Goal: Information Seeking & Learning: Find specific page/section

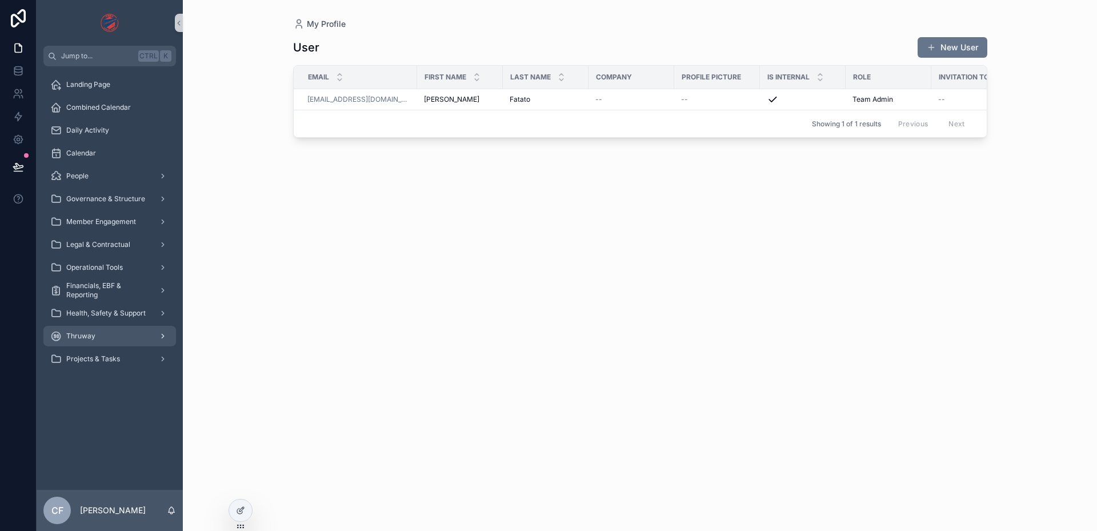
click at [111, 339] on div "Thruway" at bounding box center [109, 336] width 119 height 18
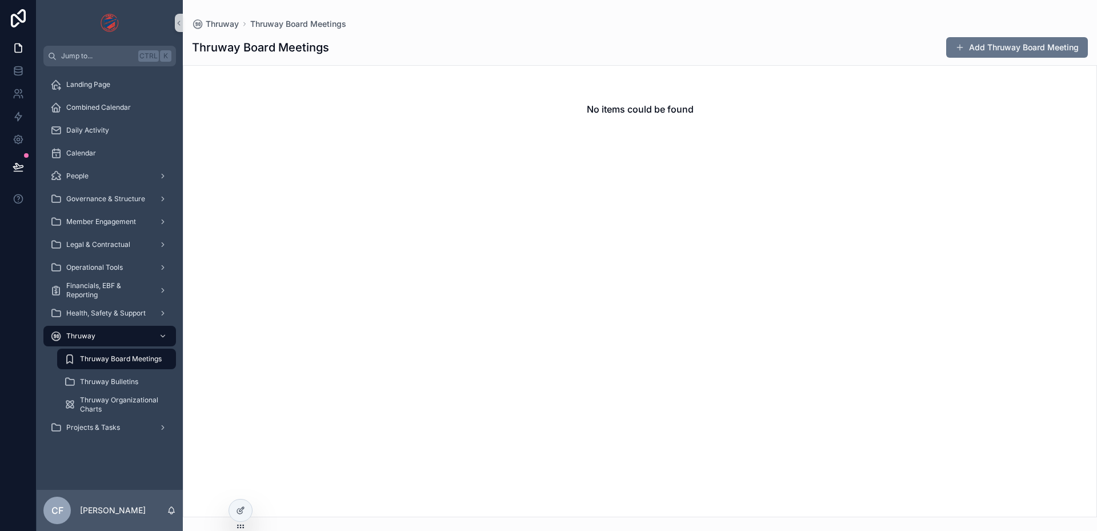
click at [129, 357] on span "Thruway Board Meetings" at bounding box center [121, 358] width 82 height 9
click at [143, 353] on div "Thruway Board Meetings" at bounding box center [116, 359] width 105 height 18
click at [129, 381] on span "Thruway Bulletins" at bounding box center [109, 381] width 58 height 9
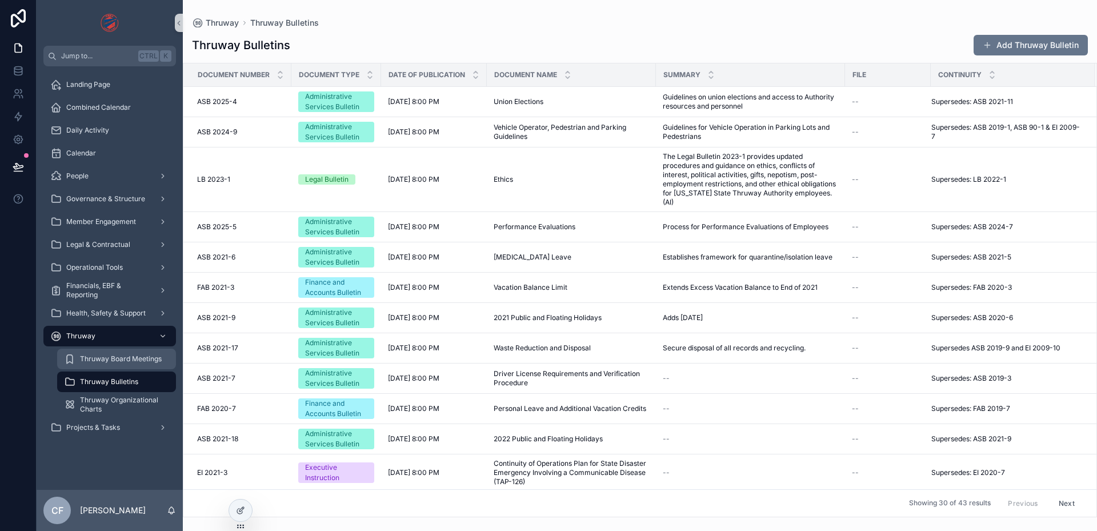
click at [132, 359] on span "Thruway Board Meetings" at bounding box center [121, 358] width 82 height 9
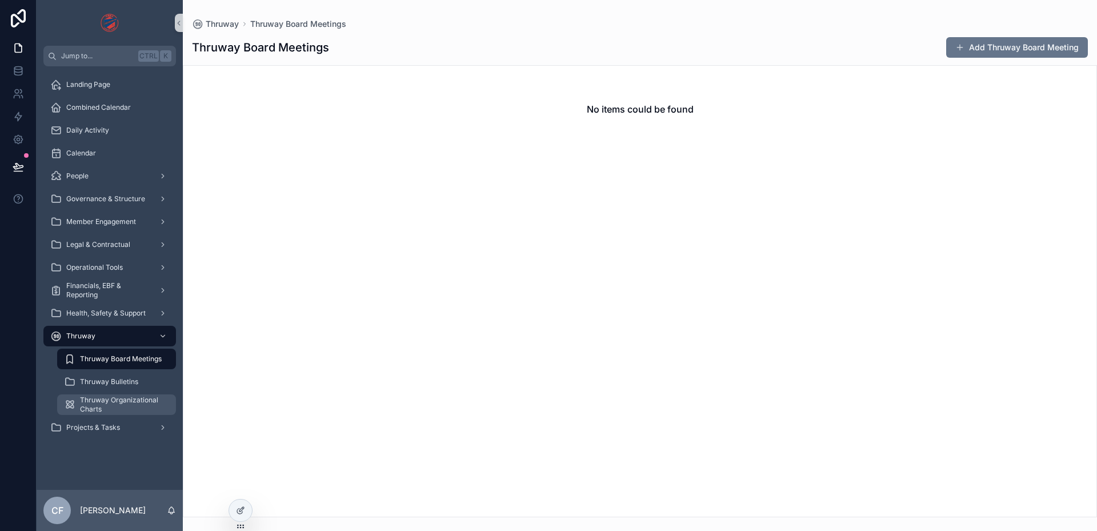
click at [127, 397] on span "Thruway Organizational Charts" at bounding box center [122, 404] width 85 height 18
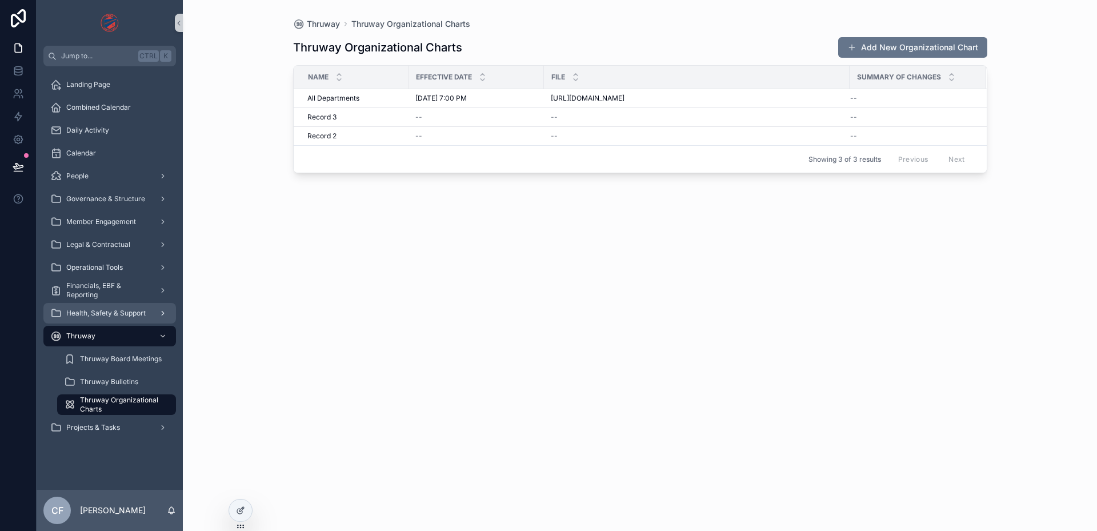
click at [117, 311] on span "Health, Safety & Support" at bounding box center [105, 313] width 79 height 9
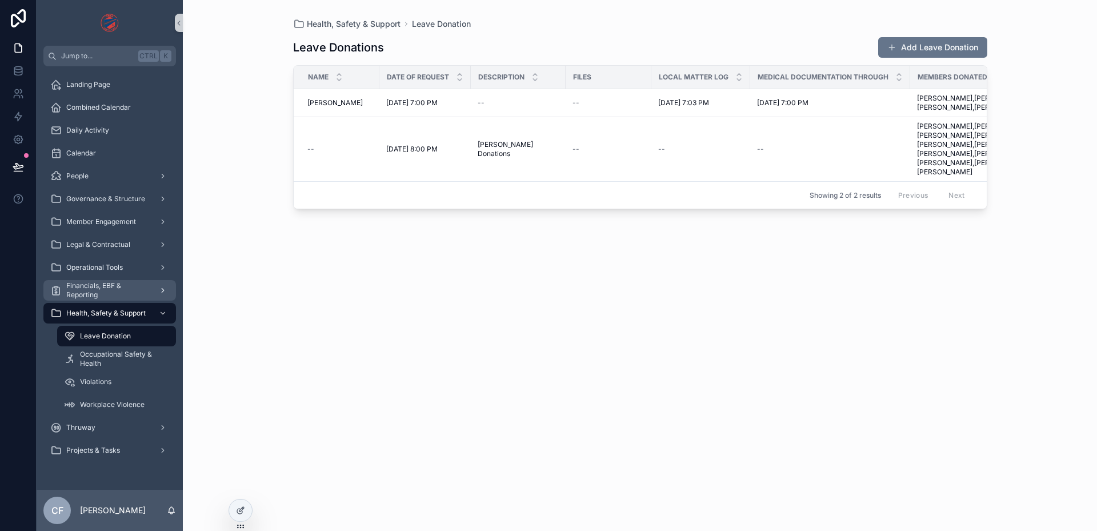
click at [99, 292] on span "Financials, EBF & Reporting" at bounding box center [107, 290] width 83 height 18
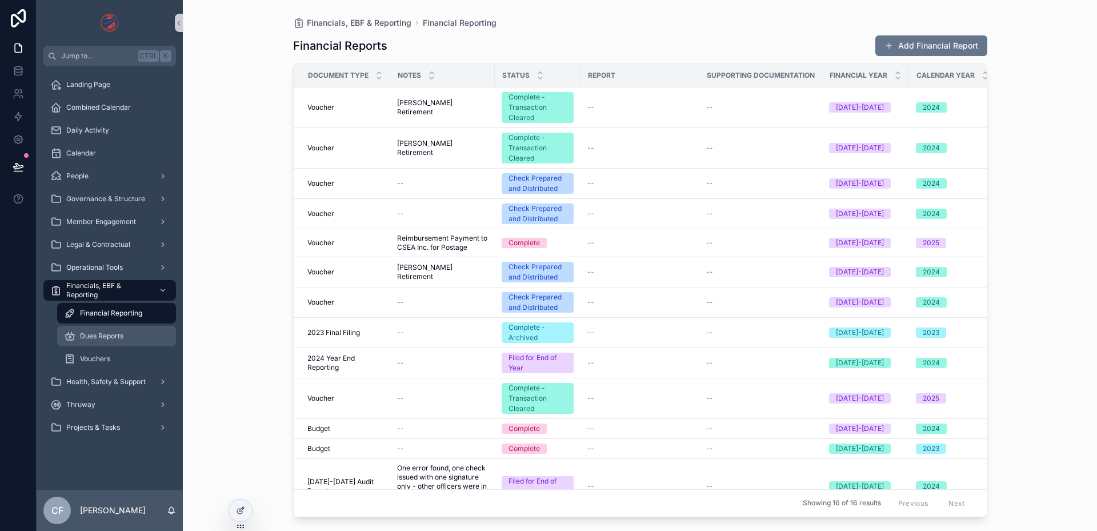
click at [108, 336] on span "Dues Reports" at bounding box center [101, 335] width 43 height 9
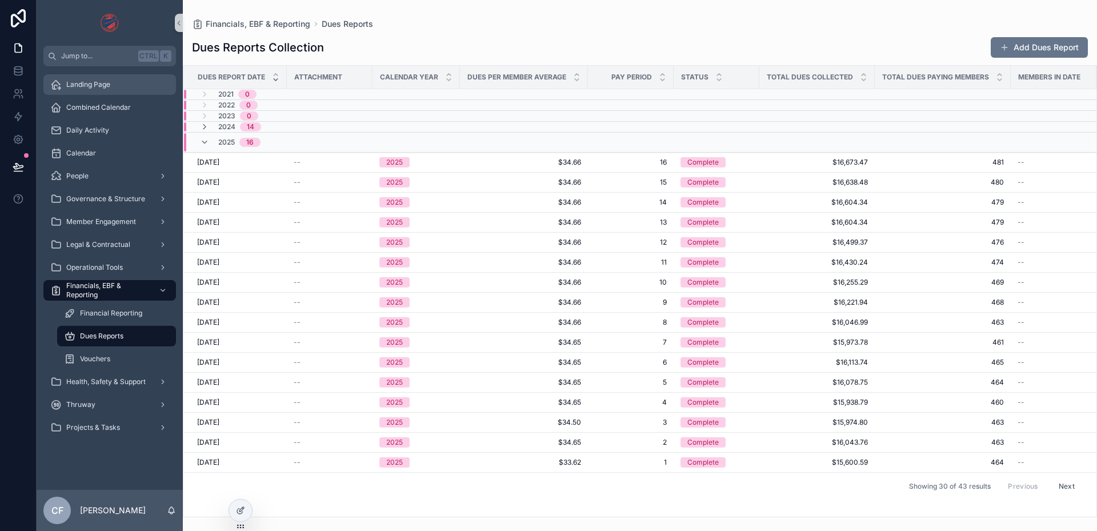
click at [106, 79] on div "Landing Page" at bounding box center [109, 84] width 119 height 18
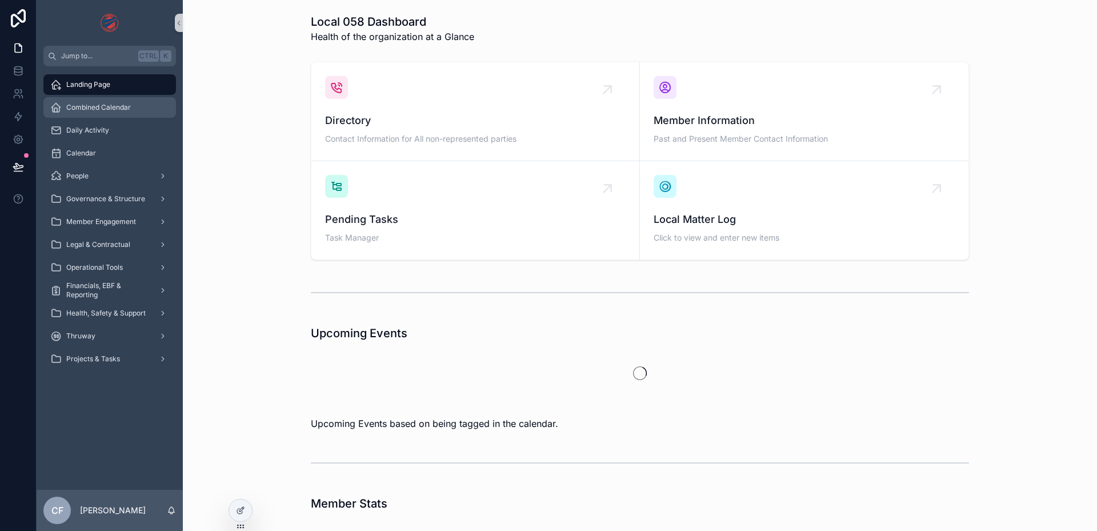
click at [108, 111] on span "Combined Calendar" at bounding box center [98, 107] width 65 height 9
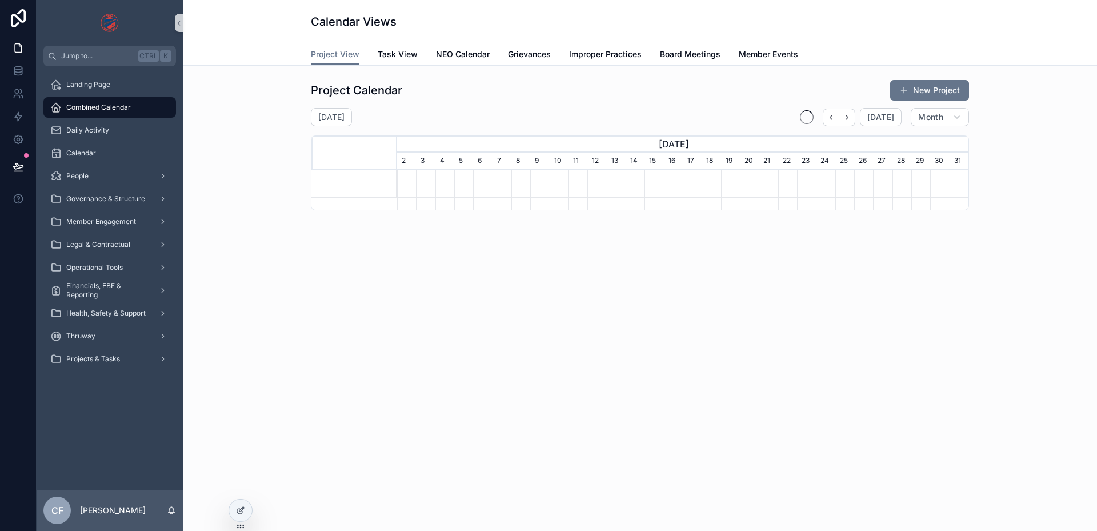
scroll to position [0, 571]
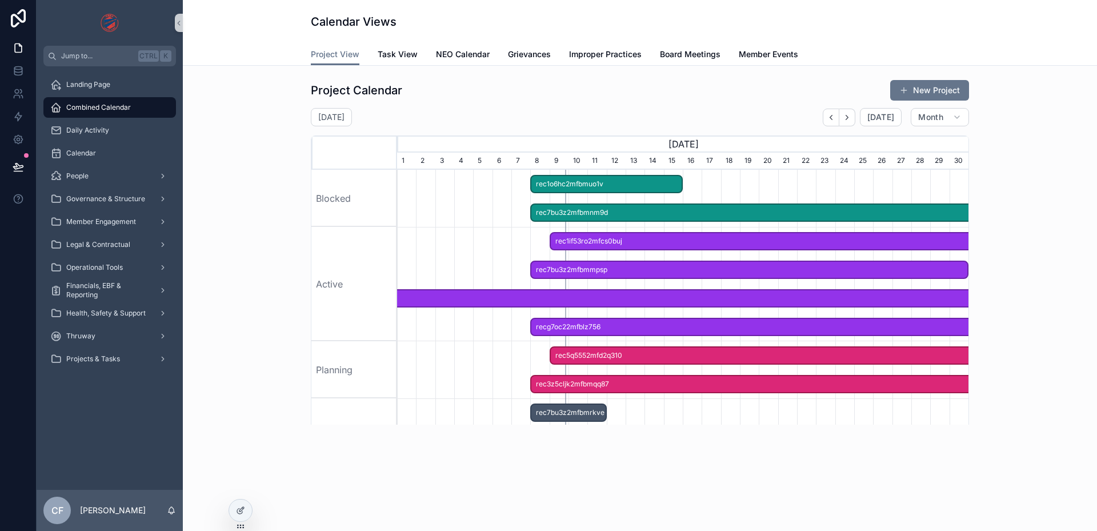
click at [567, 179] on span "rec1o6hc2mfbmuo1v" at bounding box center [606, 184] width 150 height 19
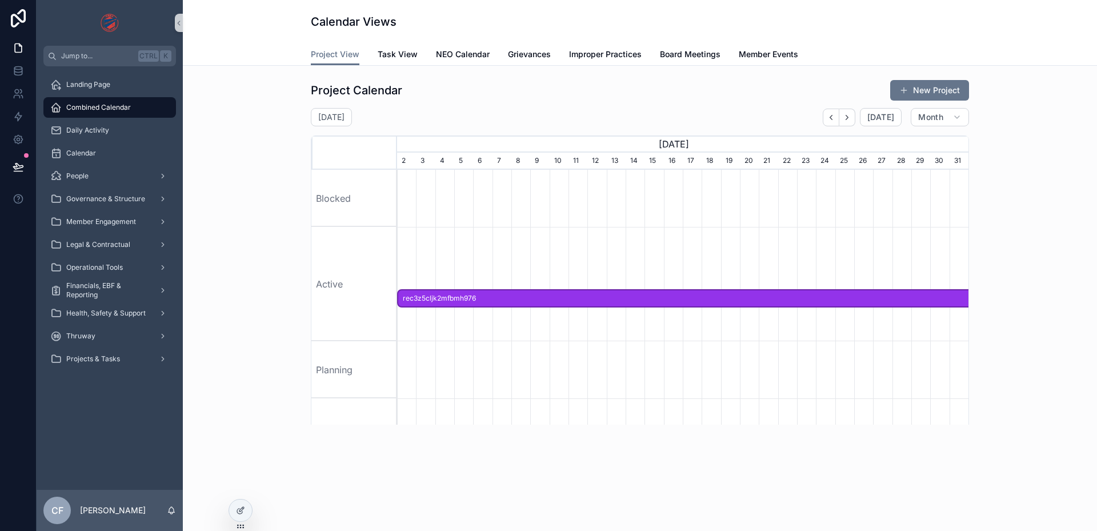
scroll to position [0, 571]
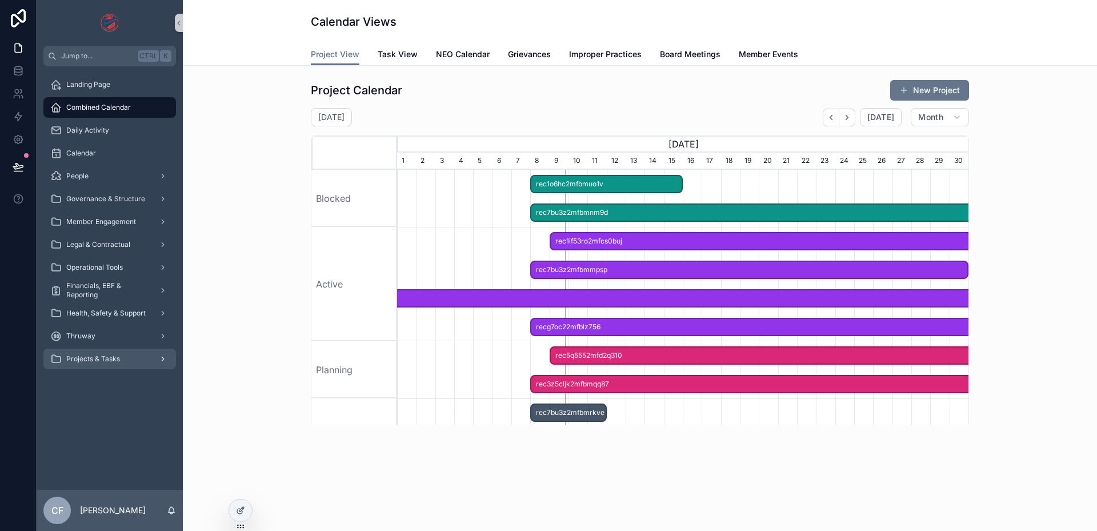
click at [93, 358] on span "Projects & Tasks" at bounding box center [93, 358] width 54 height 9
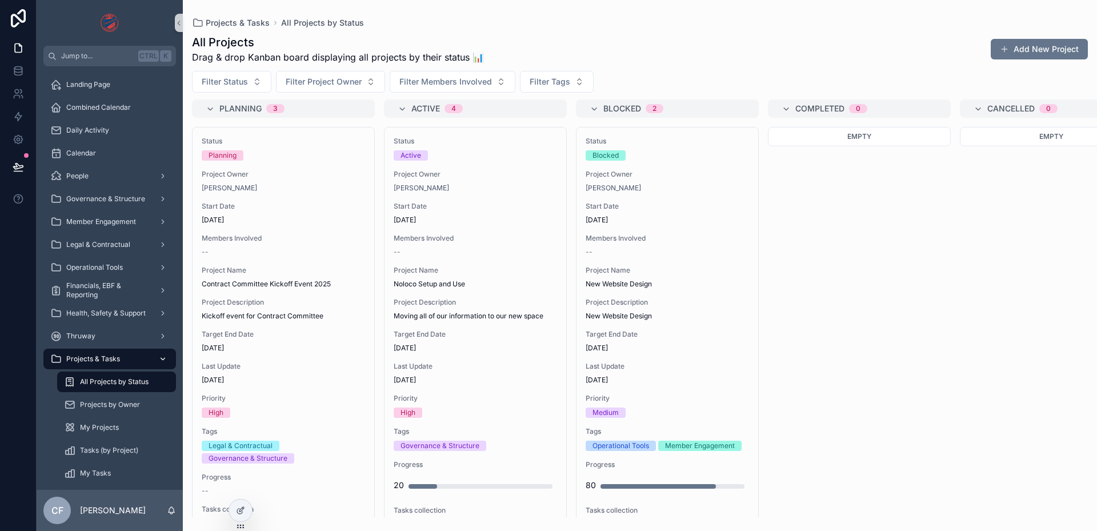
click at [86, 361] on span "Projects & Tasks" at bounding box center [93, 358] width 54 height 9
click at [95, 101] on div "Combined Calendar" at bounding box center [109, 107] width 119 height 18
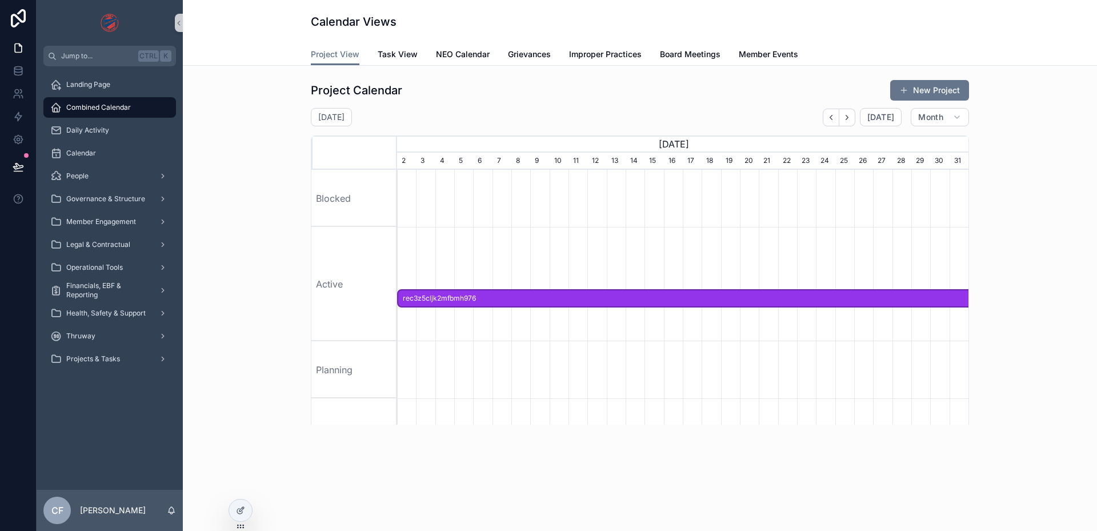
scroll to position [0, 571]
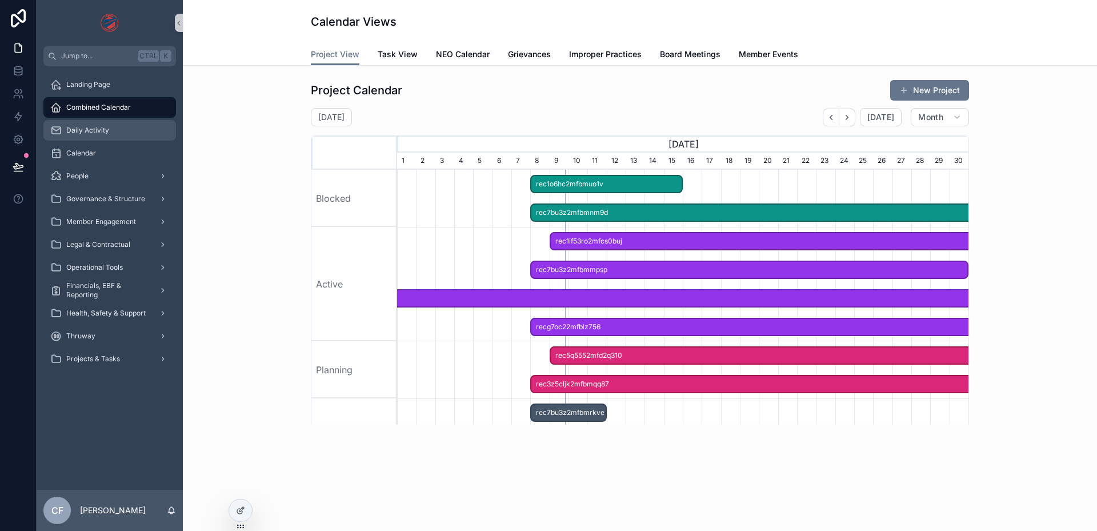
click at [77, 128] on span "Daily Activity" at bounding box center [87, 130] width 43 height 9
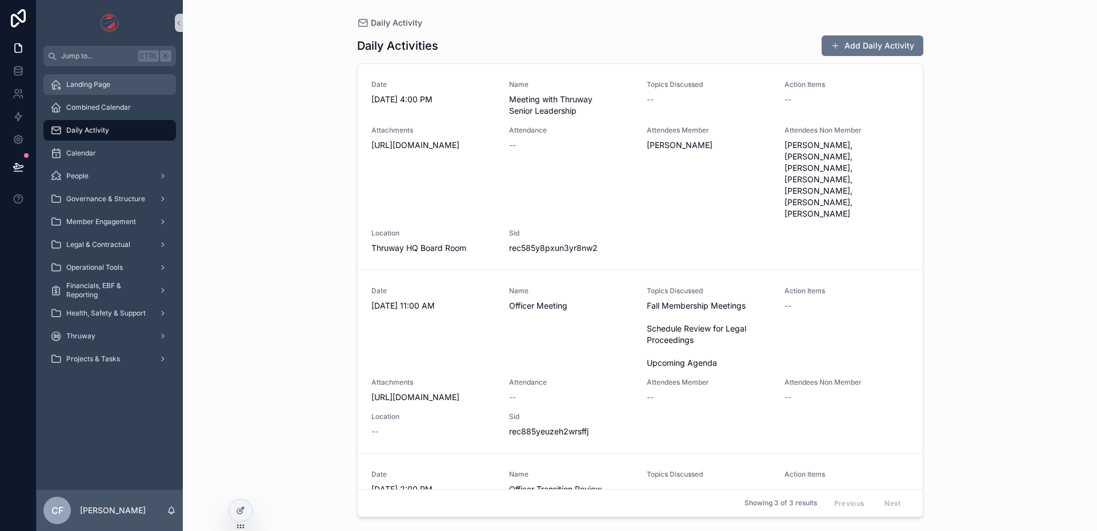
click at [92, 85] on span "Landing Page" at bounding box center [88, 84] width 44 height 9
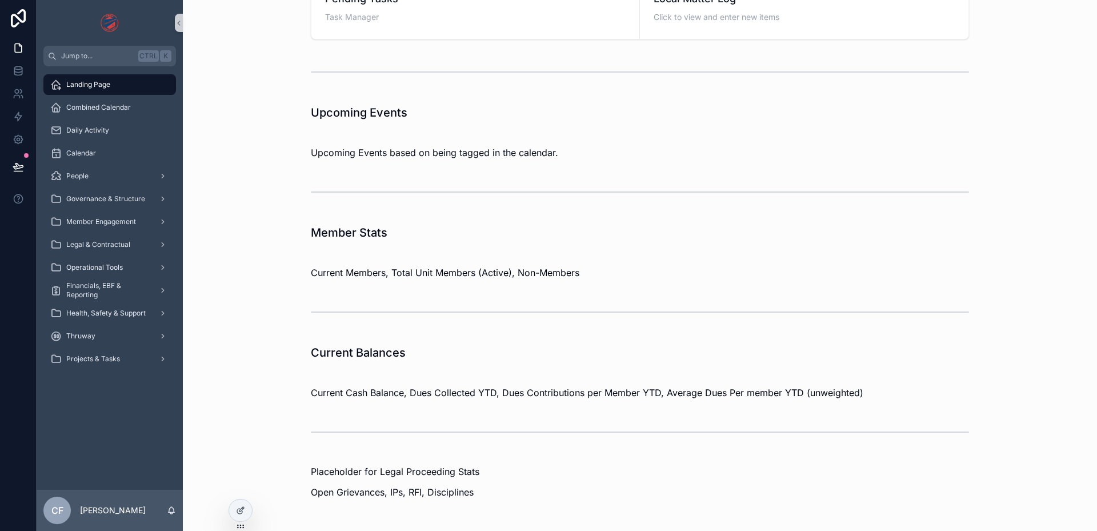
scroll to position [53, 0]
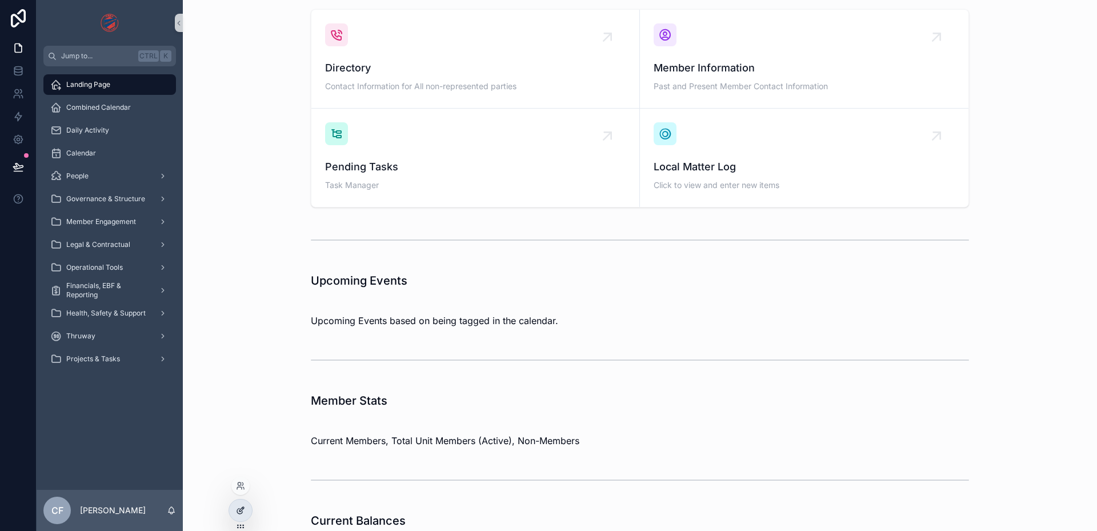
click at [241, 520] on div at bounding box center [240, 510] width 23 height 22
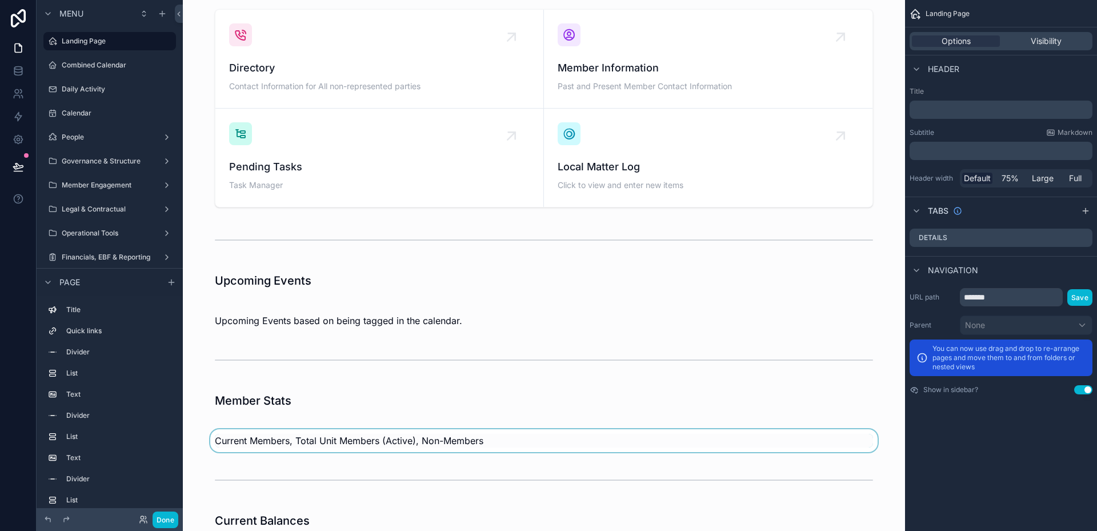
click at [322, 431] on div "scrollable content" at bounding box center [544, 440] width 704 height 23
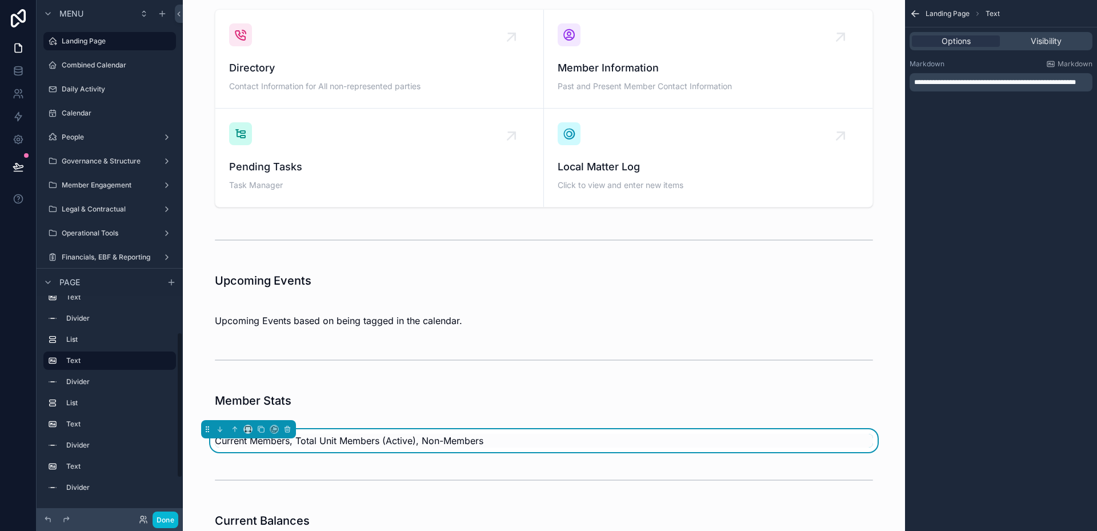
scroll to position [0, 0]
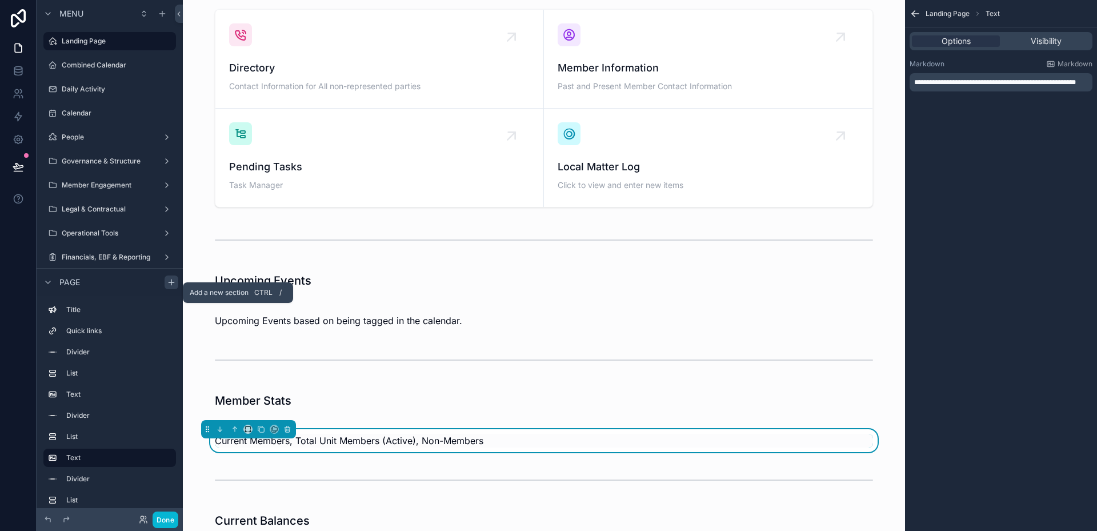
click at [166, 281] on div "scrollable content" at bounding box center [172, 282] width 14 height 14
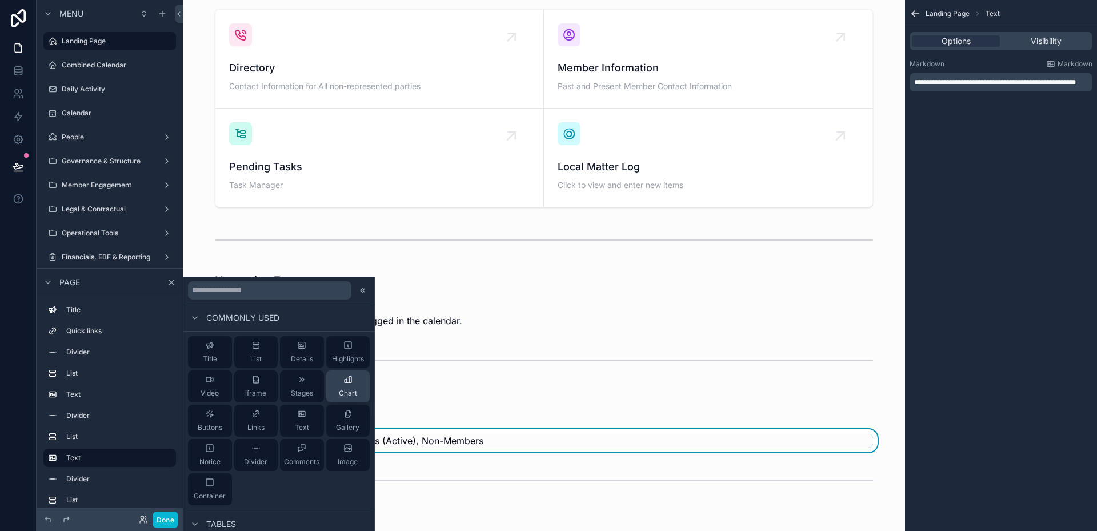
click at [326, 383] on button "Chart" at bounding box center [348, 386] width 44 height 32
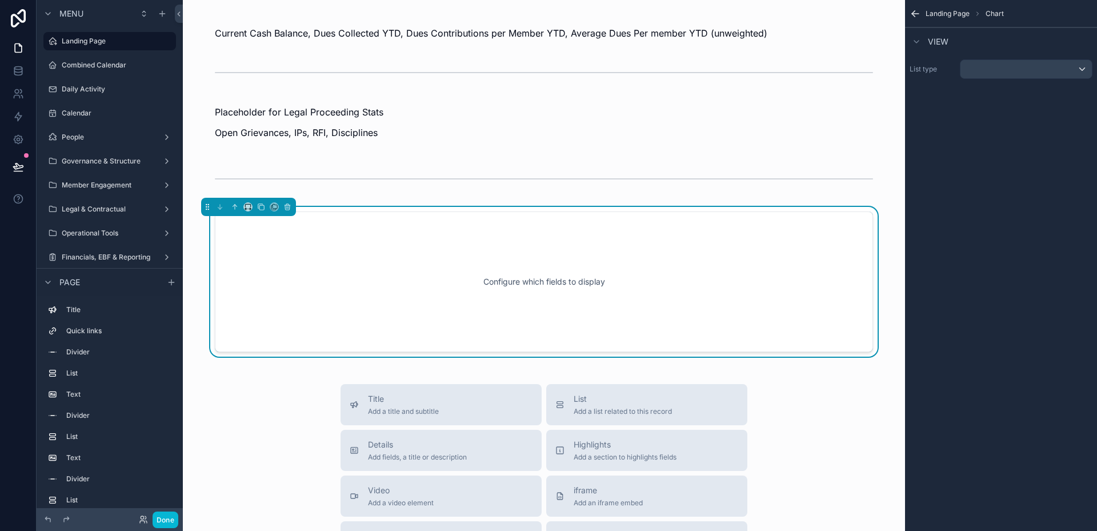
scroll to position [597, 0]
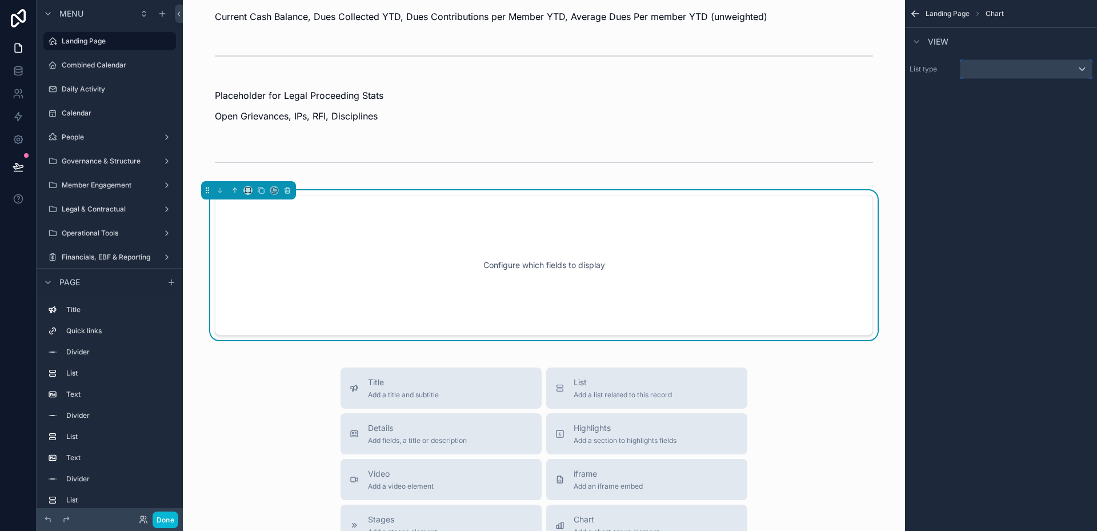
click at [975, 68] on div "scrollable content" at bounding box center [1026, 69] width 131 height 18
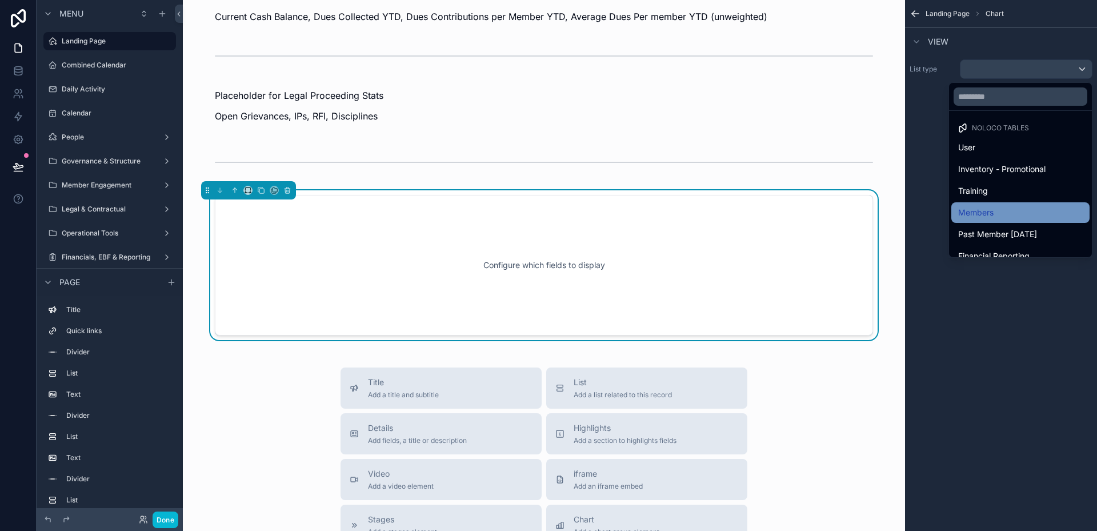
click at [982, 210] on span "Members" at bounding box center [975, 213] width 35 height 14
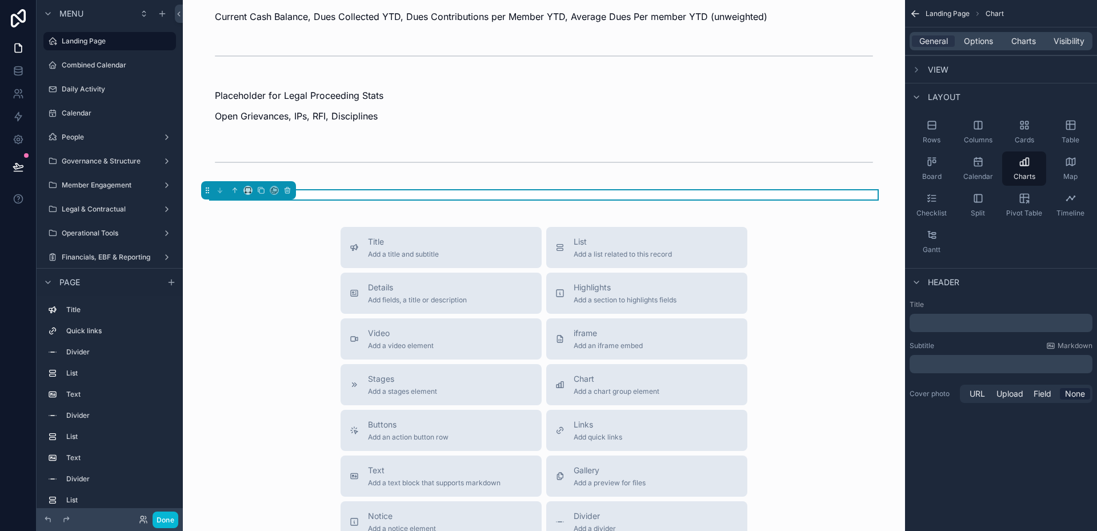
click at [1037, 400] on div "URL Upload Field None" at bounding box center [1026, 394] width 133 height 18
click at [1038, 397] on span "Field" at bounding box center [1043, 393] width 18 height 11
click at [1027, 429] on div "Title ﻿ Subtitle Markdown ﻿ Cover photo URL Upload Field None Image source" at bounding box center [1001, 364] width 192 height 138
click at [1027, 420] on div "scrollable content" at bounding box center [1026, 417] width 131 height 18
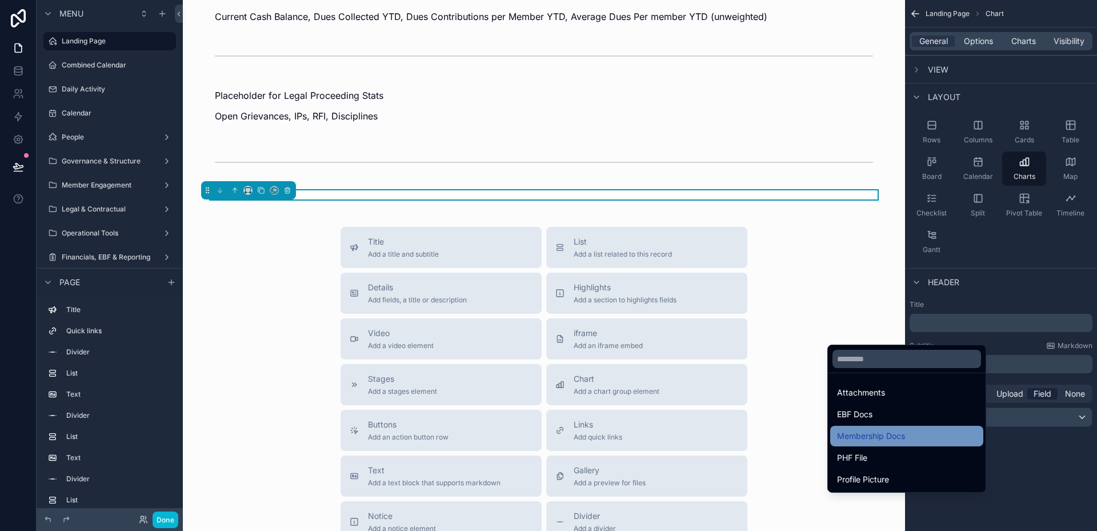
click at [919, 431] on div "Membership Docs" at bounding box center [906, 436] width 139 height 14
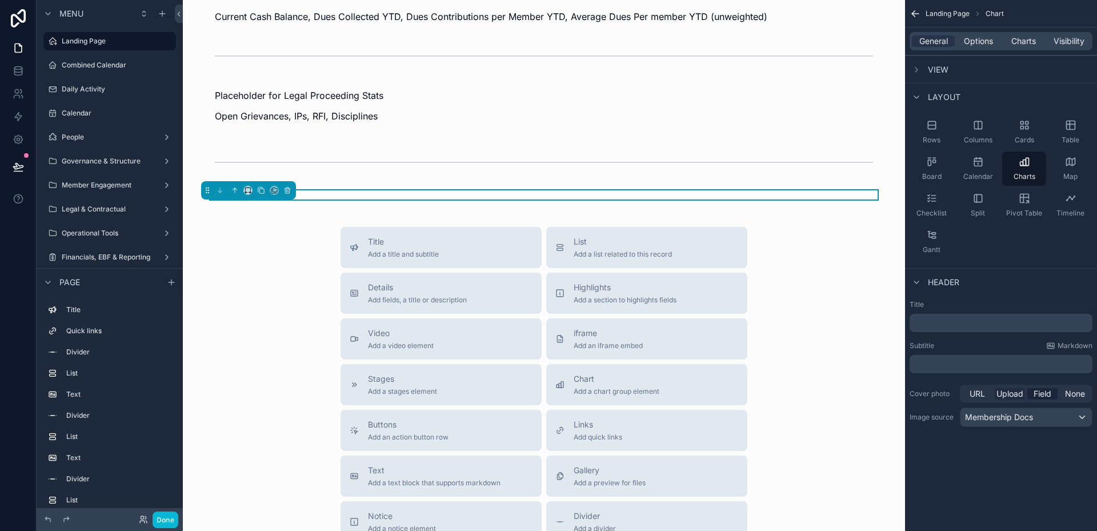
click at [1013, 398] on span "Upload" at bounding box center [1010, 393] width 27 height 11
click at [1050, 390] on span "Field" at bounding box center [1043, 393] width 18 height 11
click at [1047, 408] on div "Membership Docs" at bounding box center [1026, 417] width 131 height 18
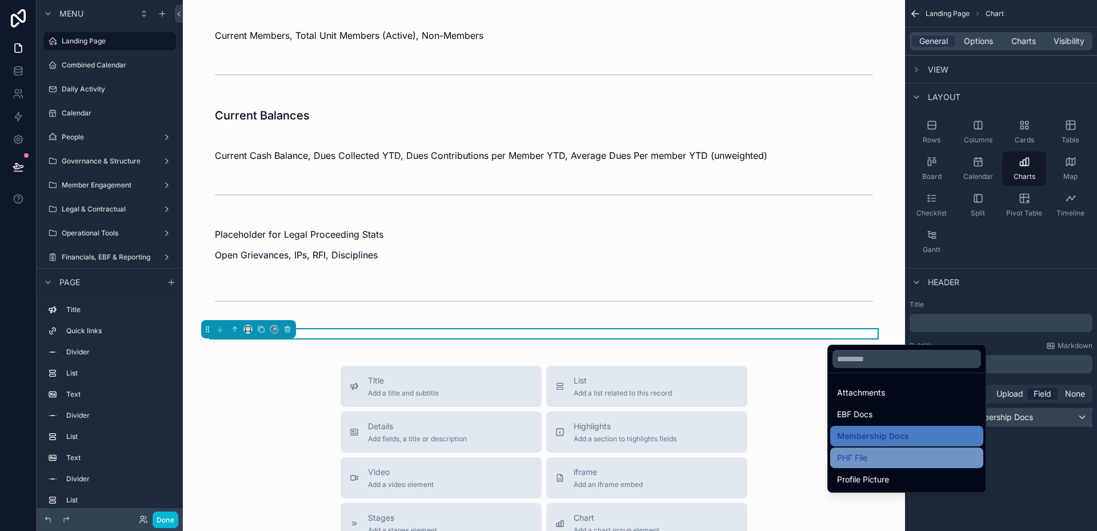
scroll to position [425, 0]
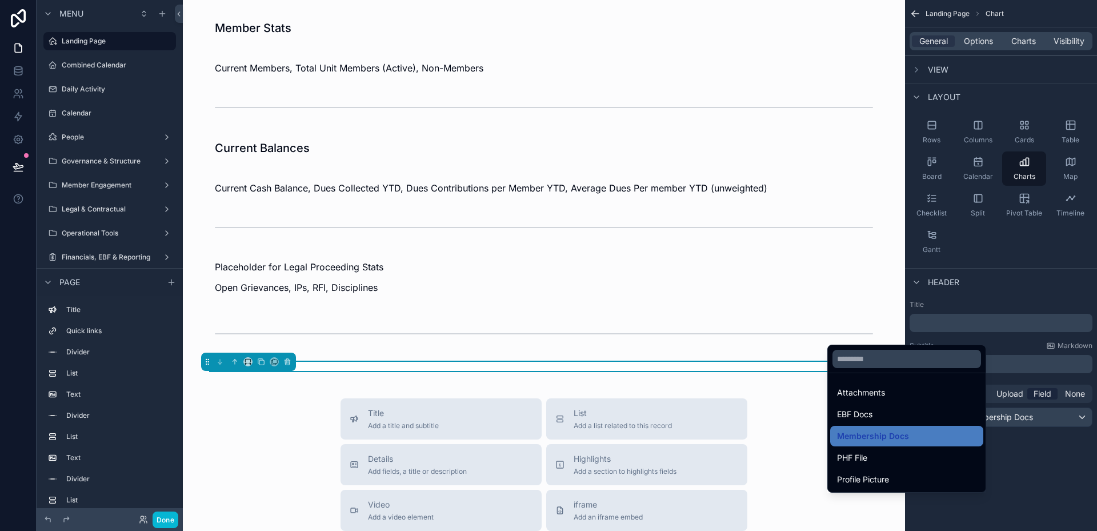
click at [1027, 425] on div "scrollable content" at bounding box center [548, 265] width 1097 height 531
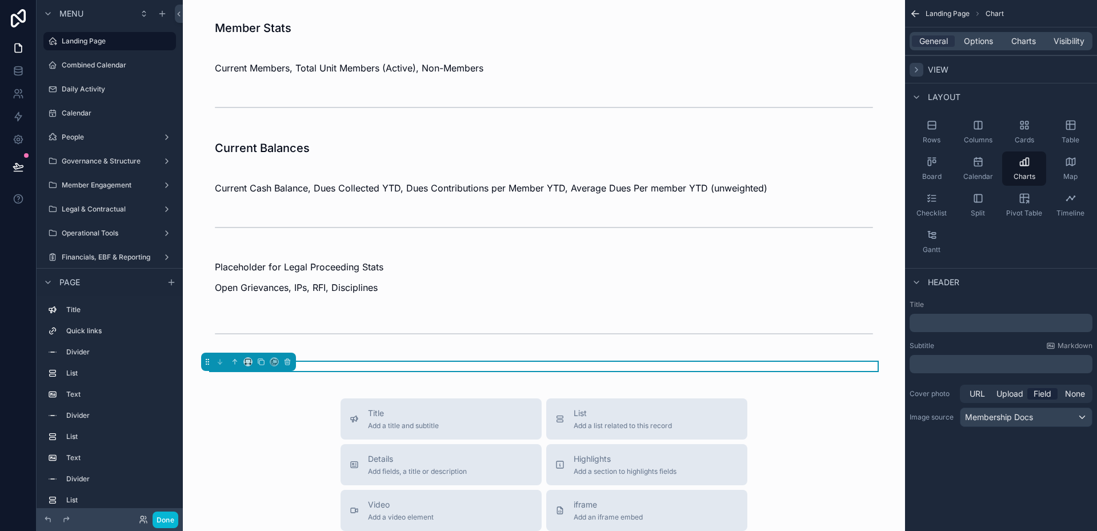
click at [918, 65] on icon "scrollable content" at bounding box center [916, 69] width 9 height 9
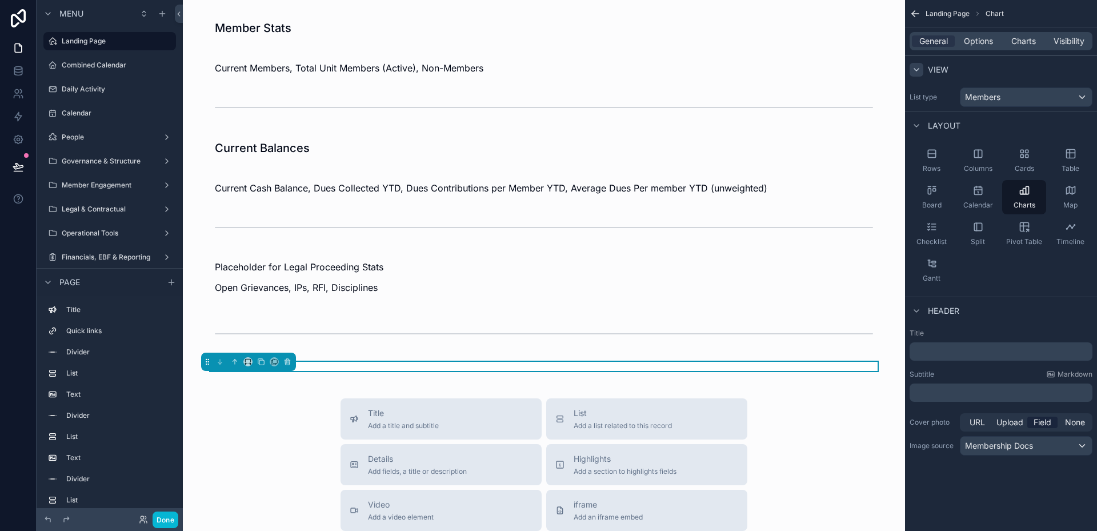
click at [1018, 47] on div "General Options Charts Visibility" at bounding box center [1001, 41] width 183 height 18
click at [1019, 43] on span "Charts" at bounding box center [1023, 40] width 25 height 11
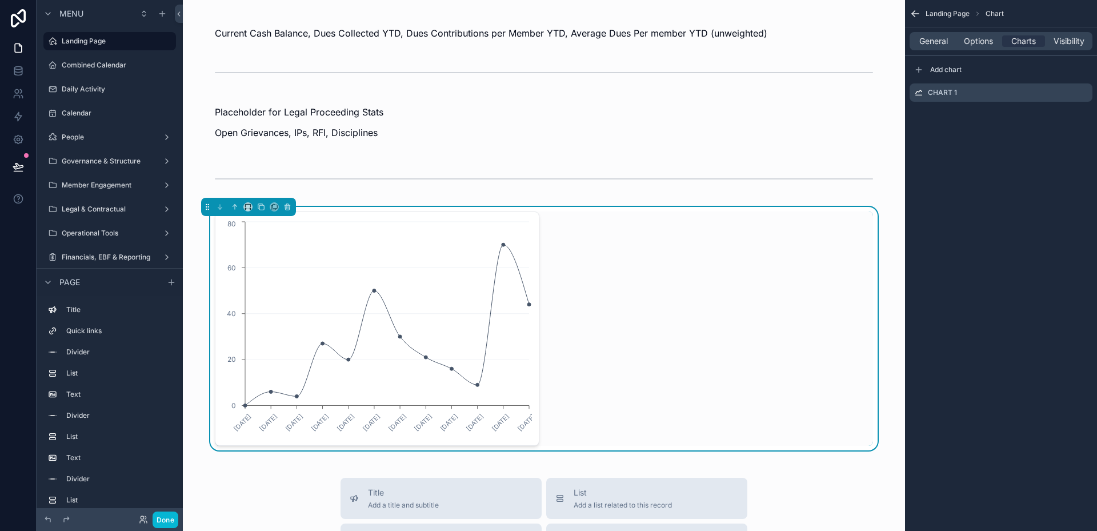
scroll to position [597, 0]
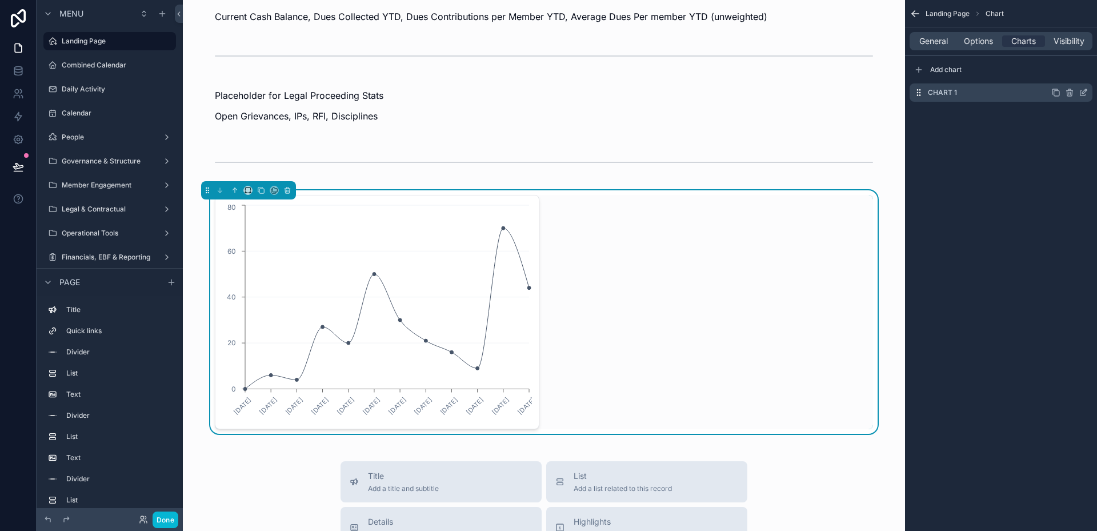
click at [1086, 94] on icon "scrollable content" at bounding box center [1083, 92] width 9 height 9
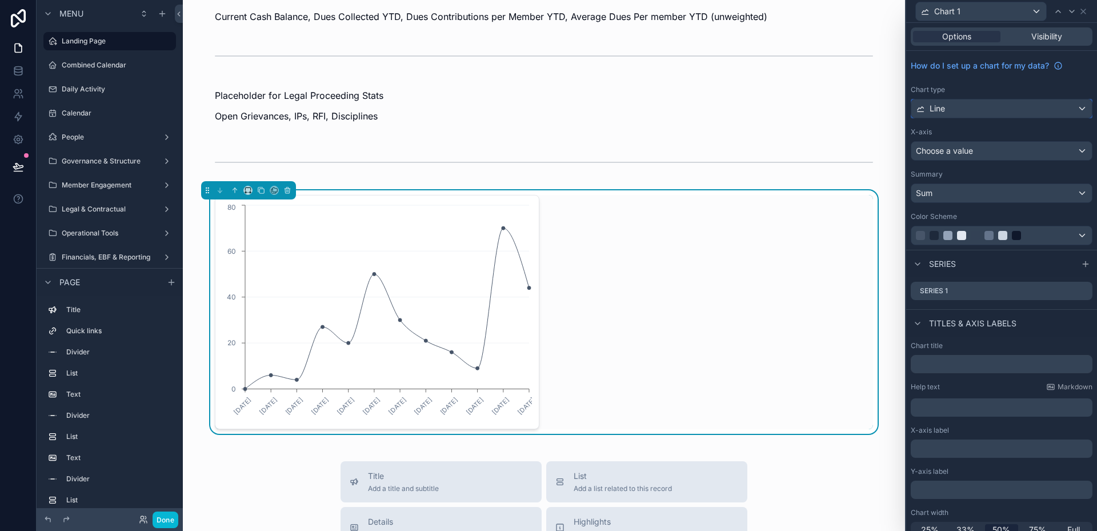
click at [1015, 105] on div "Line" at bounding box center [1001, 108] width 181 height 18
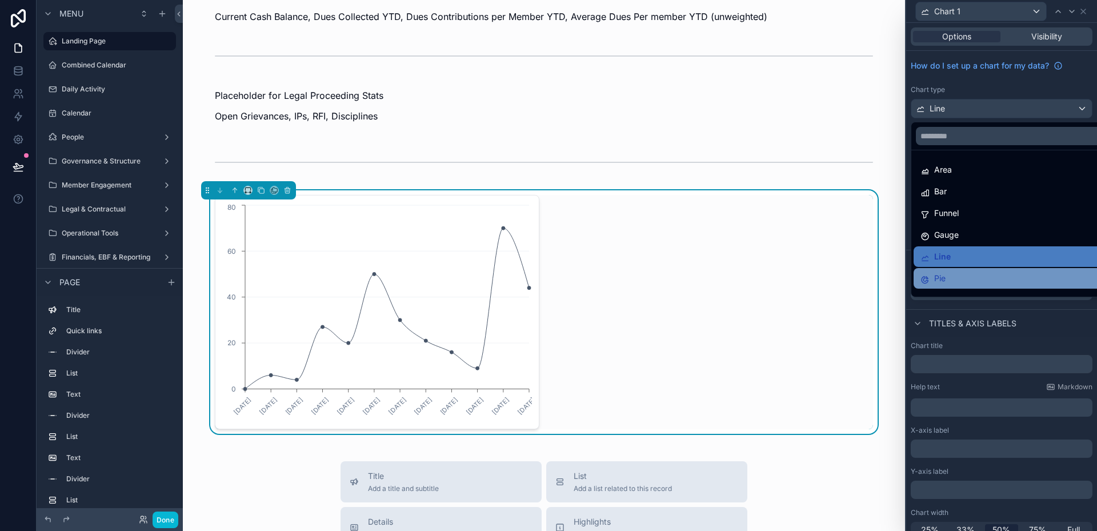
click at [965, 277] on div "Pie" at bounding box center [1011, 278] width 180 height 14
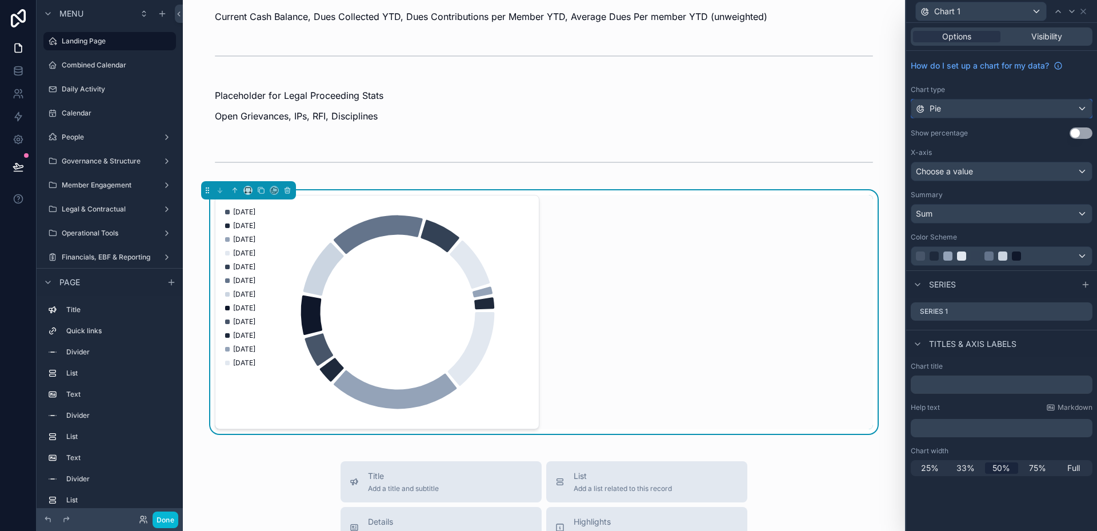
click at [965, 112] on div "Pie" at bounding box center [1001, 108] width 181 height 18
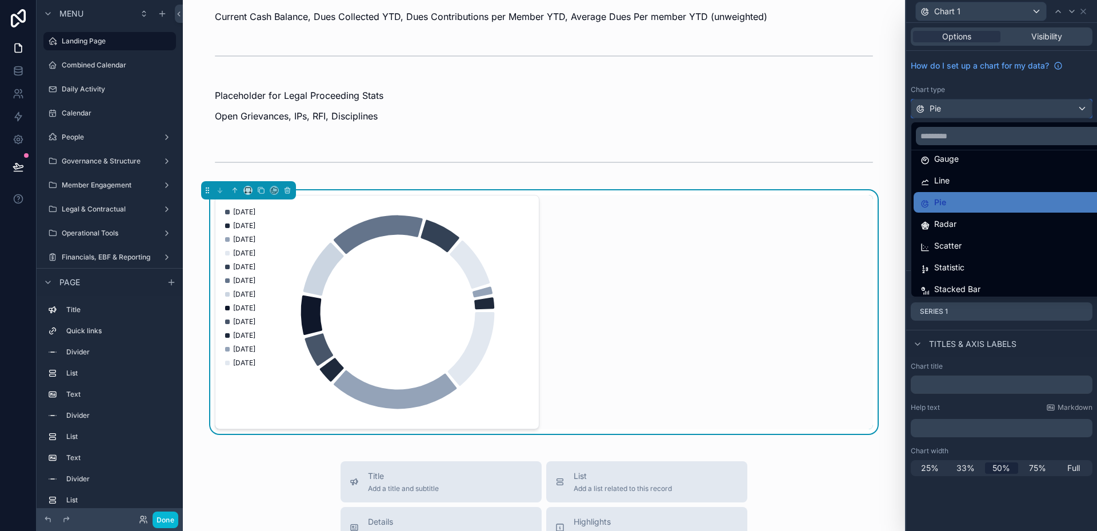
scroll to position [81, 0]
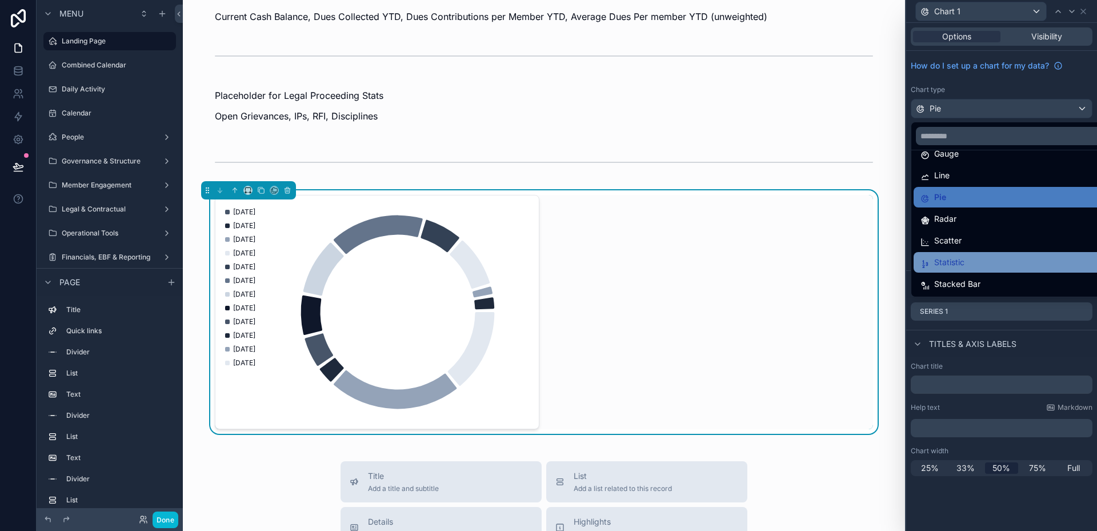
click at [974, 261] on div "Statistic" at bounding box center [1015, 262] width 189 height 14
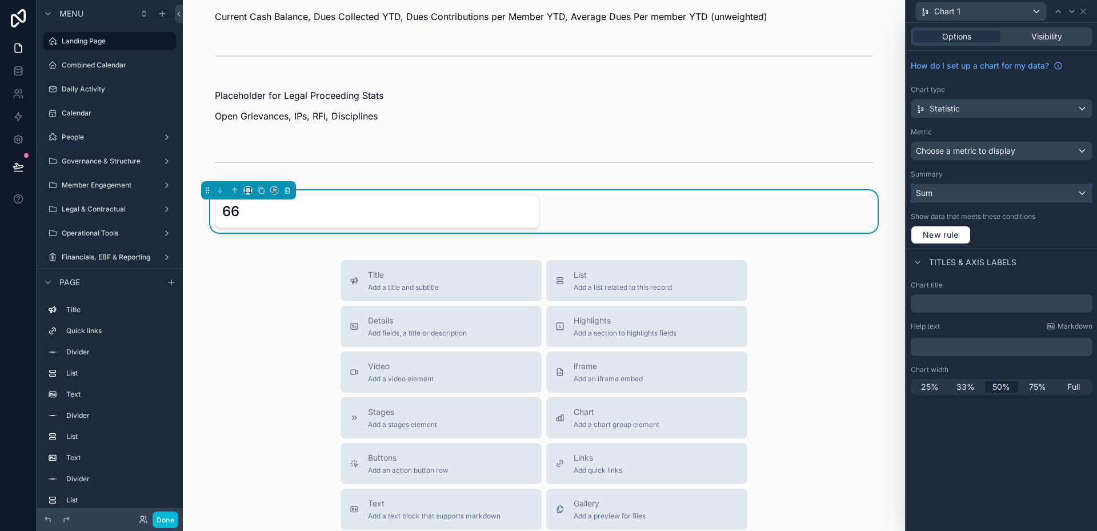
click at [988, 190] on div "Sum" at bounding box center [1001, 193] width 181 height 18
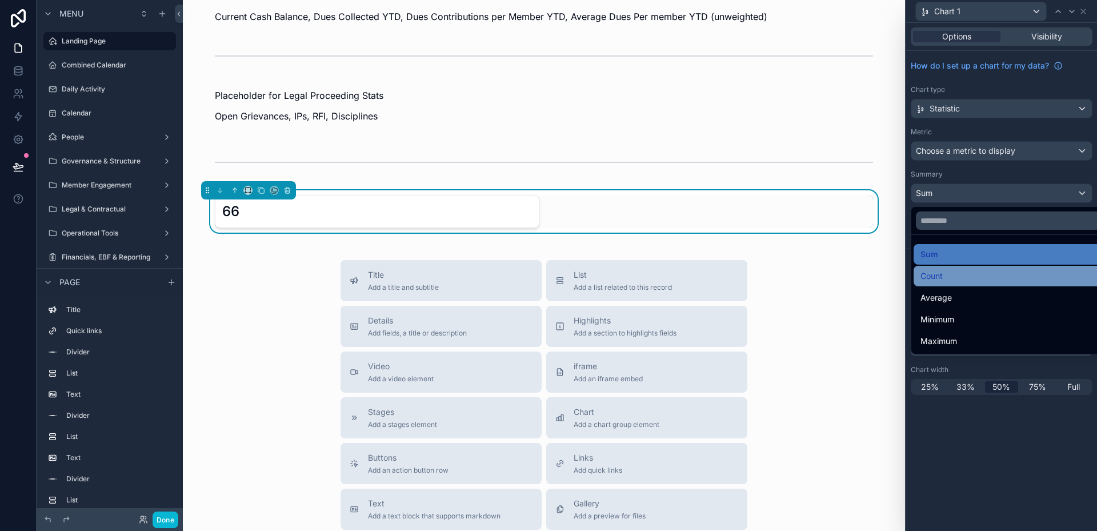
click at [963, 273] on div "Count" at bounding box center [1015, 276] width 189 height 14
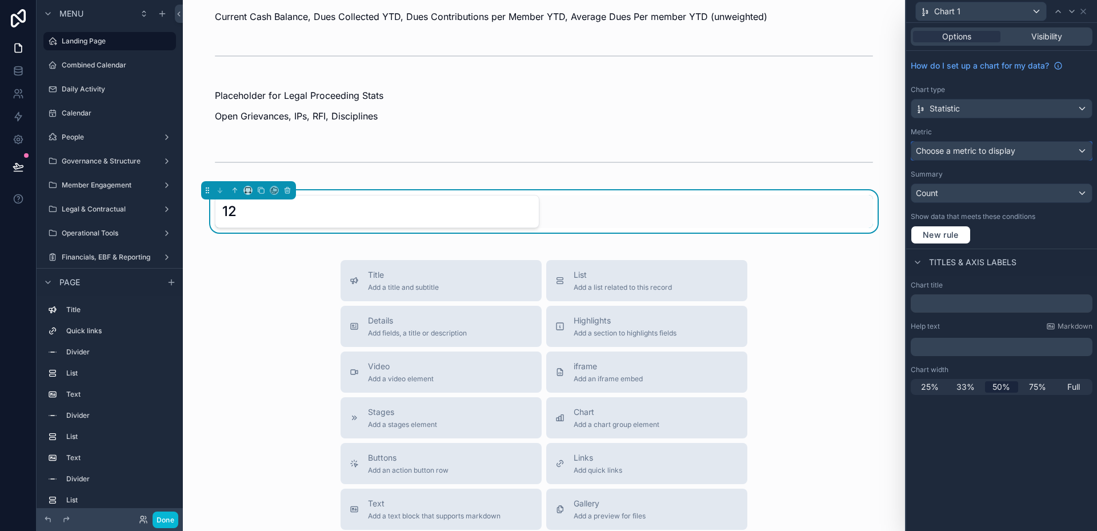
click at [978, 155] on span "Choose a metric to display" at bounding box center [965, 150] width 99 height 11
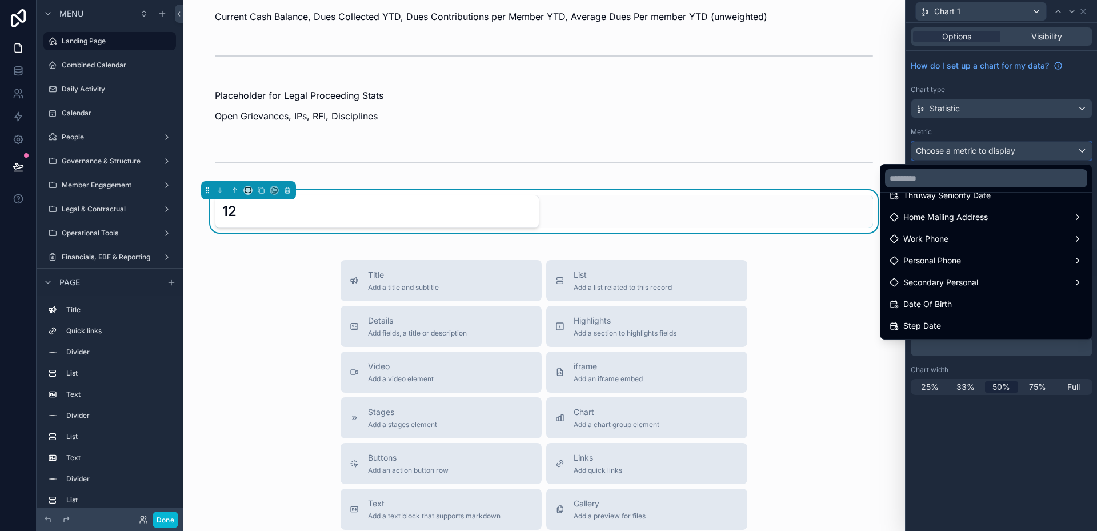
scroll to position [0, 0]
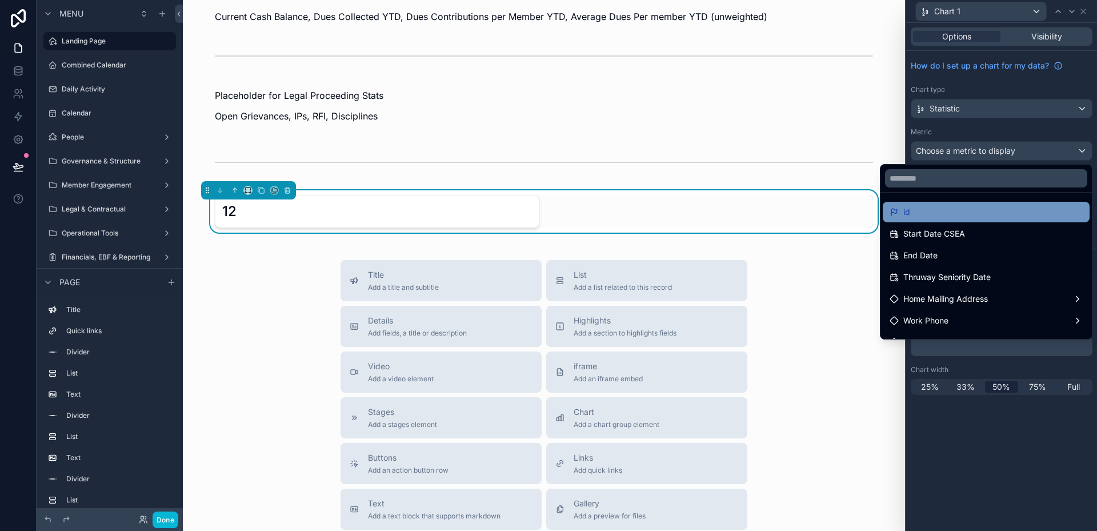
click at [935, 217] on div "id" at bounding box center [986, 212] width 193 height 14
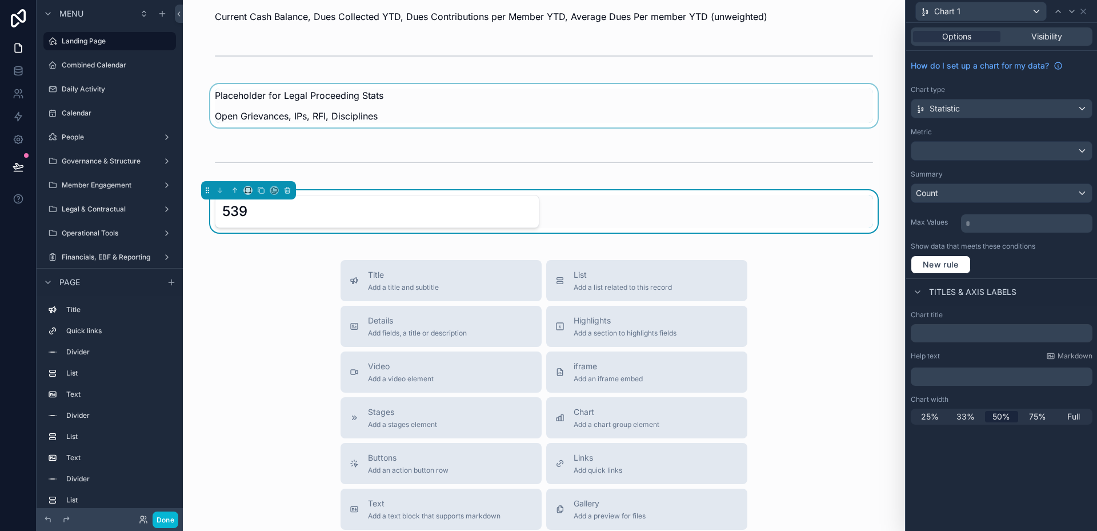
click at [518, 107] on div "scrollable content" at bounding box center [544, 109] width 704 height 50
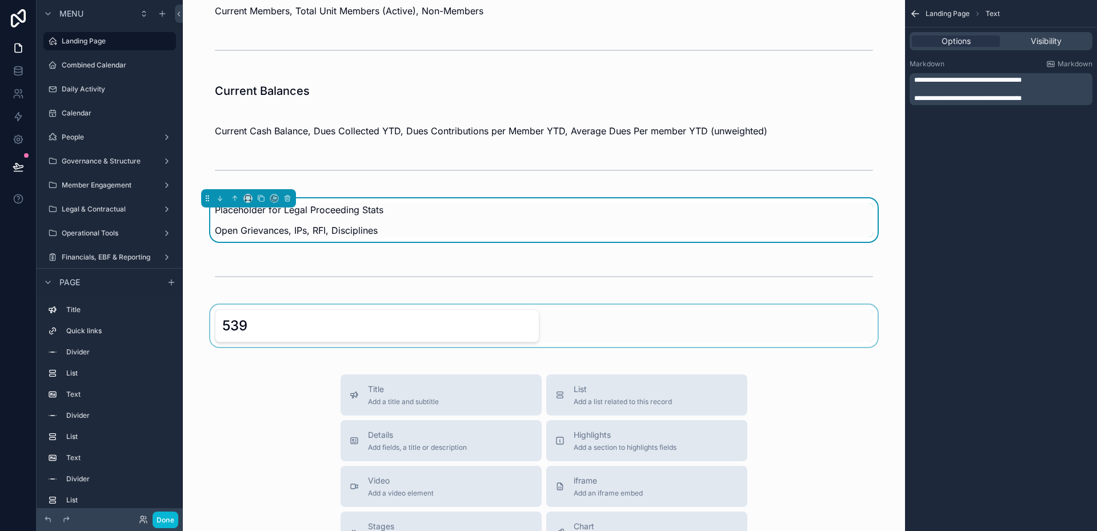
scroll to position [425, 0]
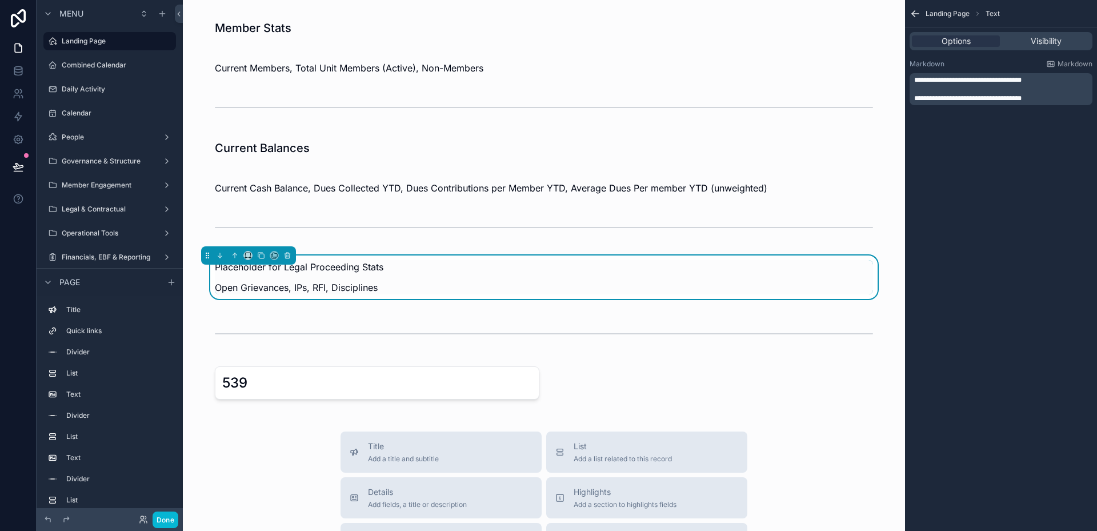
click at [395, 357] on div "Local 058 Dashboard Health of the organization at a Glance Directory Contact In…" at bounding box center [544, 252] width 722 height 1355
click at [394, 370] on div "scrollable content" at bounding box center [544, 383] width 704 height 42
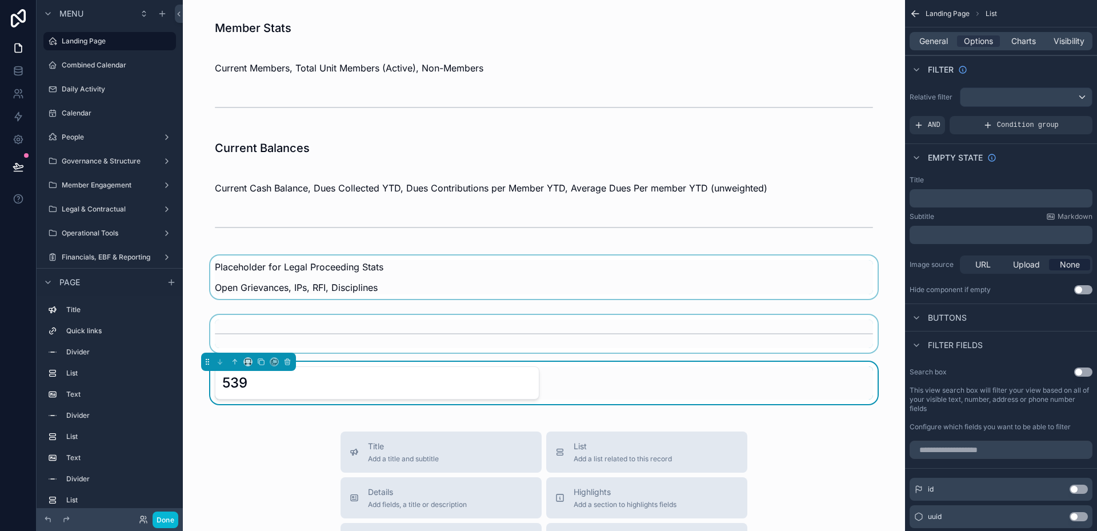
click at [311, 343] on div "scrollable content" at bounding box center [544, 334] width 704 height 38
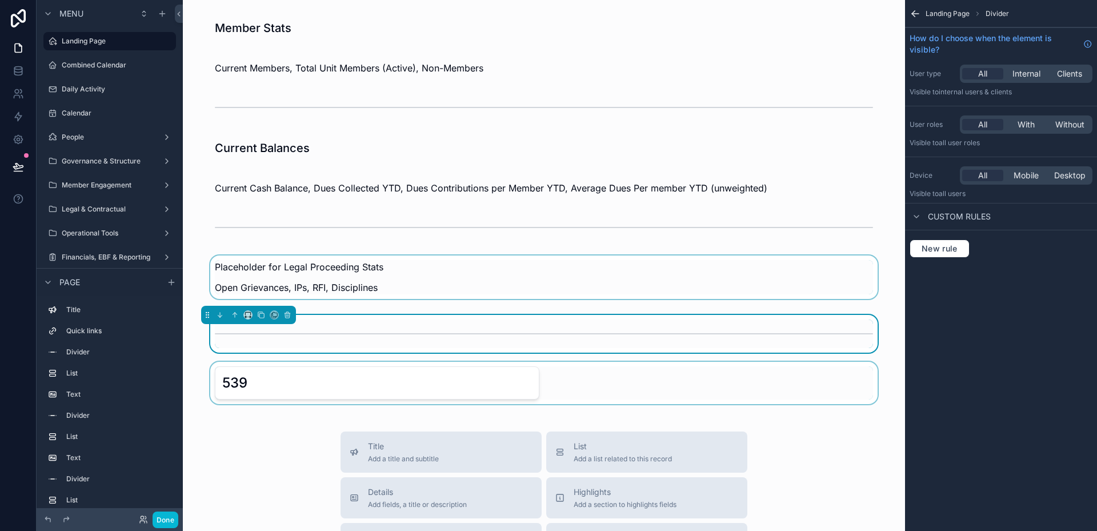
drag, startPoint x: 267, startPoint y: 358, endPoint x: 261, endPoint y: 358, distance: 6.9
click at [261, 358] on div "Local 058 Dashboard Health of the organization at a Glance Directory Contact In…" at bounding box center [544, 252] width 722 height 1355
click at [400, 438] on button "Title Add a title and subtitle" at bounding box center [441, 451] width 201 height 41
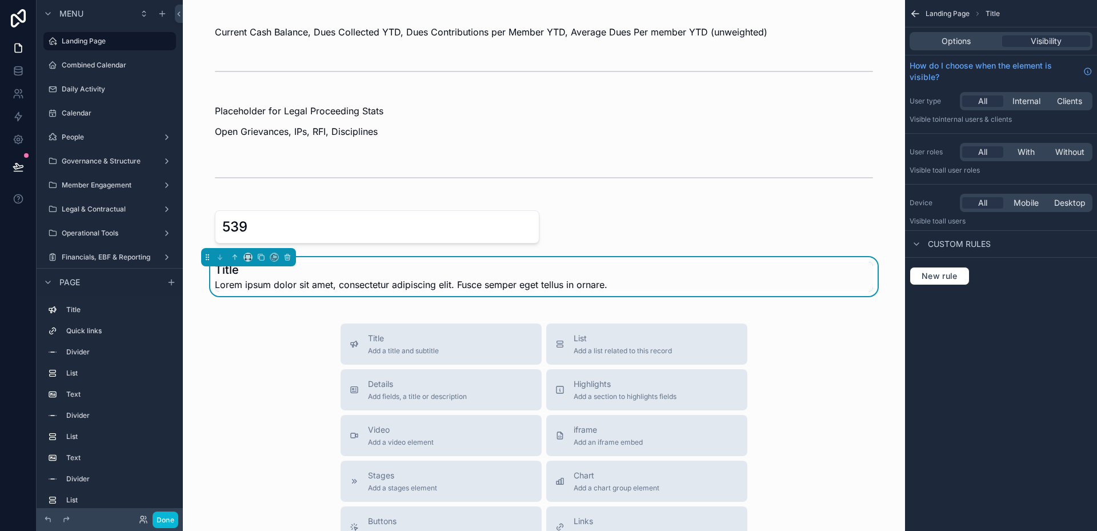
scroll to position [593, 0]
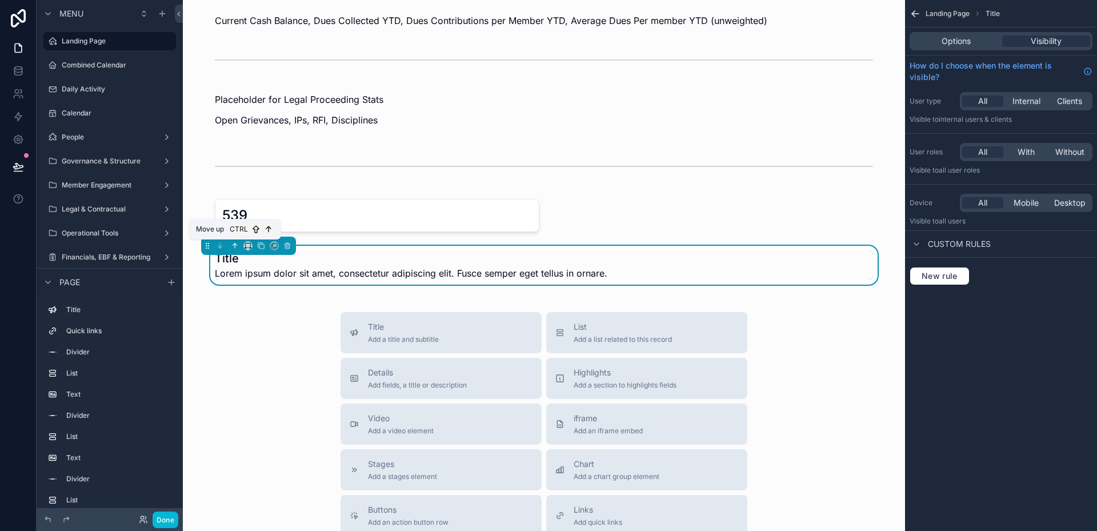
click at [233, 246] on icon "scrollable content" at bounding box center [235, 246] width 8 height 8
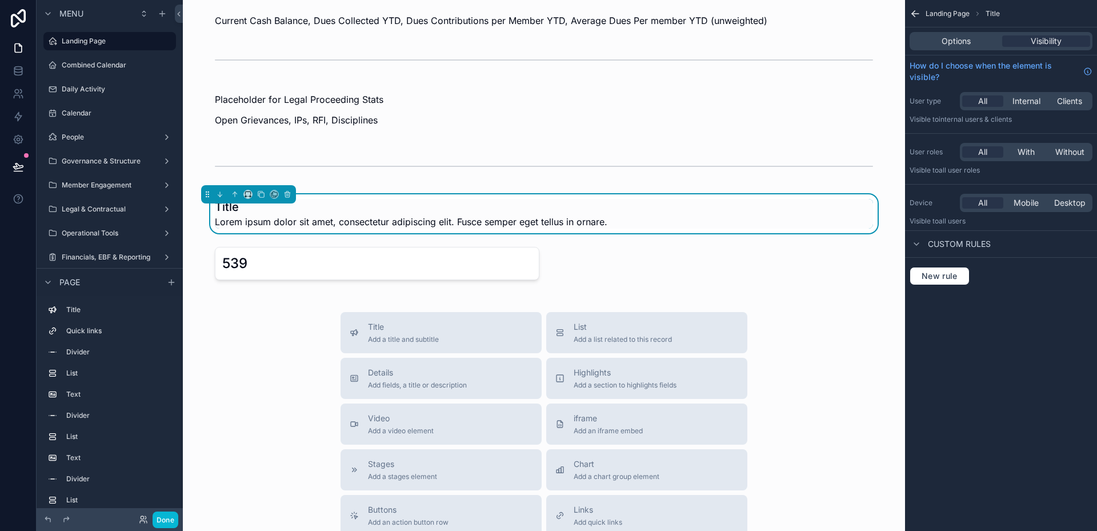
click at [246, 215] on span "Lorem ipsum dolor sit amet, consectetur adipiscing elit. Fusce semper eget tell…" at bounding box center [411, 222] width 393 height 14
click at [241, 211] on h1 "Title" at bounding box center [411, 207] width 393 height 16
click at [262, 222] on span "Lorem ipsum dolor sit amet, consectetur adipiscing elit. Fusce semper eget tell…" at bounding box center [411, 222] width 393 height 14
click at [529, 217] on span "Lorem ipsum dolor sit amet, consectetur adipiscing elit. Fusce semper eget tell…" at bounding box center [411, 222] width 393 height 14
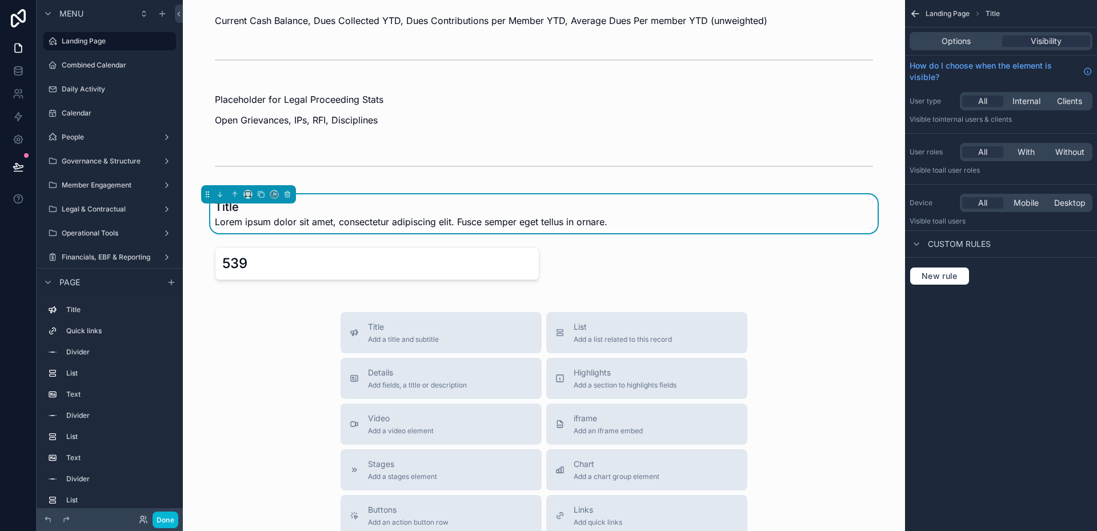
click at [237, 209] on h1 "Title" at bounding box center [411, 207] width 393 height 16
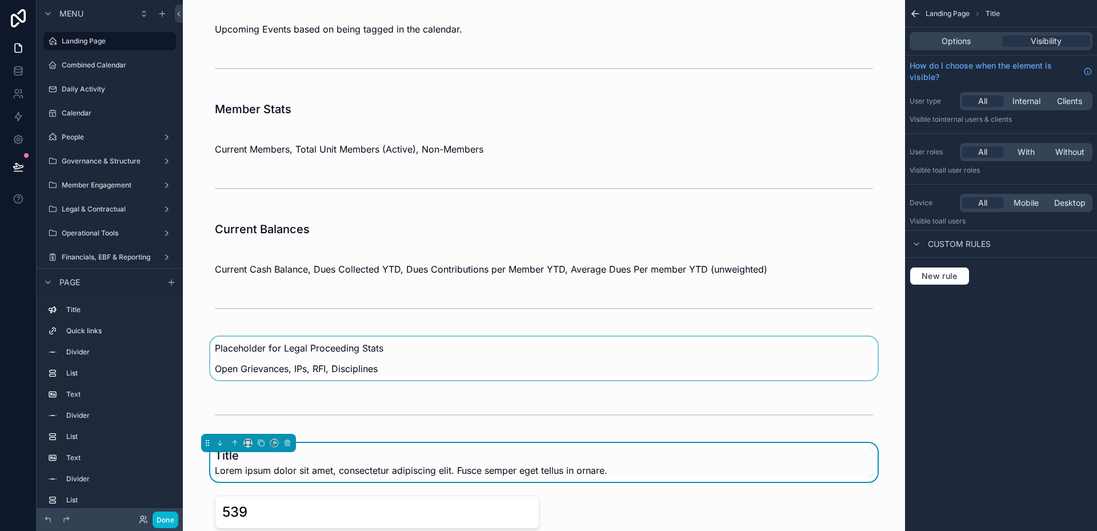
scroll to position [364, 0]
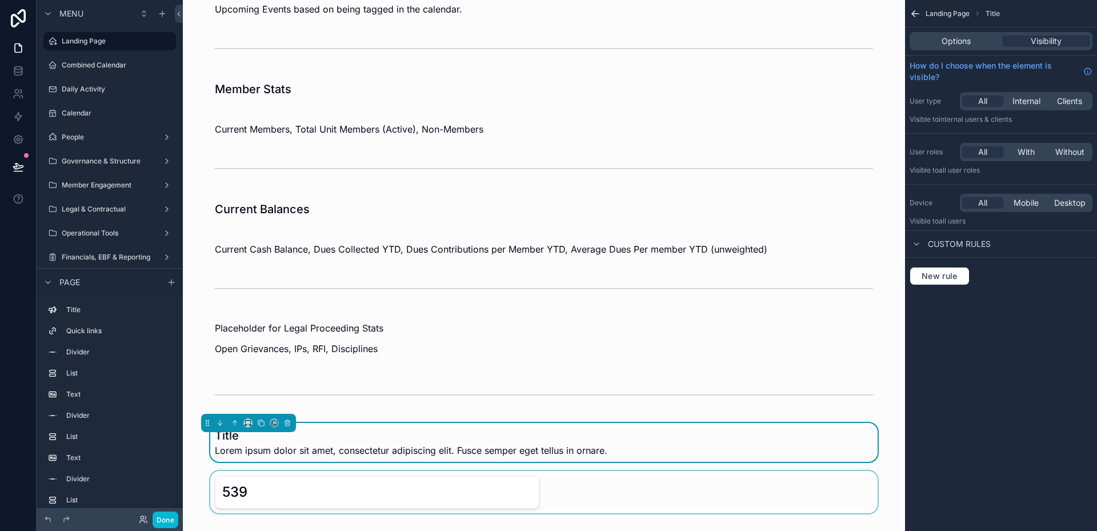
click at [266, 489] on div "scrollable content" at bounding box center [544, 492] width 704 height 42
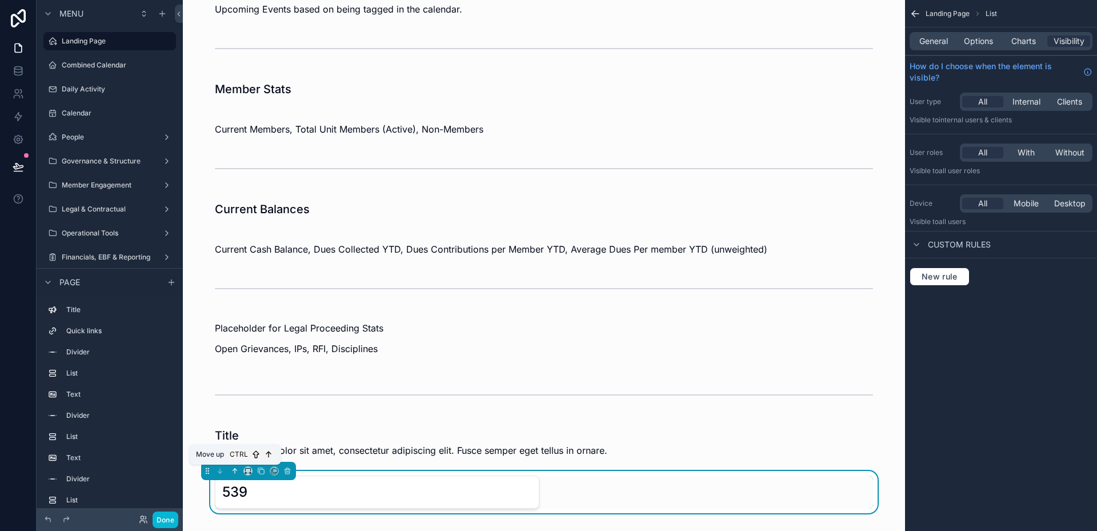
click at [238, 469] on icon "scrollable content" at bounding box center [235, 471] width 8 height 8
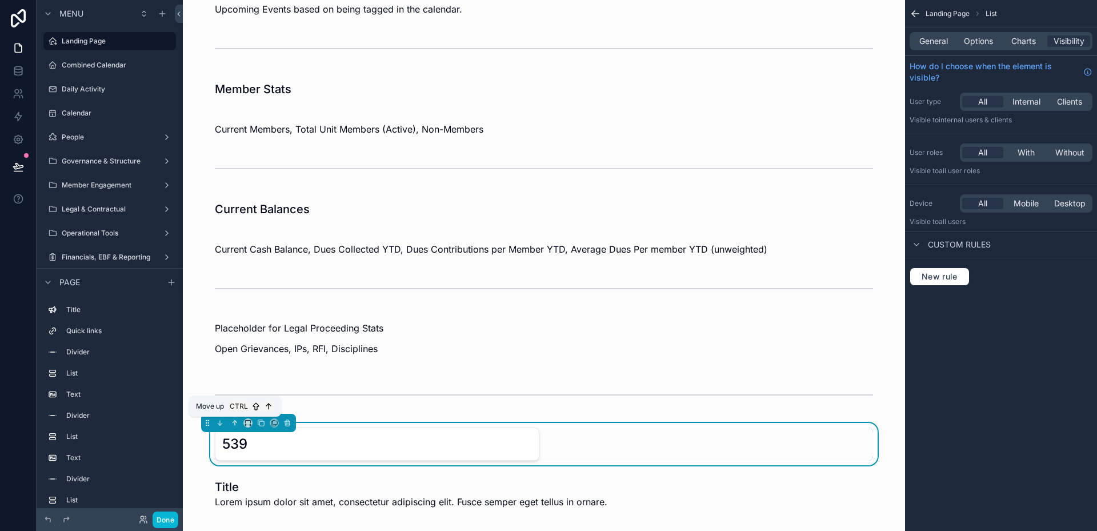
click at [238, 417] on button "scrollable content" at bounding box center [235, 423] width 13 height 13
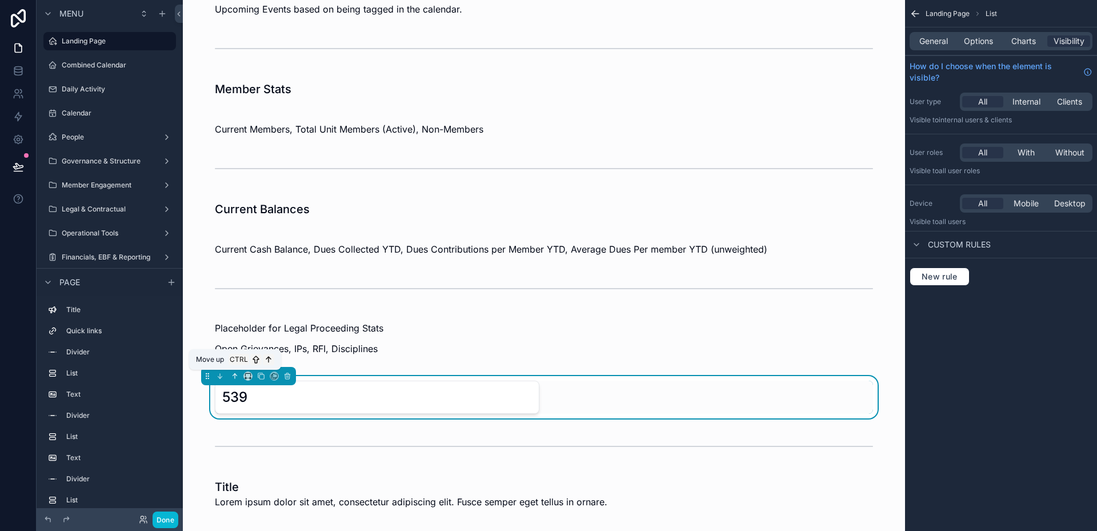
click at [235, 370] on button "scrollable content" at bounding box center [235, 376] width 13 height 13
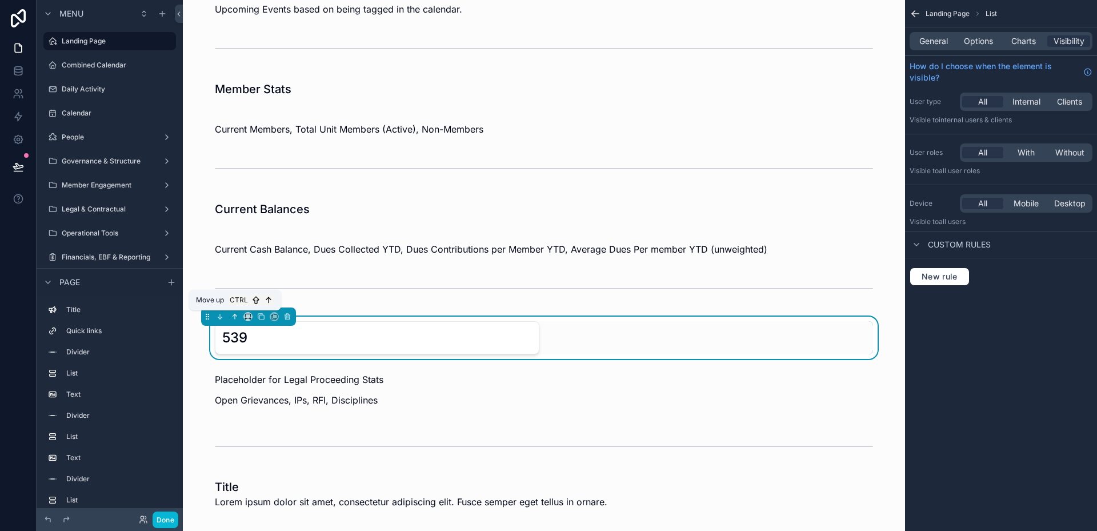
click at [237, 318] on icon "scrollable content" at bounding box center [235, 317] width 8 height 8
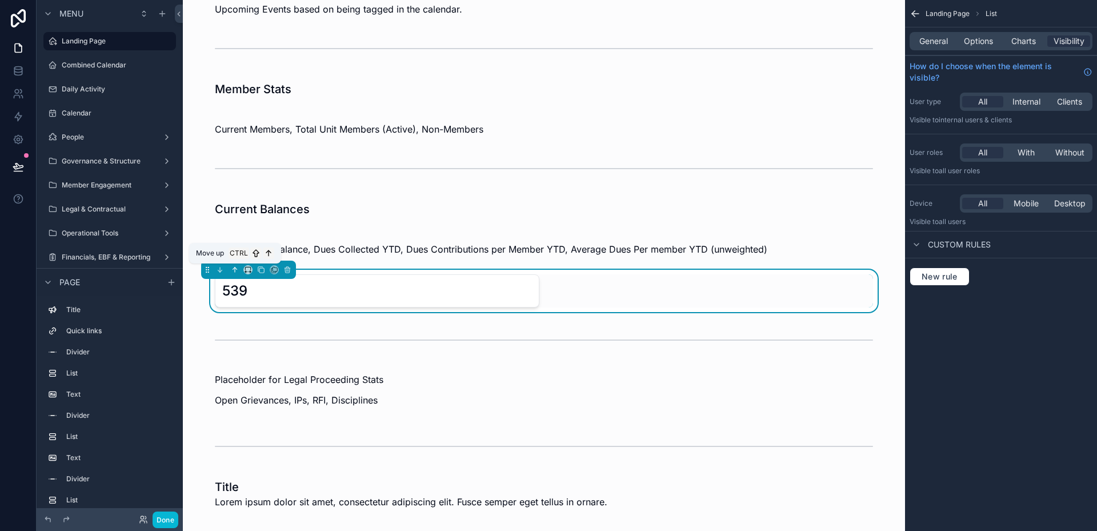
click at [233, 272] on icon "scrollable content" at bounding box center [235, 270] width 8 height 8
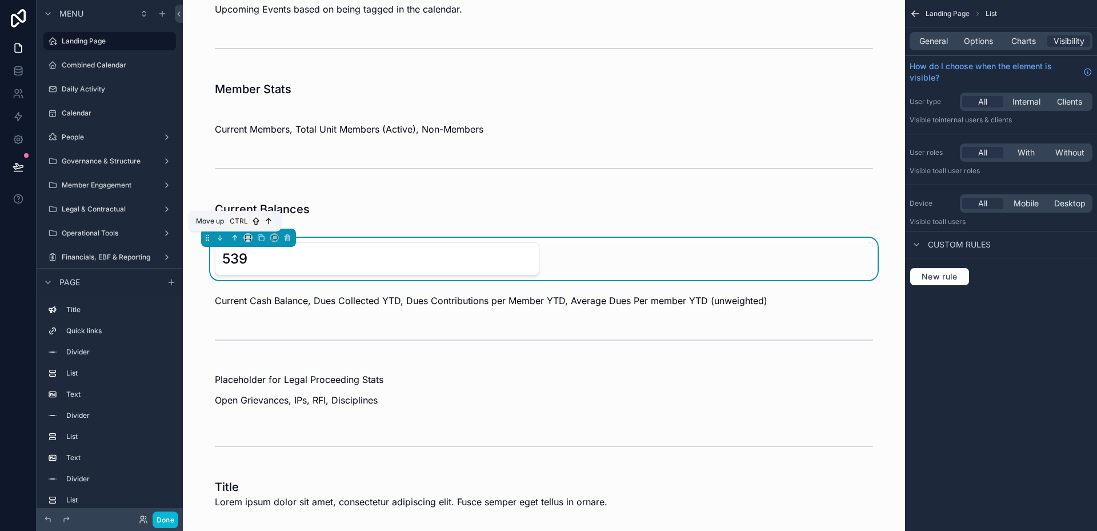
click at [231, 237] on icon "scrollable content" at bounding box center [235, 238] width 8 height 8
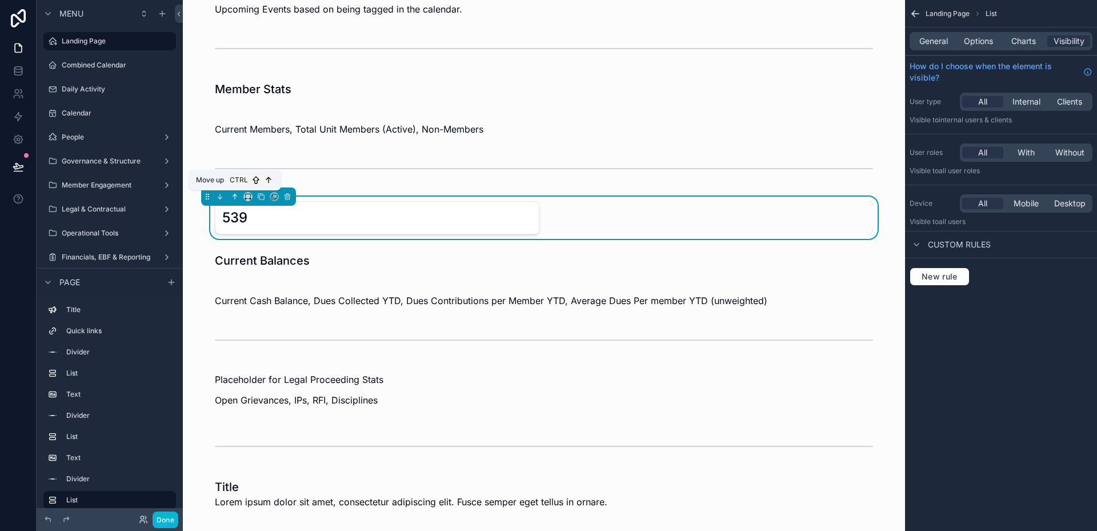
click at [233, 199] on icon "scrollable content" at bounding box center [235, 197] width 8 height 8
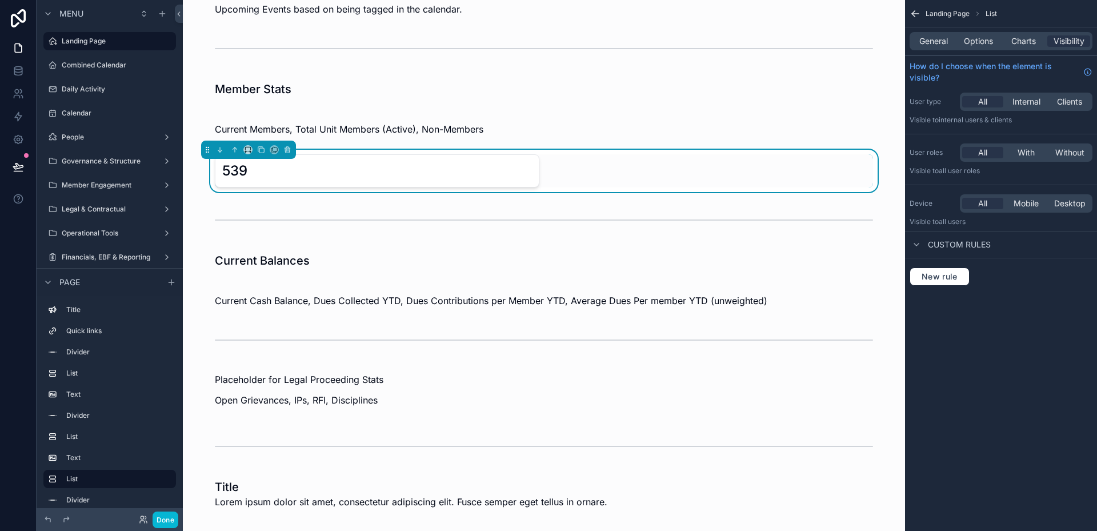
click at [467, 167] on div "539" at bounding box center [377, 171] width 310 height 18
click at [942, 43] on span "General" at bounding box center [933, 40] width 29 height 11
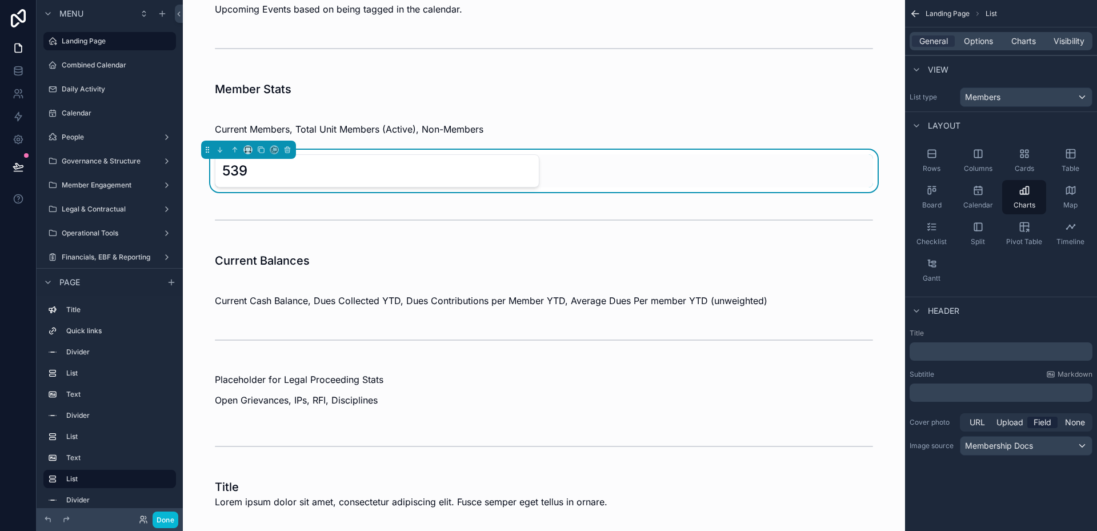
click at [956, 353] on p "﻿" at bounding box center [1002, 351] width 176 height 11
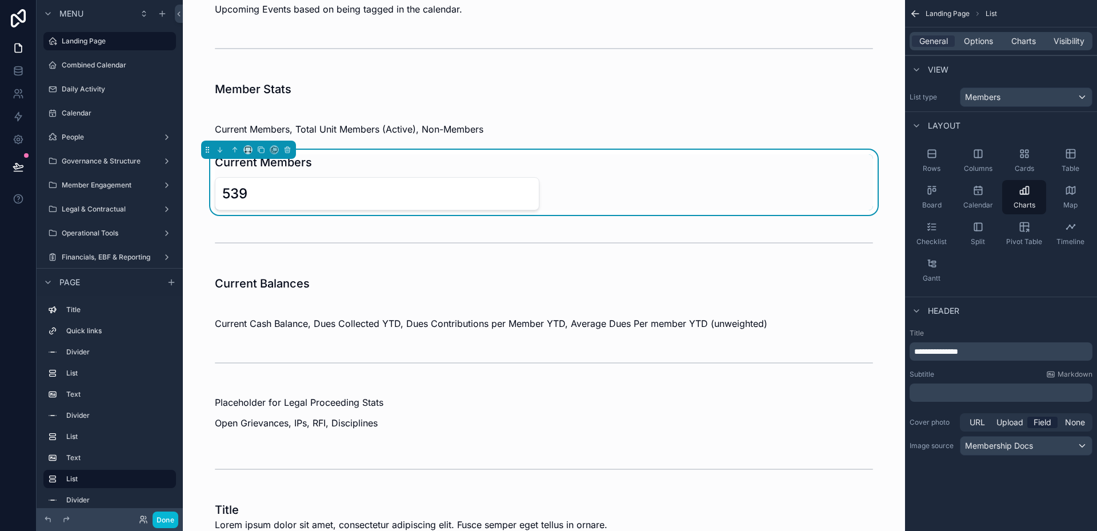
click at [599, 205] on div "539" at bounding box center [544, 193] width 658 height 33
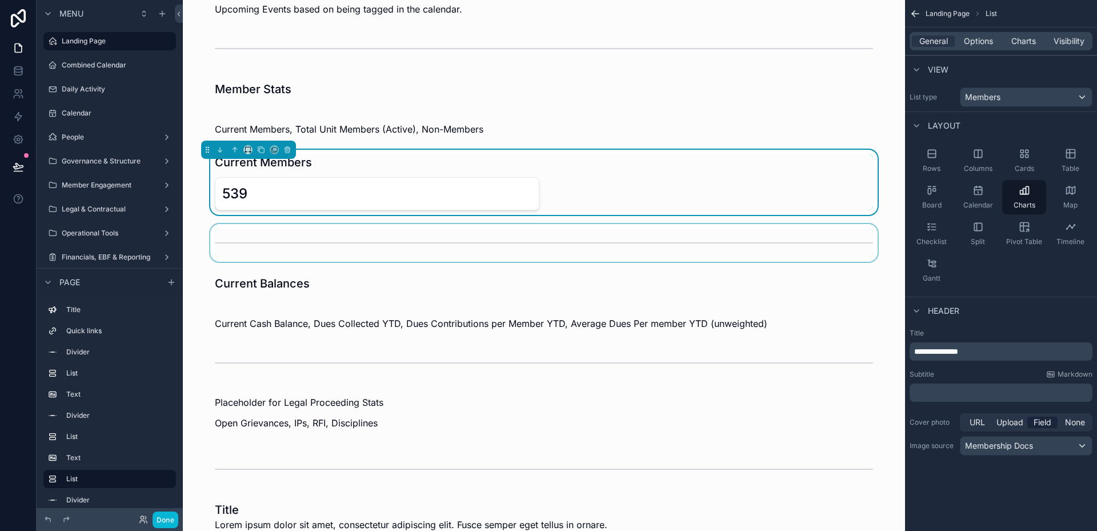
click at [740, 242] on div "scrollable content" at bounding box center [544, 243] width 704 height 38
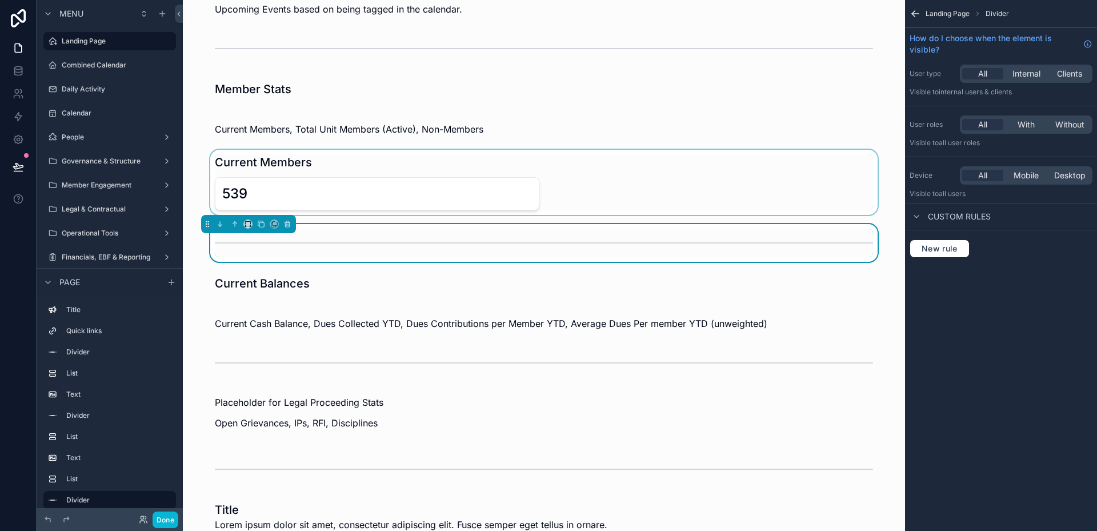
click at [773, 193] on div "scrollable content" at bounding box center [544, 182] width 704 height 65
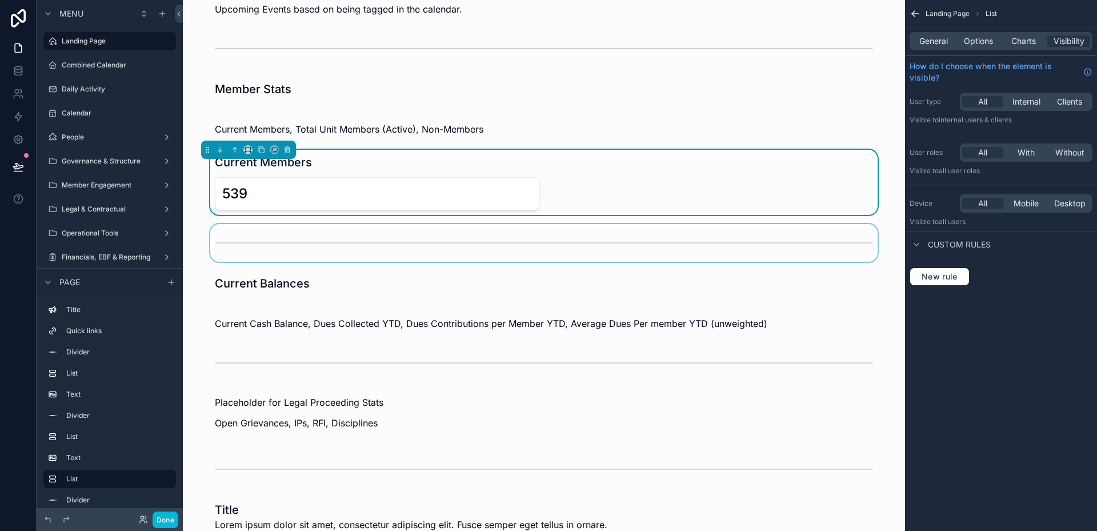
click at [253, 194] on div "539" at bounding box center [377, 194] width 310 height 18
click at [175, 514] on button "Done" at bounding box center [166, 519] width 26 height 17
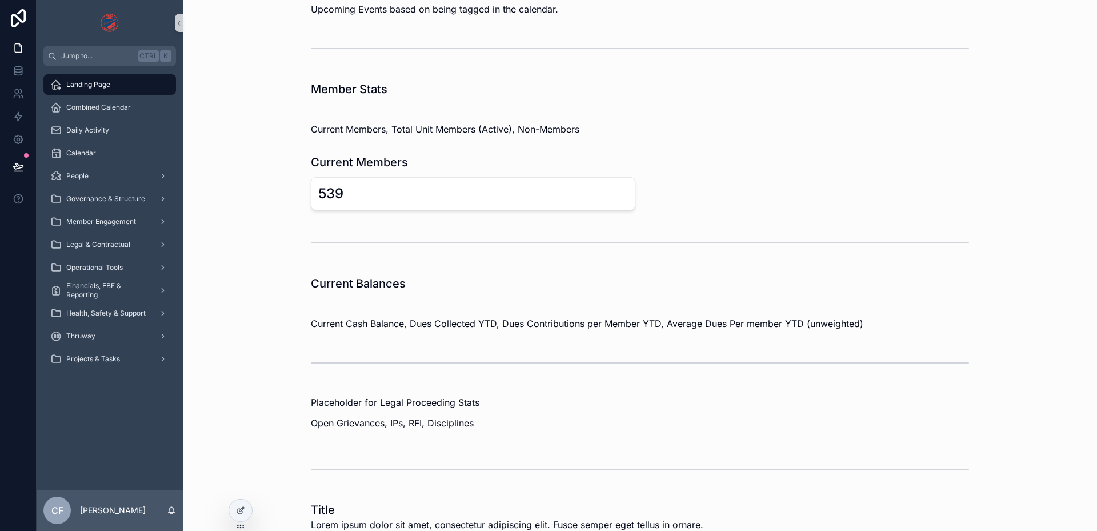
scroll to position [135, 0]
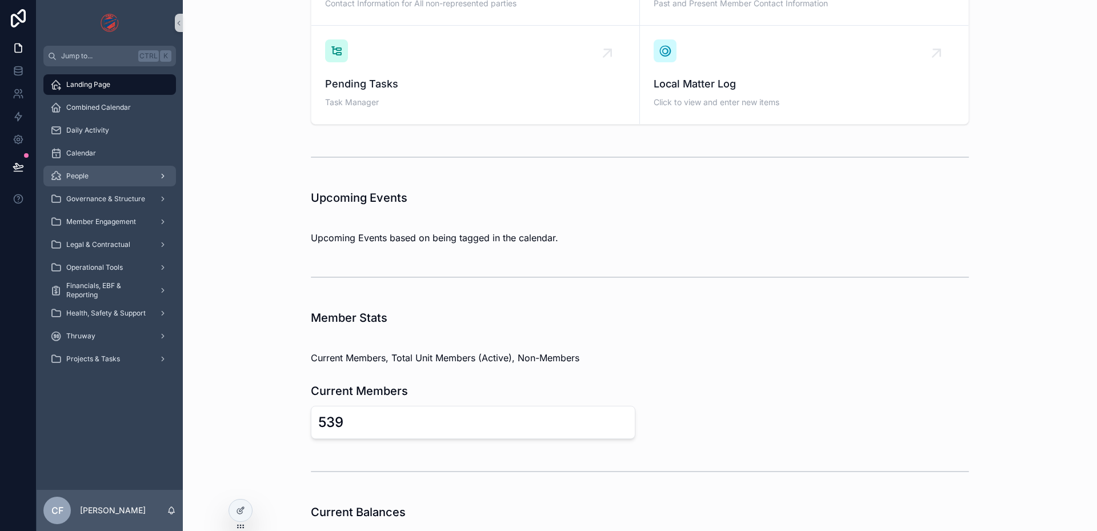
click at [95, 177] on div "People" at bounding box center [109, 176] width 119 height 18
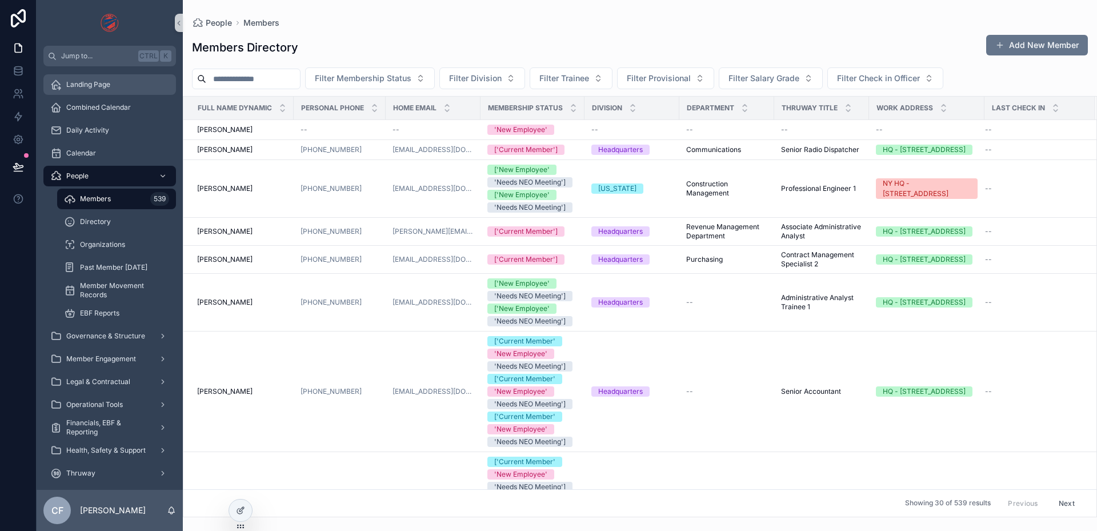
click at [105, 92] on div "Landing Page" at bounding box center [109, 84] width 119 height 18
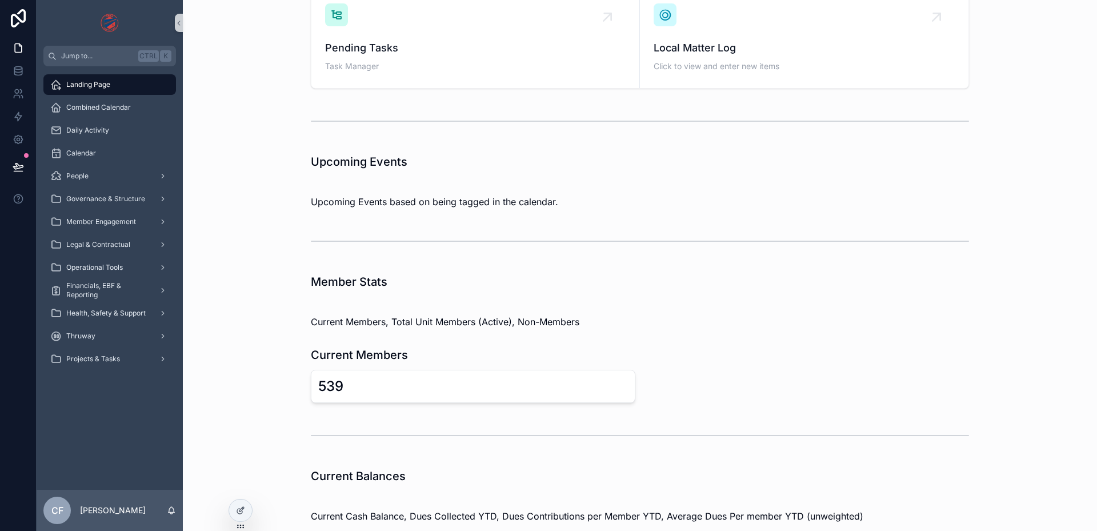
scroll to position [229, 0]
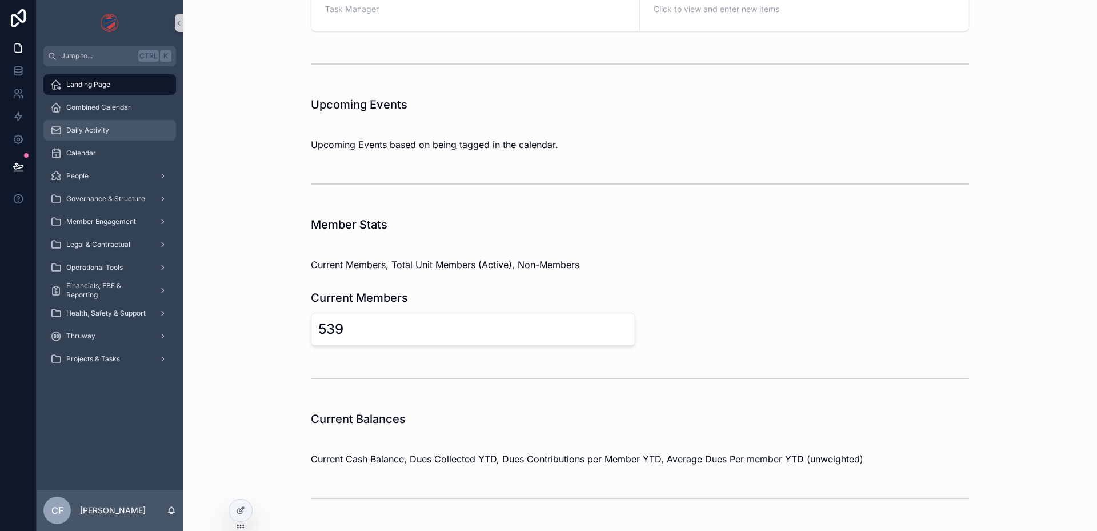
click at [96, 137] on div "Daily Activity" at bounding box center [109, 130] width 119 height 18
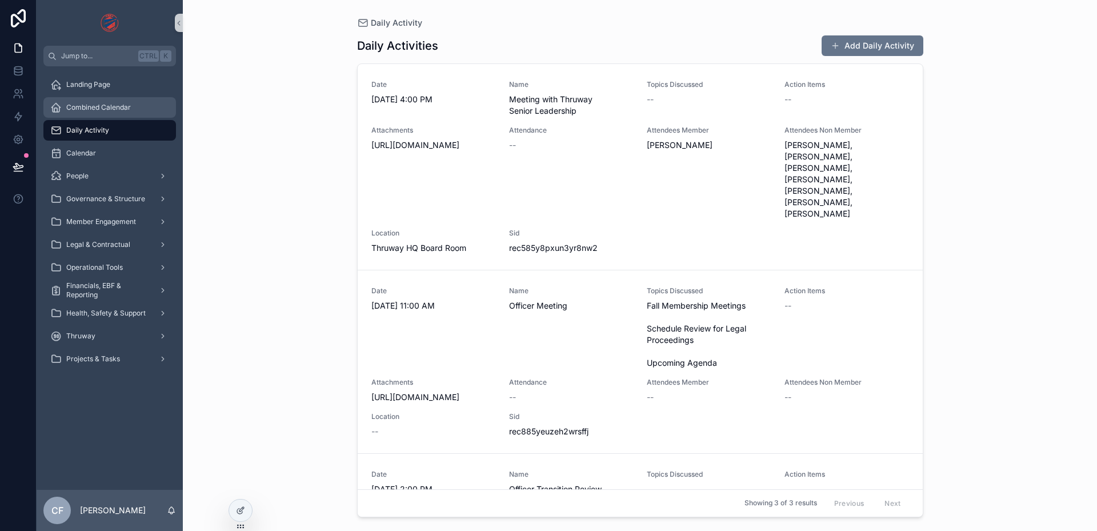
click at [102, 107] on span "Combined Calendar" at bounding box center [98, 107] width 65 height 9
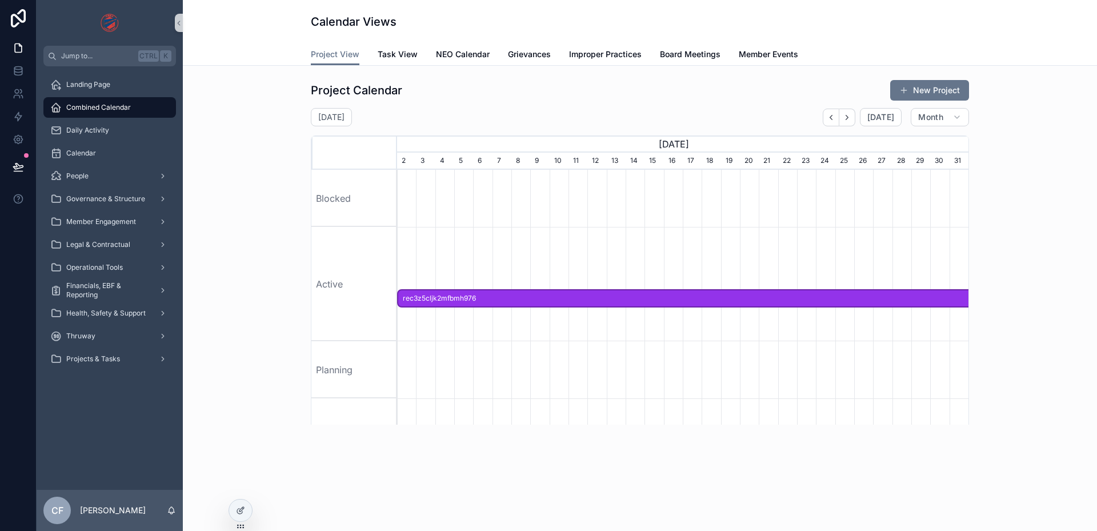
scroll to position [0, 571]
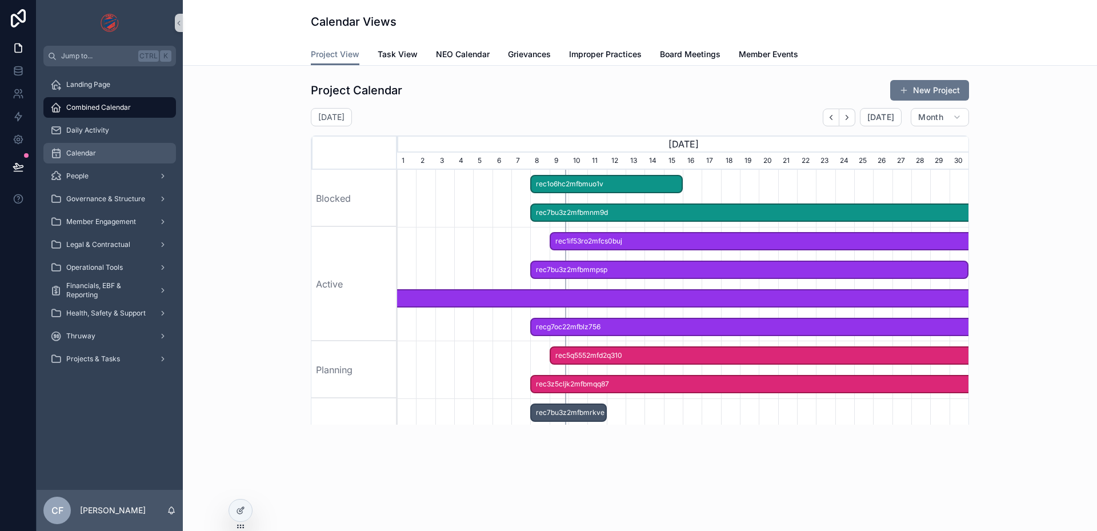
click at [89, 152] on span "Calendar" at bounding box center [81, 153] width 30 height 9
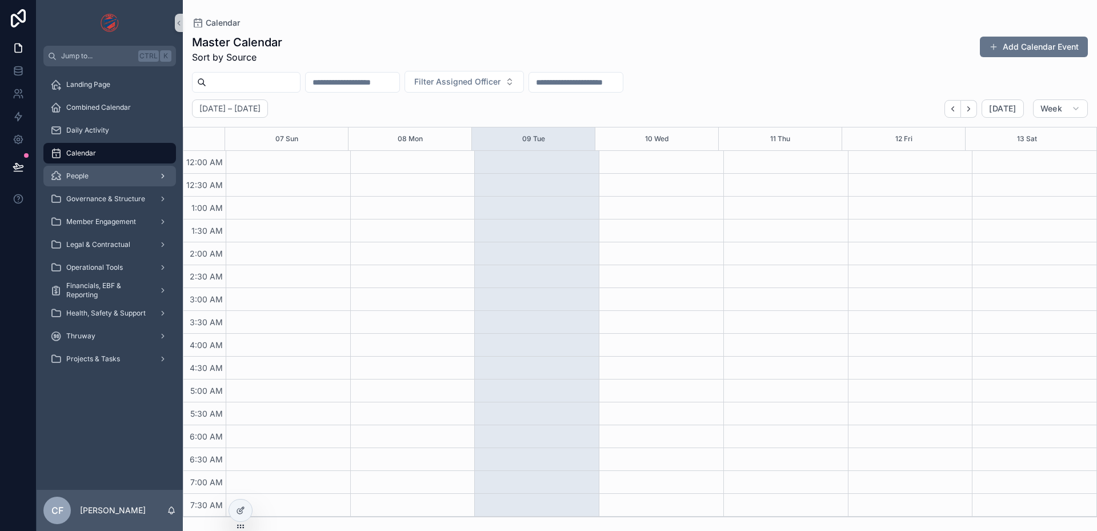
click at [81, 183] on div "People" at bounding box center [109, 176] width 119 height 18
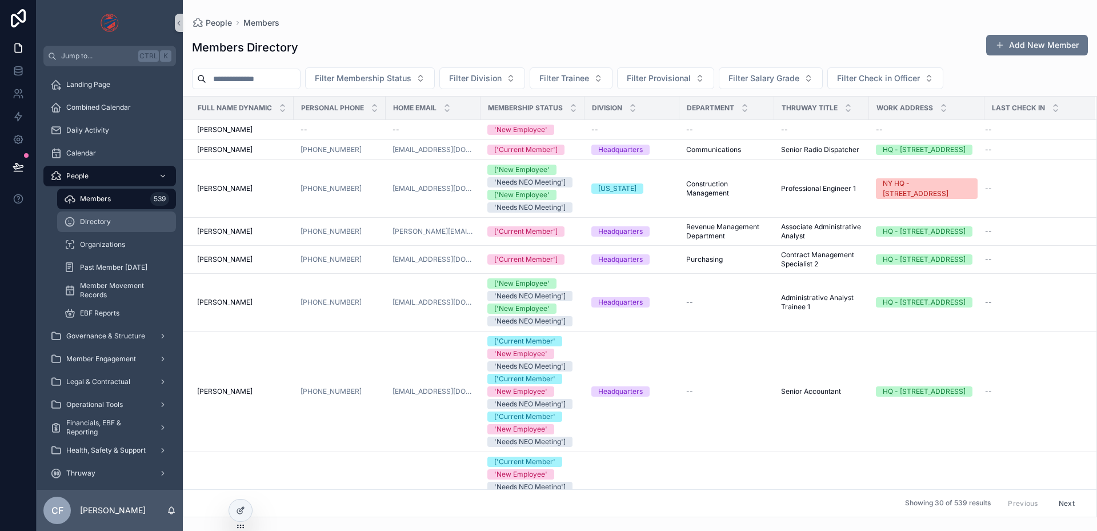
click at [101, 213] on div "Directory" at bounding box center [116, 222] width 105 height 18
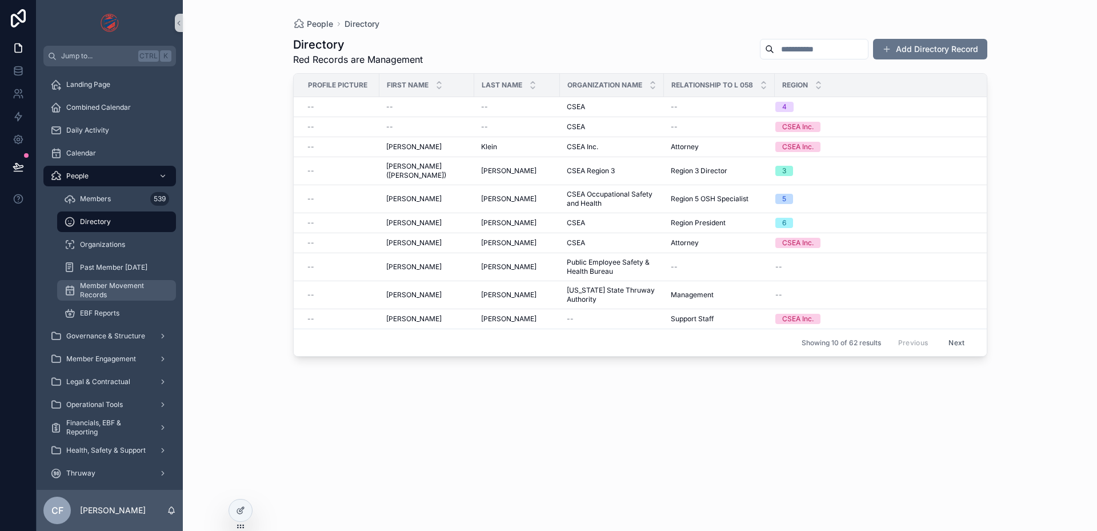
click at [115, 289] on span "Member Movement Records" at bounding box center [122, 290] width 85 height 18
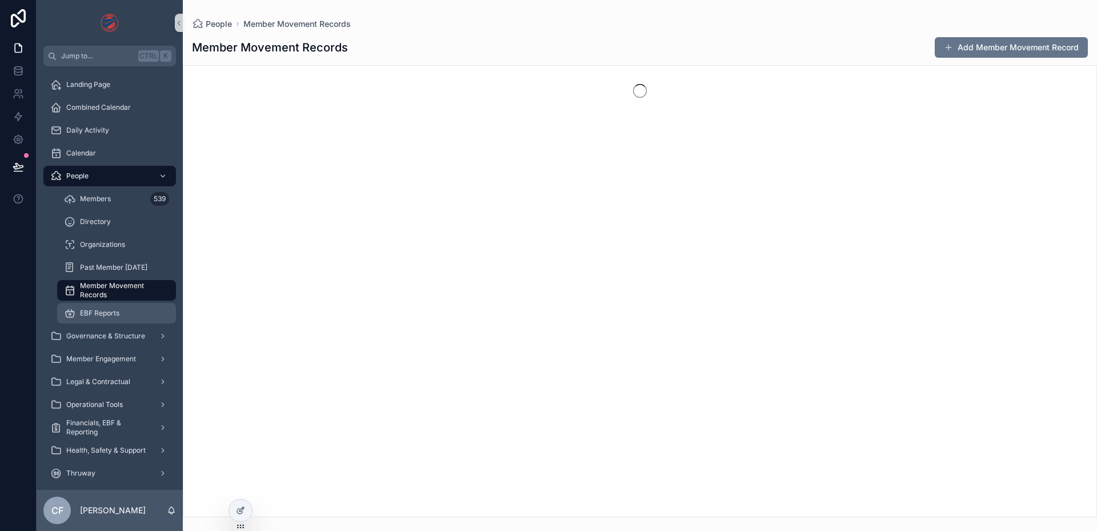
click at [115, 315] on span "EBF Reports" at bounding box center [99, 313] width 39 height 9
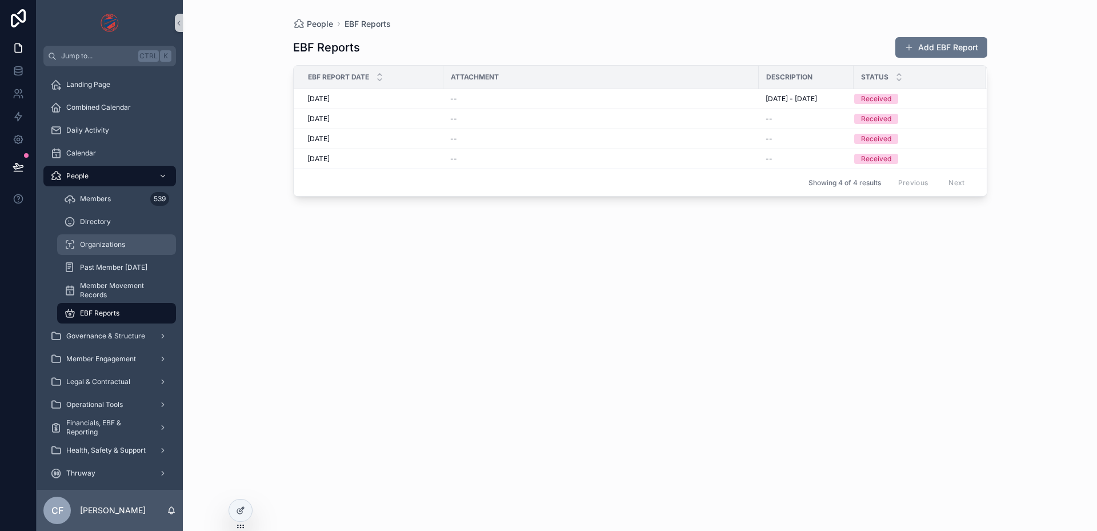
click at [106, 241] on span "Organizations" at bounding box center [102, 244] width 45 height 9
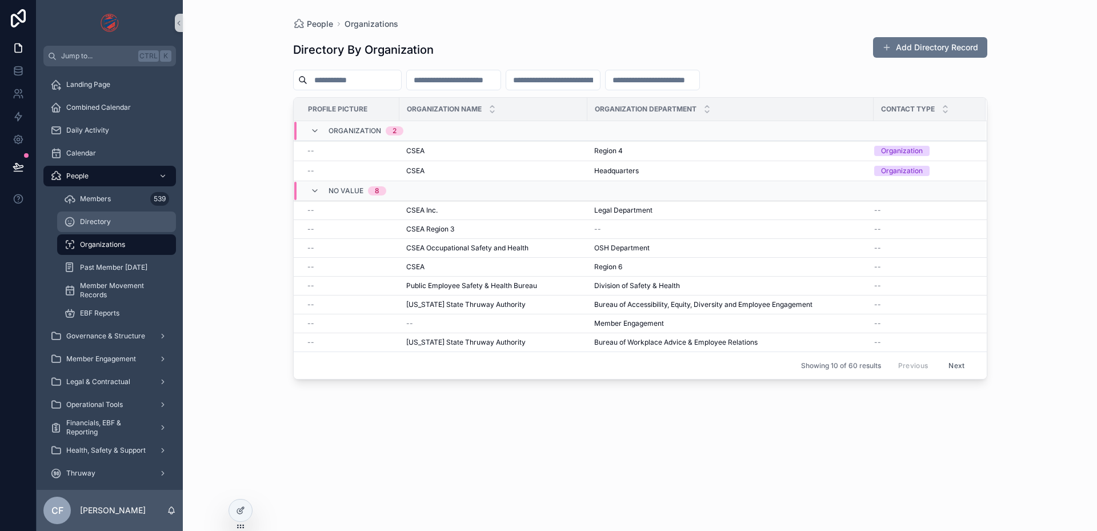
click at [102, 221] on span "Directory" at bounding box center [95, 221] width 31 height 9
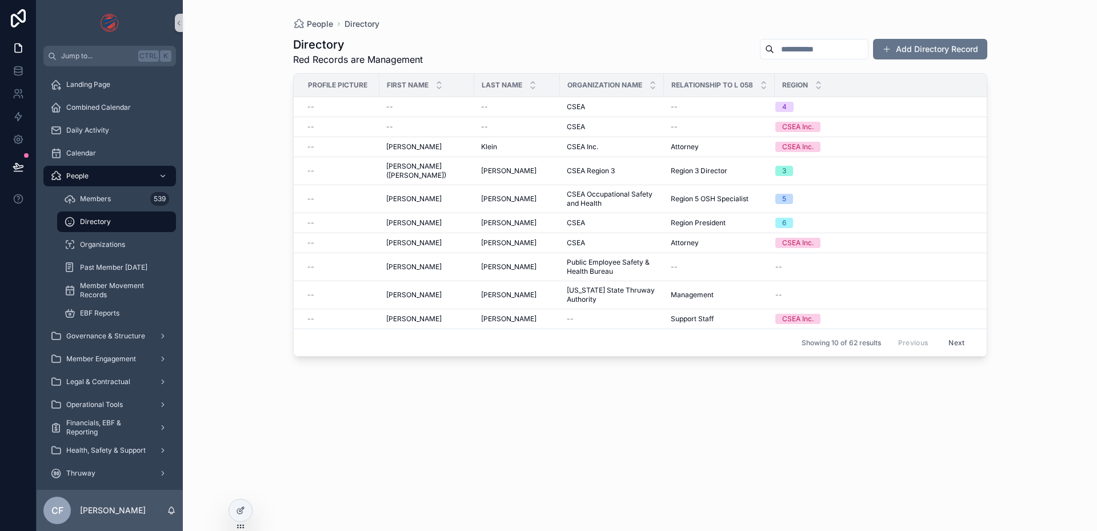
click at [955, 334] on button "Next" at bounding box center [957, 343] width 32 height 18
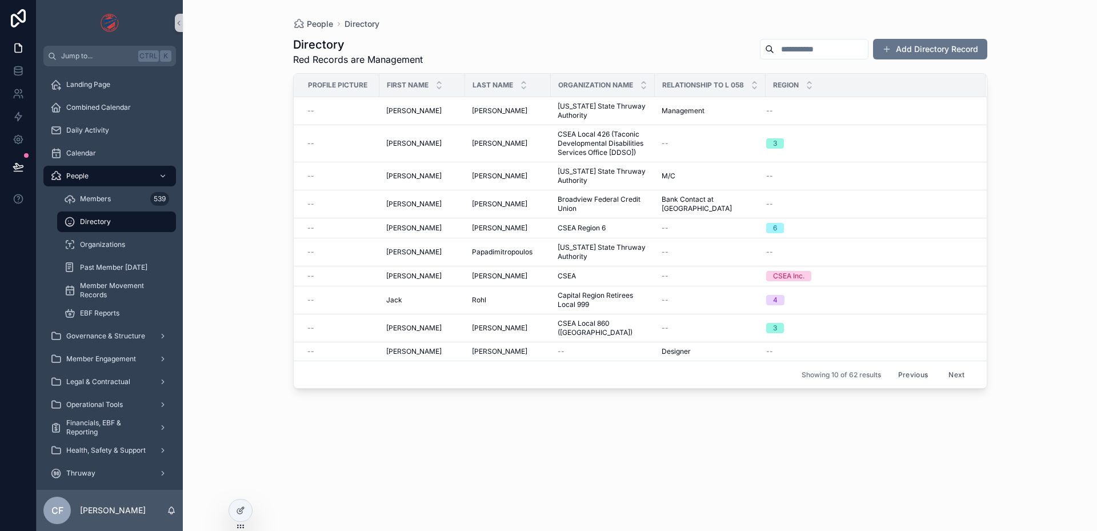
click at [958, 378] on button "Next" at bounding box center [957, 375] width 32 height 18
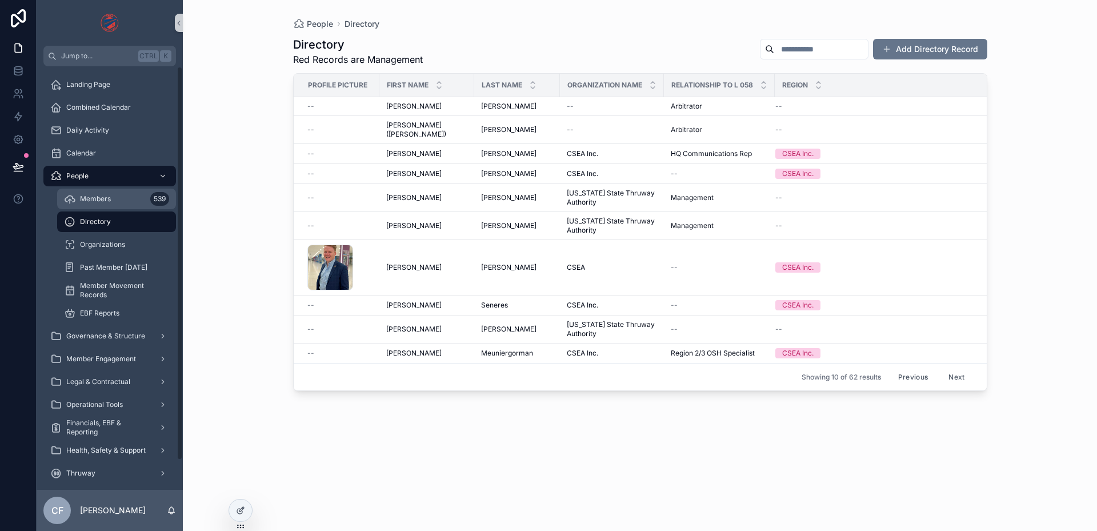
click at [123, 196] on div "Members 539" at bounding box center [116, 199] width 105 height 18
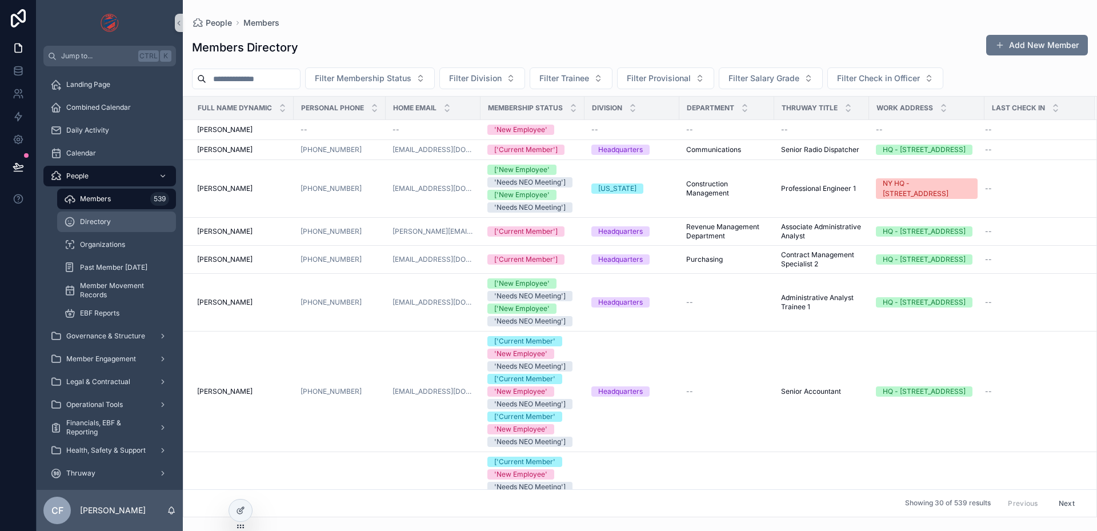
click at [125, 225] on div "Directory" at bounding box center [116, 222] width 105 height 18
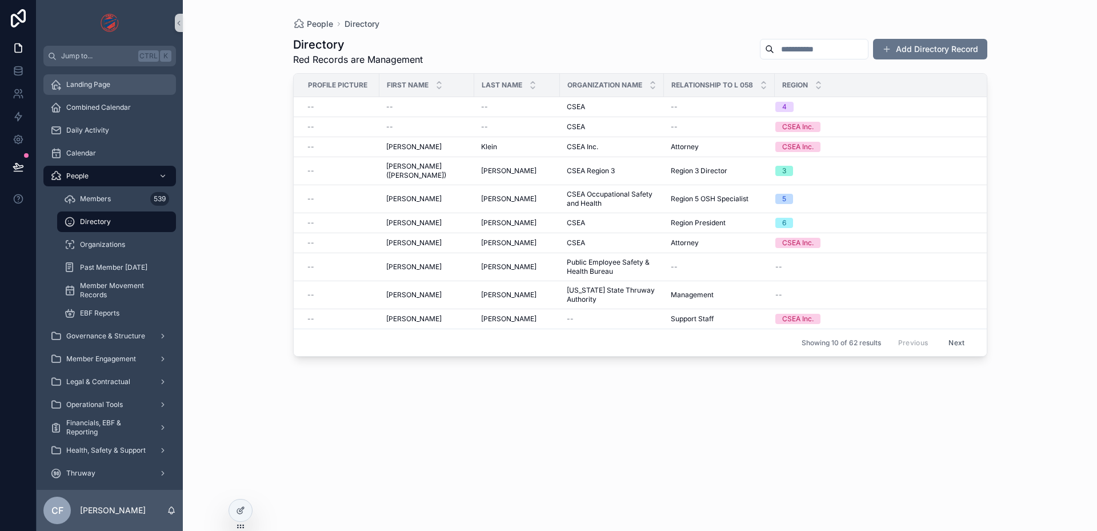
click at [99, 84] on span "Landing Page" at bounding box center [88, 84] width 44 height 9
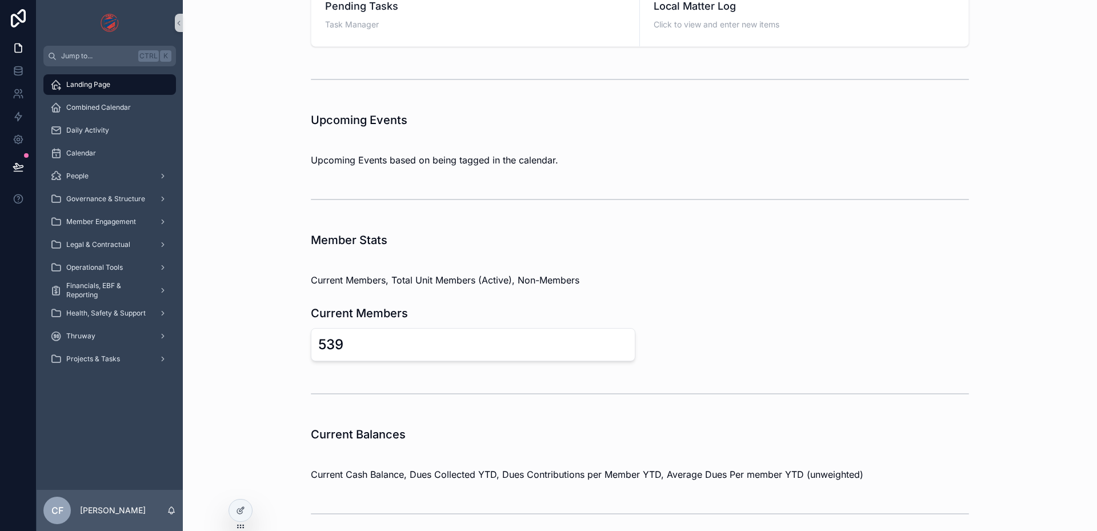
scroll to position [229, 0]
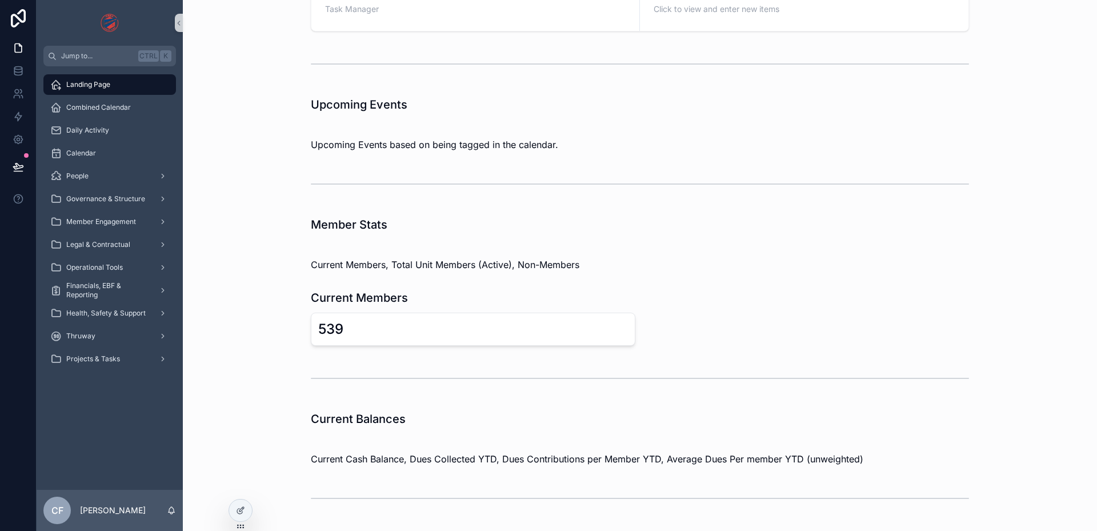
click at [453, 305] on div "Current Members" at bounding box center [640, 298] width 658 height 16
click at [246, 508] on div at bounding box center [240, 510] width 23 height 22
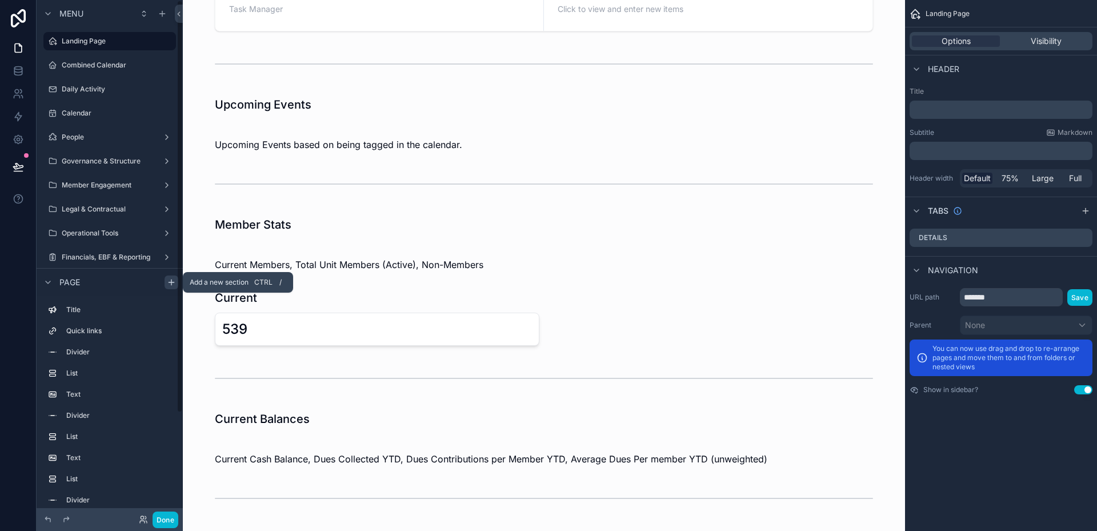
click at [174, 282] on icon "scrollable content" at bounding box center [171, 282] width 5 height 0
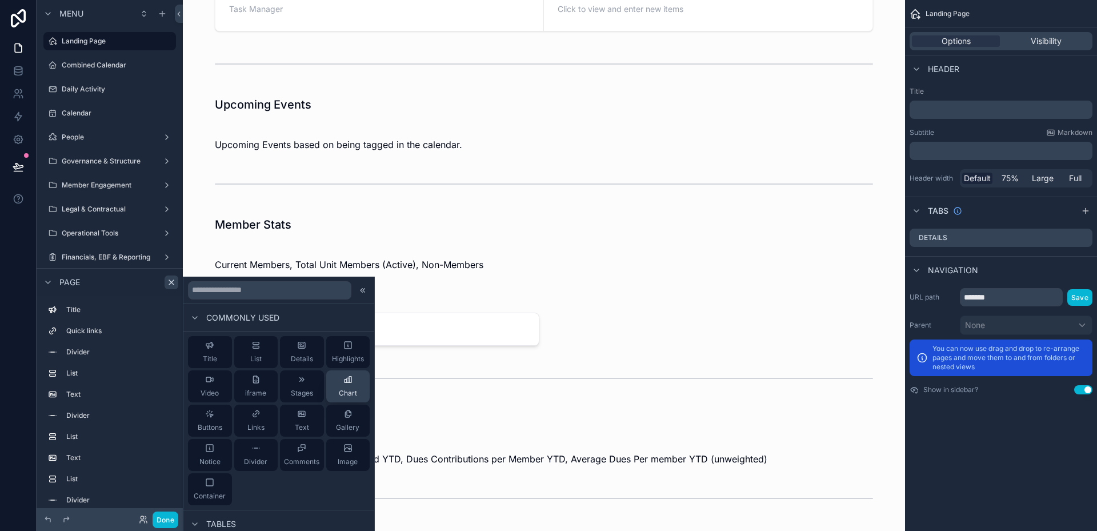
click at [341, 391] on span "Chart" at bounding box center [348, 393] width 18 height 9
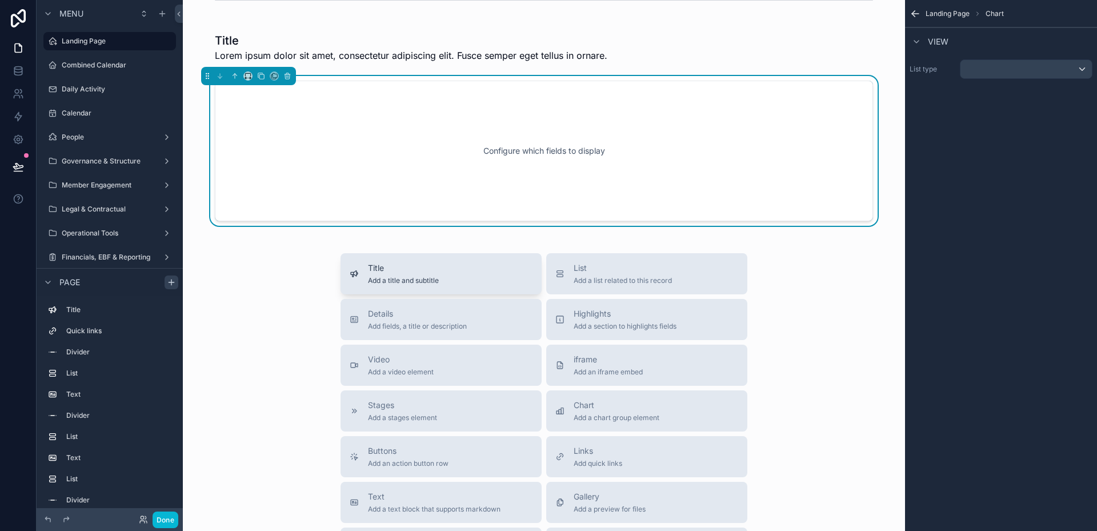
scroll to position [719, 0]
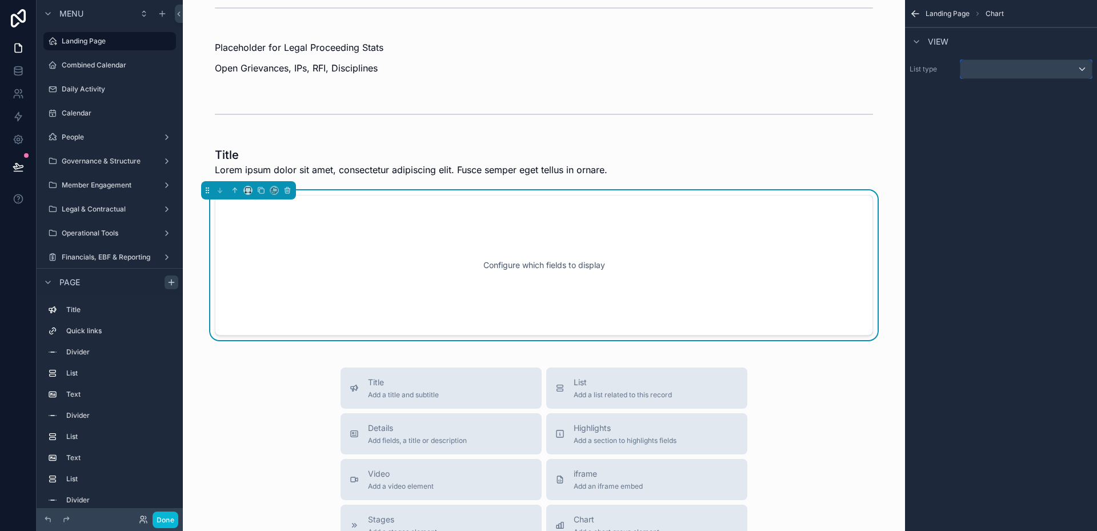
click at [1002, 70] on div "scrollable content" at bounding box center [1026, 69] width 131 height 18
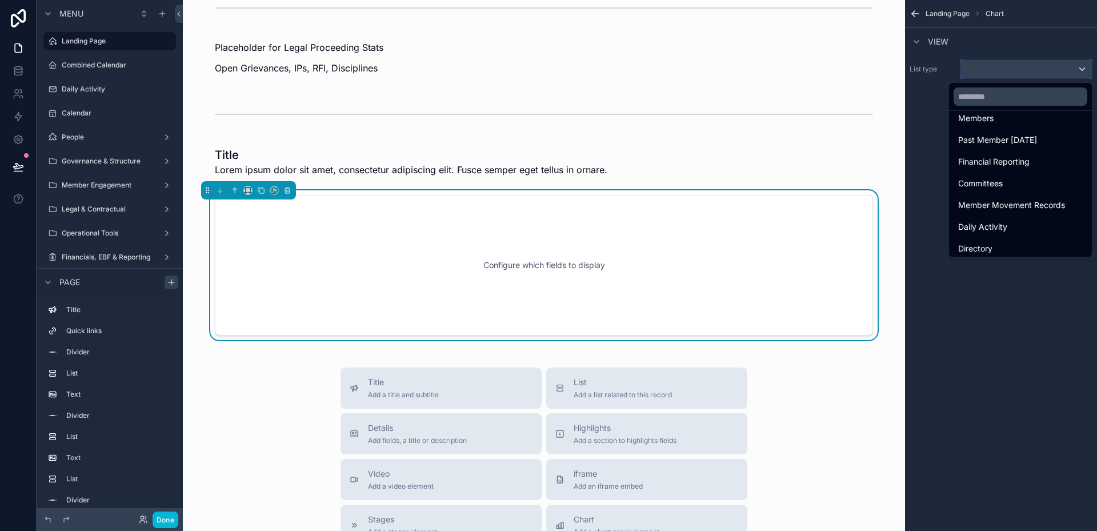
scroll to position [114, 0]
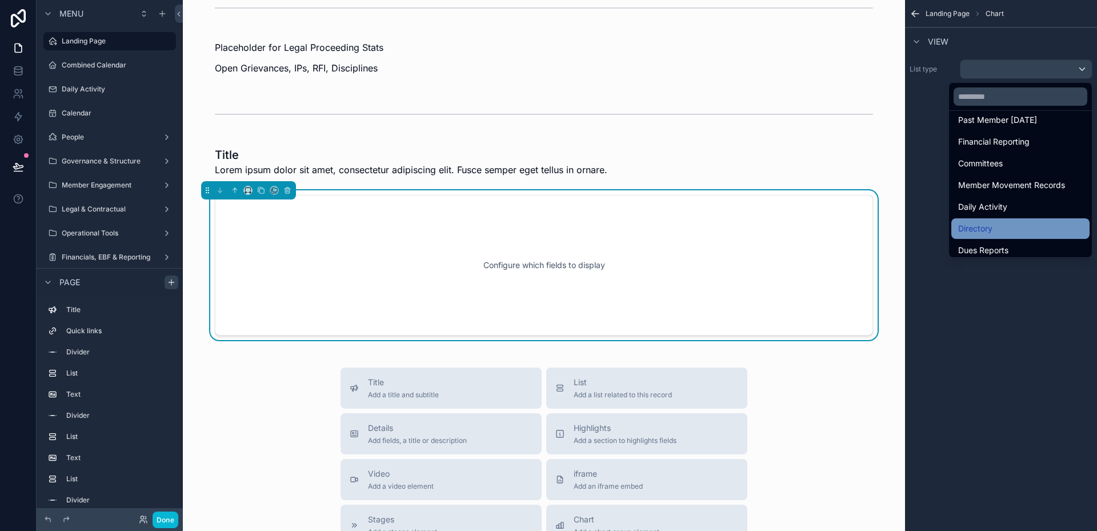
click at [990, 218] on div "Directory" at bounding box center [1020, 228] width 138 height 21
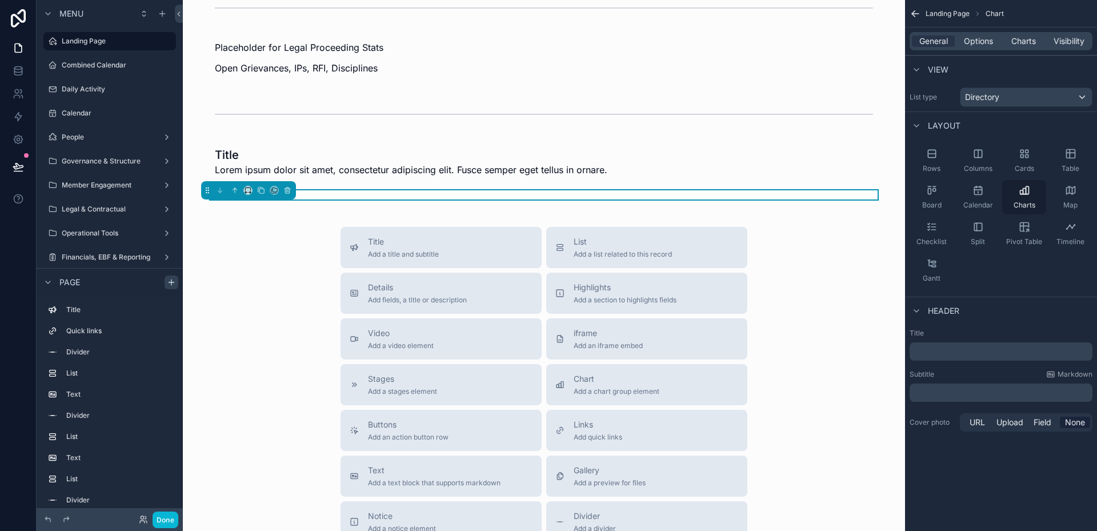
click at [1030, 200] on div "Charts" at bounding box center [1024, 197] width 44 height 34
click at [977, 44] on span "Options" at bounding box center [978, 40] width 29 height 11
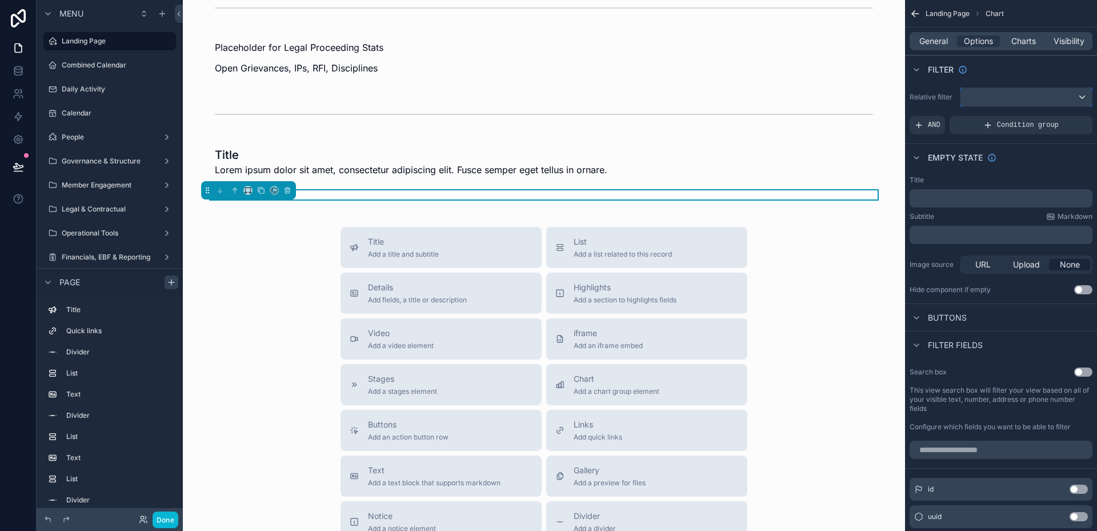
click at [1026, 99] on div "scrollable content" at bounding box center [1026, 97] width 131 height 18
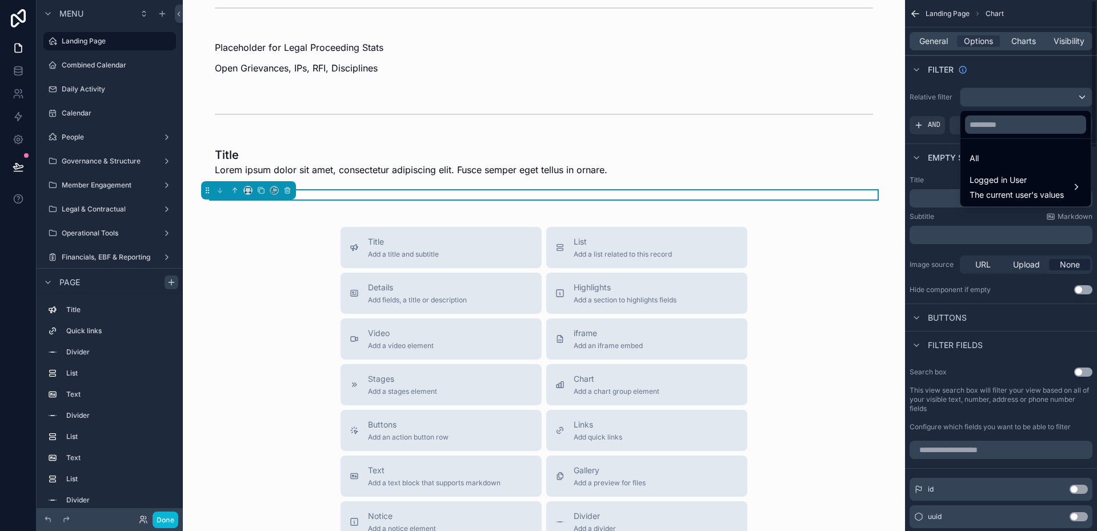
click at [1019, 98] on div "scrollable content" at bounding box center [548, 265] width 1097 height 531
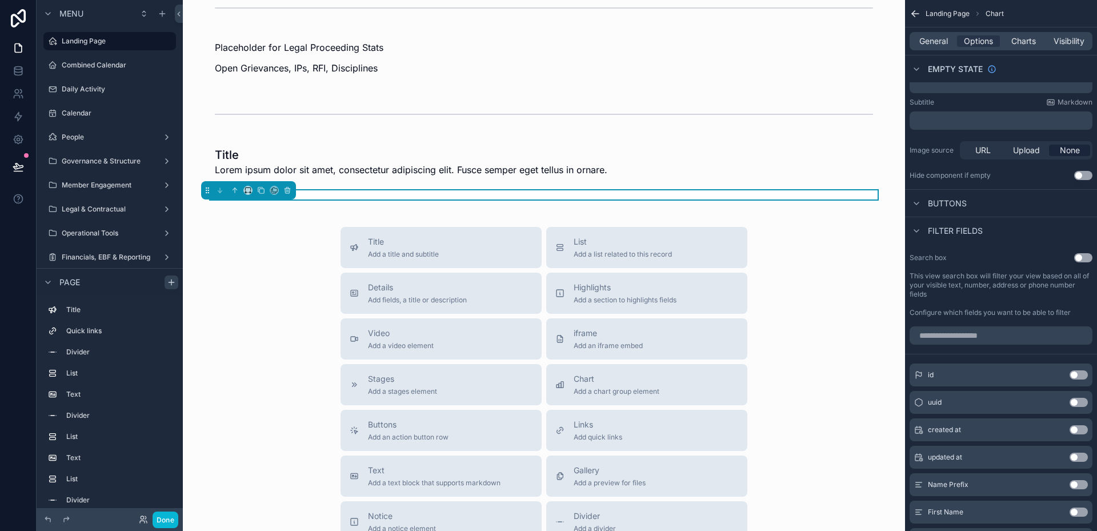
click at [1078, 368] on div "id Use setting" at bounding box center [1001, 374] width 183 height 23
click at [1078, 371] on button "Use setting" at bounding box center [1079, 374] width 18 height 9
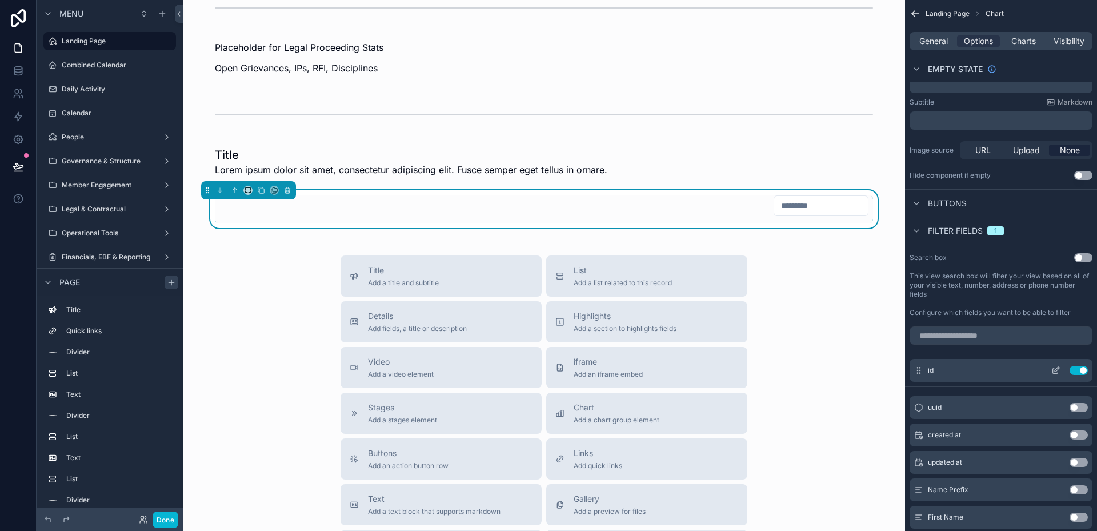
click at [1078, 370] on button "Use setting" at bounding box center [1079, 370] width 18 height 9
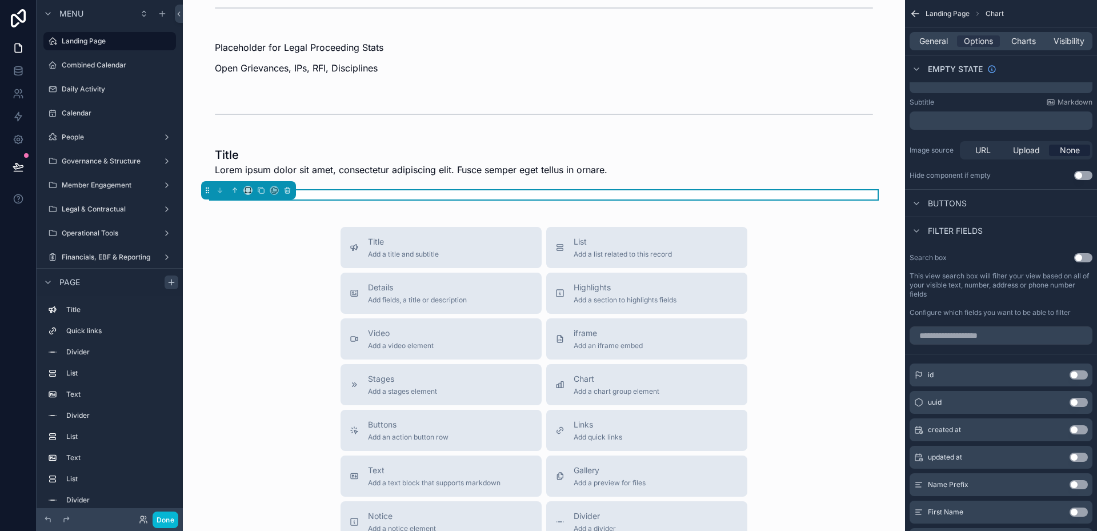
click at [1074, 151] on span "None" at bounding box center [1070, 150] width 20 height 11
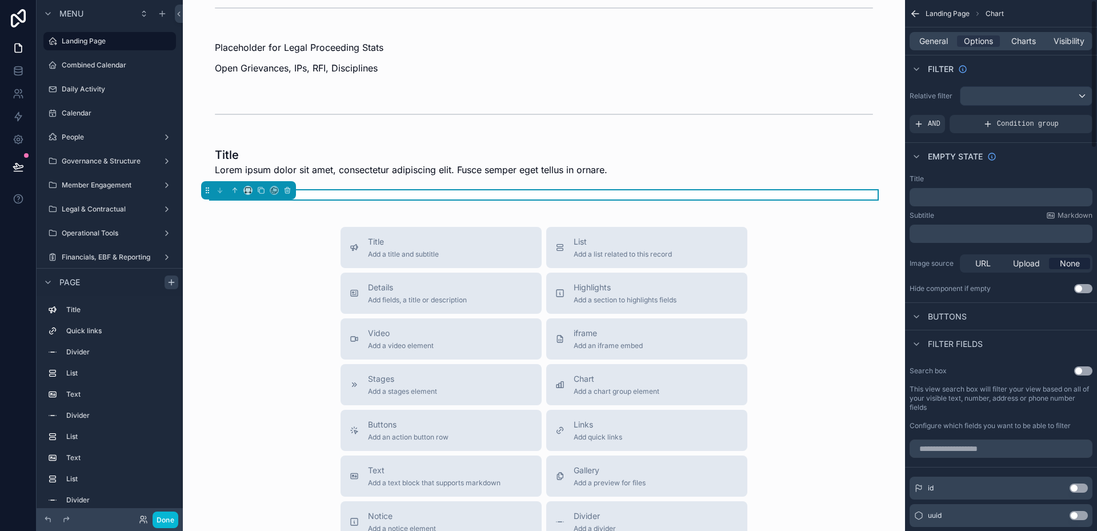
scroll to position [0, 0]
click at [1020, 43] on span "Charts" at bounding box center [1023, 40] width 25 height 11
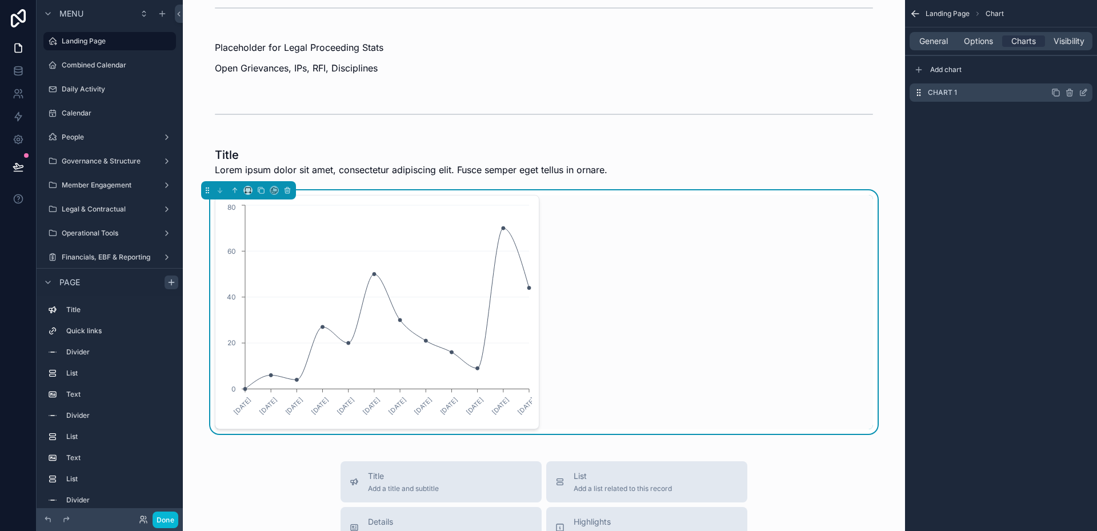
click at [1084, 95] on icon "scrollable content" at bounding box center [1083, 92] width 9 height 9
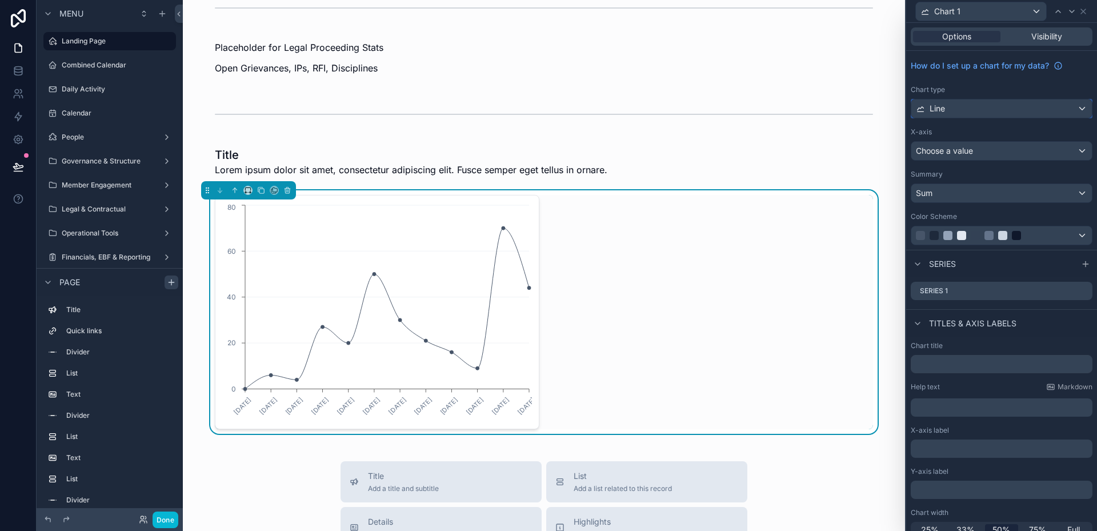
click at [985, 113] on div "Line" at bounding box center [1001, 108] width 181 height 18
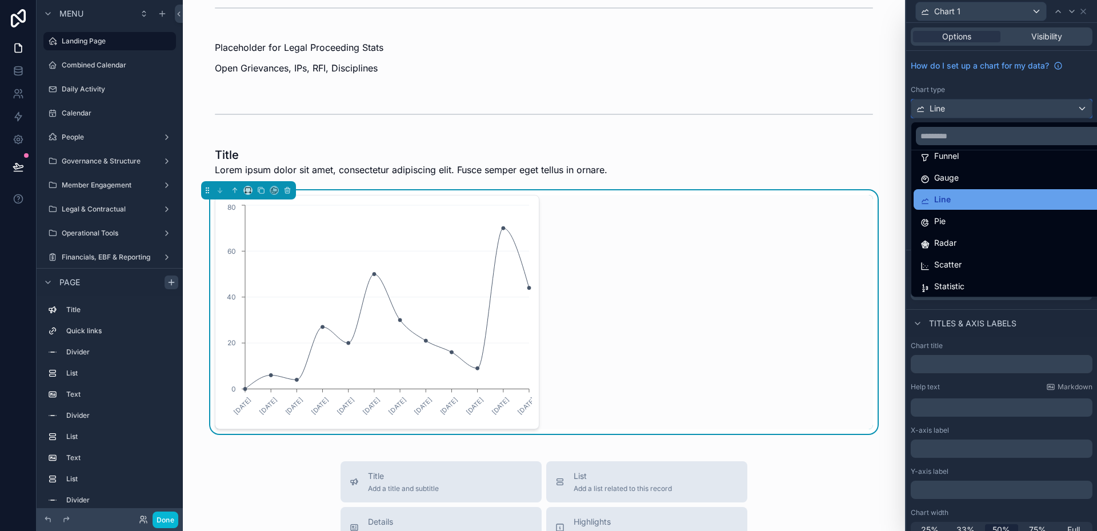
scroll to position [81, 0]
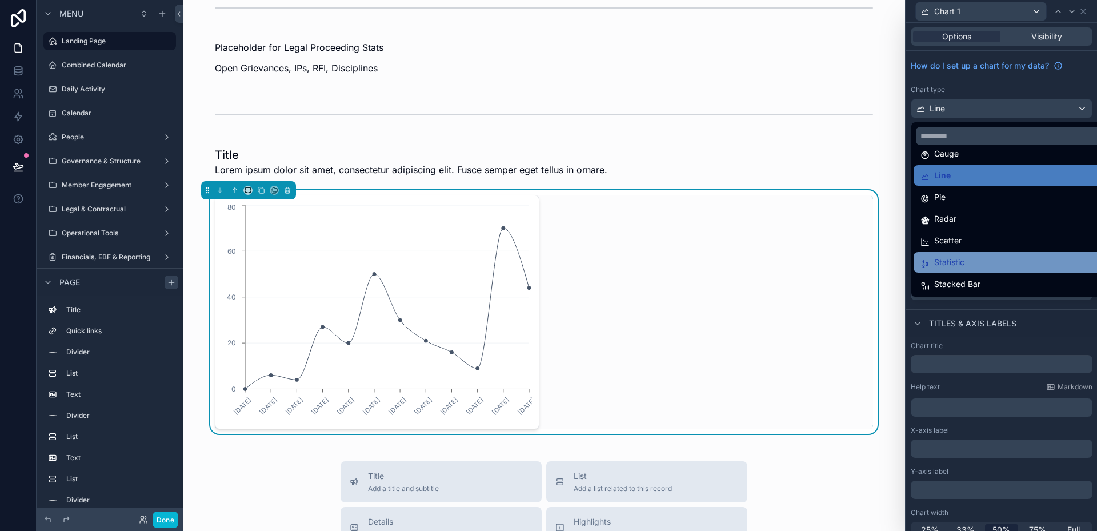
click at [965, 257] on div "Statistic" at bounding box center [1011, 262] width 180 height 14
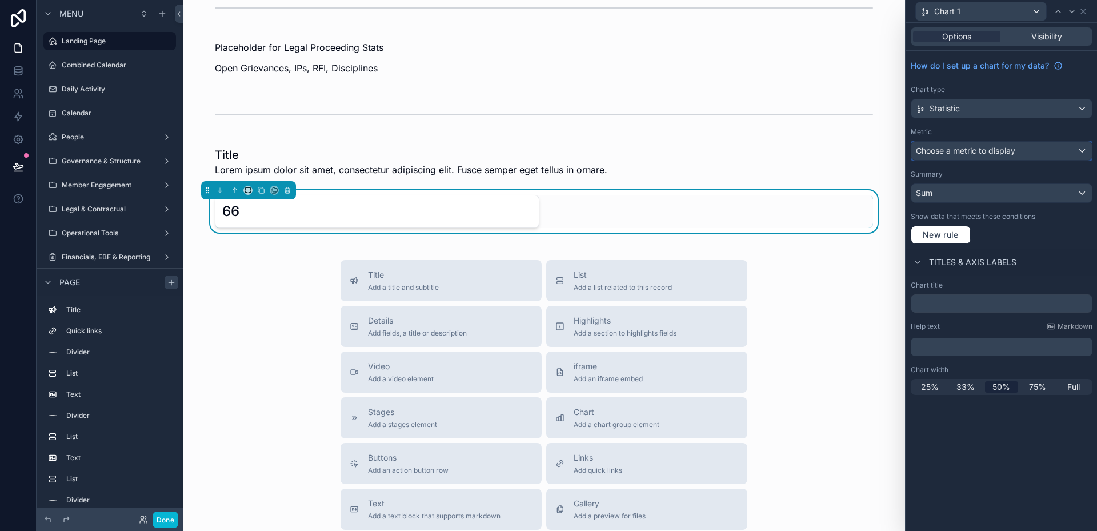
click at [957, 158] on div "Choose a metric to display" at bounding box center [1001, 151] width 181 height 18
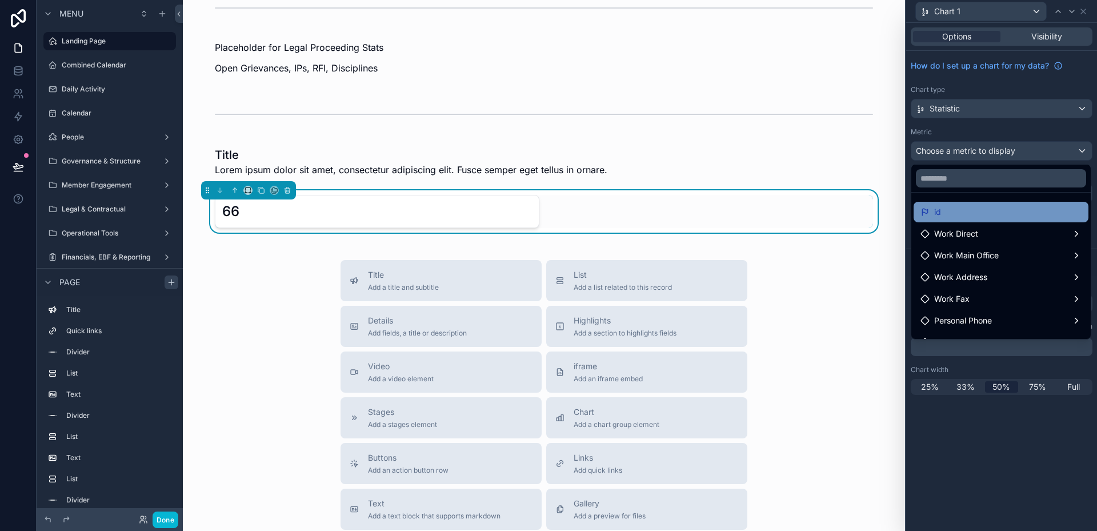
click at [955, 222] on div "id" at bounding box center [1001, 212] width 175 height 21
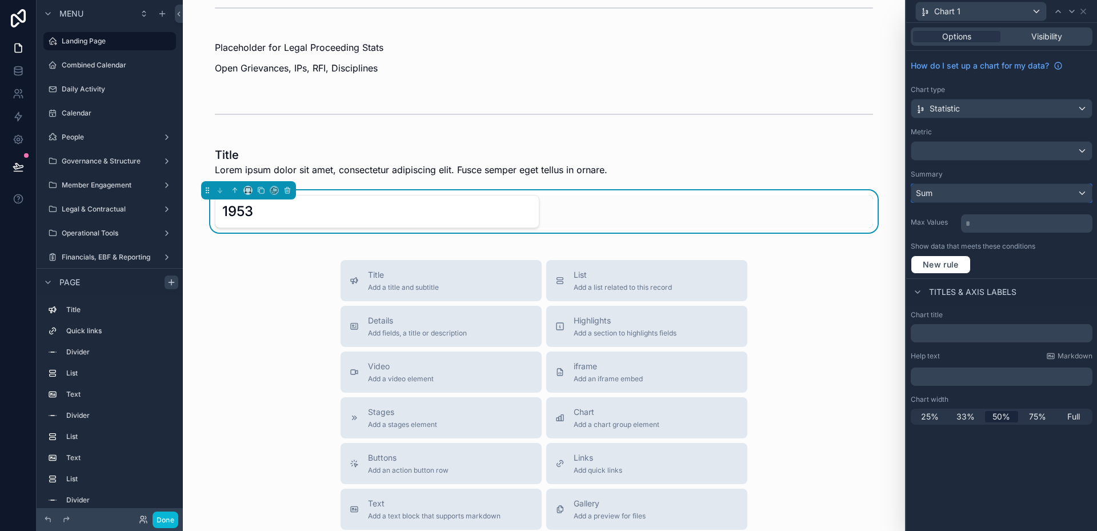
click at [950, 195] on div "Sum" at bounding box center [1001, 193] width 181 height 18
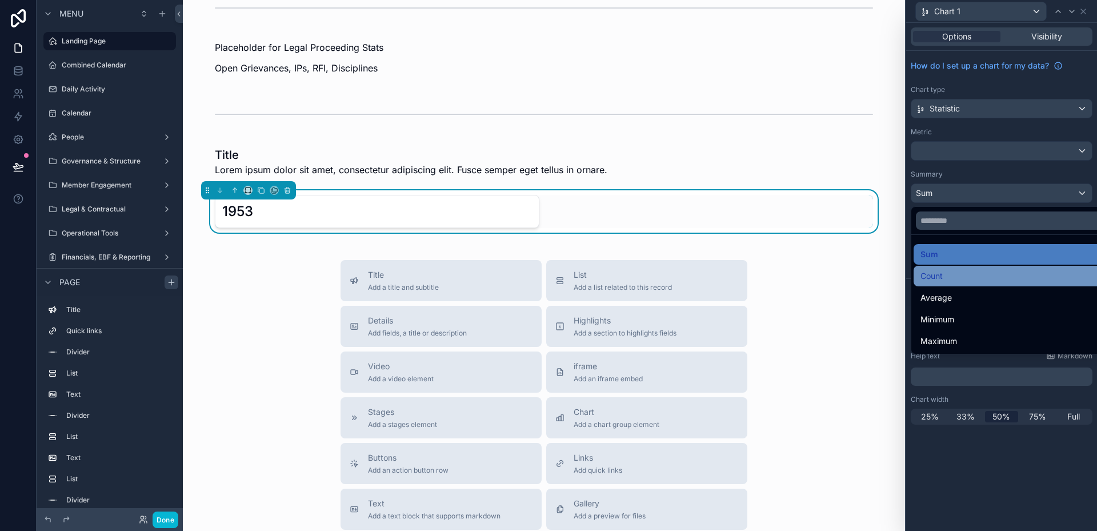
click at [949, 270] on div "Count" at bounding box center [1015, 276] width 189 height 14
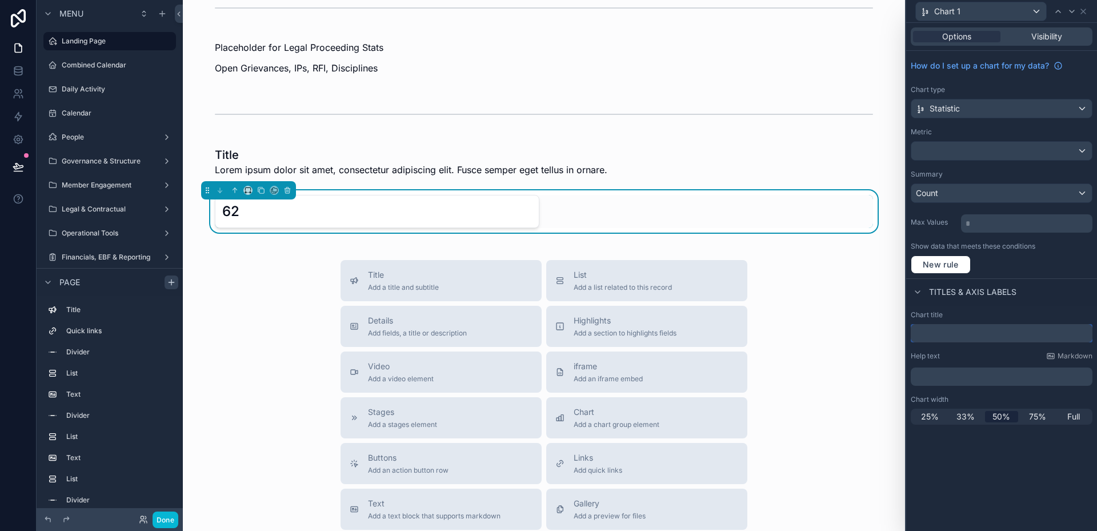
click at [975, 336] on input "text" at bounding box center [1002, 333] width 182 height 18
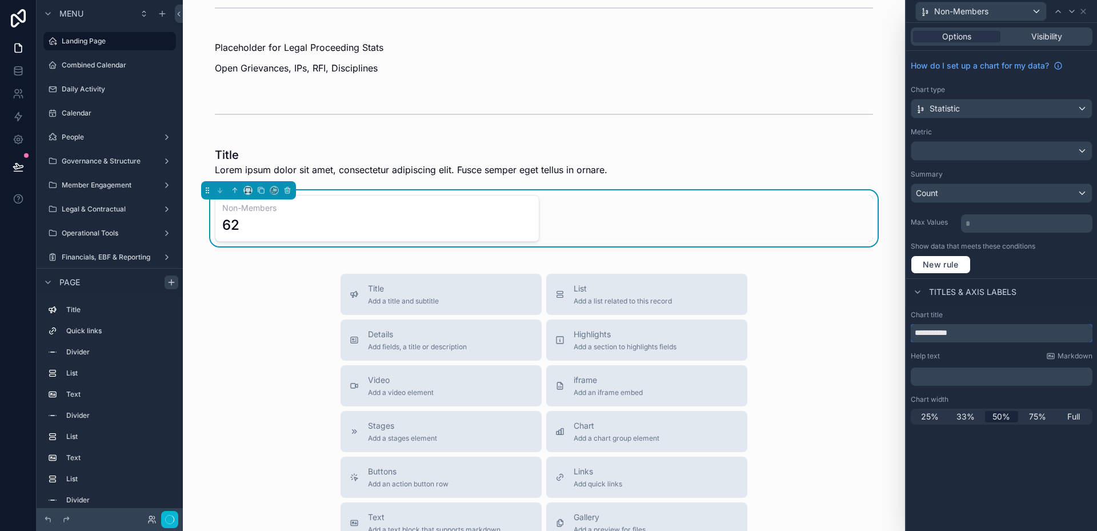
type input "**********"
click at [280, 293] on div "Title Add a title and subtitle List Add a list related to this record Details A…" at bounding box center [544, 477] width 704 height 407
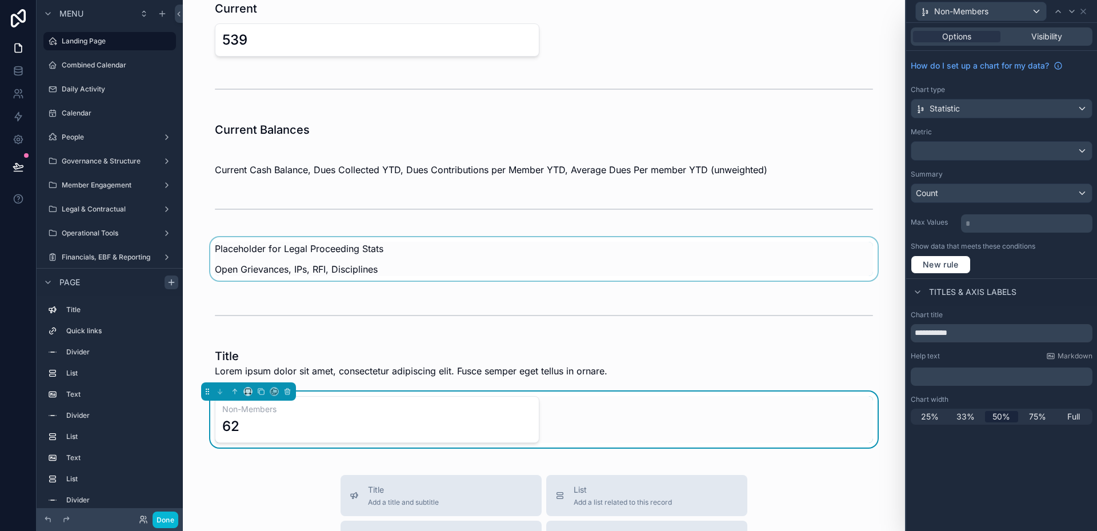
scroll to position [547, 0]
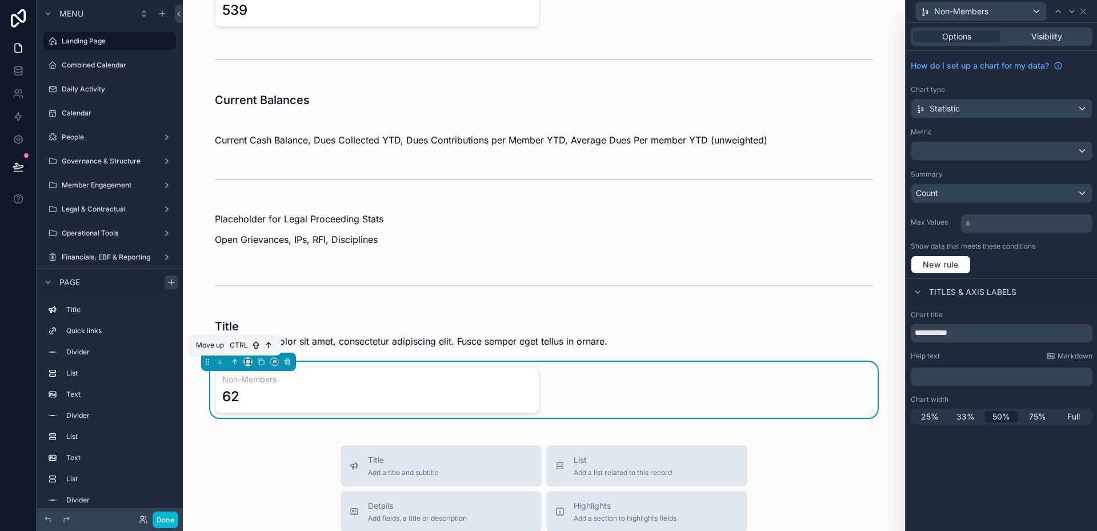
click at [236, 365] on icon "scrollable content" at bounding box center [235, 362] width 8 height 8
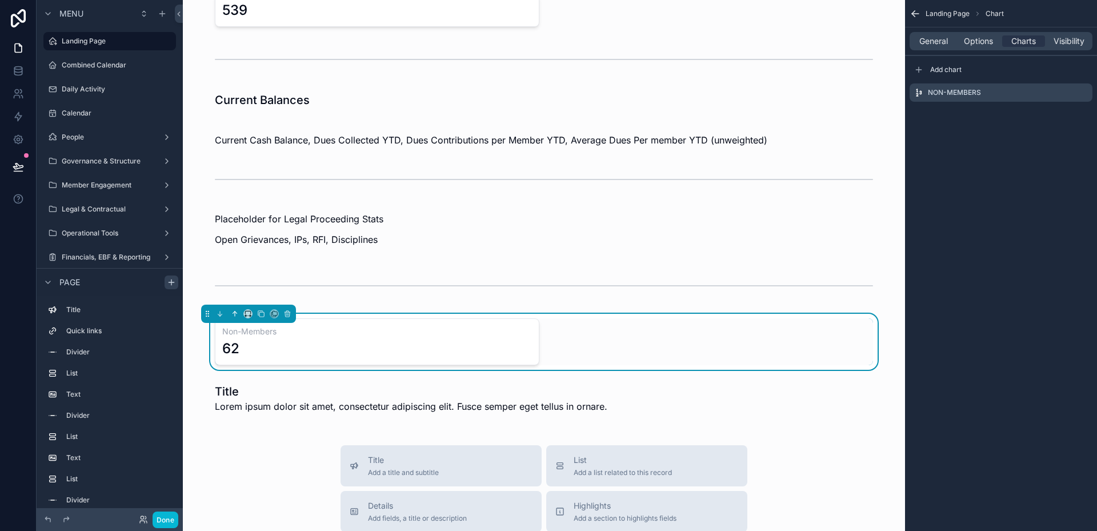
click at [236, 319] on button "scrollable content" at bounding box center [235, 313] width 13 height 13
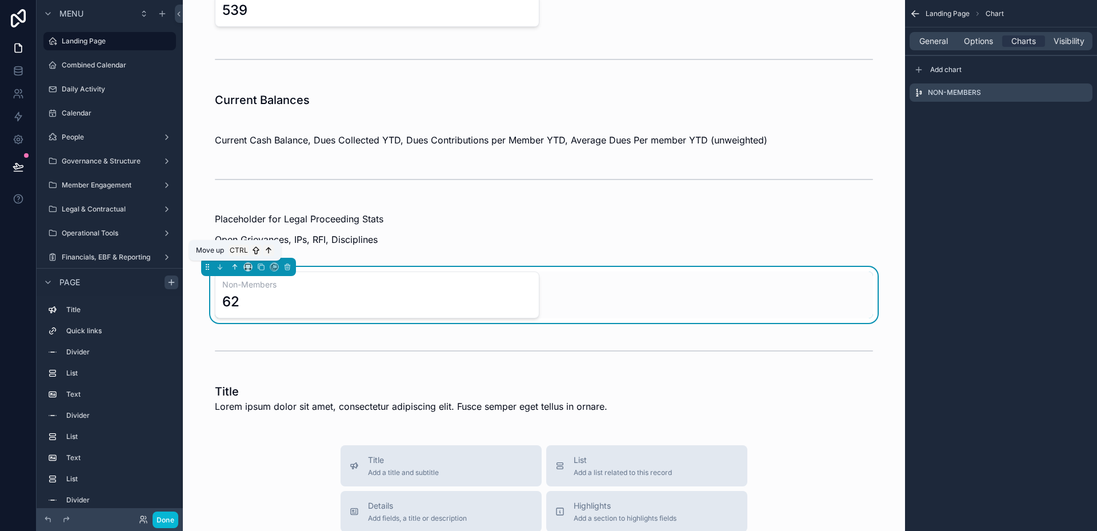
click at [237, 267] on icon "scrollable content" at bounding box center [235, 267] width 8 height 8
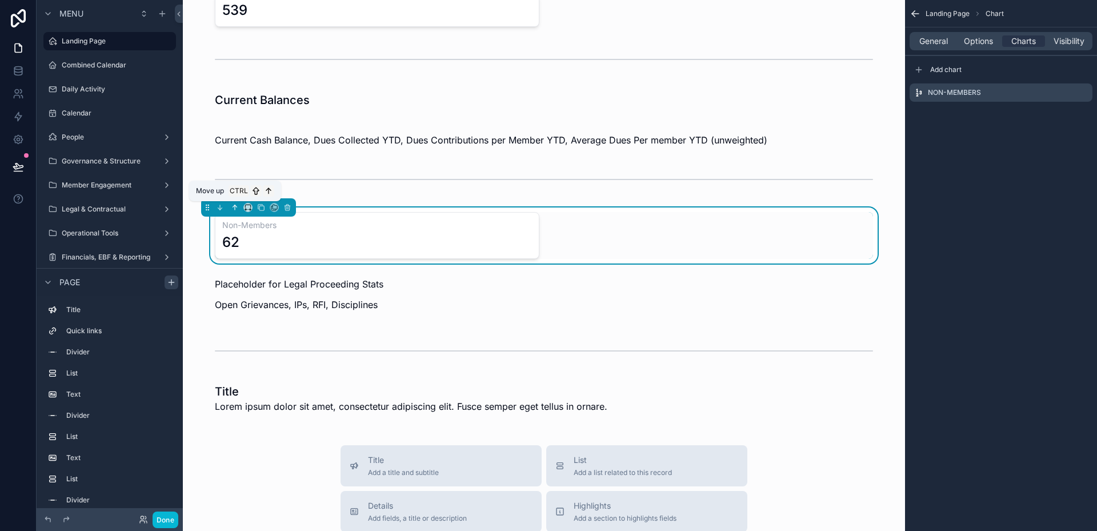
click at [237, 210] on icon "scrollable content" at bounding box center [235, 207] width 8 height 8
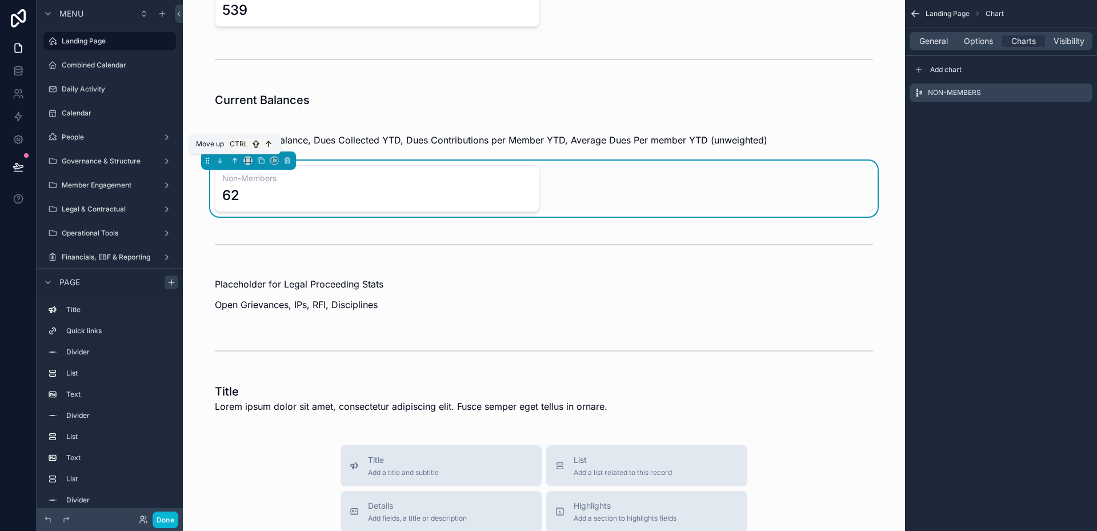
click at [231, 162] on icon "scrollable content" at bounding box center [235, 161] width 8 height 8
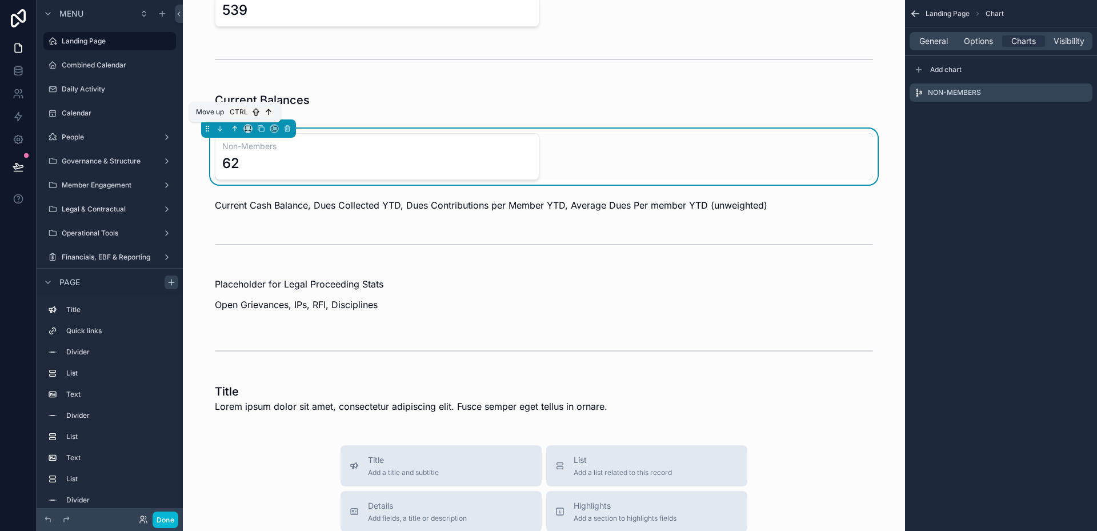
click at [235, 130] on icon "scrollable content" at bounding box center [235, 128] width 0 height 5
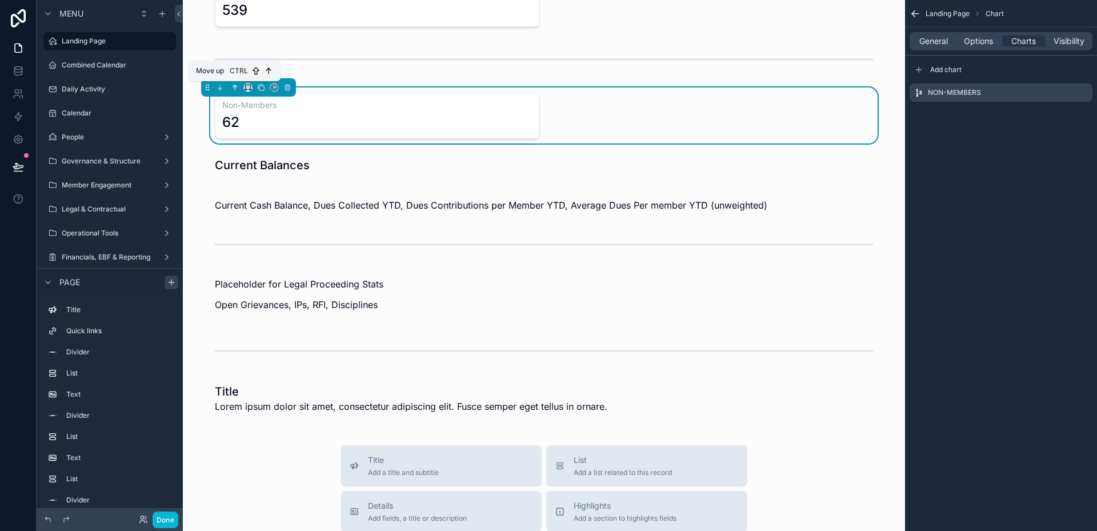
click at [236, 89] on icon "scrollable content" at bounding box center [235, 87] width 8 height 8
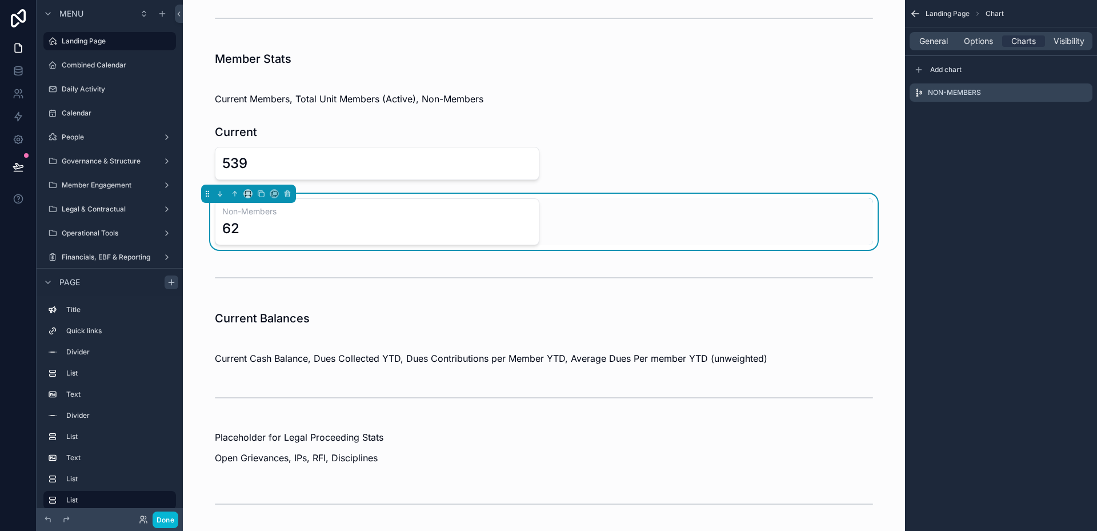
scroll to position [319, 0]
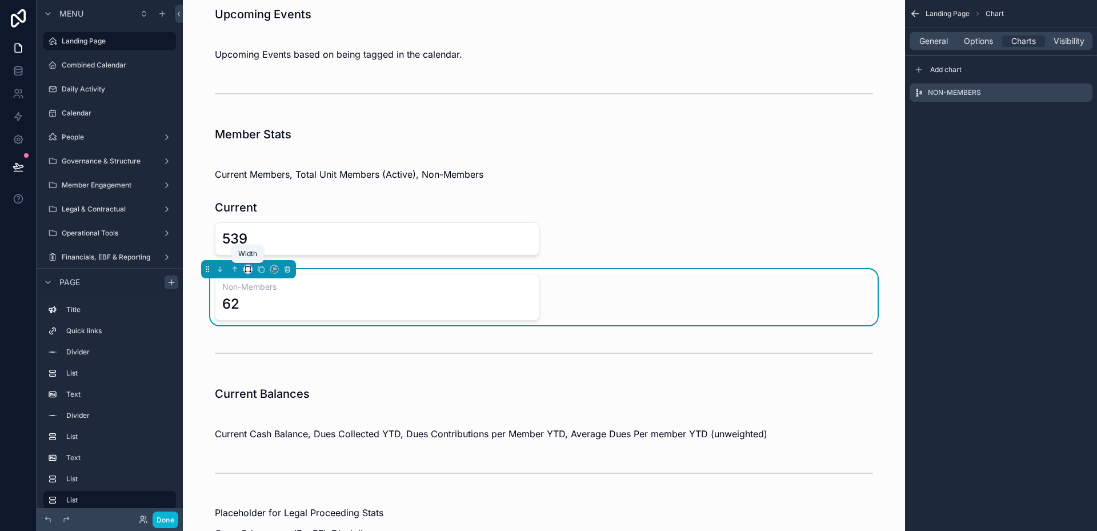
click at [250, 272] on icon "scrollable content" at bounding box center [250, 271] width 1 height 2
click at [273, 357] on div "50%" at bounding box center [270, 356] width 35 height 14
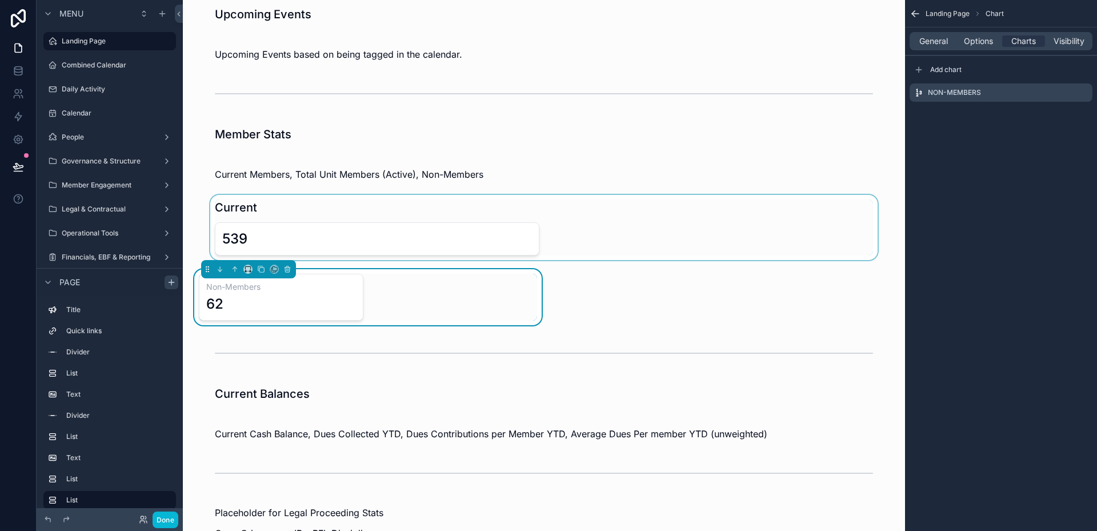
click at [263, 209] on div "scrollable content" at bounding box center [544, 227] width 704 height 65
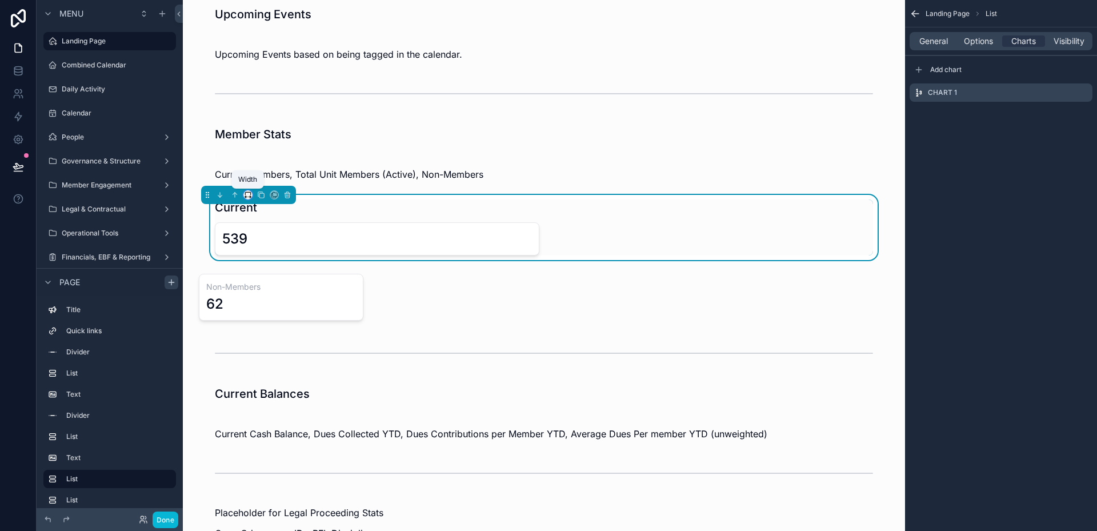
click at [247, 198] on icon "scrollable content" at bounding box center [248, 195] width 8 height 8
click at [267, 282] on span "50%" at bounding box center [262, 281] width 18 height 14
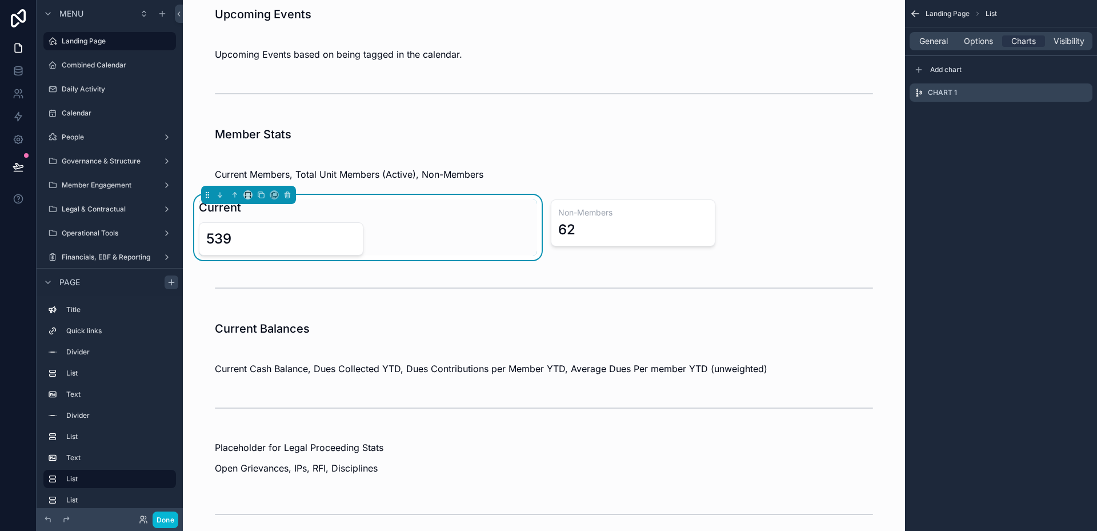
click at [351, 211] on div "Current" at bounding box center [368, 207] width 338 height 16
click at [403, 233] on div "539" at bounding box center [368, 238] width 338 height 33
click at [306, 231] on div "539" at bounding box center [281, 239] width 150 height 18
click at [970, 41] on span "Options" at bounding box center [978, 40] width 29 height 11
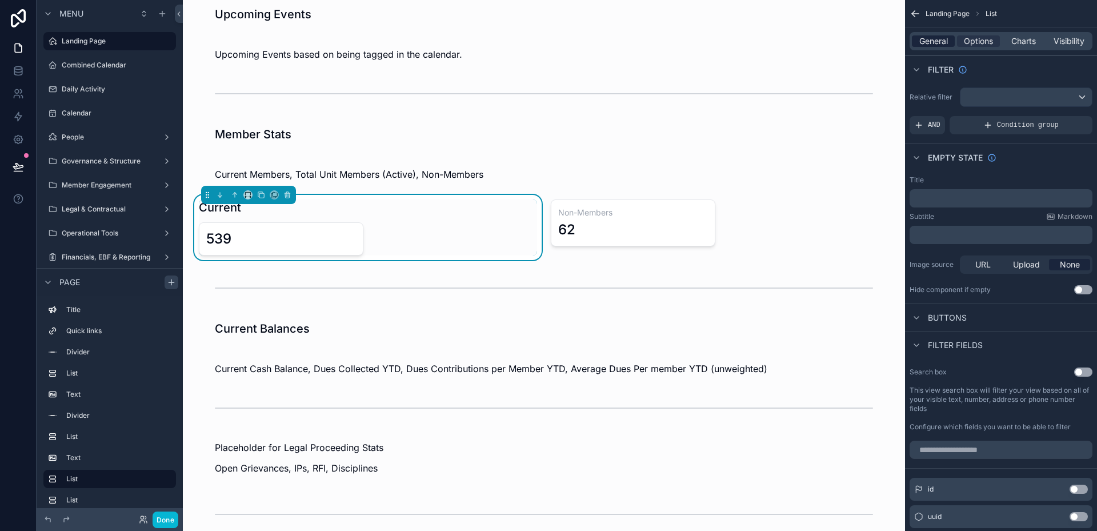
click at [941, 42] on span "General" at bounding box center [933, 40] width 29 height 11
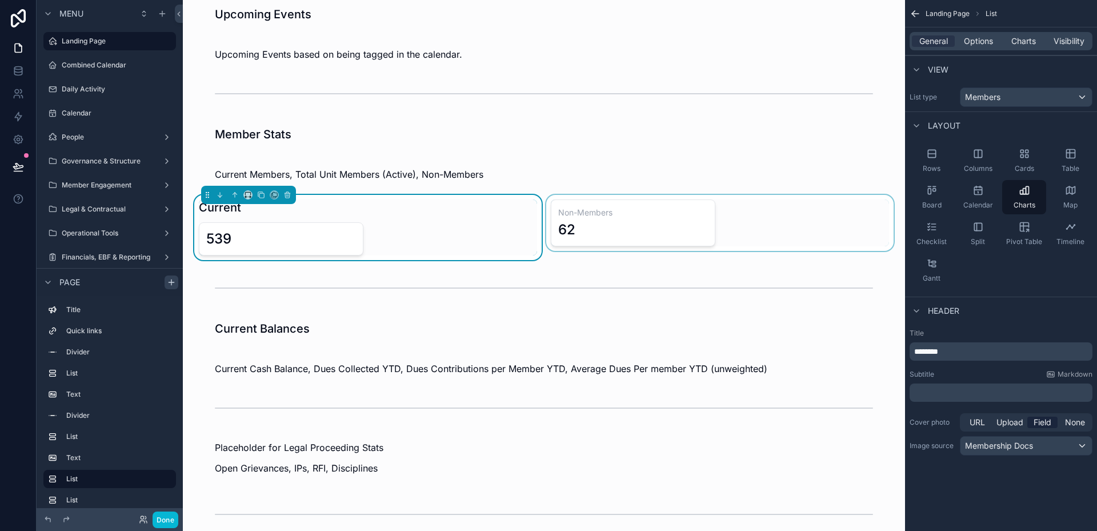
click at [598, 211] on div "scrollable content" at bounding box center [720, 227] width 352 height 65
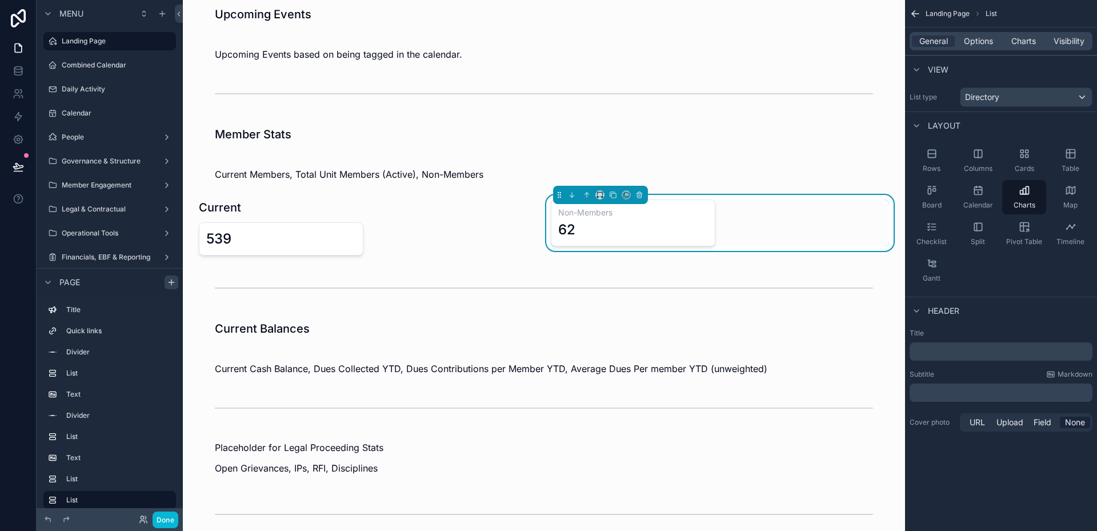
click at [979, 47] on div "General Options Charts Visibility" at bounding box center [1001, 41] width 183 height 18
click at [979, 45] on span "Options" at bounding box center [978, 40] width 29 height 11
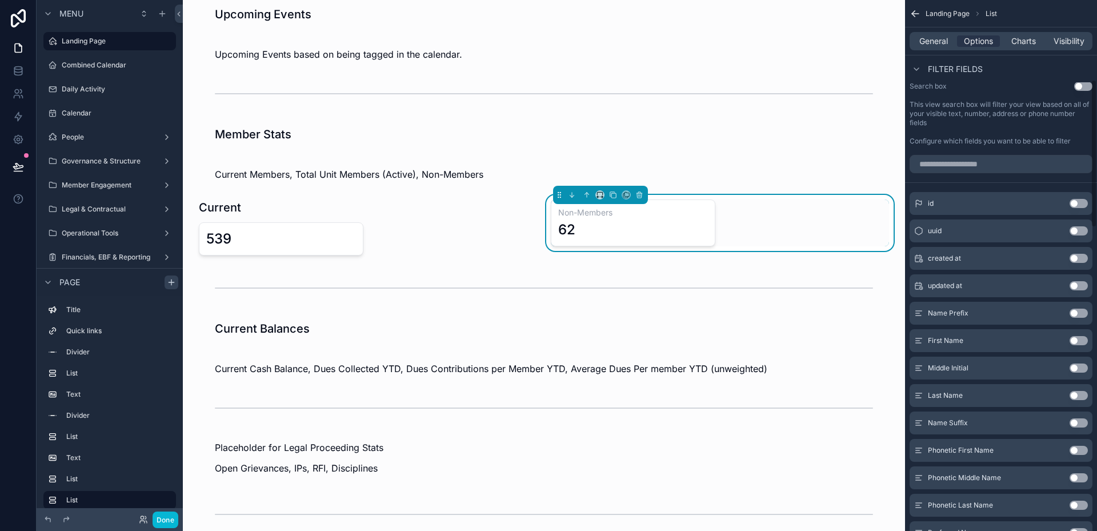
scroll to position [0, 0]
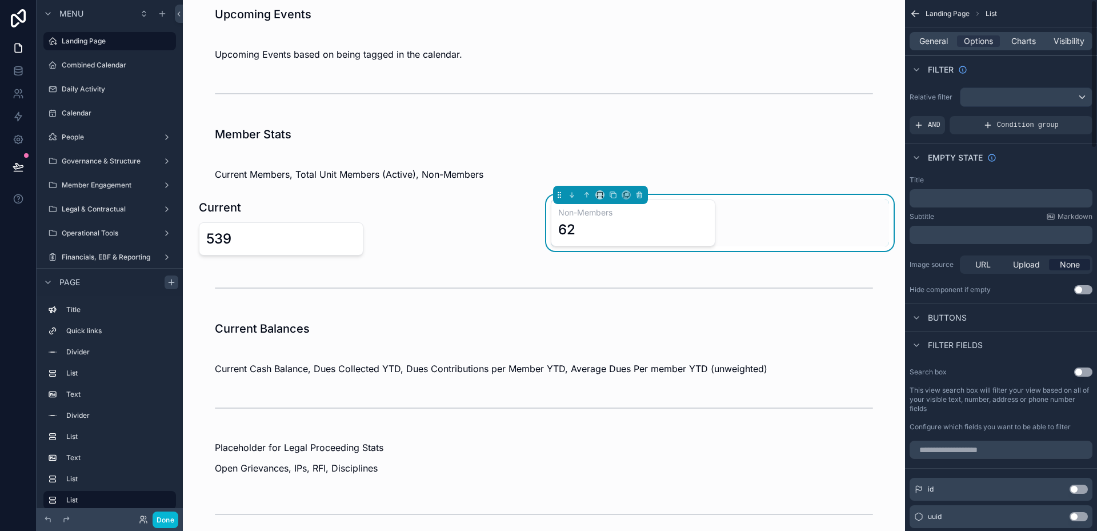
click at [1023, 34] on div "General Options Charts Visibility" at bounding box center [1001, 41] width 183 height 18
click at [1022, 41] on span "Charts" at bounding box center [1023, 40] width 25 height 11
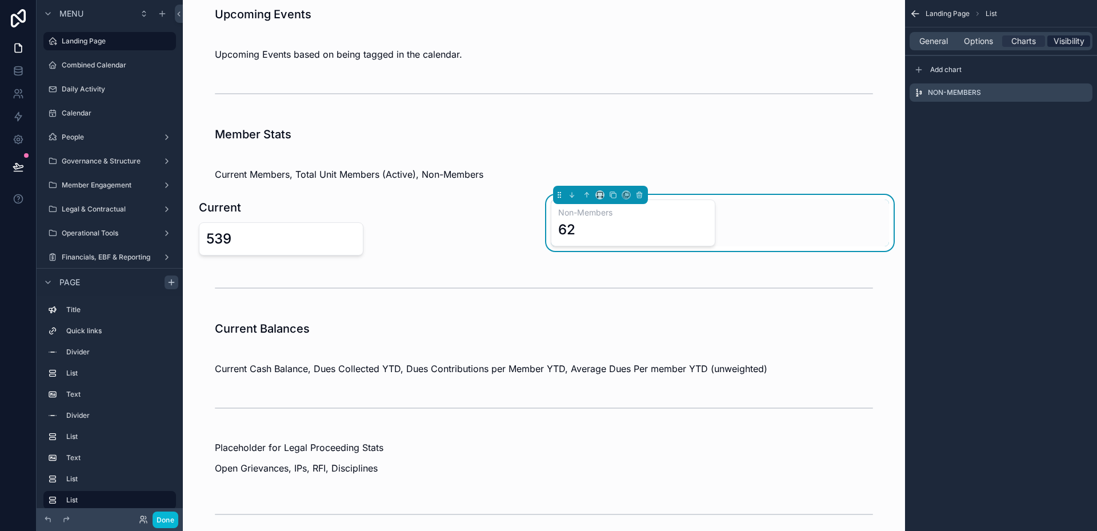
click at [1065, 38] on span "Visibility" at bounding box center [1069, 40] width 31 height 11
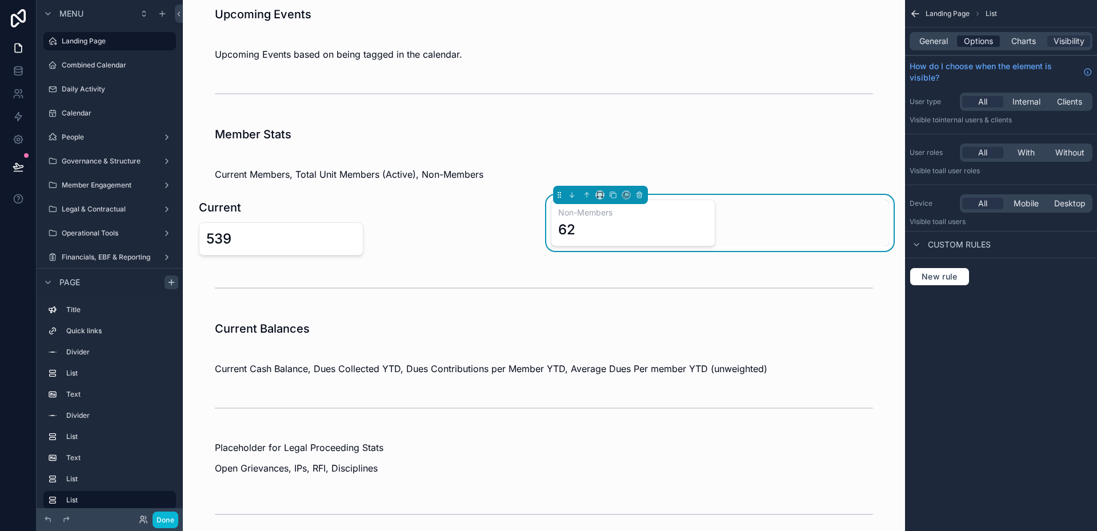
click at [982, 41] on span "Options" at bounding box center [978, 40] width 29 height 11
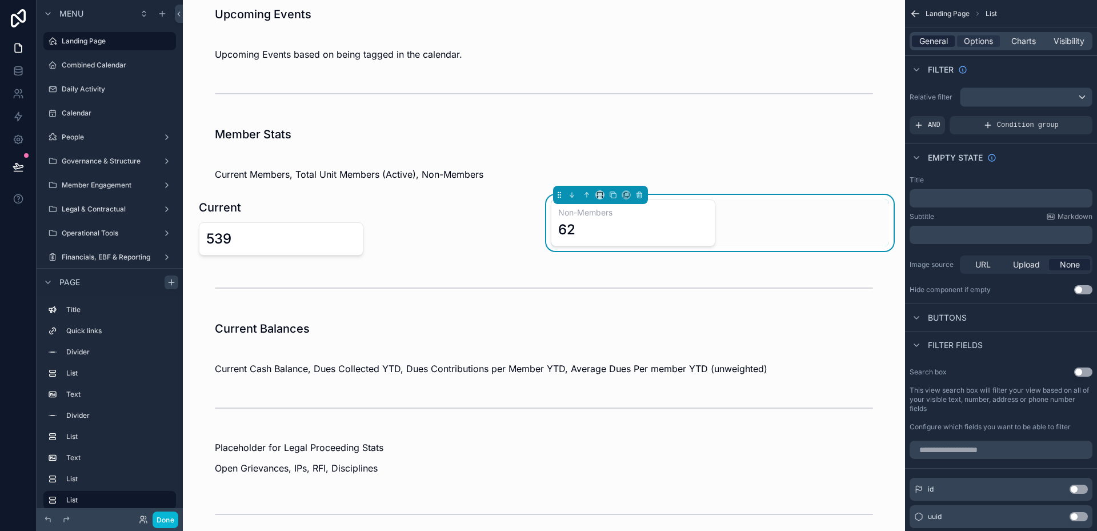
click at [941, 40] on span "General" at bounding box center [933, 40] width 29 height 11
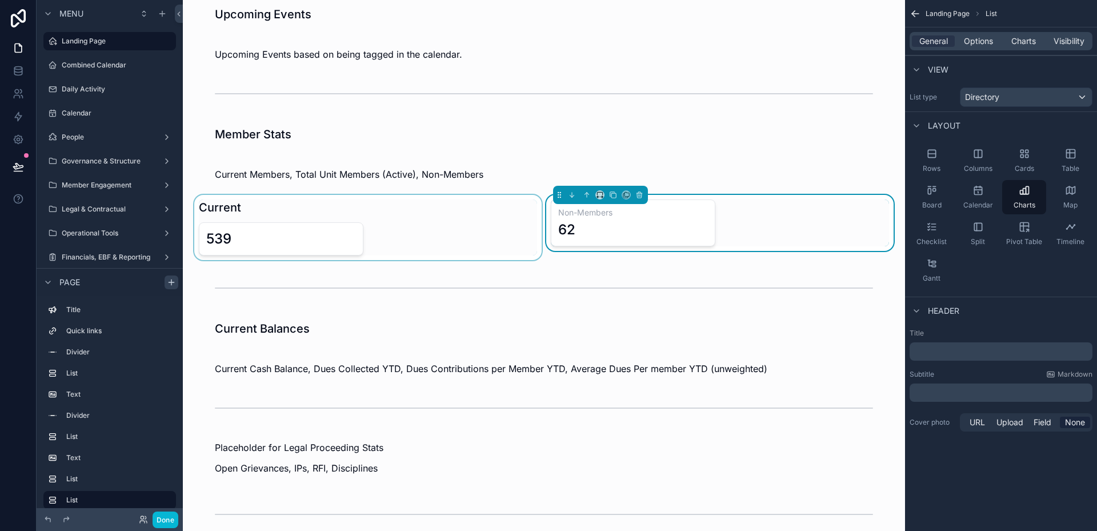
click at [400, 222] on div "scrollable content" at bounding box center [368, 227] width 352 height 65
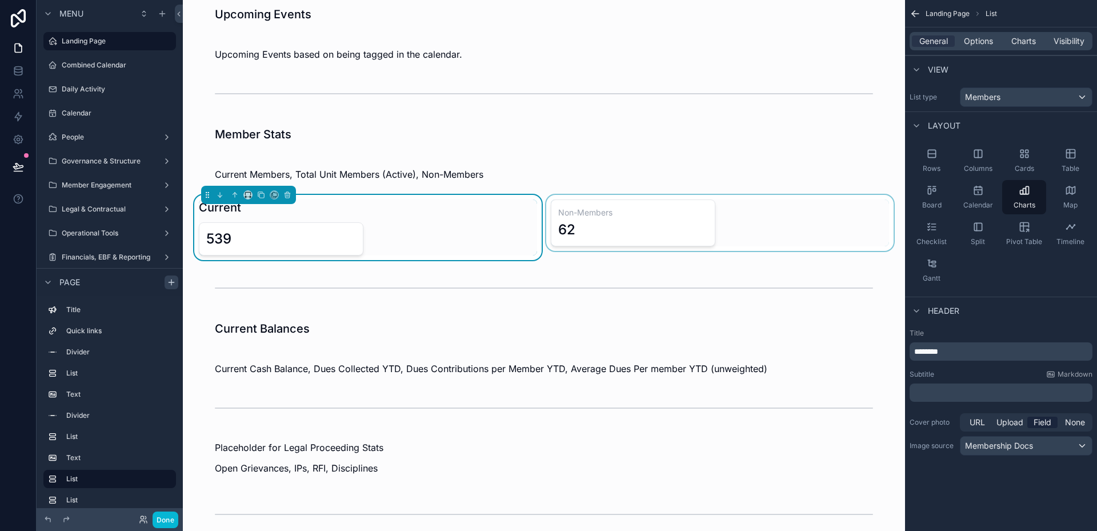
click at [586, 221] on div "scrollable content" at bounding box center [720, 227] width 352 height 65
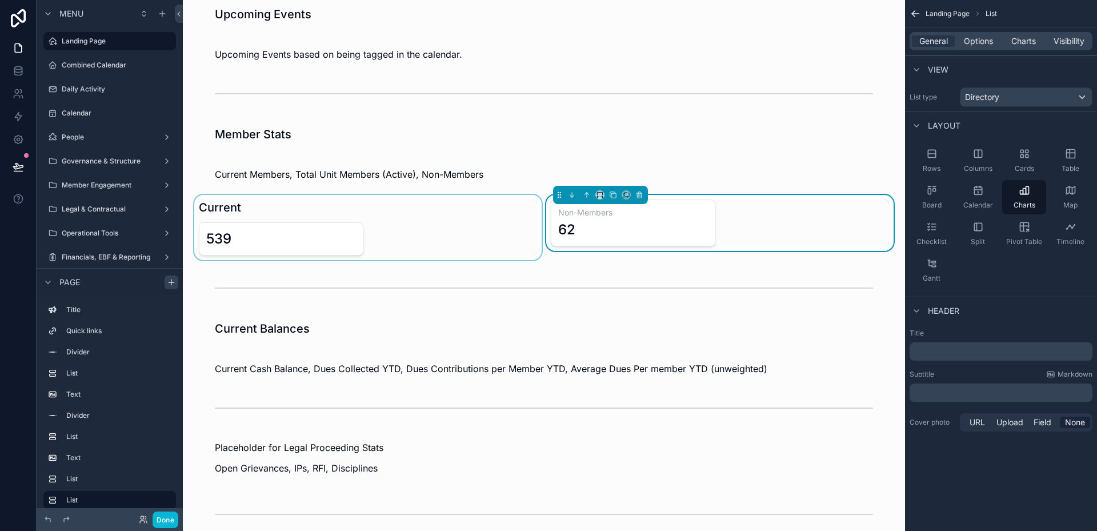
click at [419, 233] on div "scrollable content" at bounding box center [368, 227] width 352 height 65
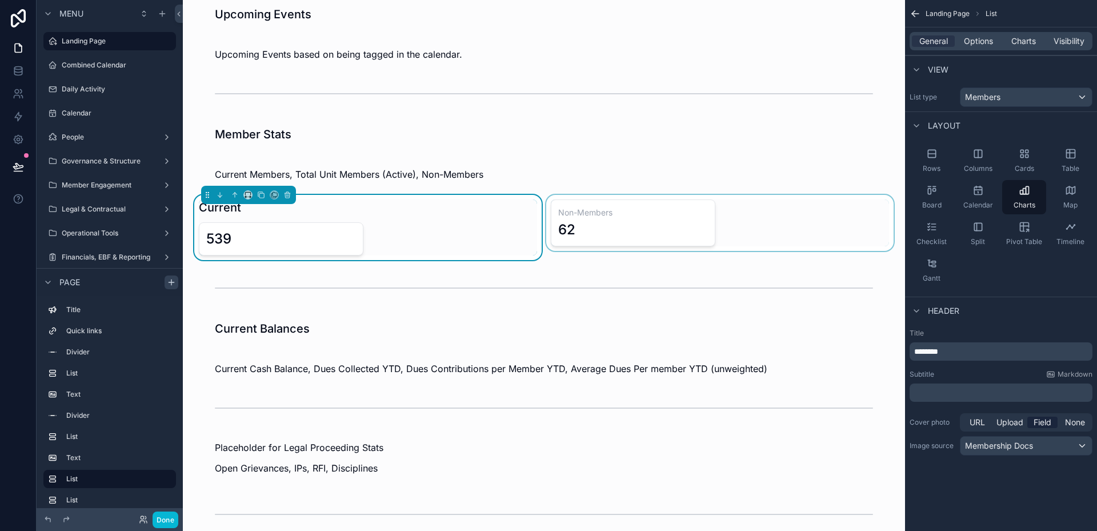
click at [596, 229] on div "scrollable content" at bounding box center [720, 227] width 352 height 65
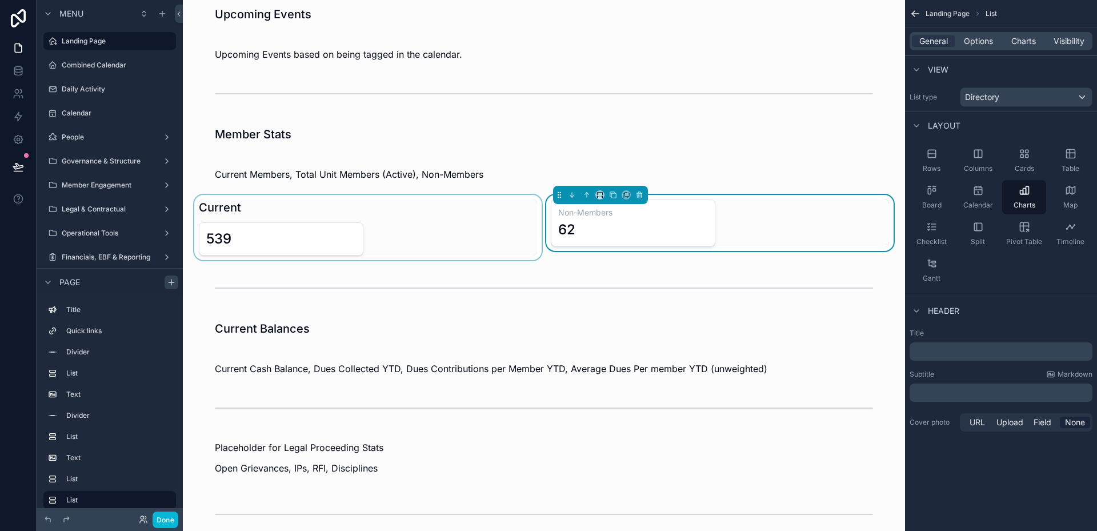
click at [974, 47] on div "General Options Charts Visibility" at bounding box center [1001, 41] width 183 height 18
click at [974, 43] on span "Options" at bounding box center [978, 40] width 29 height 11
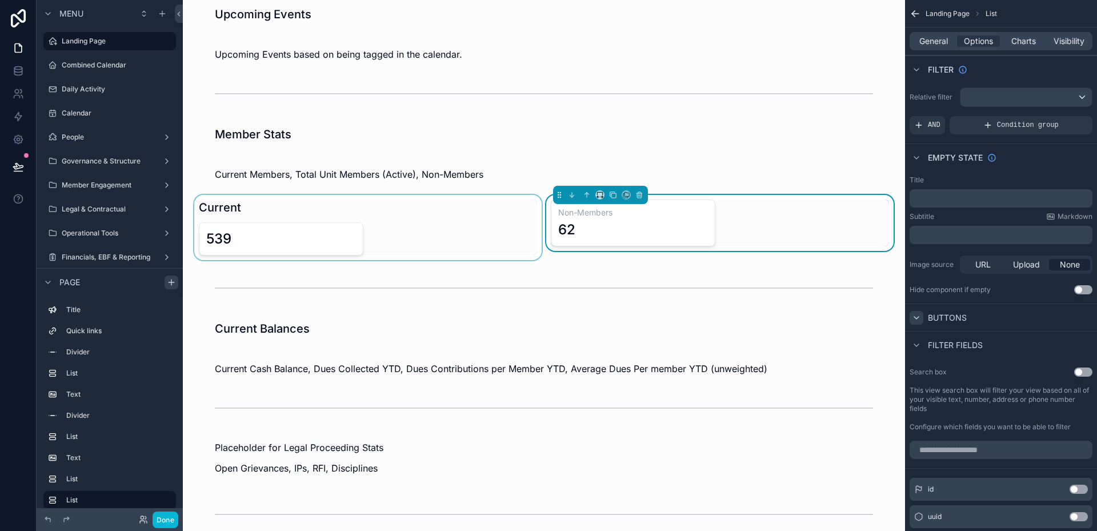
click at [918, 319] on icon "scrollable content" at bounding box center [916, 317] width 9 height 9
click at [1010, 45] on div "Charts" at bounding box center [1023, 40] width 43 height 11
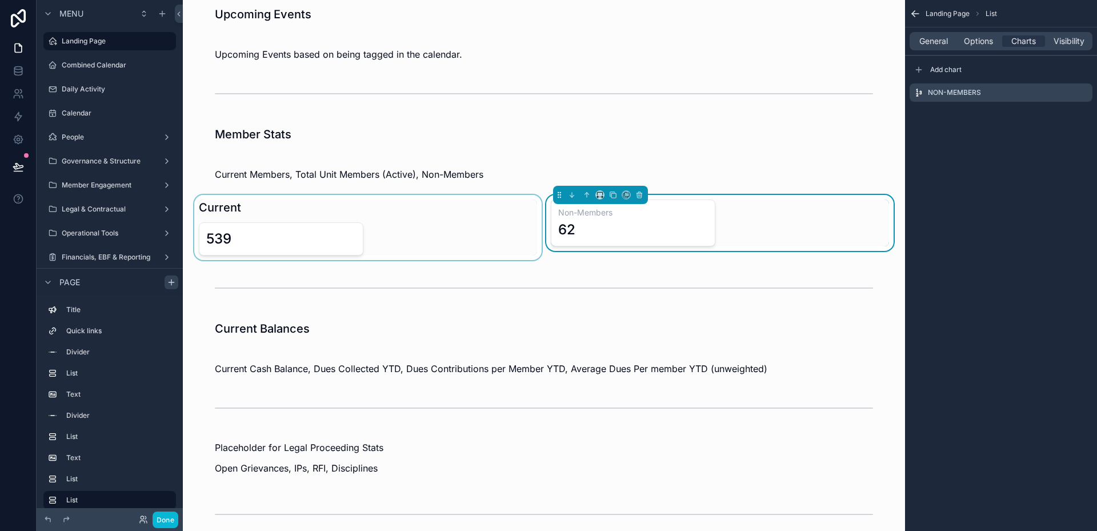
click at [287, 242] on div "scrollable content" at bounding box center [368, 227] width 352 height 65
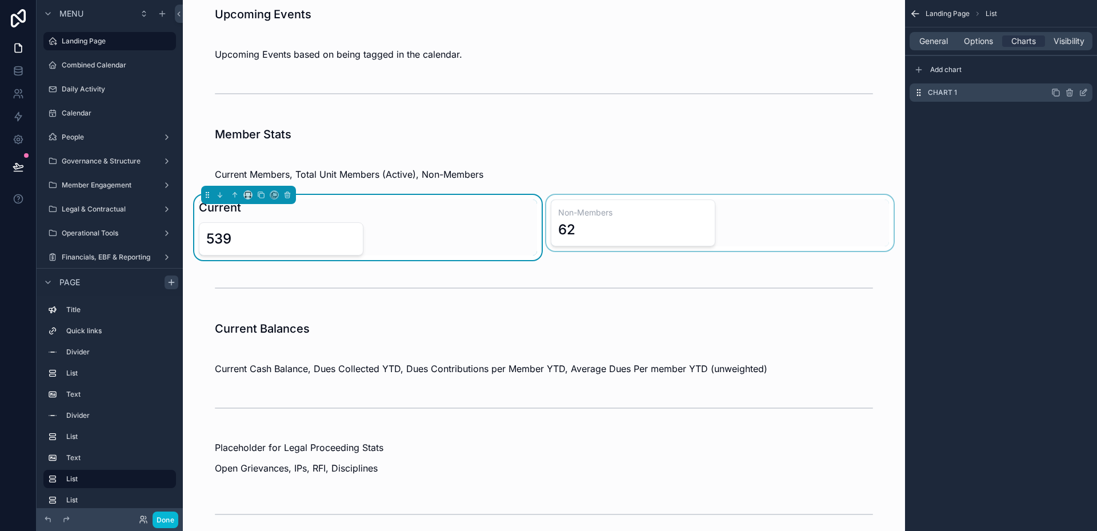
click at [1054, 92] on icon "scrollable content" at bounding box center [1056, 93] width 5 height 5
click at [1070, 115] on icon "scrollable content" at bounding box center [1070, 116] width 0 height 2
click at [1079, 98] on icon at bounding box center [1078, 97] width 9 height 9
click at [1066, 114] on icon "scrollable content" at bounding box center [1069, 115] width 9 height 9
click at [1063, 100] on icon at bounding box center [1064, 97] width 5 height 5
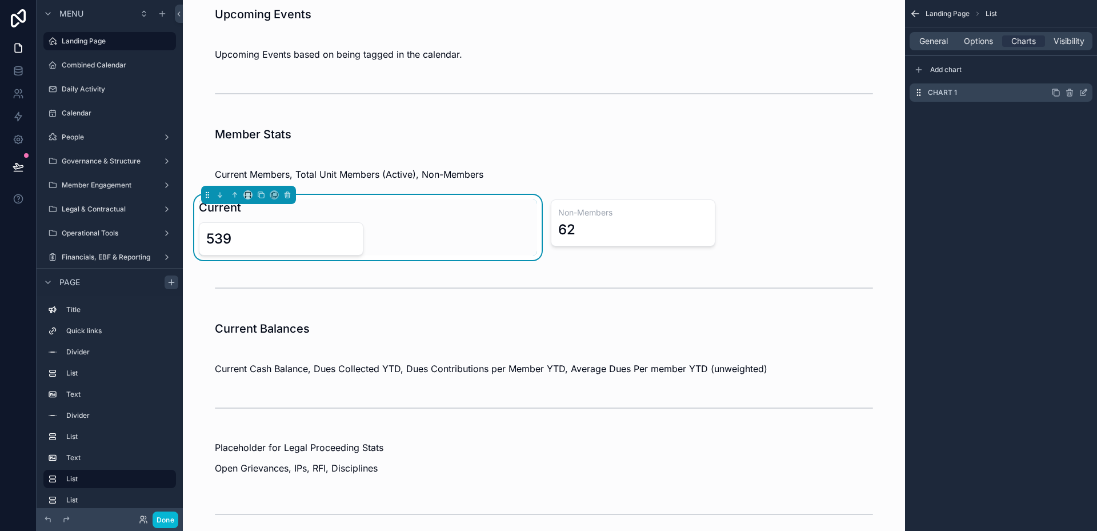
click at [944, 92] on label "Chart 1" at bounding box center [942, 92] width 29 height 9
click at [618, 219] on div "scrollable content" at bounding box center [720, 227] width 352 height 65
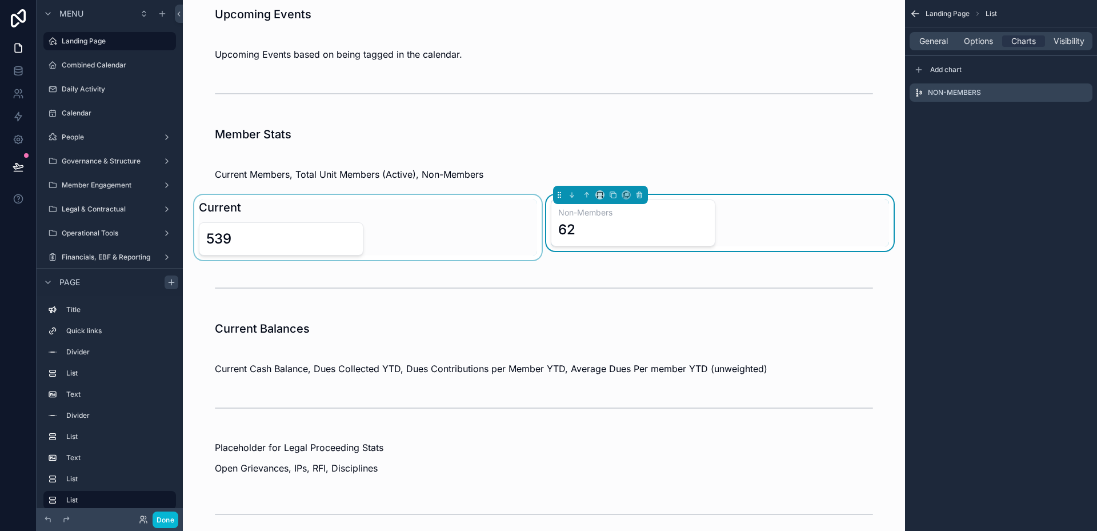
click at [333, 229] on div "scrollable content" at bounding box center [368, 227] width 352 height 65
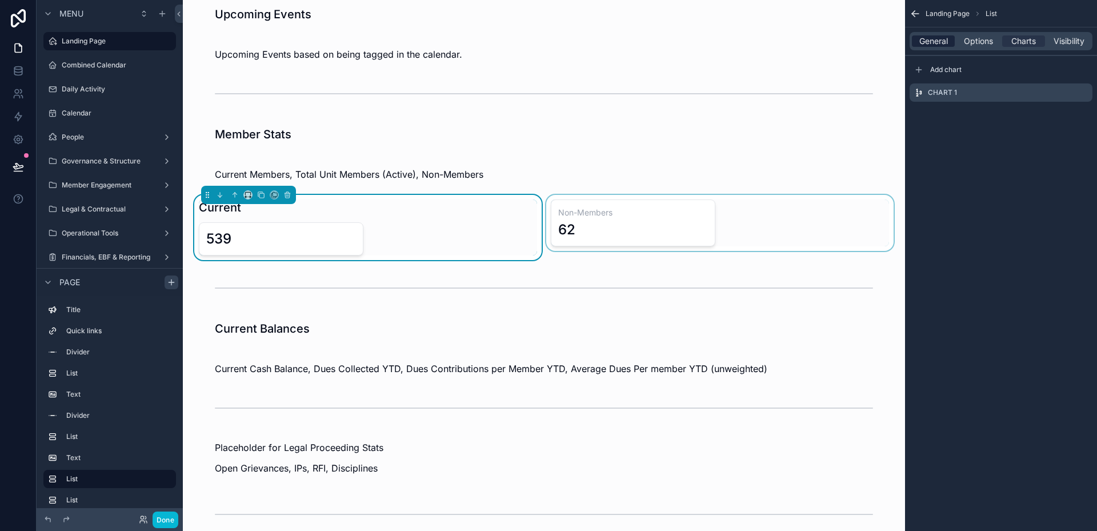
click at [922, 40] on span "General" at bounding box center [933, 40] width 29 height 11
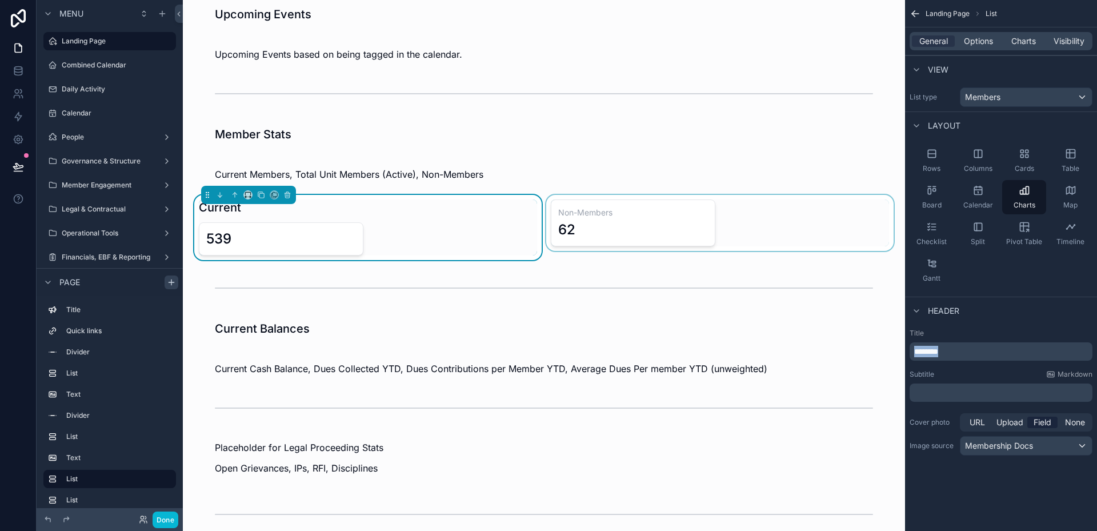
drag, startPoint x: 961, startPoint y: 350, endPoint x: 914, endPoint y: 347, distance: 46.4
click at [914, 347] on p "*******" at bounding box center [1002, 351] width 176 height 11
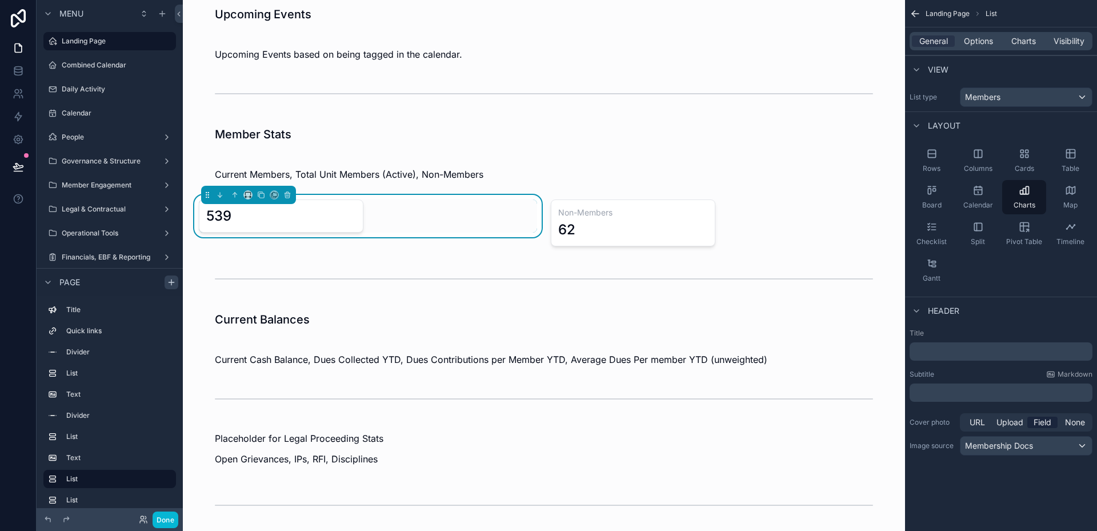
click at [938, 83] on div "List type Members" at bounding box center [1001, 97] width 192 height 29
click at [587, 237] on div "scrollable content" at bounding box center [720, 223] width 352 height 56
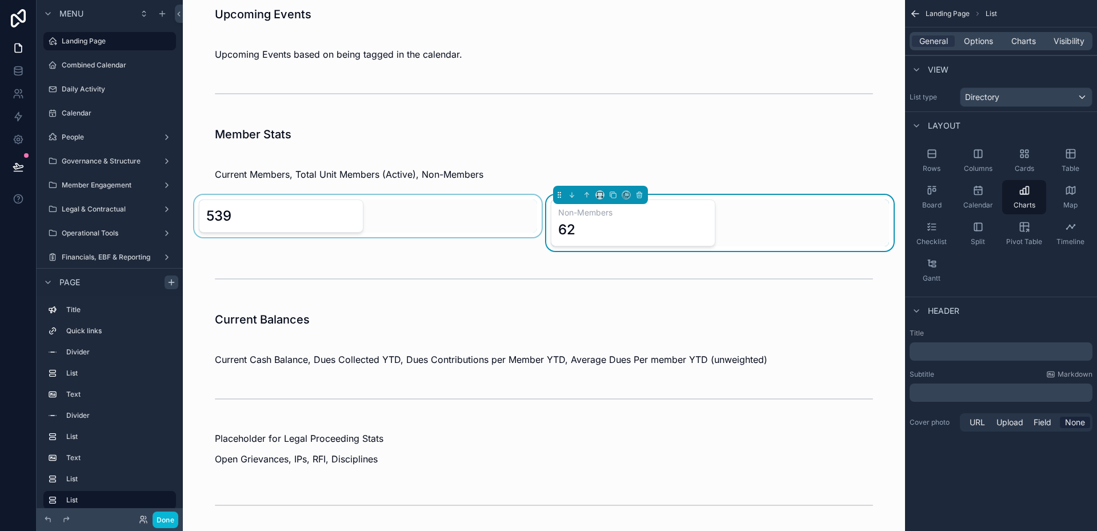
click at [345, 217] on div "scrollable content" at bounding box center [368, 223] width 352 height 56
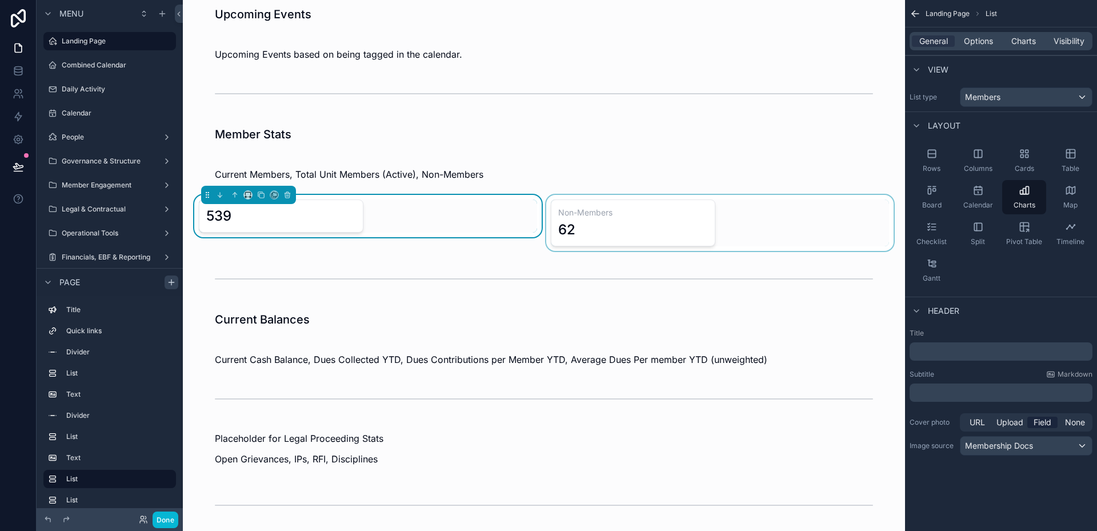
click at [630, 240] on div "scrollable content" at bounding box center [720, 223] width 352 height 56
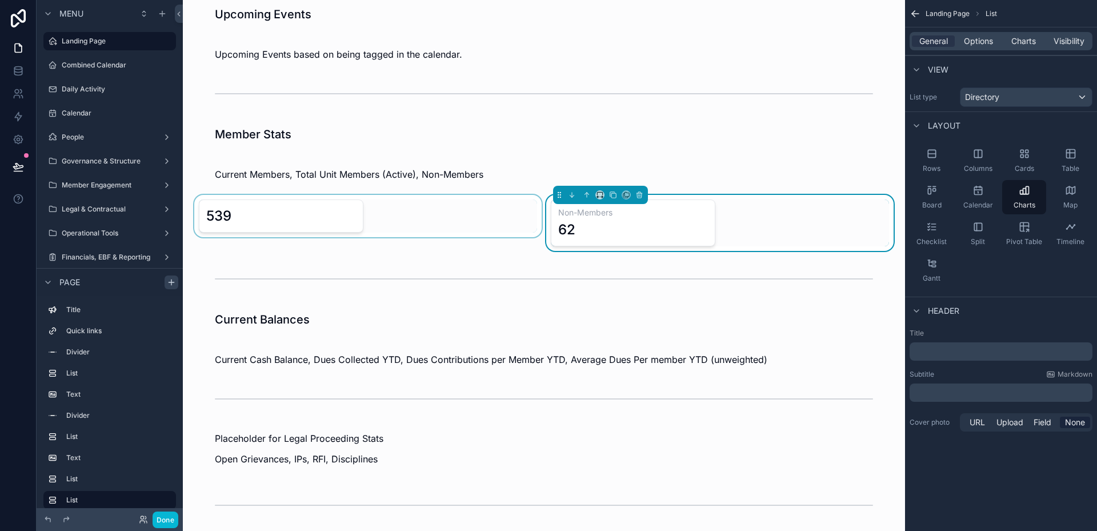
click at [305, 221] on div "scrollable content" at bounding box center [368, 223] width 352 height 56
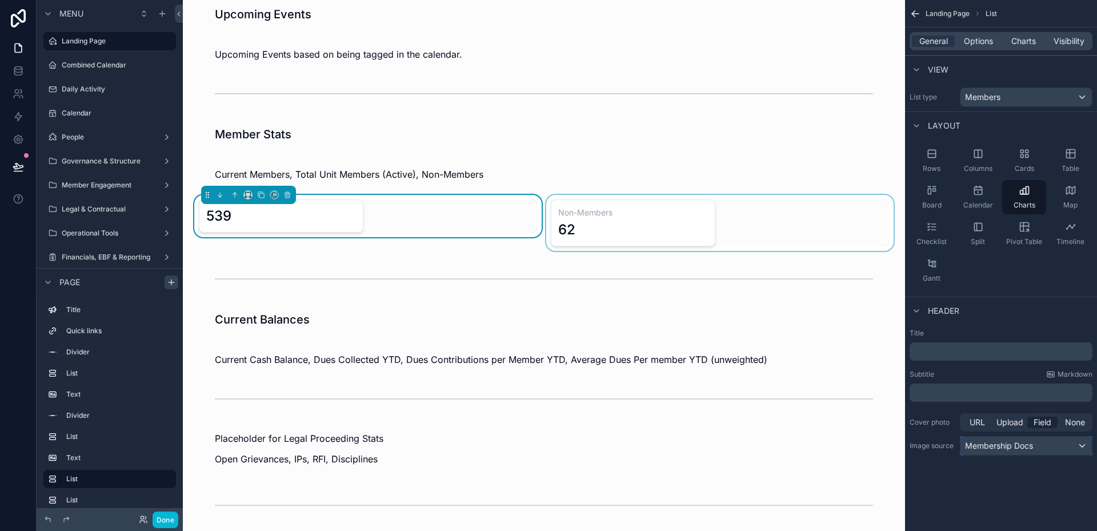
click at [993, 449] on span "Membership Docs" at bounding box center [999, 445] width 68 height 11
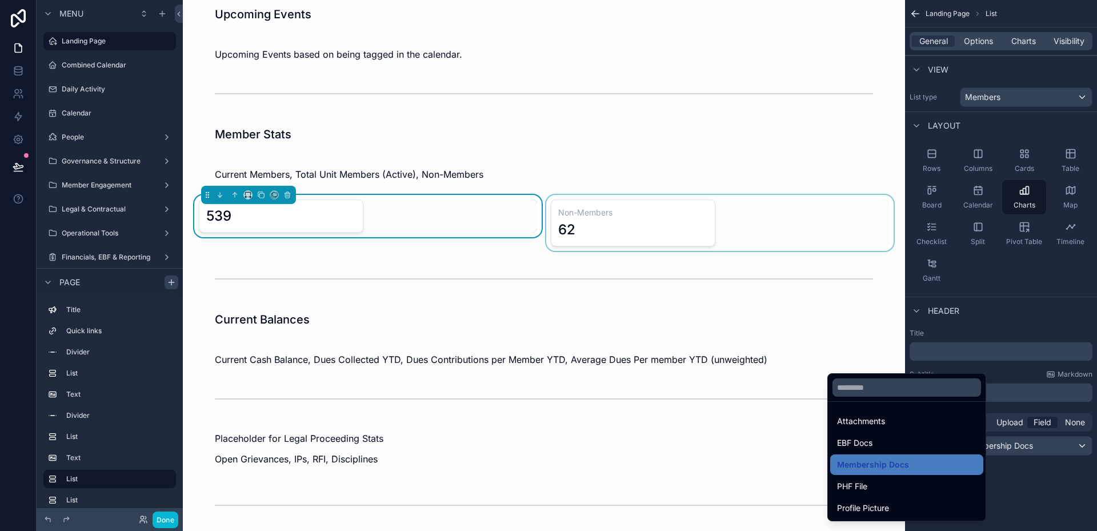
click at [910, 403] on ul "Attachments EBF Docs Membership Docs PHF File Profile Picture" at bounding box center [907, 461] width 158 height 119
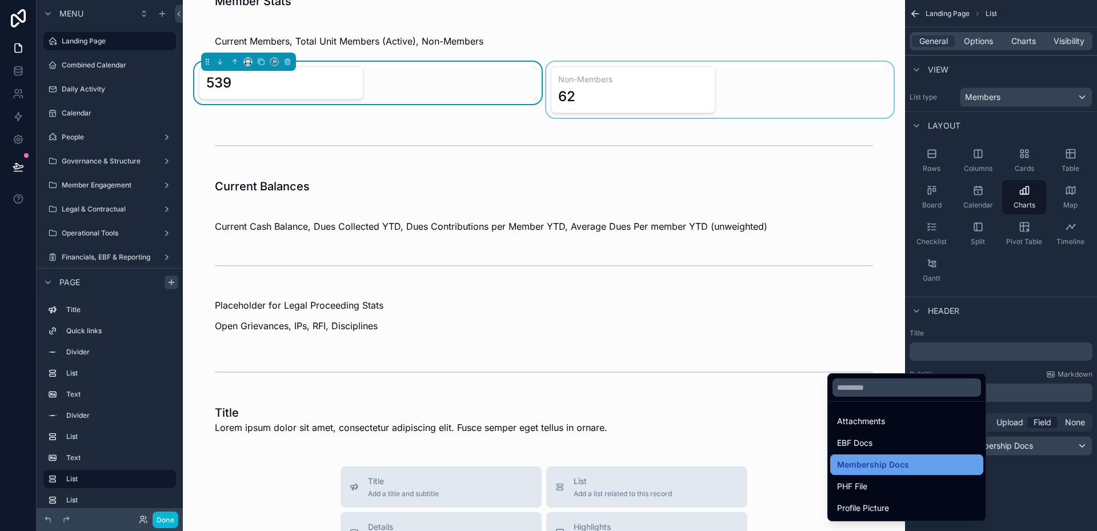
scroll to position [262, 0]
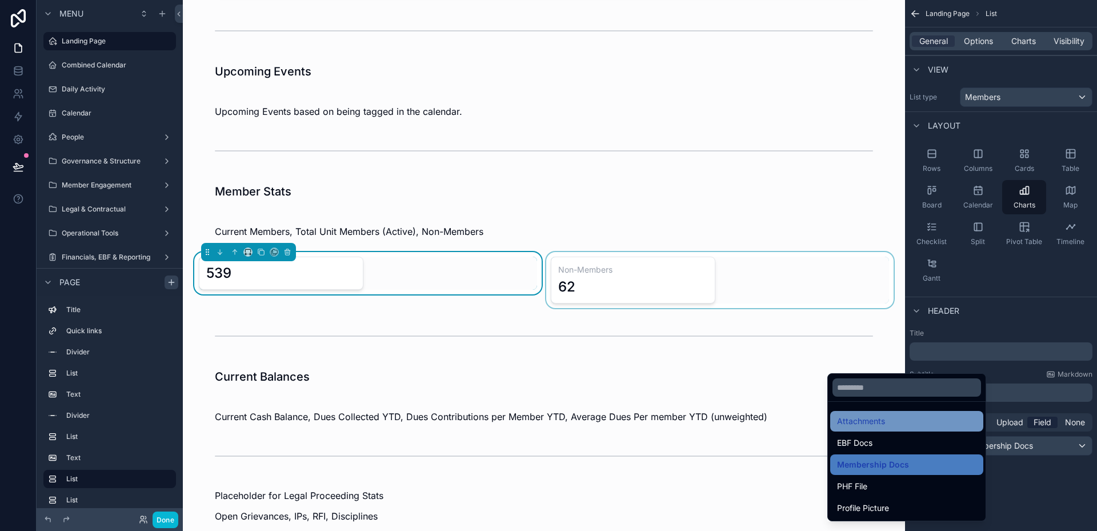
click at [891, 424] on div "Attachments" at bounding box center [906, 421] width 139 height 14
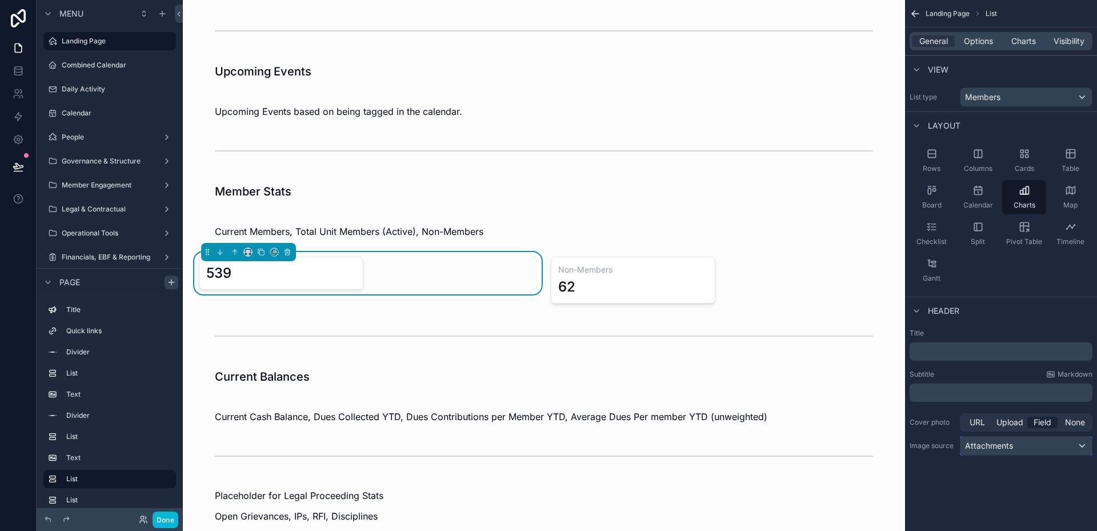
click at [1007, 451] on div "Attachments" at bounding box center [1026, 446] width 131 height 18
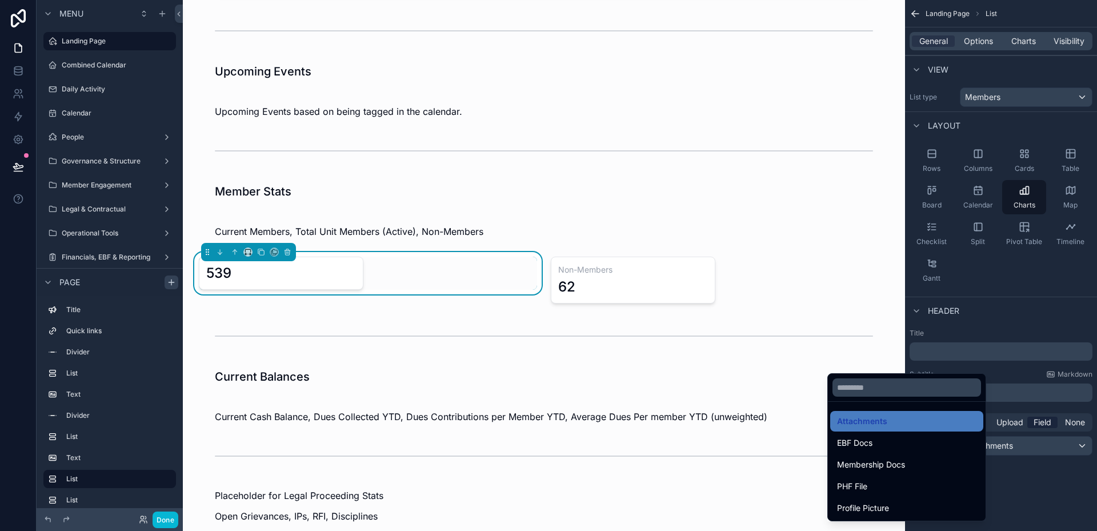
click at [1007, 446] on div "scrollable content" at bounding box center [548, 265] width 1097 height 531
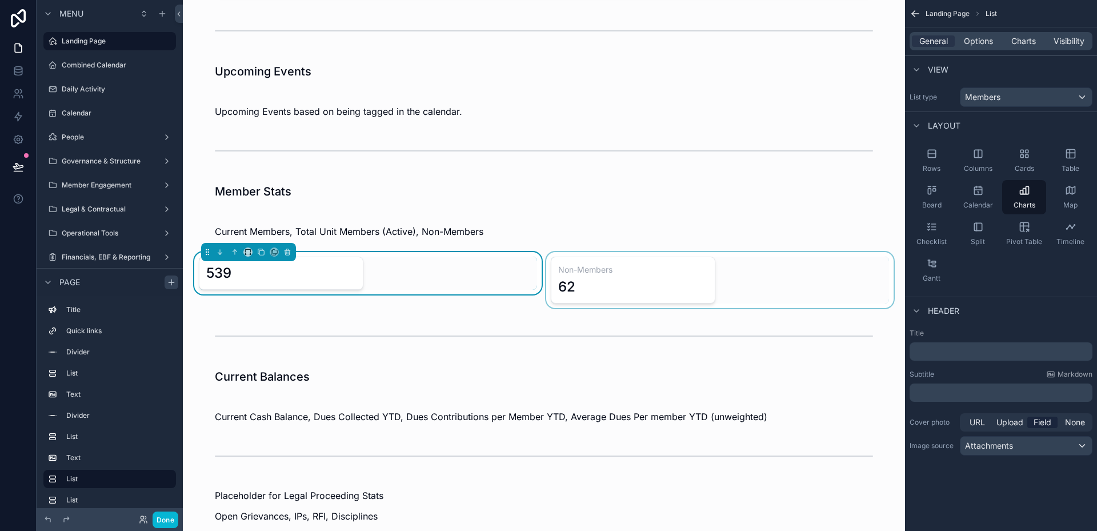
click at [652, 283] on div "scrollable content" at bounding box center [720, 280] width 352 height 56
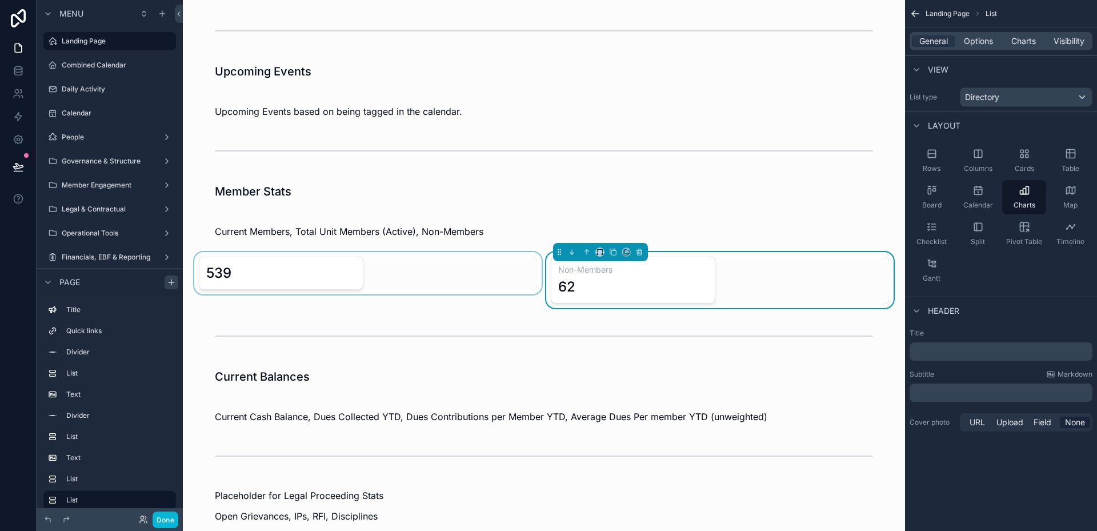
click at [415, 276] on div "scrollable content" at bounding box center [368, 280] width 352 height 56
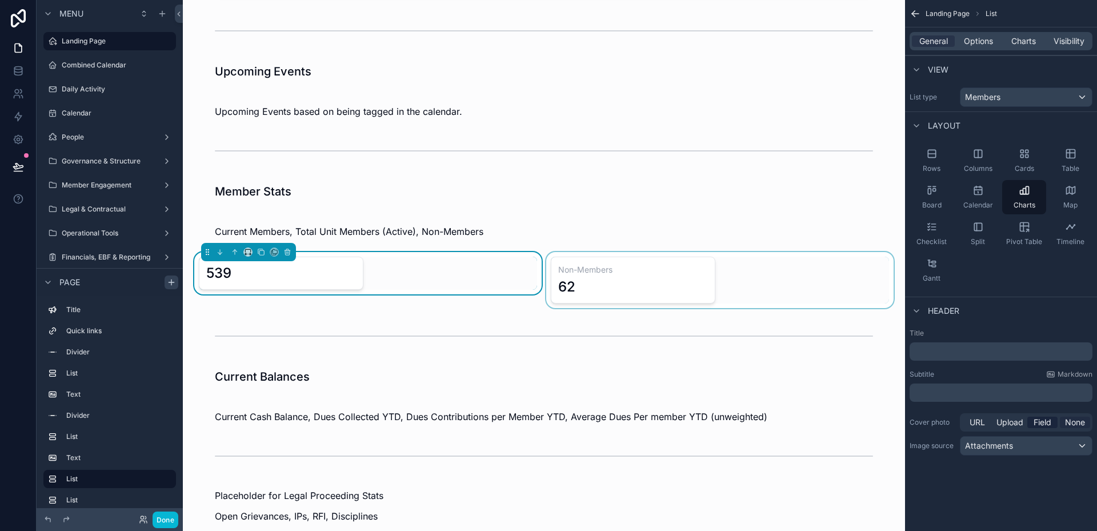
click at [1077, 417] on span "None" at bounding box center [1075, 422] width 20 height 11
click at [640, 298] on div "scrollable content" at bounding box center [720, 280] width 352 height 56
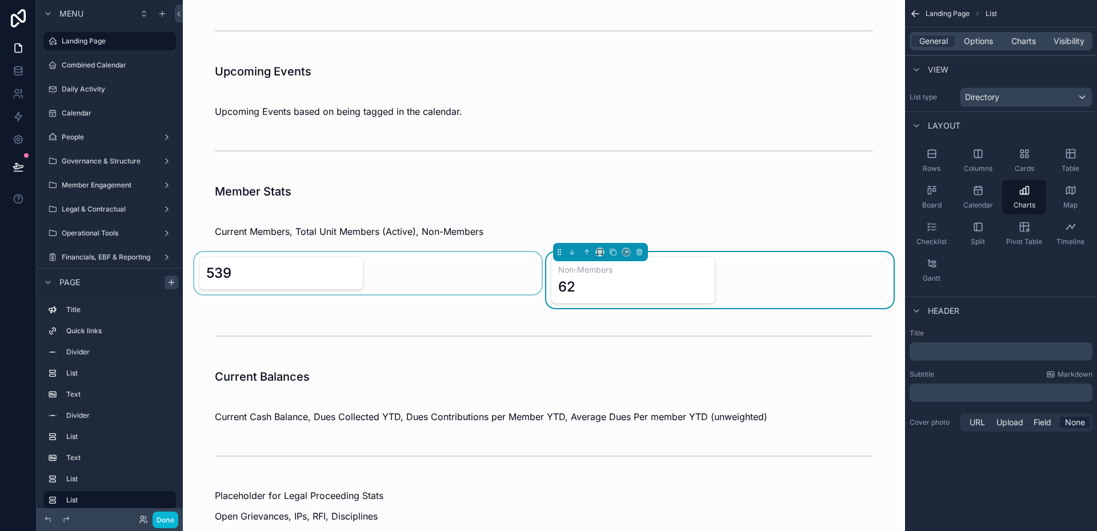
click at [349, 277] on div "scrollable content" at bounding box center [368, 280] width 352 height 56
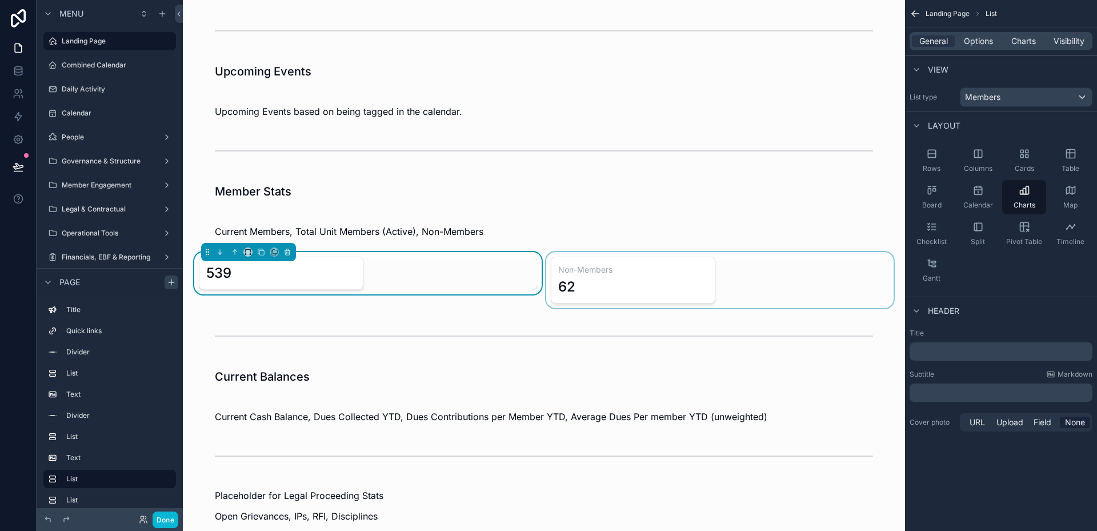
click at [990, 33] on div "General Options Charts Visibility" at bounding box center [1001, 41] width 183 height 18
click at [979, 43] on span "Options" at bounding box center [978, 40] width 29 height 11
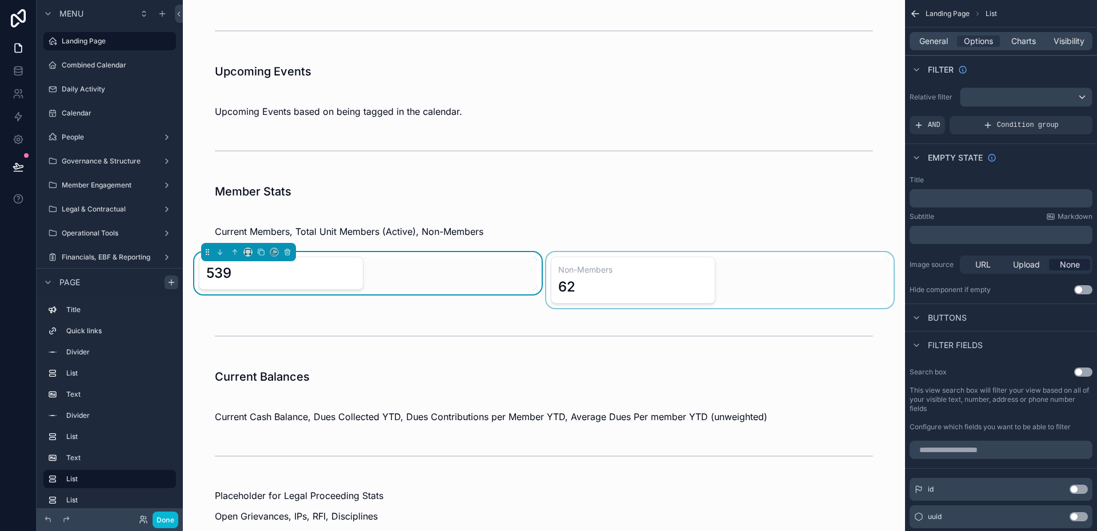
click at [681, 268] on div "scrollable content" at bounding box center [720, 280] width 352 height 56
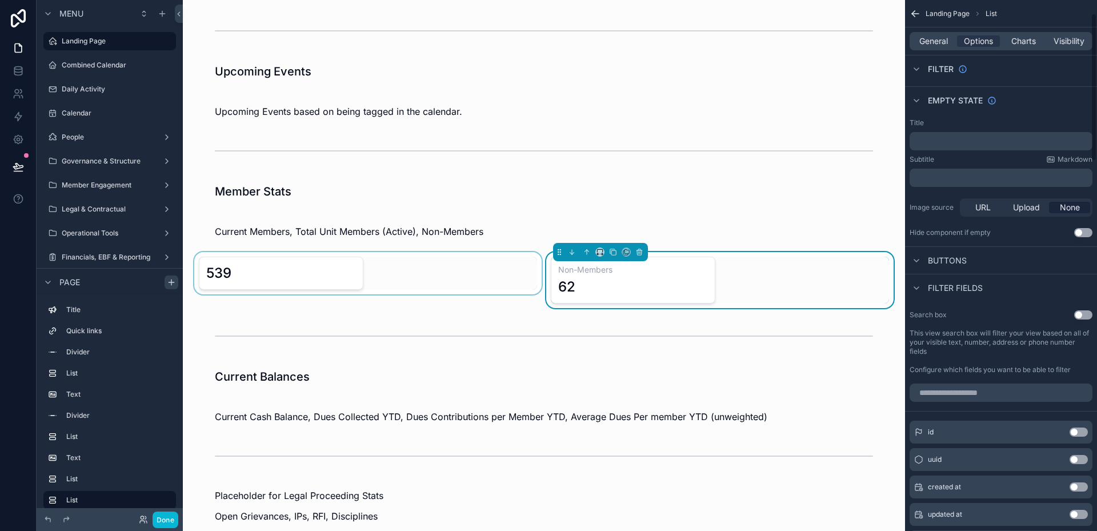
scroll to position [0, 0]
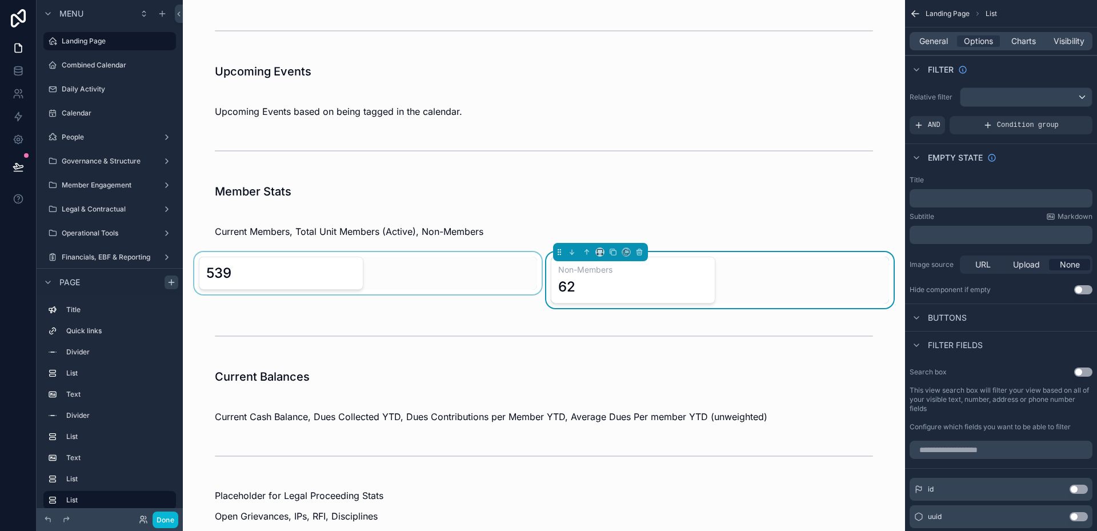
click at [1032, 47] on div "General Options Charts Visibility" at bounding box center [1001, 41] width 183 height 18
click at [1032, 41] on span "Charts" at bounding box center [1023, 40] width 25 height 11
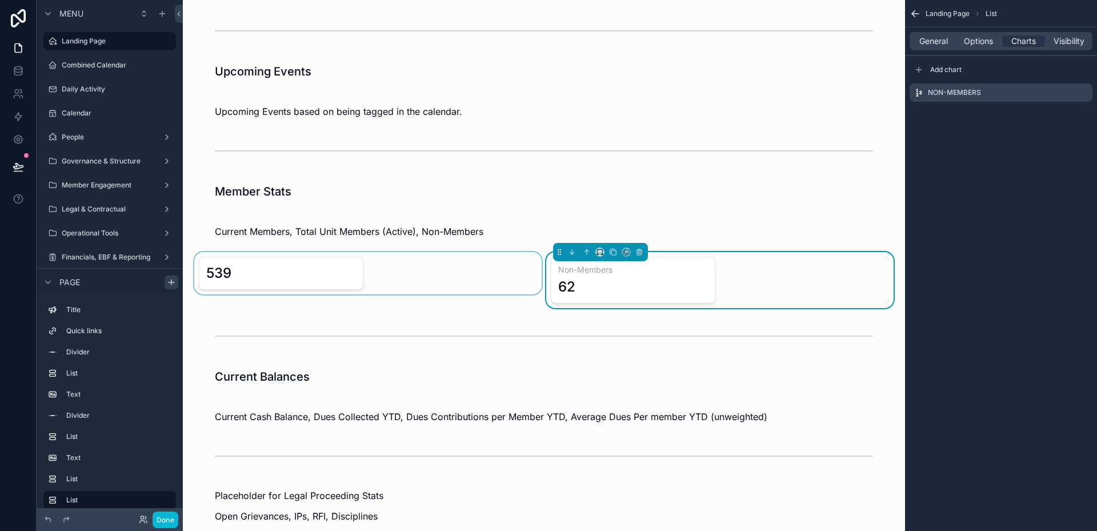
click at [335, 271] on div "scrollable content" at bounding box center [368, 280] width 352 height 56
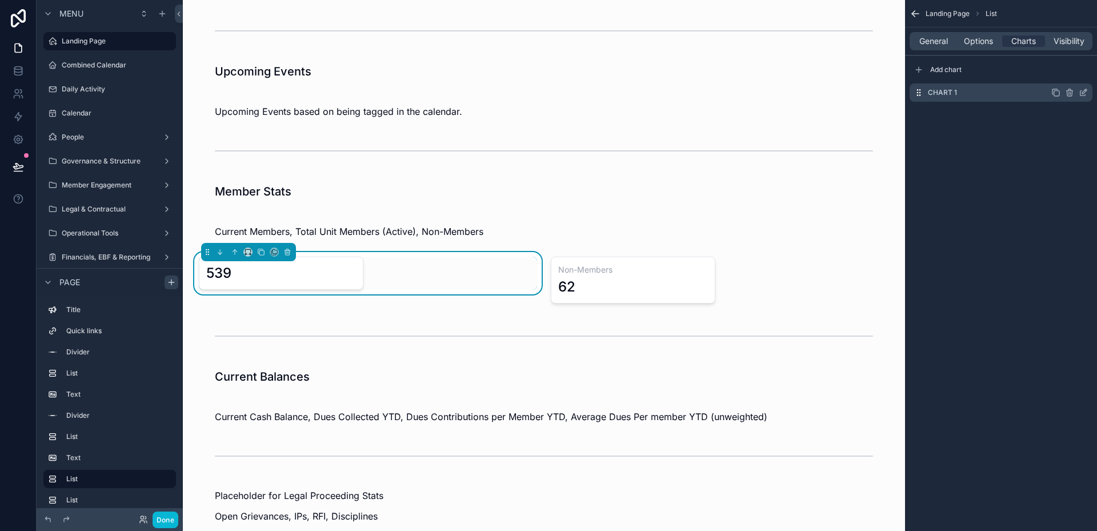
click at [1086, 95] on icon "scrollable content" at bounding box center [1083, 93] width 5 height 5
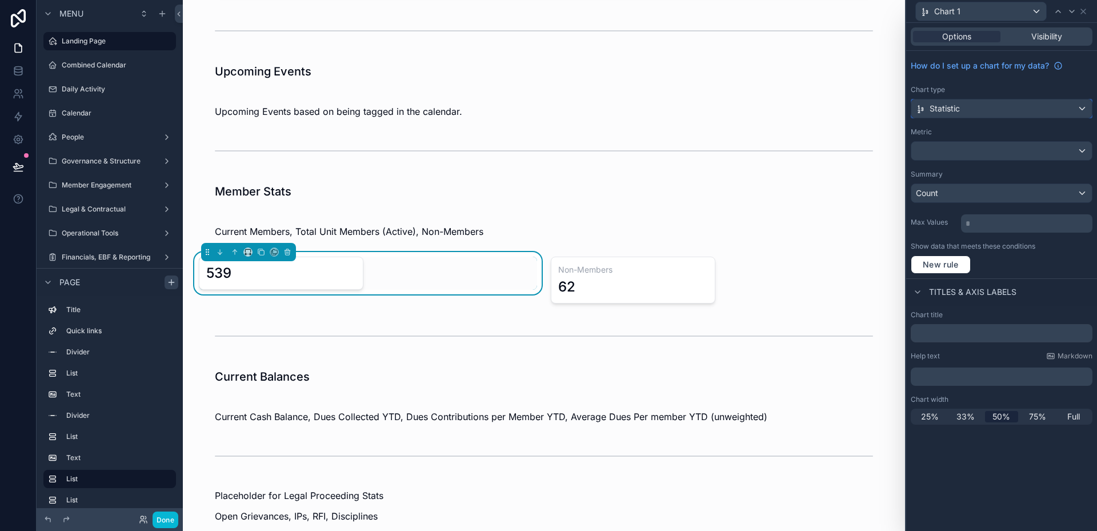
click at [1082, 109] on div "Statistic" at bounding box center [1001, 108] width 181 height 18
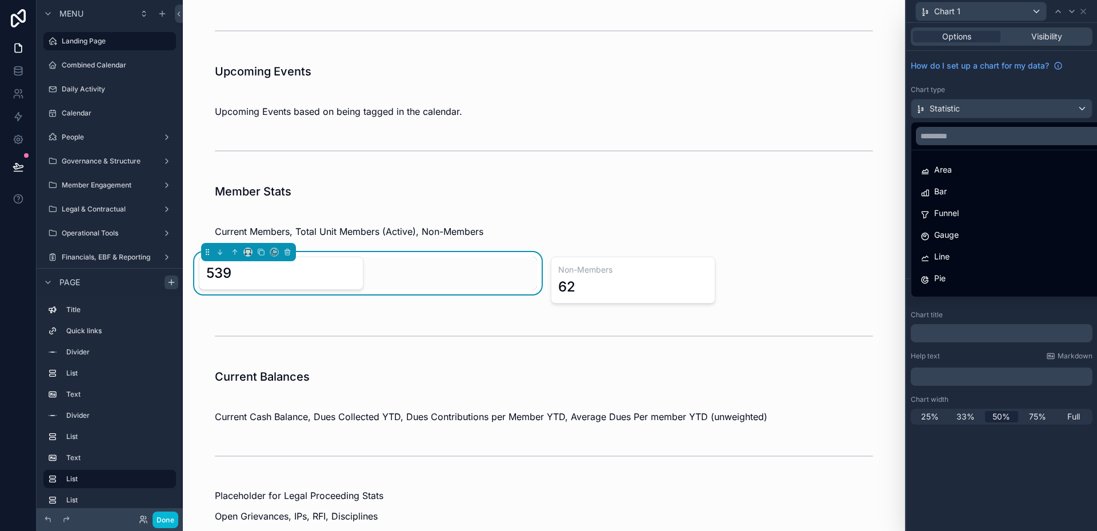
click at [1082, 109] on div at bounding box center [1001, 265] width 191 height 531
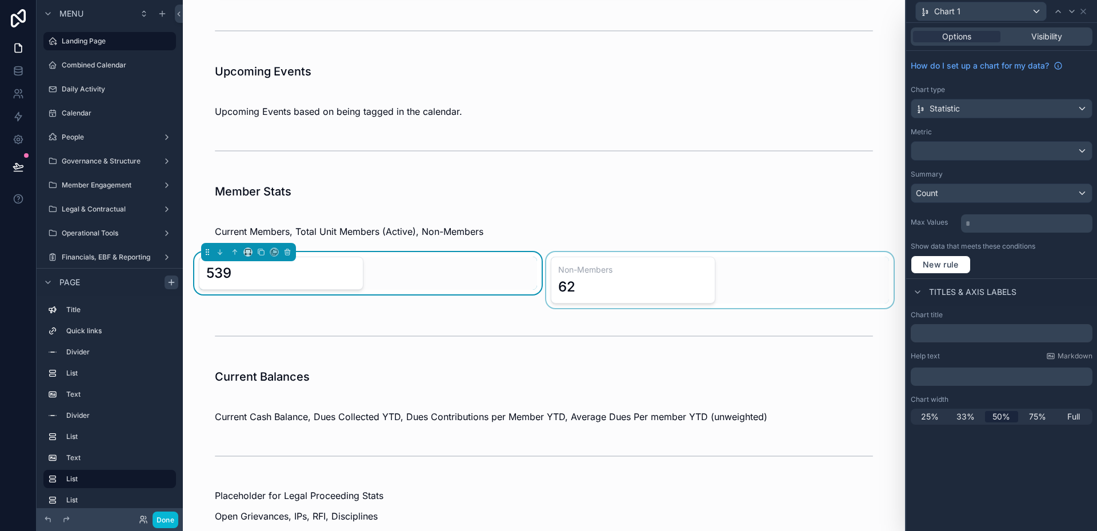
click at [650, 274] on div "scrollable content" at bounding box center [720, 280] width 352 height 56
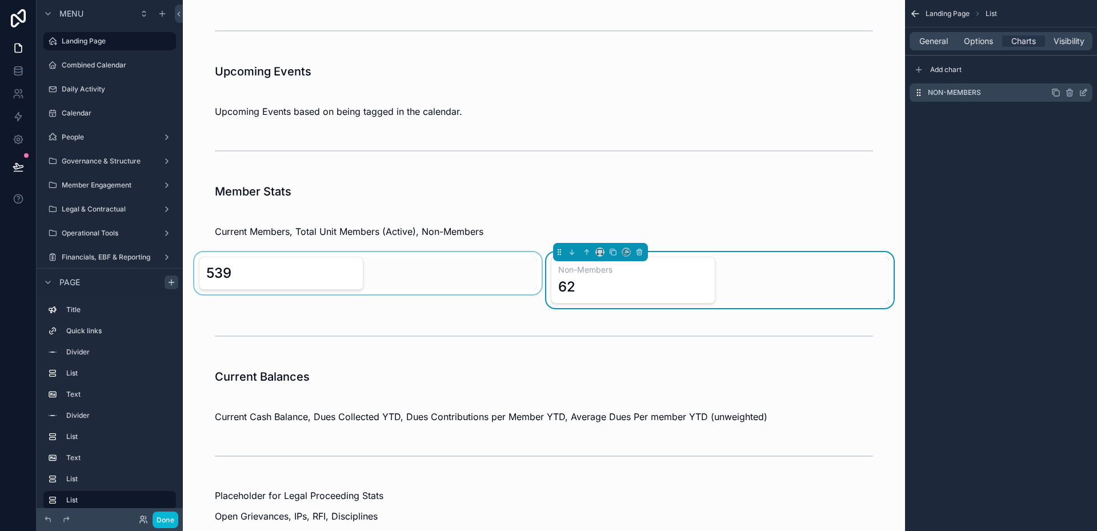
click at [1087, 91] on icon "scrollable content" at bounding box center [1083, 92] width 9 height 9
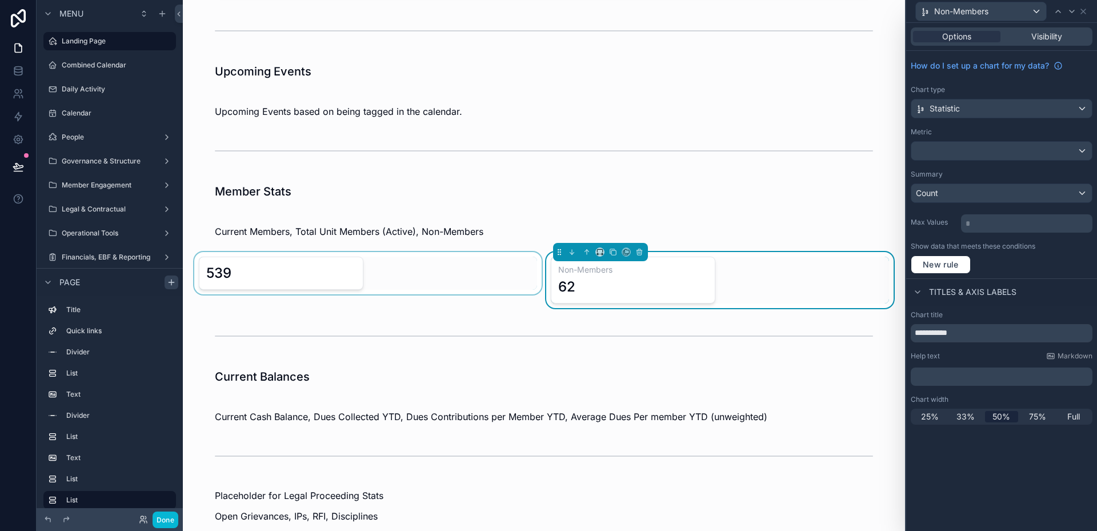
click at [336, 268] on div "scrollable content" at bounding box center [368, 280] width 352 height 56
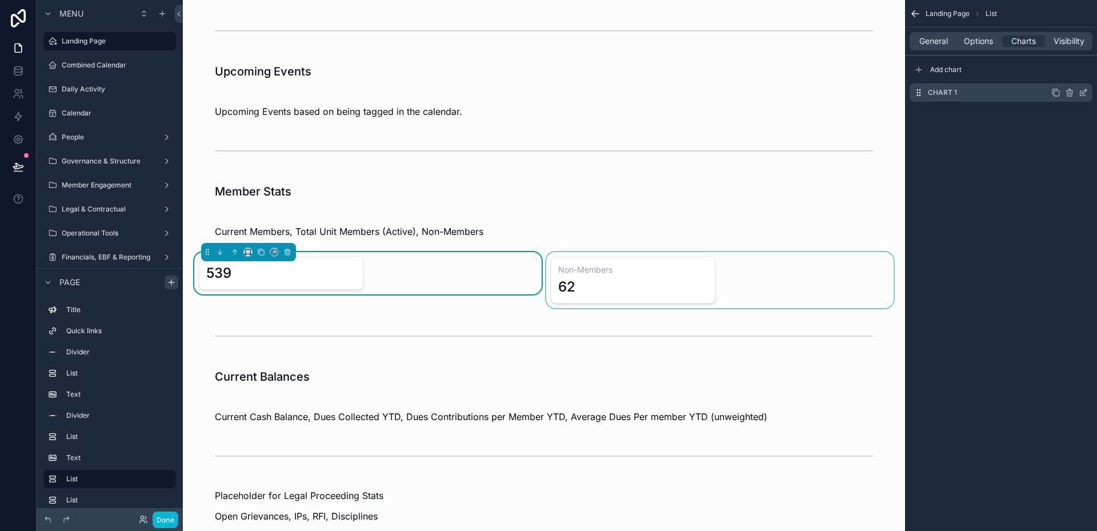
click at [1085, 93] on icon "scrollable content" at bounding box center [1083, 92] width 9 height 9
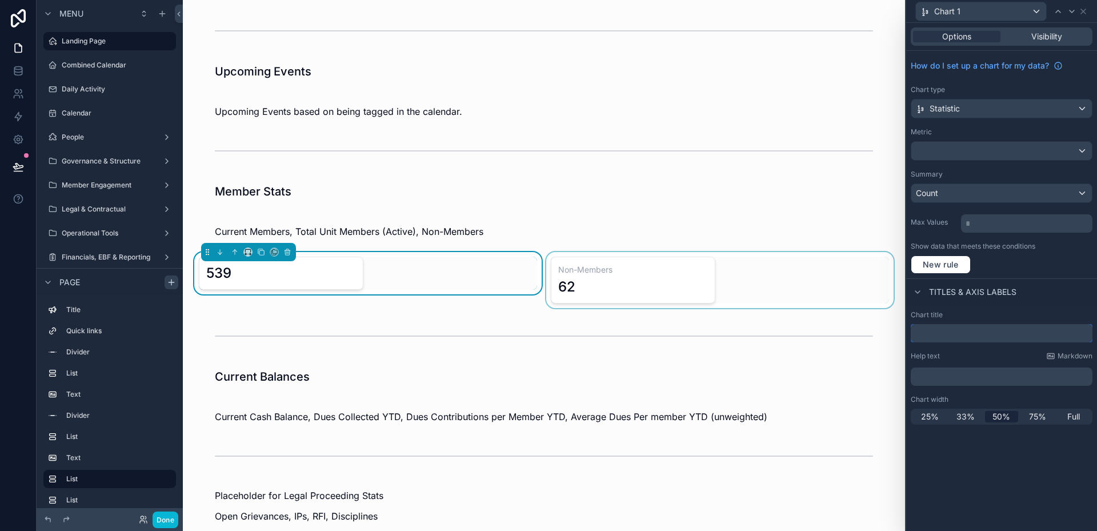
click at [971, 338] on input "text" at bounding box center [1002, 333] width 182 height 18
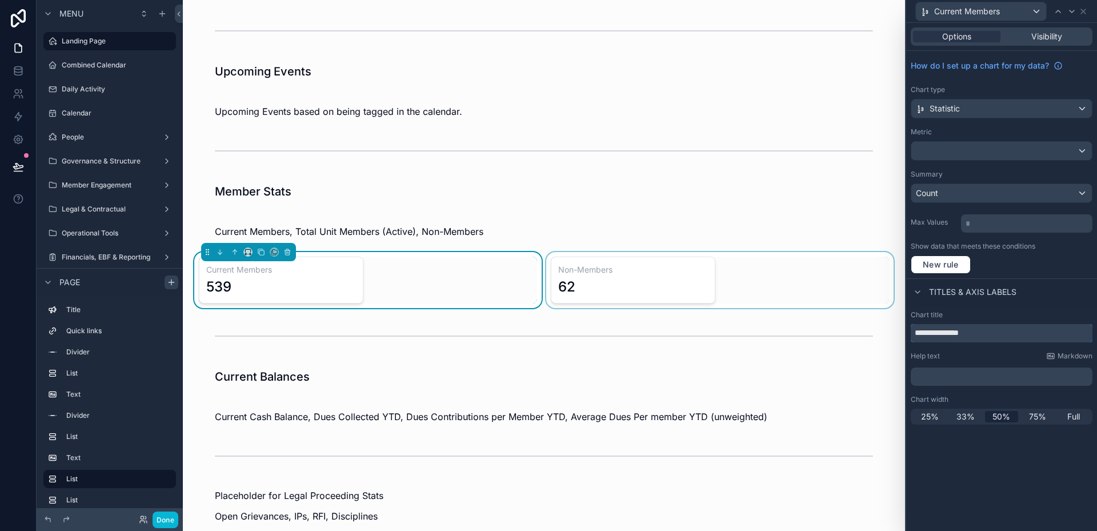
type input "**********"
click at [763, 278] on div "scrollable content" at bounding box center [720, 280] width 352 height 56
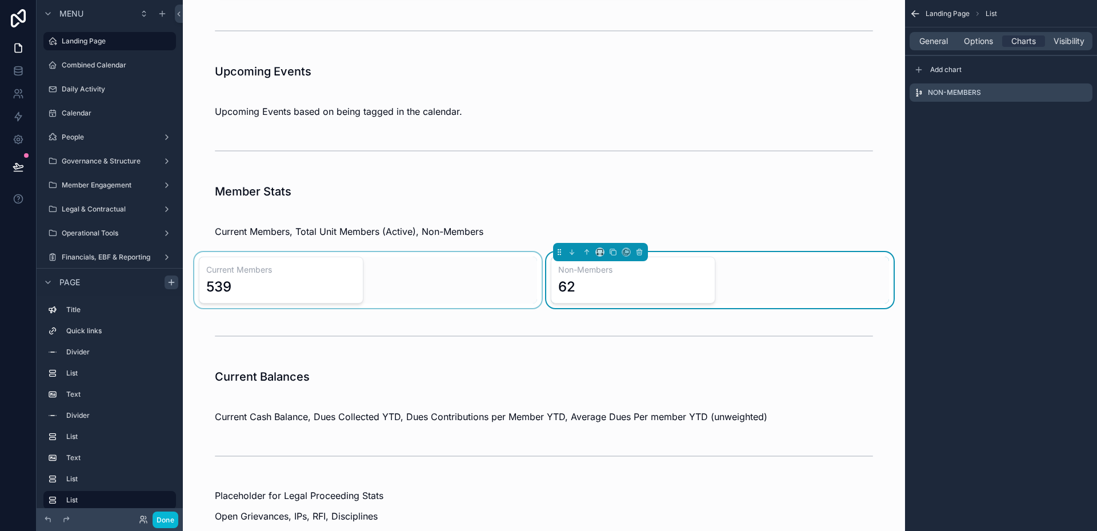
click at [274, 286] on div "scrollable content" at bounding box center [368, 280] width 352 height 56
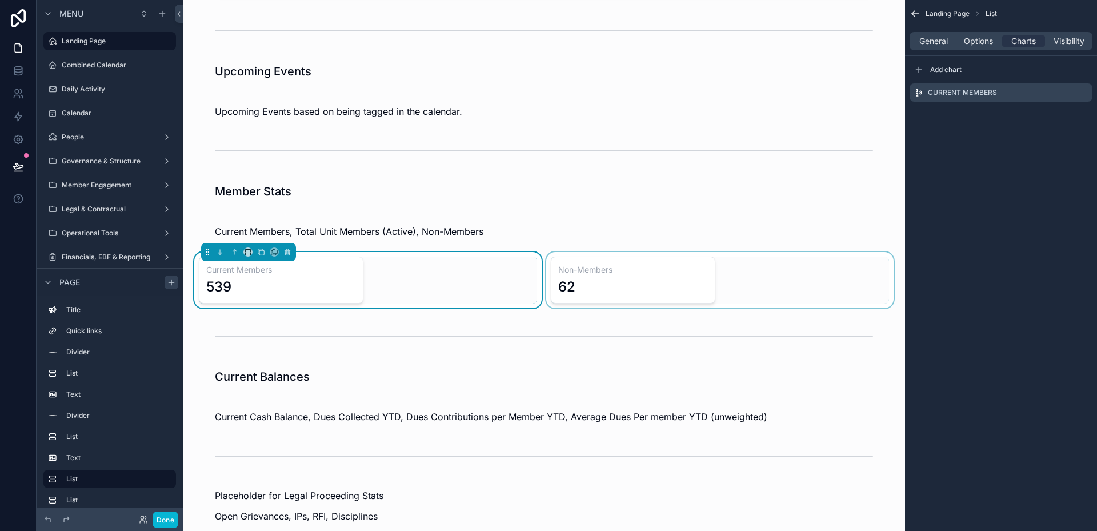
click at [686, 299] on div "scrollable content" at bounding box center [720, 280] width 352 height 56
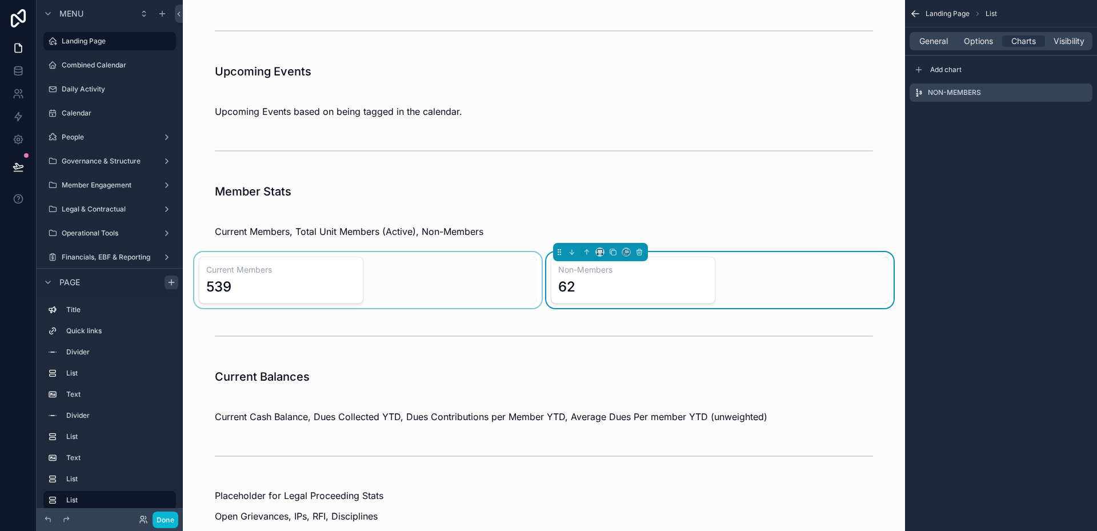
click at [373, 289] on div "scrollable content" at bounding box center [368, 280] width 352 height 56
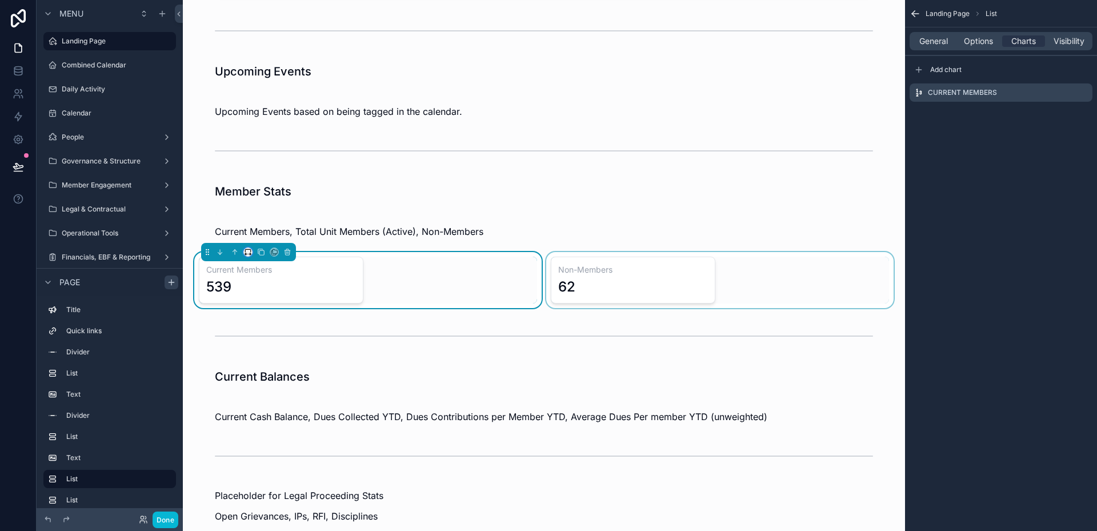
click at [250, 252] on icon "scrollable content" at bounding box center [248, 252] width 8 height 8
click at [266, 322] on span "33%" at bounding box center [262, 317] width 18 height 14
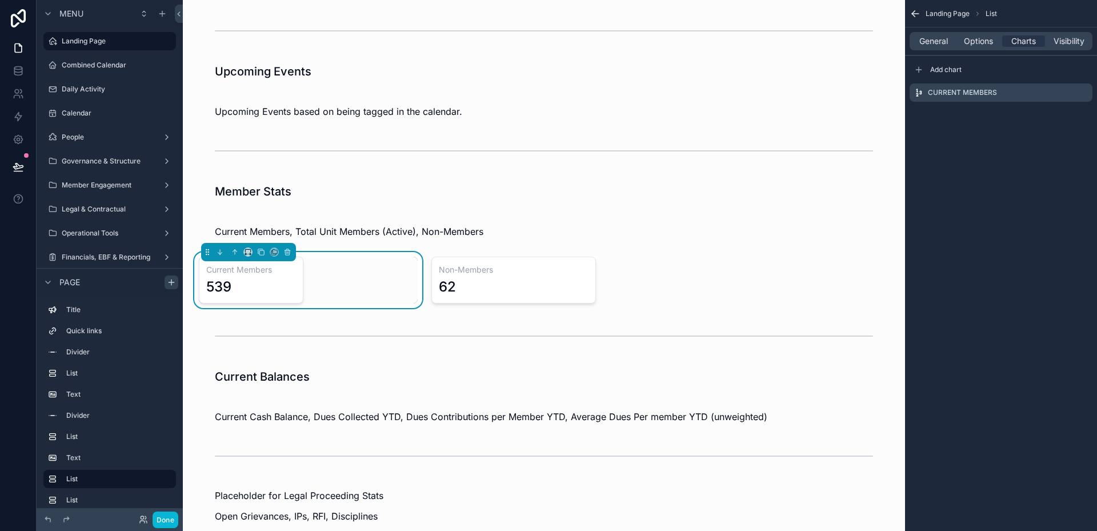
click at [278, 286] on div "539" at bounding box center [251, 287] width 90 height 18
click at [247, 253] on icon "scrollable content" at bounding box center [248, 252] width 8 height 8
click at [267, 273] on span "Default" at bounding box center [266, 273] width 27 height 14
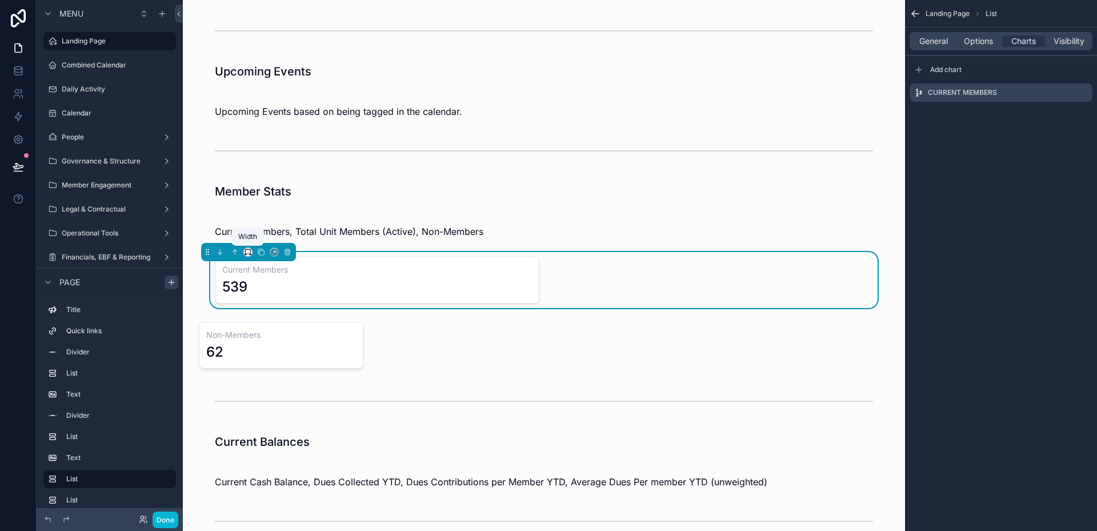
click at [249, 251] on icon "scrollable content" at bounding box center [248, 252] width 8 height 8
click at [271, 388] on ul "Default 25% 33% 50% 66% 75% Full width Large" at bounding box center [271, 334] width 54 height 146
click at [271, 386] on div "Large" at bounding box center [270, 394] width 49 height 21
click at [249, 251] on icon "scrollable content" at bounding box center [248, 252] width 8 height 8
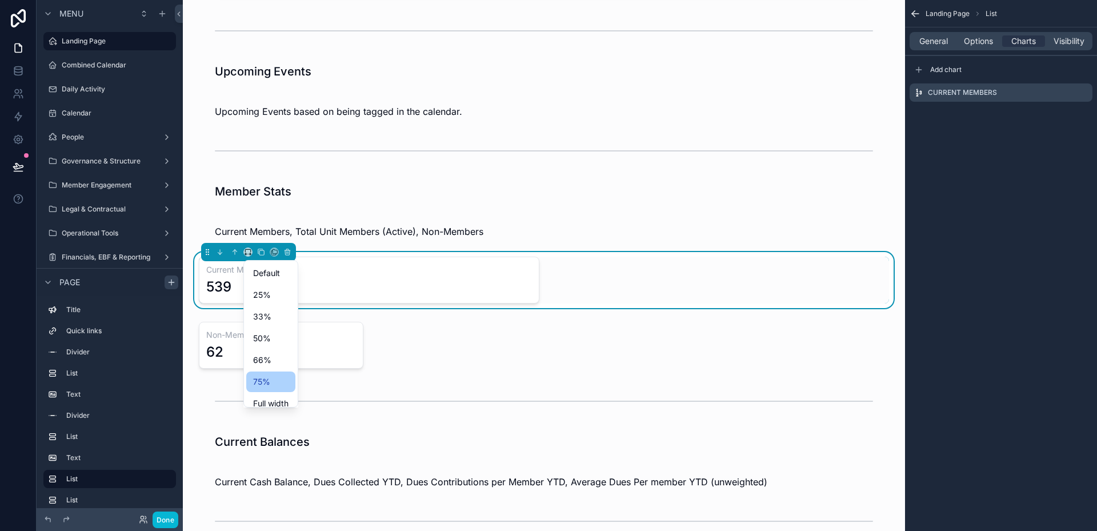
click at [265, 379] on span "75%" at bounding box center [261, 382] width 17 height 14
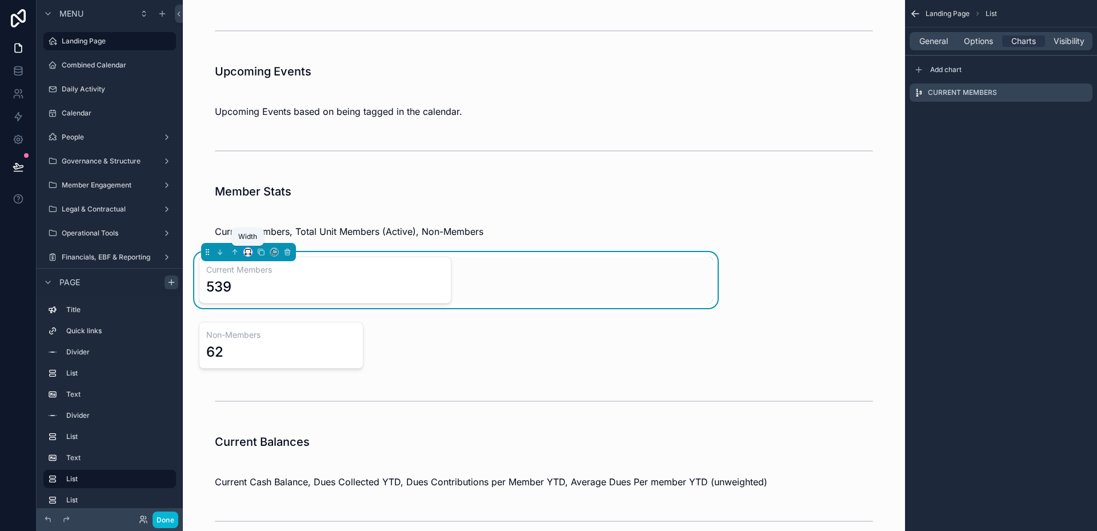
click at [249, 253] on icon "scrollable content" at bounding box center [248, 252] width 8 height 8
click at [263, 341] on span "50%" at bounding box center [262, 338] width 18 height 14
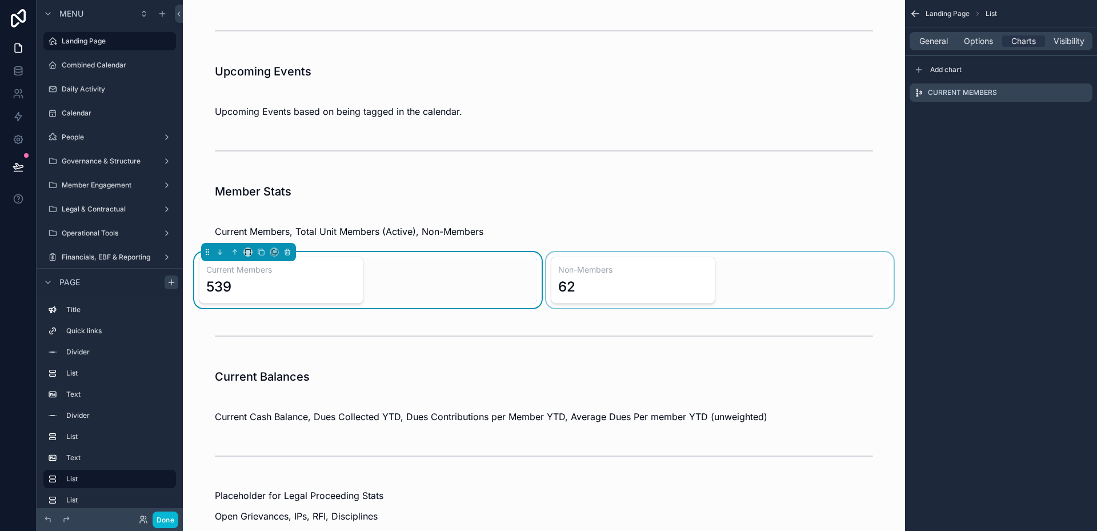
click at [641, 290] on div "scrollable content" at bounding box center [720, 280] width 352 height 56
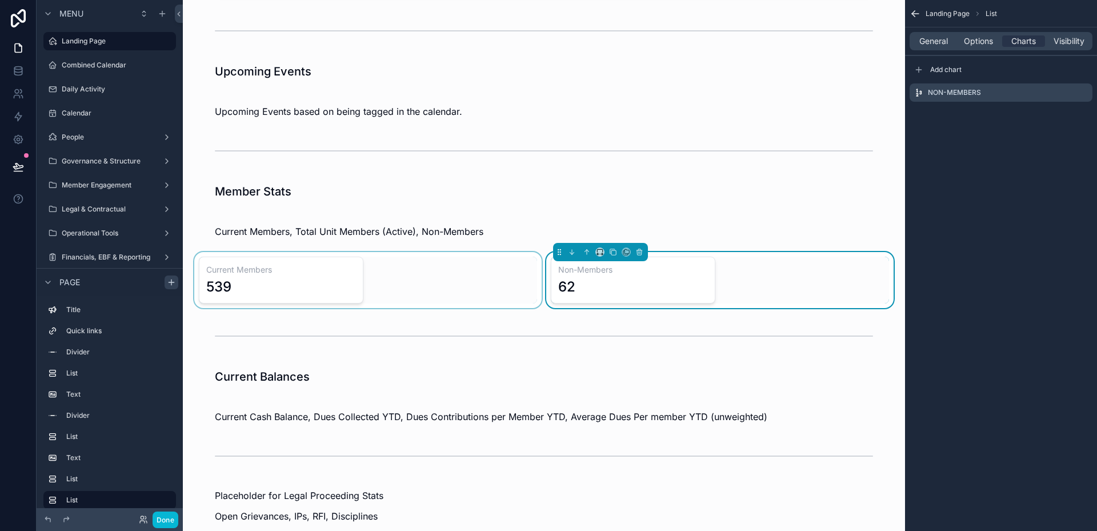
click at [403, 286] on div "scrollable content" at bounding box center [368, 280] width 352 height 56
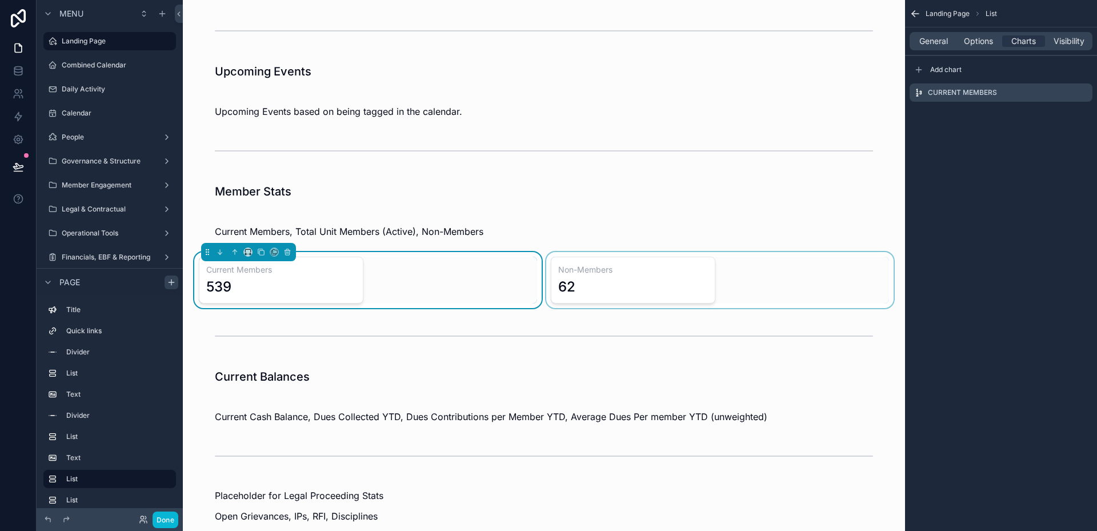
click at [635, 276] on div "scrollable content" at bounding box center [720, 280] width 352 height 56
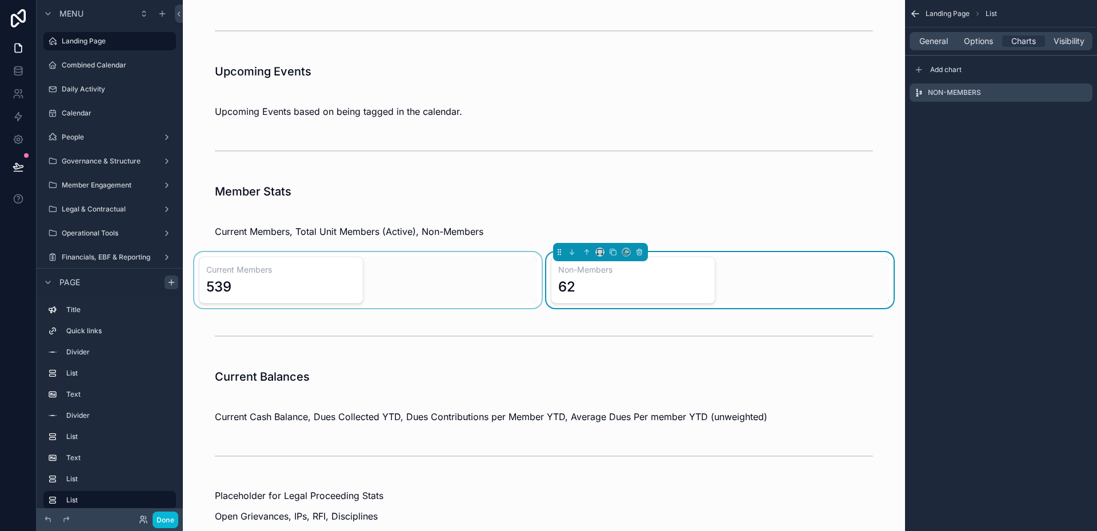
click at [372, 279] on div "scrollable content" at bounding box center [368, 280] width 352 height 56
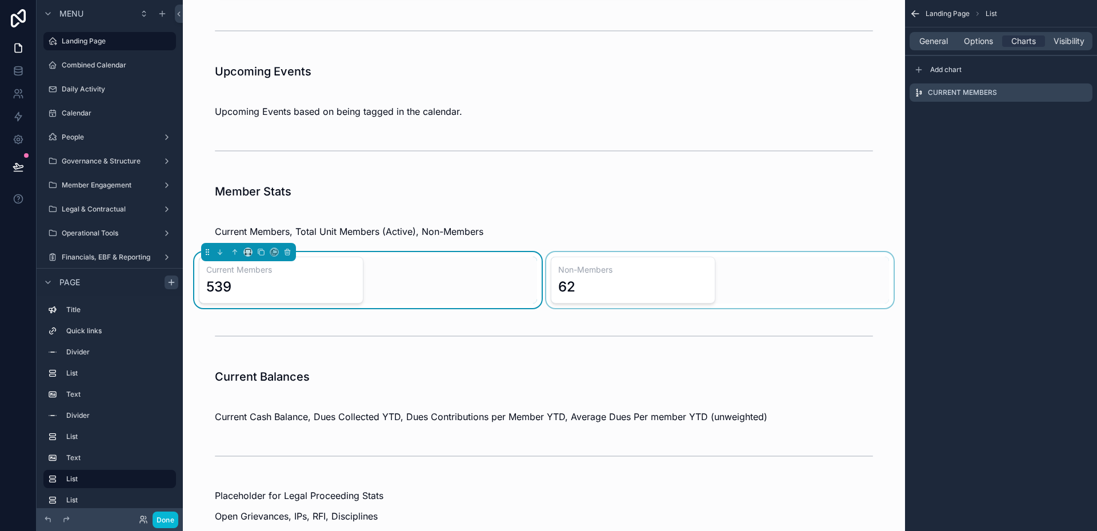
click at [635, 279] on div "scrollable content" at bounding box center [720, 280] width 352 height 56
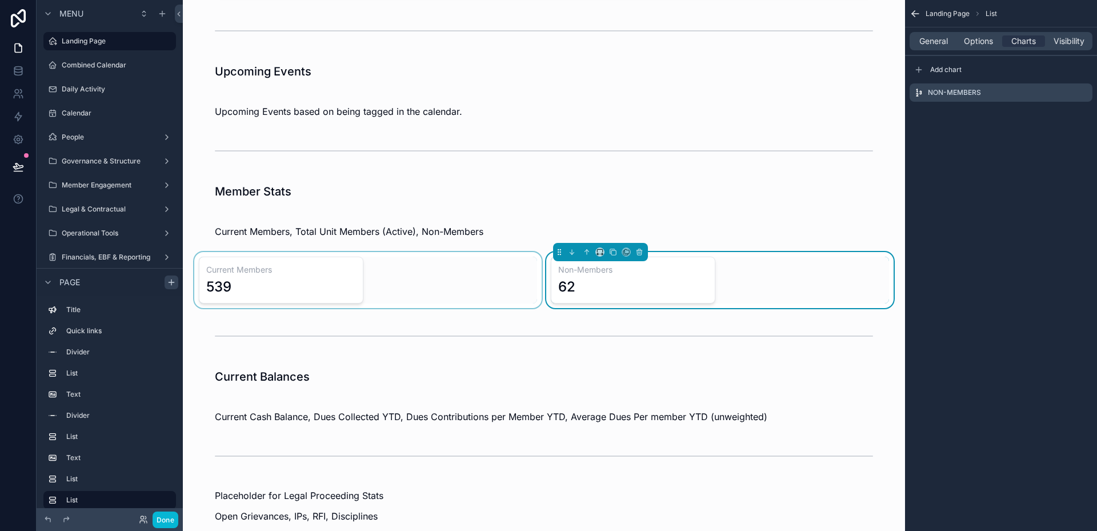
click at [385, 282] on div "scrollable content" at bounding box center [368, 280] width 352 height 56
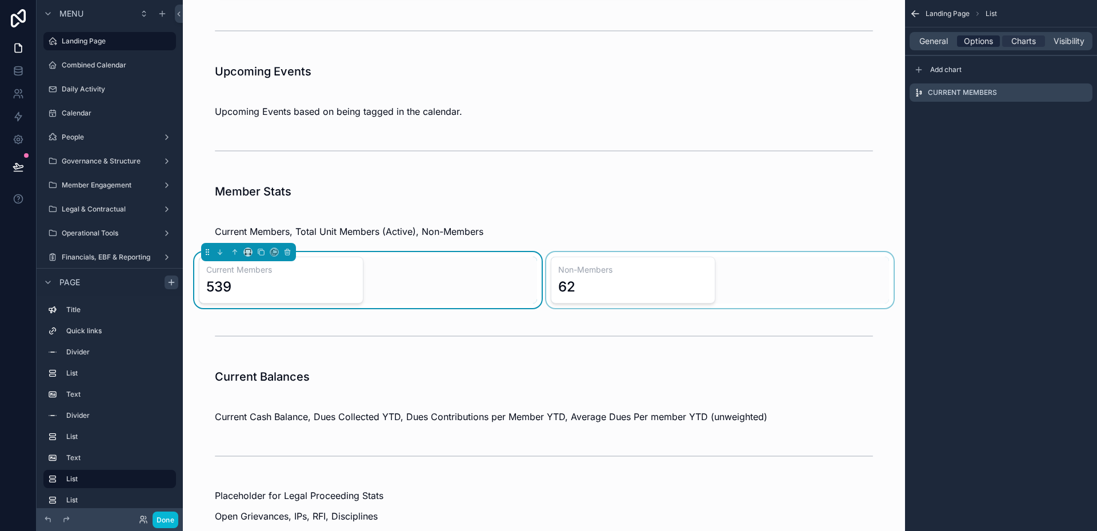
click at [982, 43] on span "Options" at bounding box center [978, 40] width 29 height 11
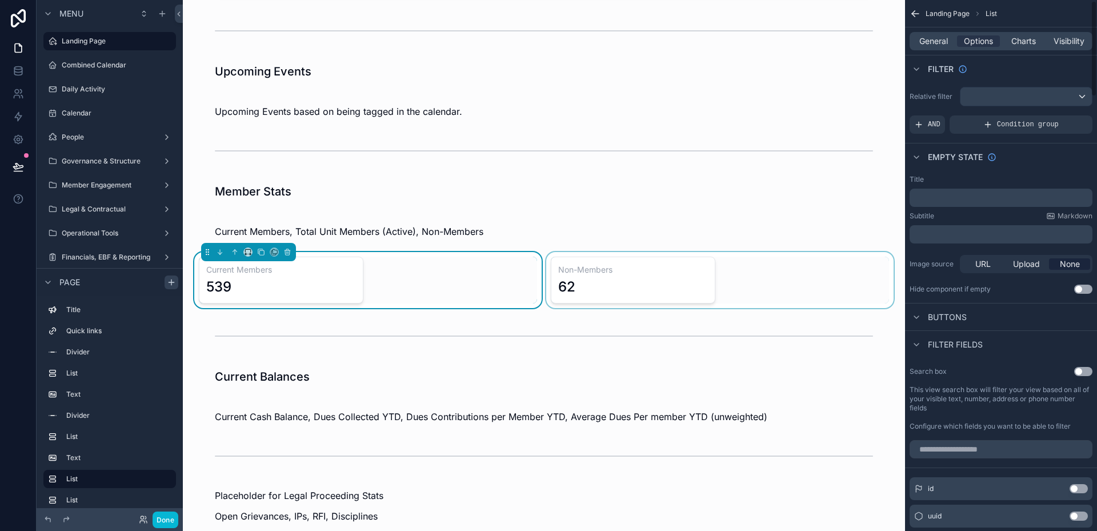
scroll to position [0, 0]
click at [1067, 46] on span "Visibility" at bounding box center [1069, 40] width 31 height 11
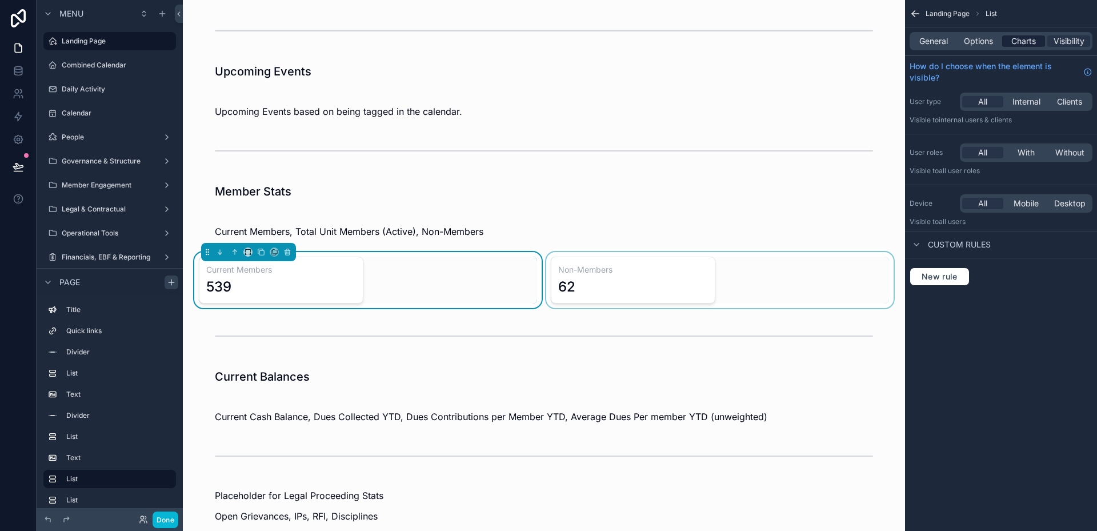
click at [1032, 37] on span "Charts" at bounding box center [1023, 40] width 25 height 11
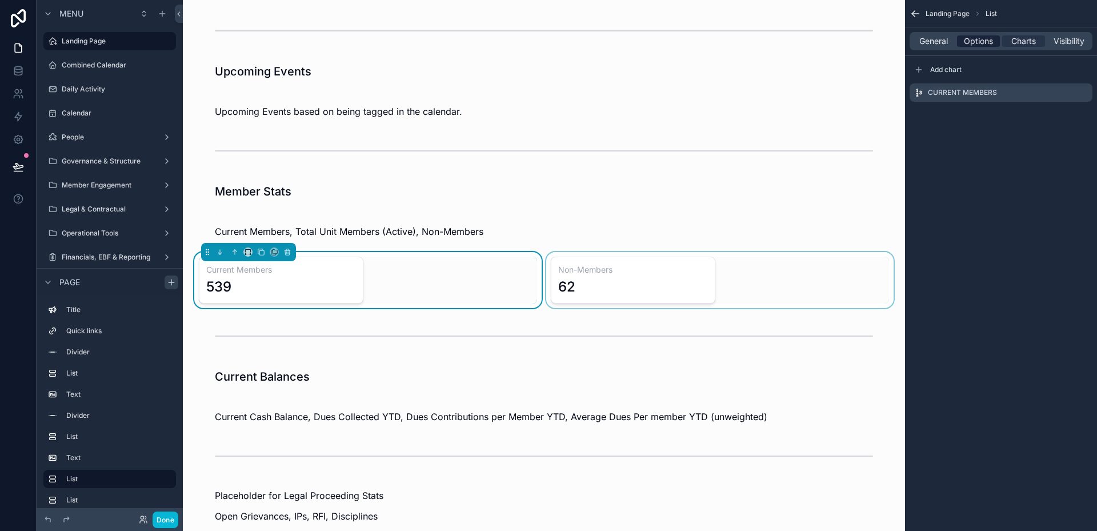
click at [976, 43] on span "Options" at bounding box center [978, 40] width 29 height 11
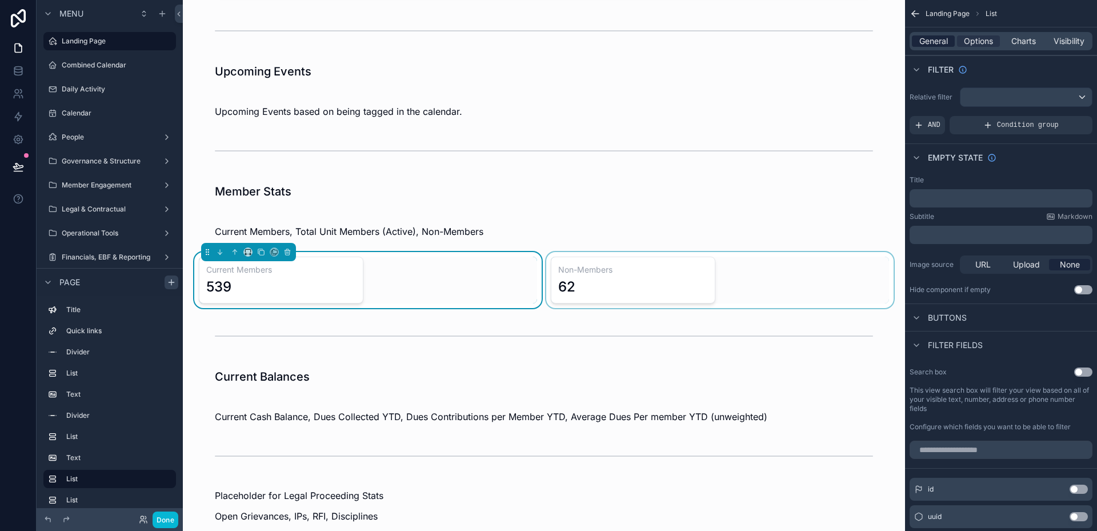
click at [941, 41] on span "General" at bounding box center [933, 40] width 29 height 11
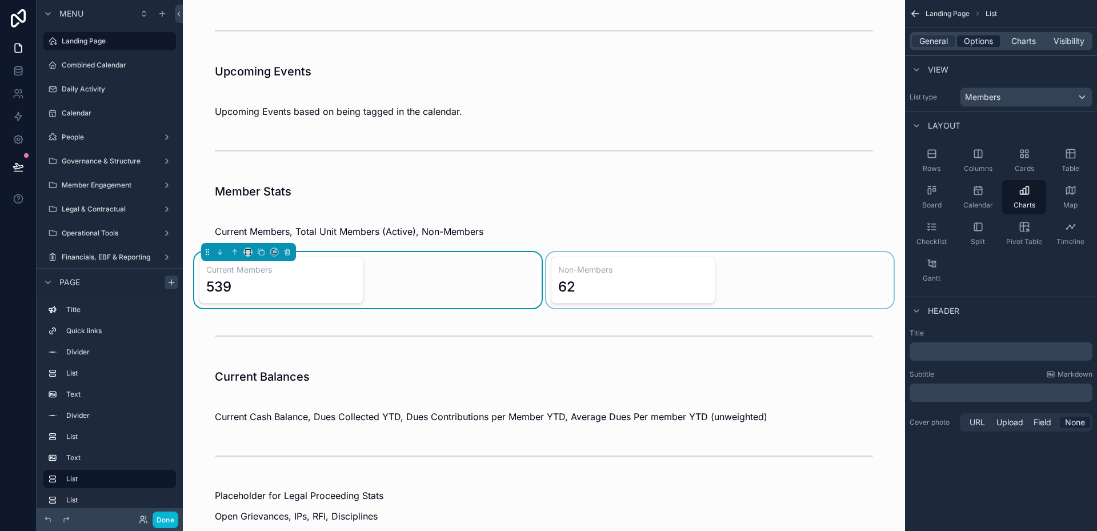
click at [989, 46] on span "Options" at bounding box center [978, 40] width 29 height 11
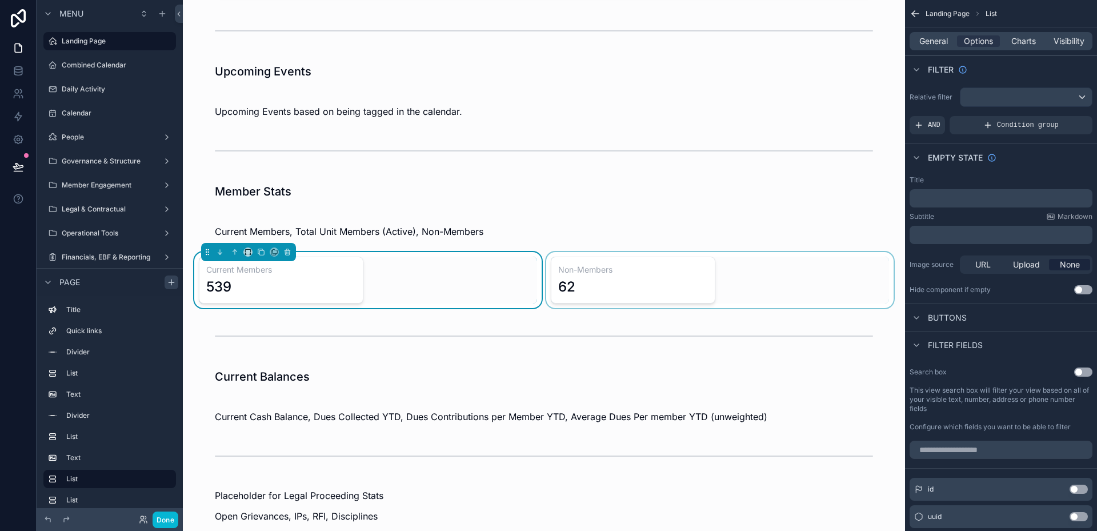
click at [952, 47] on div "General Options Charts Visibility" at bounding box center [1001, 41] width 183 height 18
click at [950, 42] on div "General" at bounding box center [933, 40] width 43 height 11
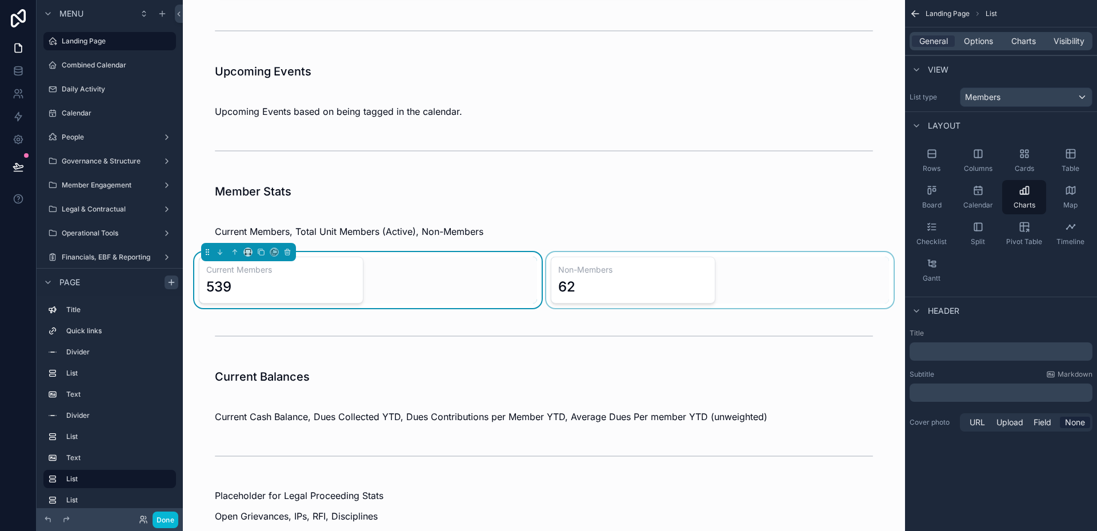
click at [641, 285] on div "scrollable content" at bounding box center [720, 280] width 352 height 56
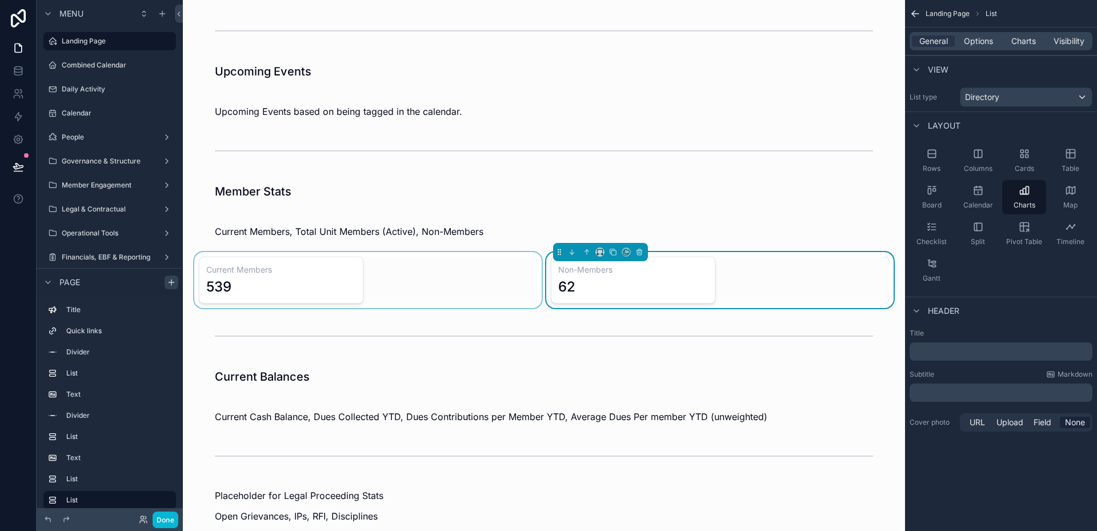
click at [526, 217] on div "Local 058 Dashboard Health of the organization at a Glance Directory Contact In…" at bounding box center [544, 446] width 722 height 1417
click at [533, 356] on div "Local 058 Dashboard Health of the organization at a Glance Directory Contact In…" at bounding box center [544, 446] width 722 height 1417
click at [173, 517] on button "Done" at bounding box center [166, 519] width 26 height 17
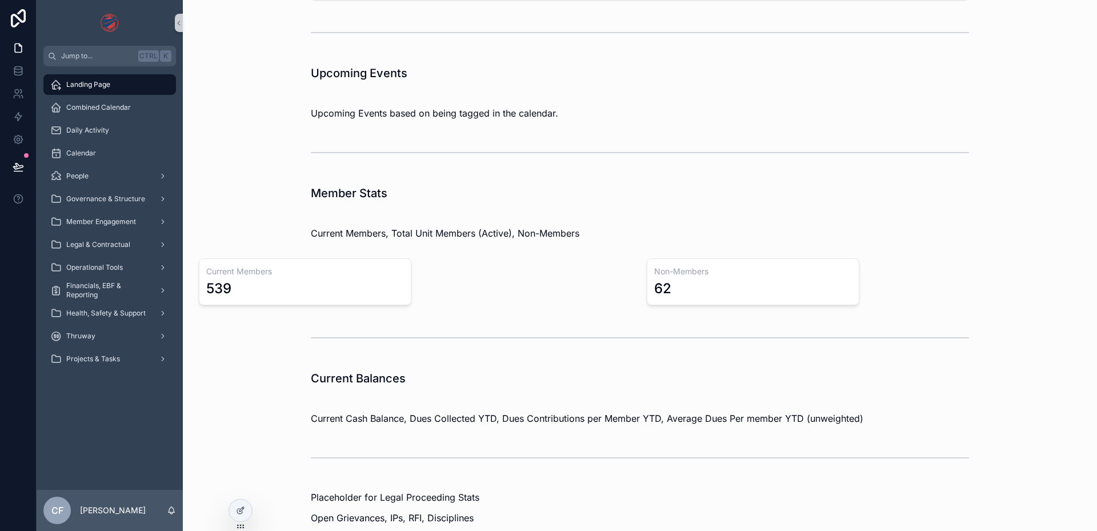
scroll to position [286, 0]
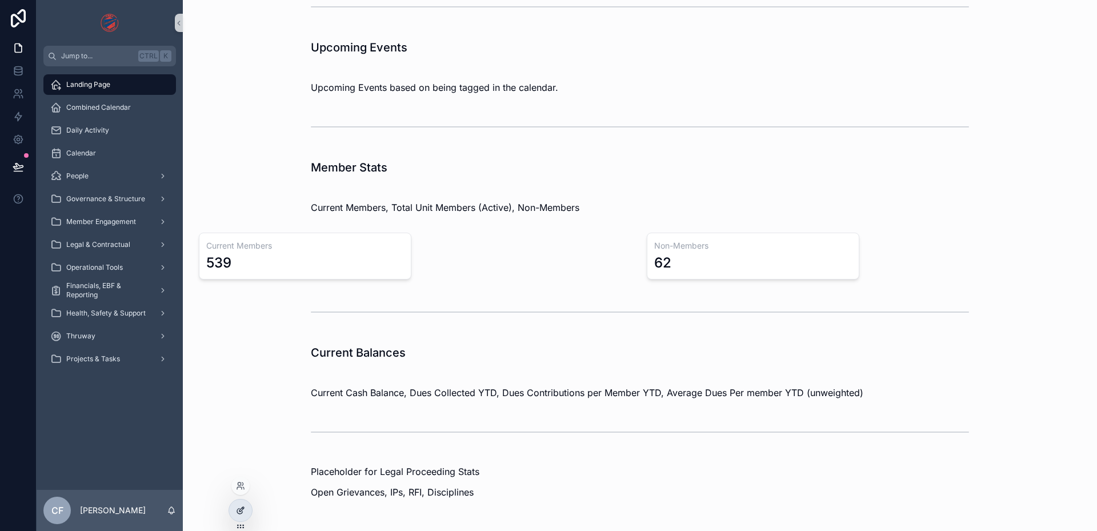
click at [234, 514] on div at bounding box center [240, 510] width 23 height 22
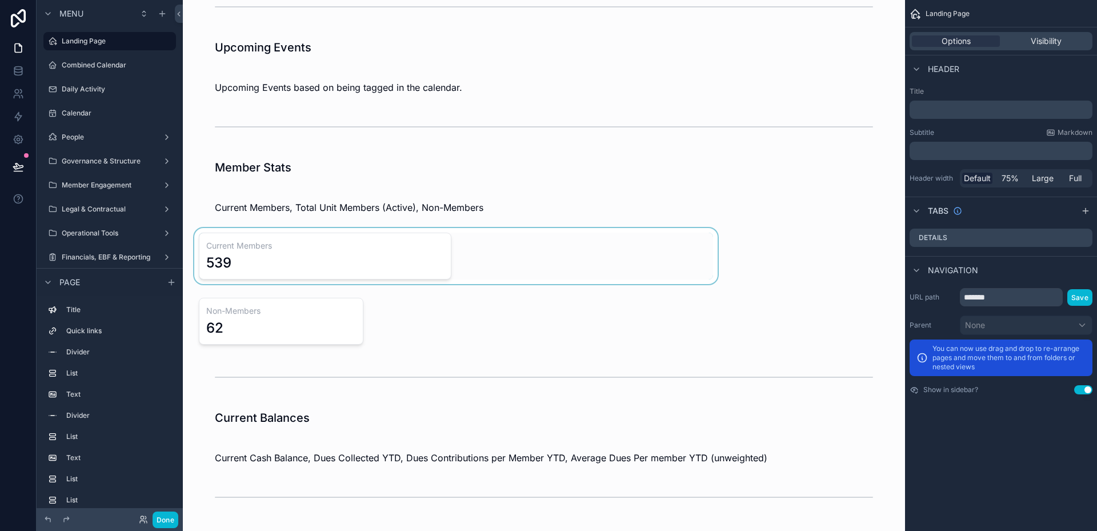
click at [327, 260] on div "scrollable content" at bounding box center [456, 256] width 528 height 56
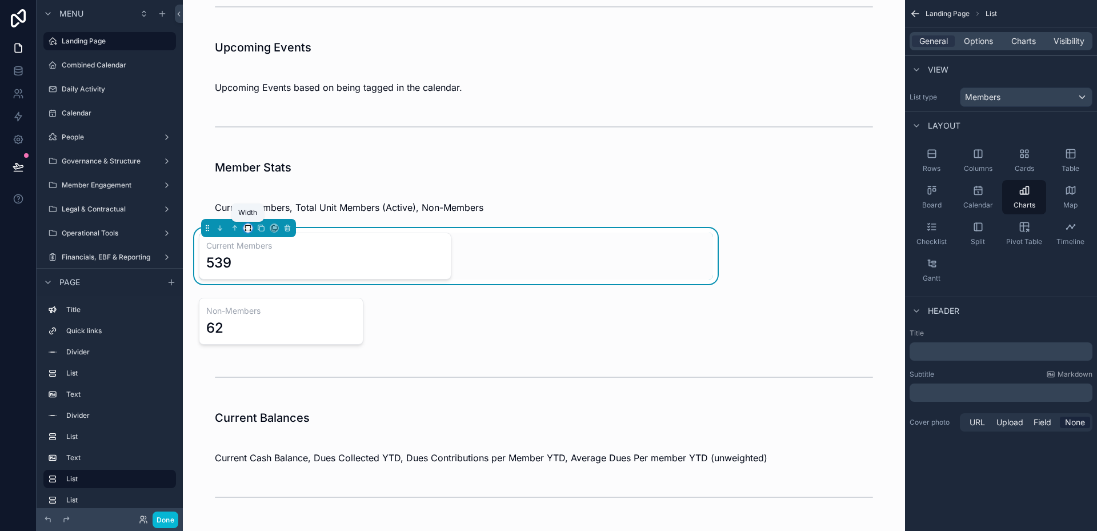
click at [250, 227] on icon "scrollable content" at bounding box center [247, 226] width 5 height 3
click at [373, 262] on div "scrollable content" at bounding box center [548, 265] width 1097 height 531
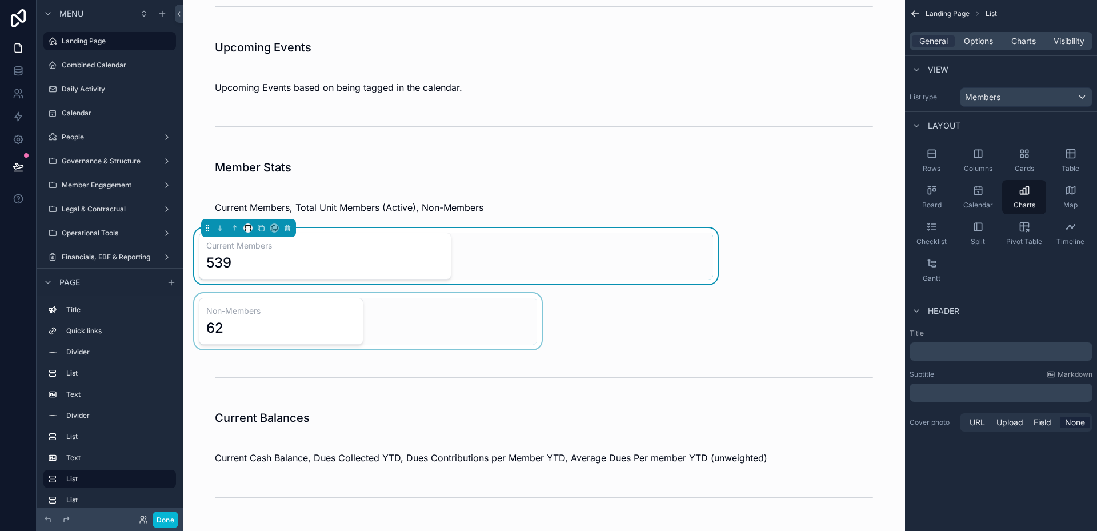
click at [321, 330] on div "scrollable content" at bounding box center [368, 321] width 352 height 56
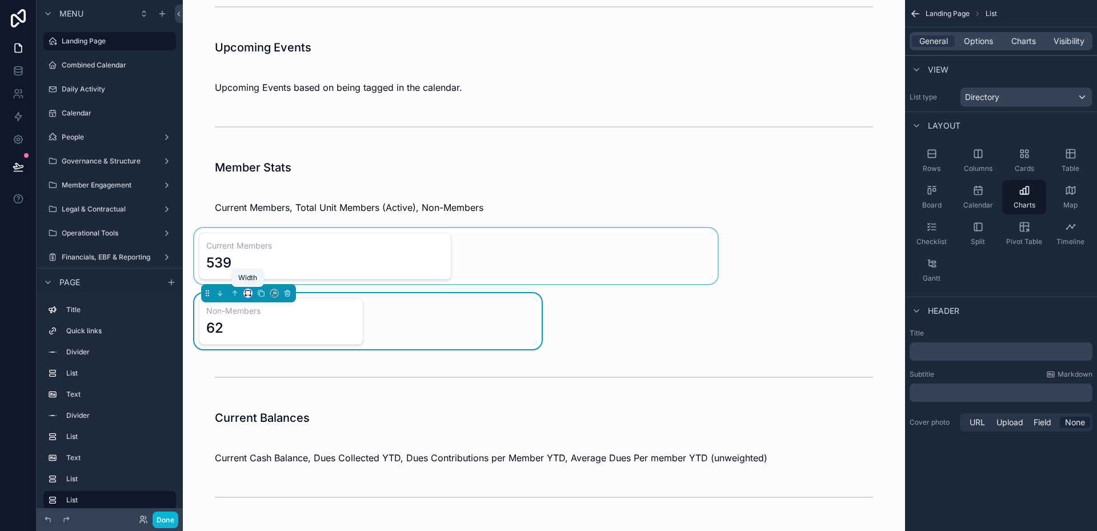
click at [248, 290] on icon "scrollable content" at bounding box center [247, 291] width 5 height 3
click at [263, 415] on div "75%" at bounding box center [270, 423] width 49 height 21
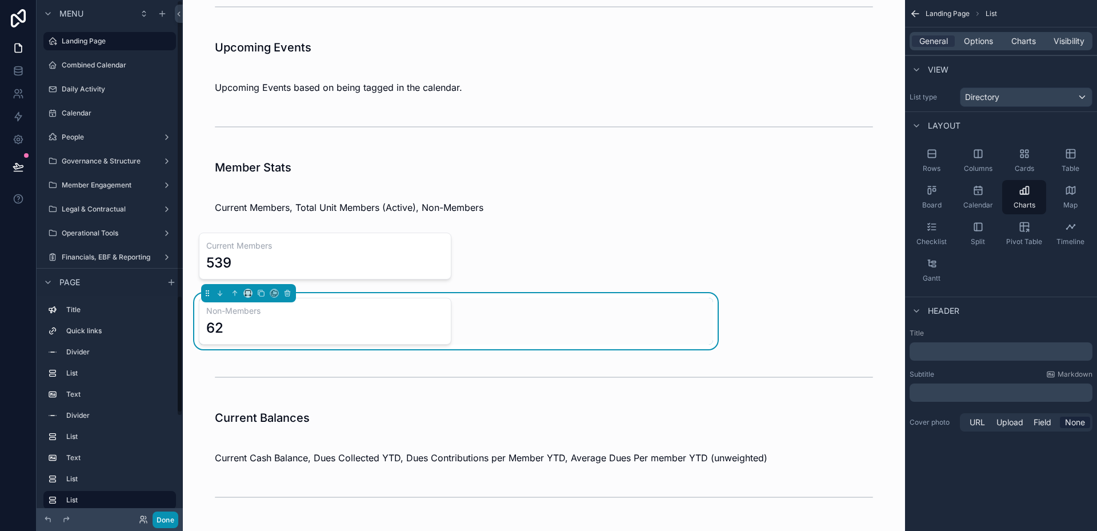
click at [172, 515] on button "Done" at bounding box center [166, 519] width 26 height 17
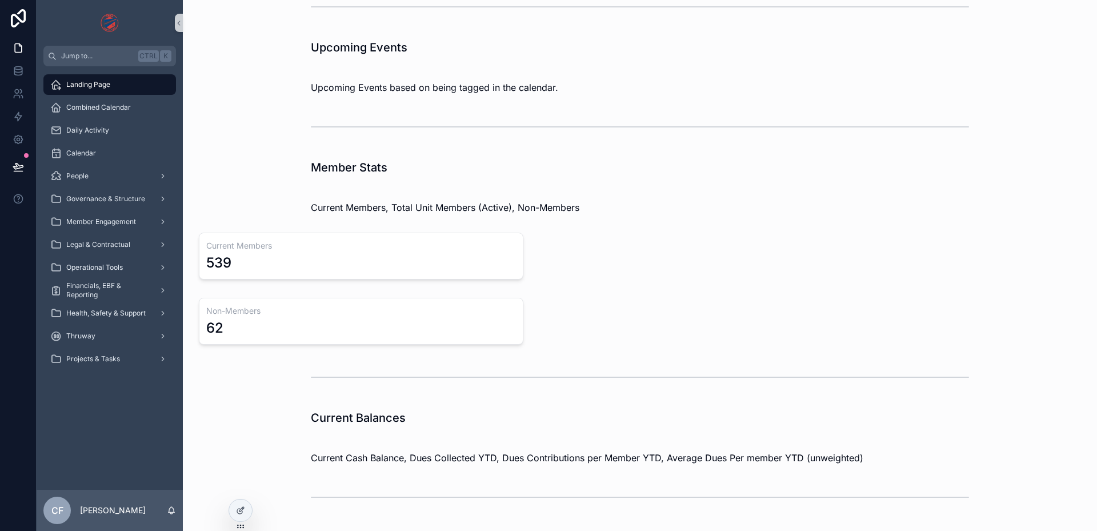
drag, startPoint x: 313, startPoint y: 269, endPoint x: 471, endPoint y: 262, distance: 159.0
click at [471, 262] on div "539" at bounding box center [361, 263] width 310 height 18
click at [243, 510] on icon at bounding box center [240, 510] width 9 height 9
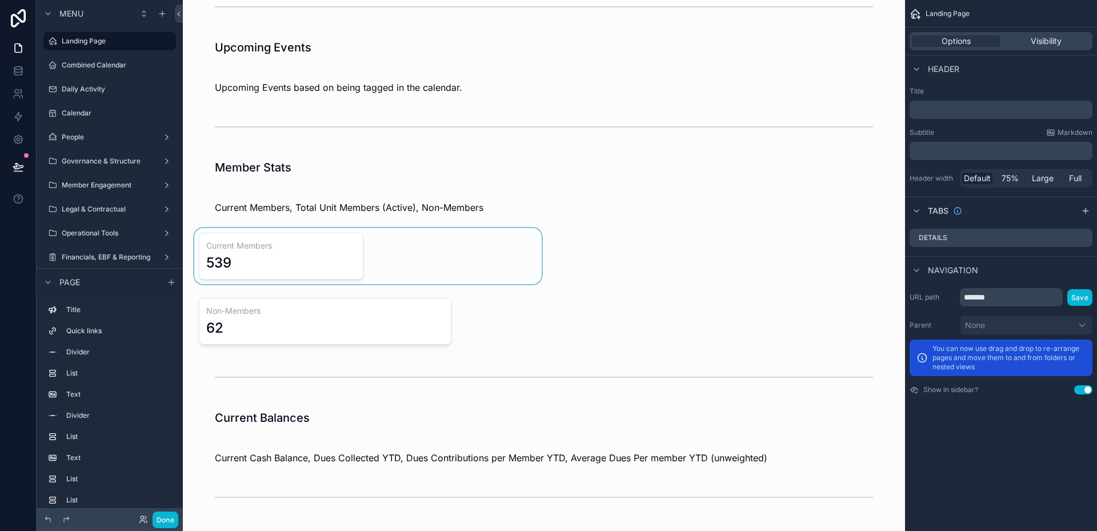
drag, startPoint x: 287, startPoint y: 257, endPoint x: 438, endPoint y: 256, distance: 151.4
click at [438, 256] on div "scrollable content" at bounding box center [368, 256] width 352 height 56
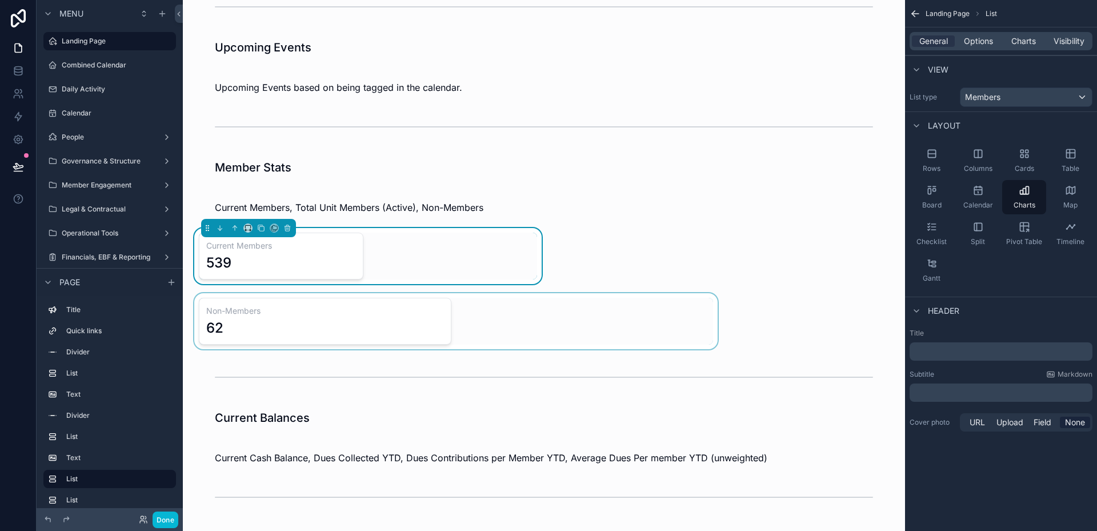
click at [281, 305] on div "scrollable content" at bounding box center [456, 321] width 528 height 56
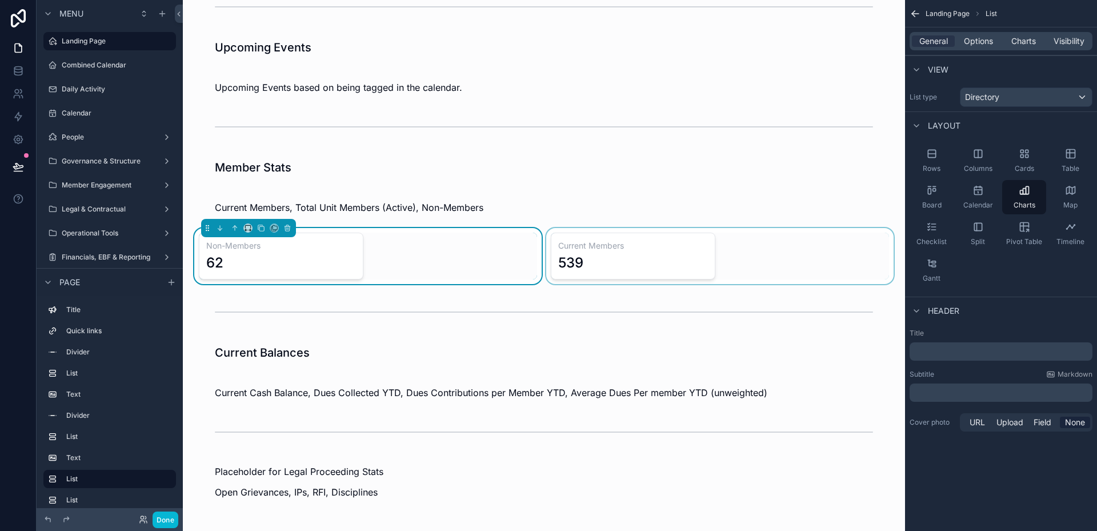
click at [661, 262] on div "scrollable content" at bounding box center [720, 256] width 352 height 56
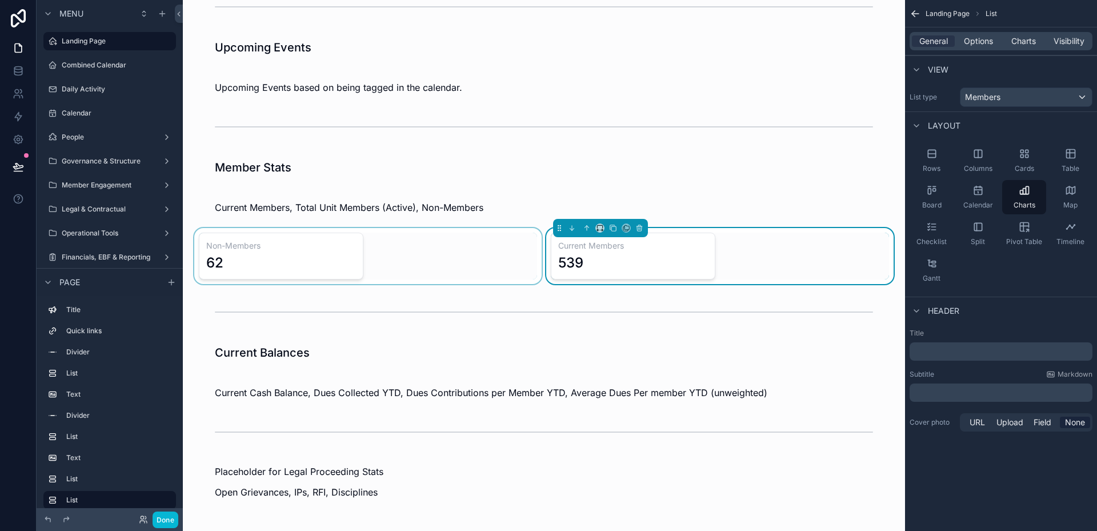
click at [473, 254] on div "scrollable content" at bounding box center [368, 256] width 352 height 56
click at [281, 240] on div "scrollable content" at bounding box center [368, 256] width 352 height 56
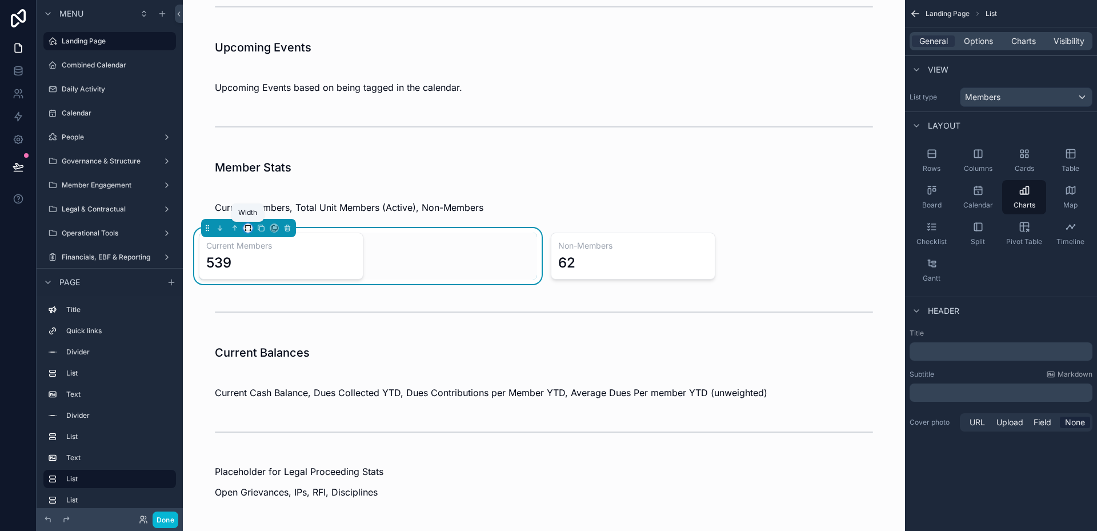
click at [251, 230] on icon "scrollable content" at bounding box center [248, 228] width 8 height 8
click at [284, 348] on span "Full width" at bounding box center [270, 349] width 35 height 14
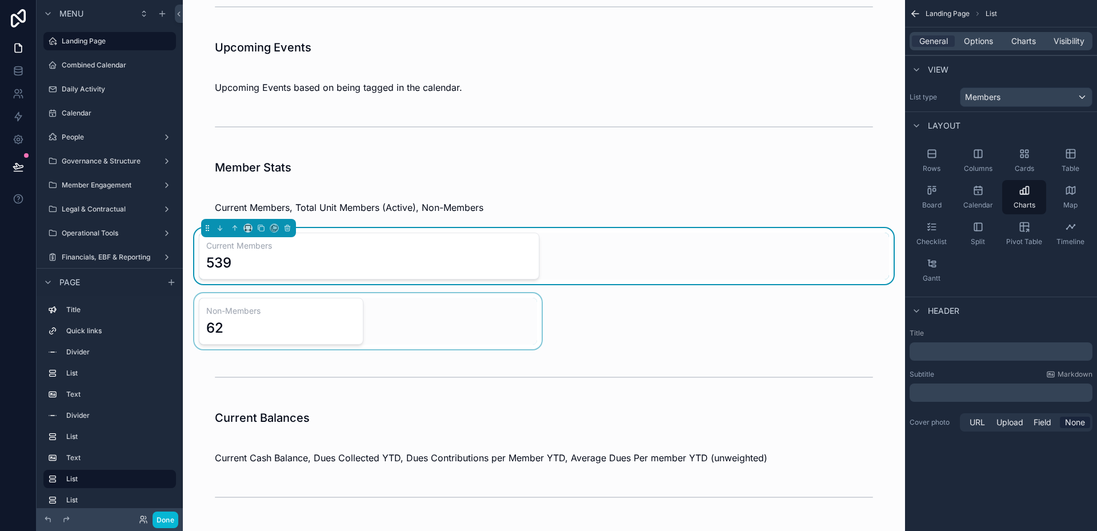
click at [321, 322] on div "scrollable content" at bounding box center [368, 321] width 352 height 56
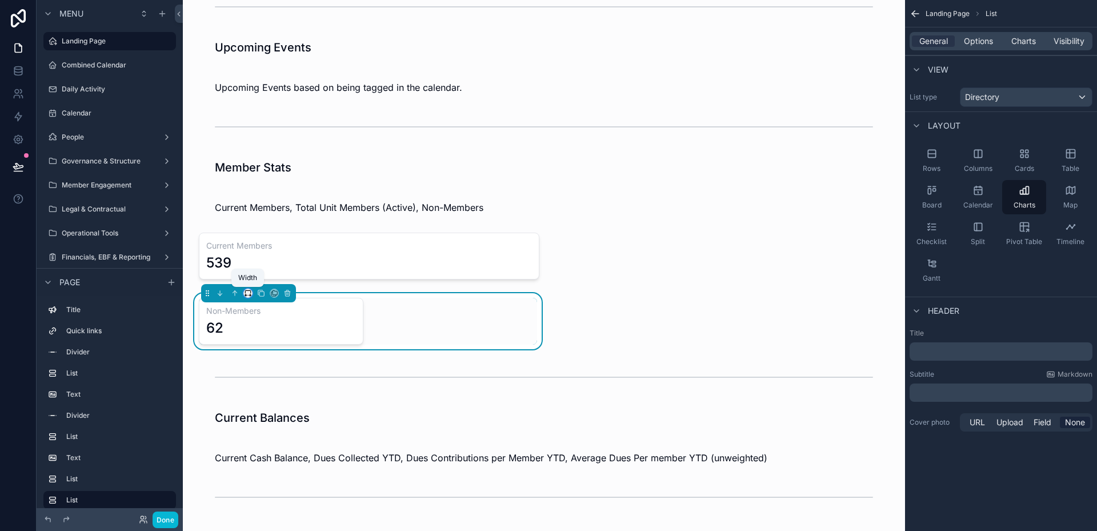
click at [245, 295] on icon "scrollable content" at bounding box center [248, 293] width 8 height 8
click at [277, 439] on span "Full width" at bounding box center [270, 445] width 35 height 14
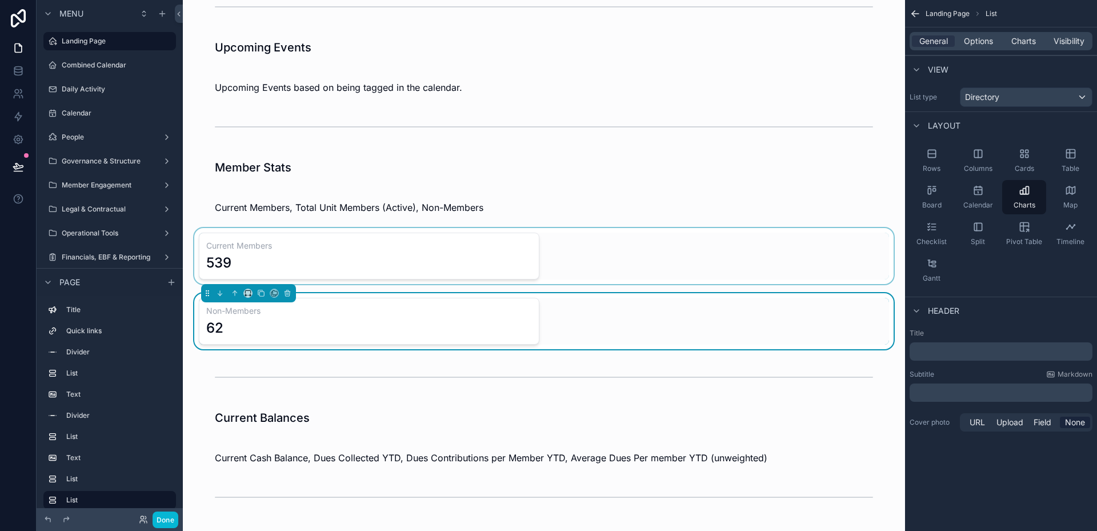
click at [586, 251] on div "scrollable content" at bounding box center [544, 256] width 704 height 56
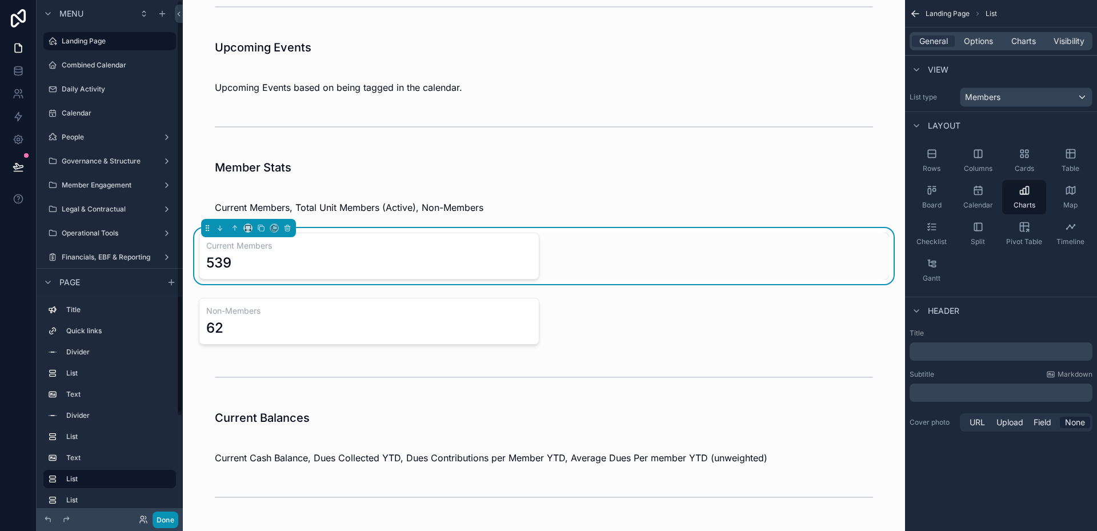
click at [167, 515] on button "Done" at bounding box center [166, 519] width 26 height 17
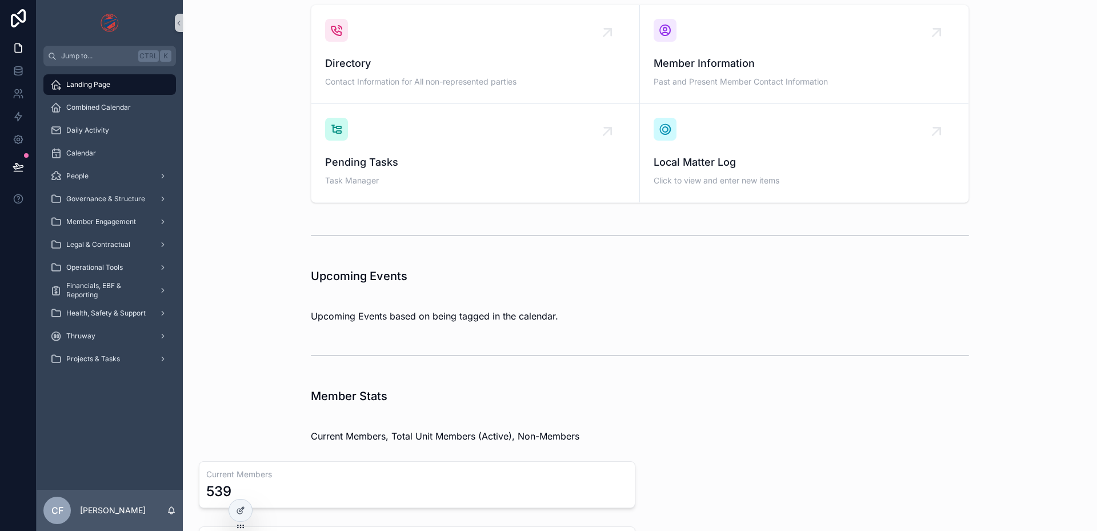
scroll to position [0, 0]
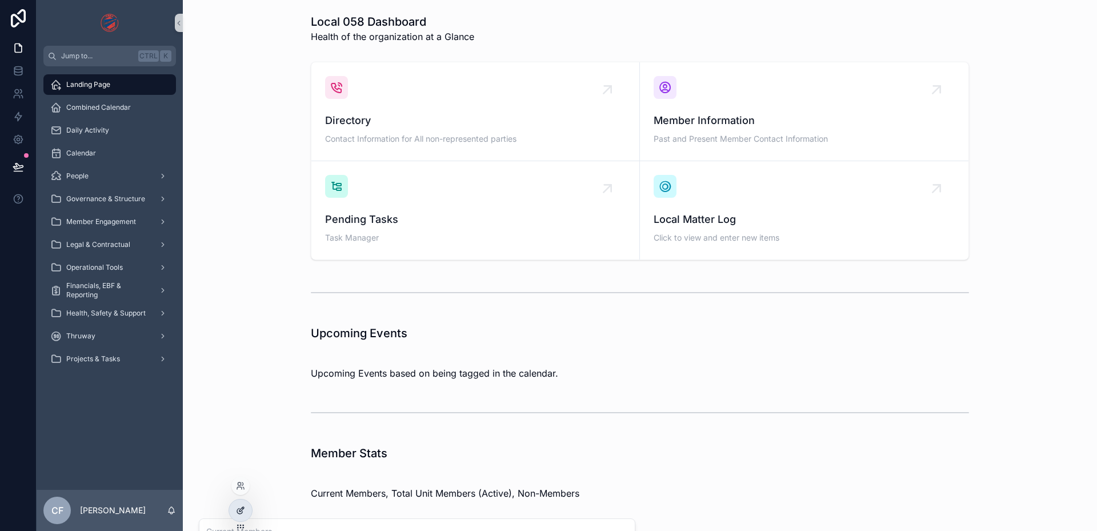
click at [247, 514] on div at bounding box center [240, 510] width 23 height 22
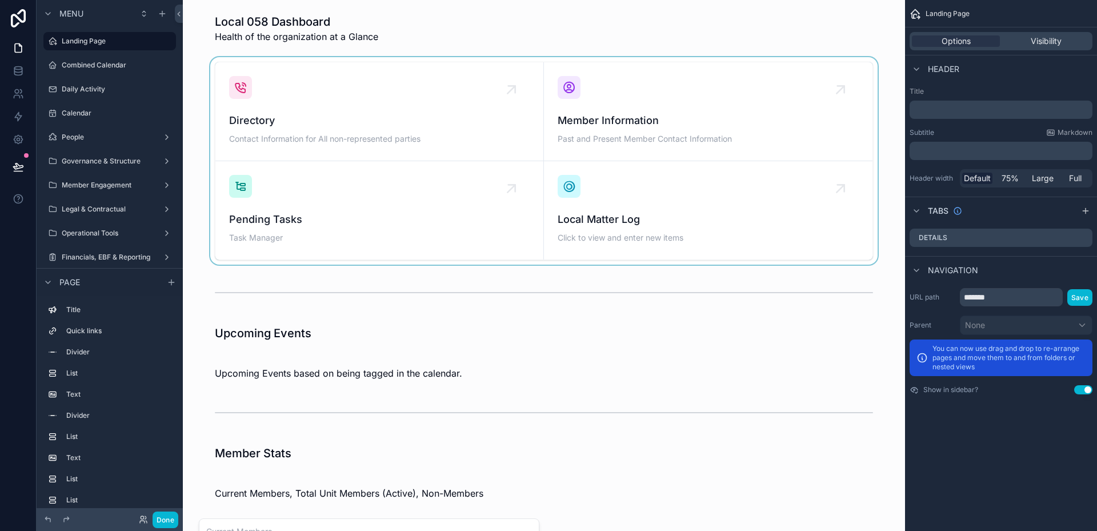
click at [330, 205] on div "scrollable content" at bounding box center [544, 160] width 704 height 207
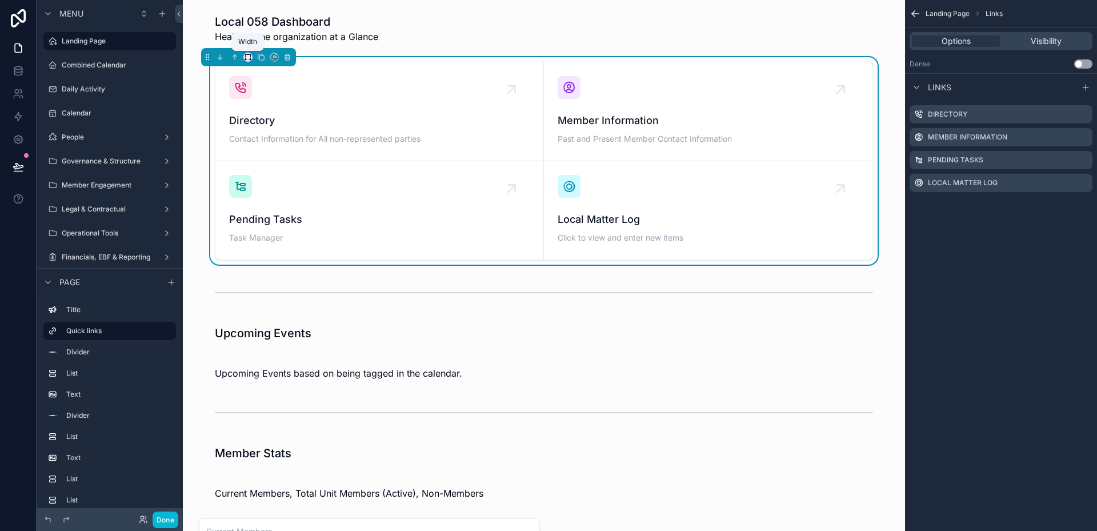
click at [250, 57] on icon "scrollable content" at bounding box center [247, 55] width 5 height 3
click at [251, 57] on div "scrollable content" at bounding box center [548, 265] width 1097 height 531
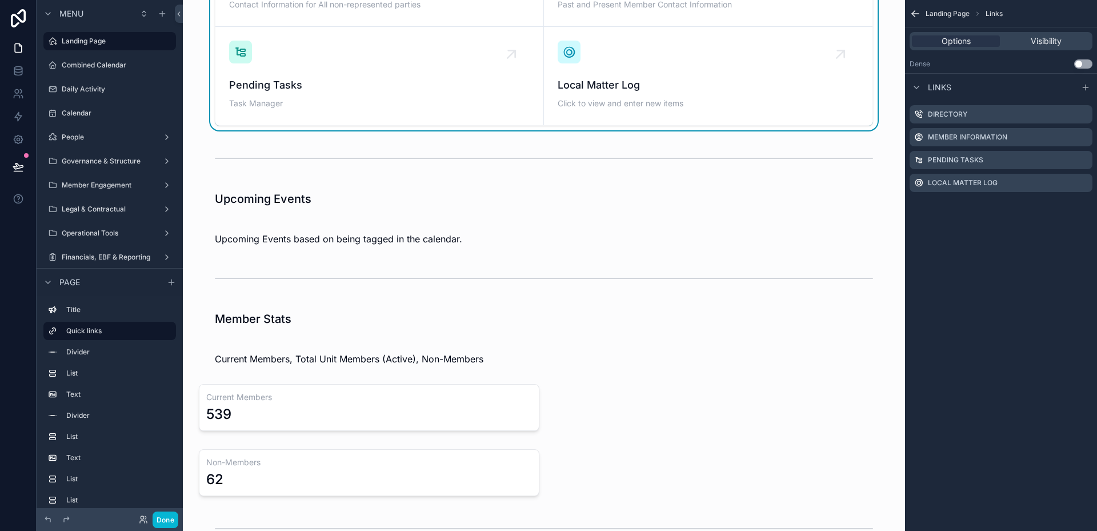
scroll to position [171, 0]
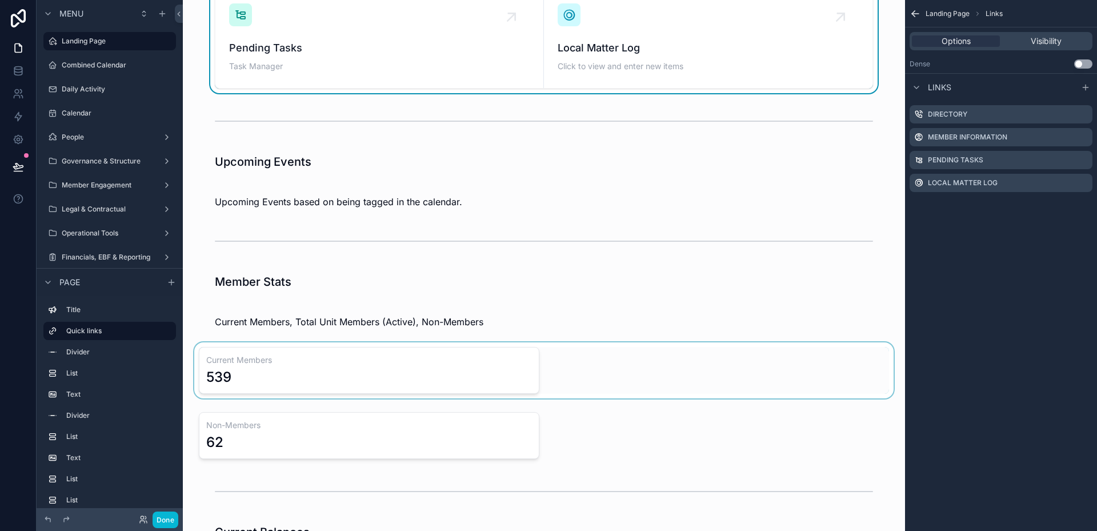
click at [349, 363] on div "scrollable content" at bounding box center [544, 370] width 704 height 56
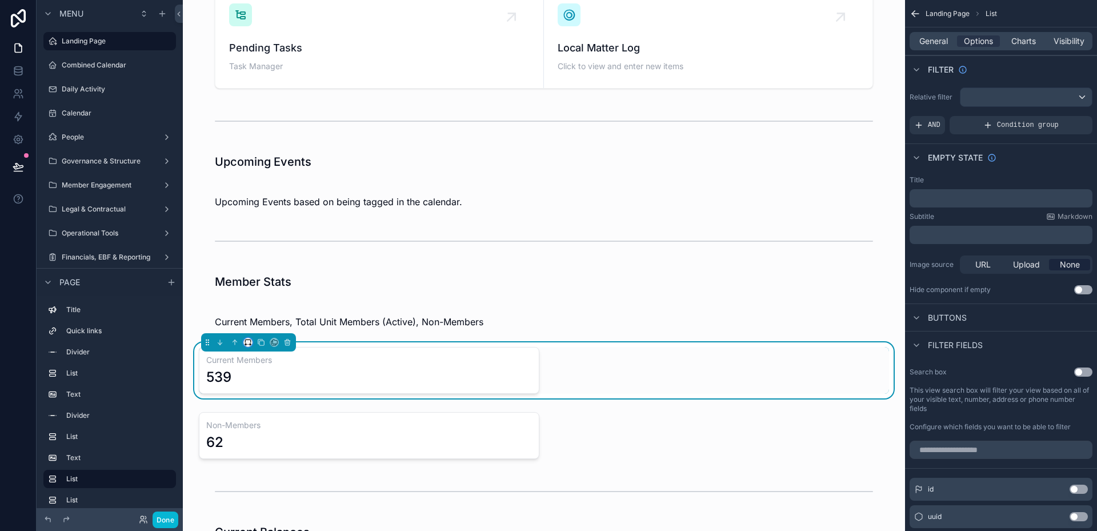
click at [251, 345] on icon "scrollable content" at bounding box center [250, 344] width 1 height 2
click at [263, 366] on span "Default" at bounding box center [266, 364] width 27 height 14
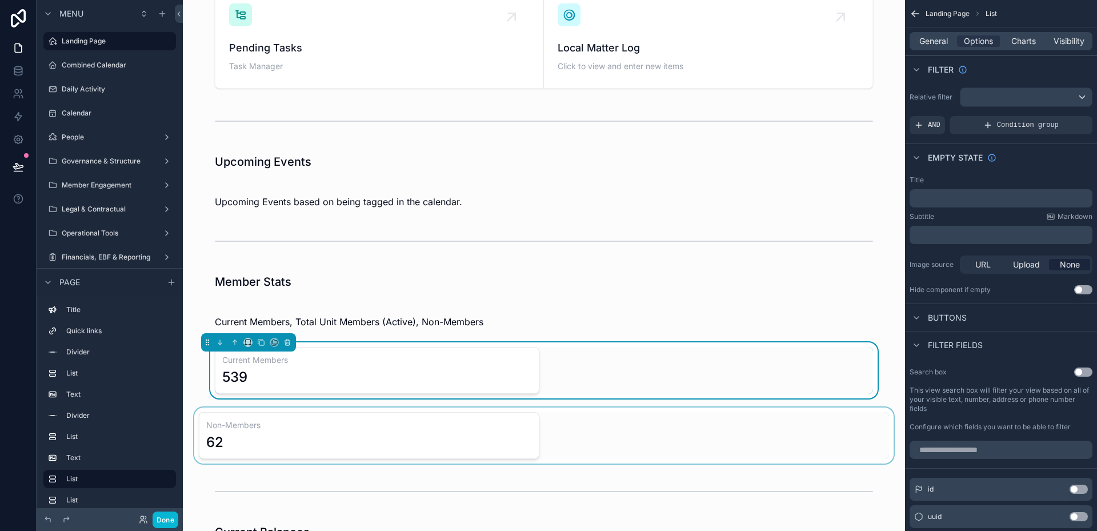
click at [270, 423] on div "scrollable content" at bounding box center [544, 435] width 704 height 56
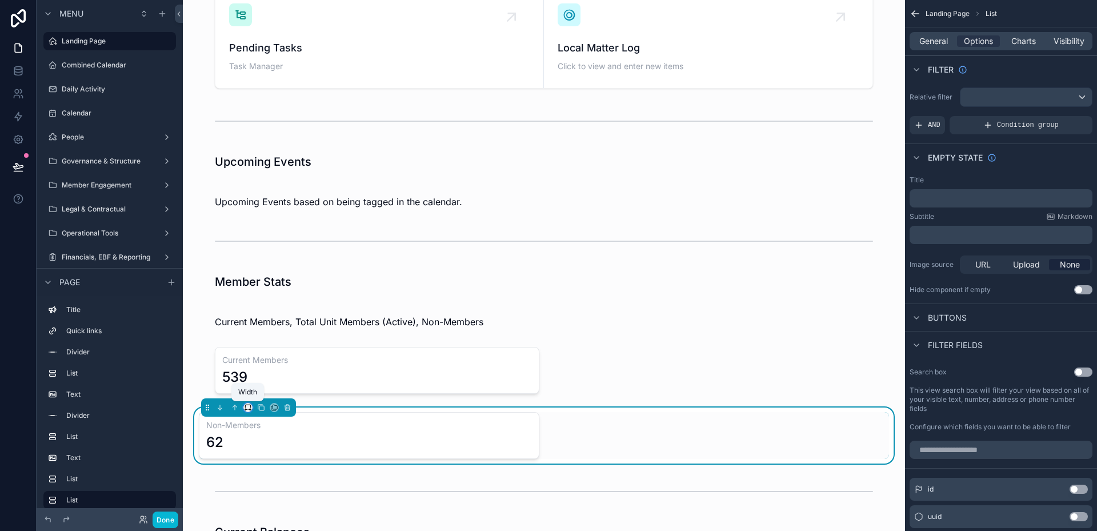
click at [250, 407] on icon "scrollable content" at bounding box center [248, 407] width 8 height 8
click at [275, 271] on span "Default" at bounding box center [266, 268] width 27 height 14
click at [168, 522] on button "Done" at bounding box center [166, 519] width 26 height 17
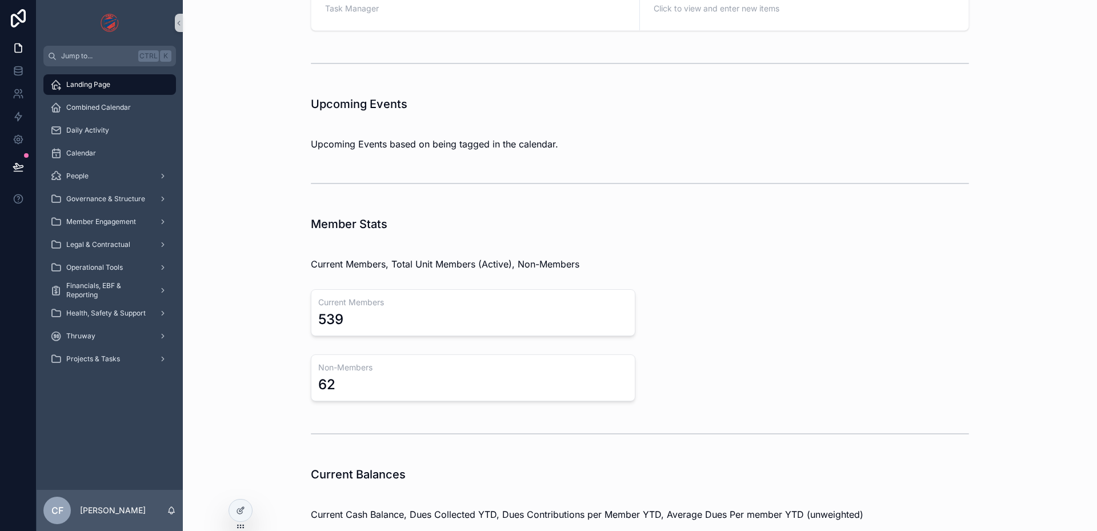
scroll to position [229, 0]
click at [98, 171] on div "People" at bounding box center [109, 176] width 119 height 18
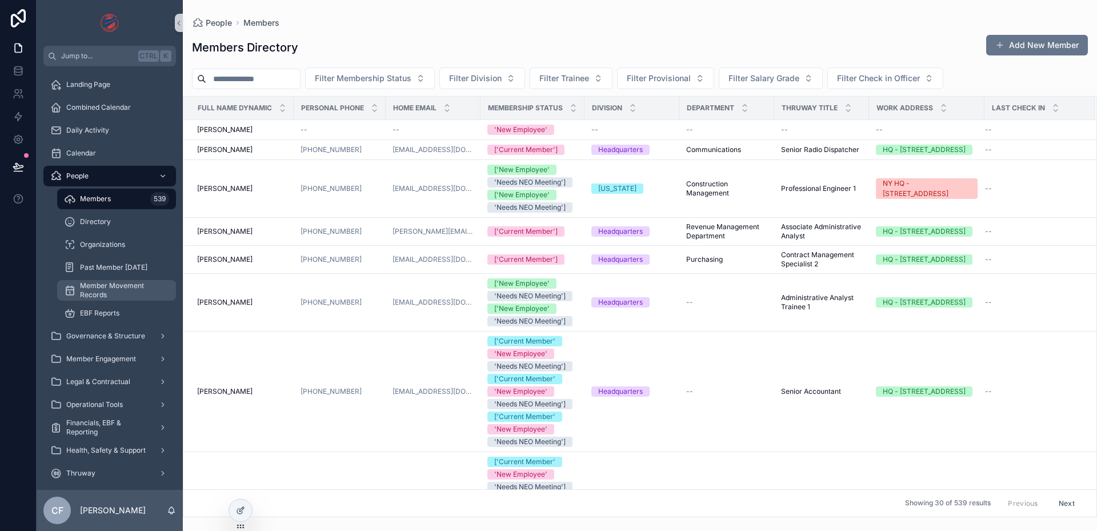
click at [112, 289] on span "Member Movement Records" at bounding box center [122, 290] width 85 height 18
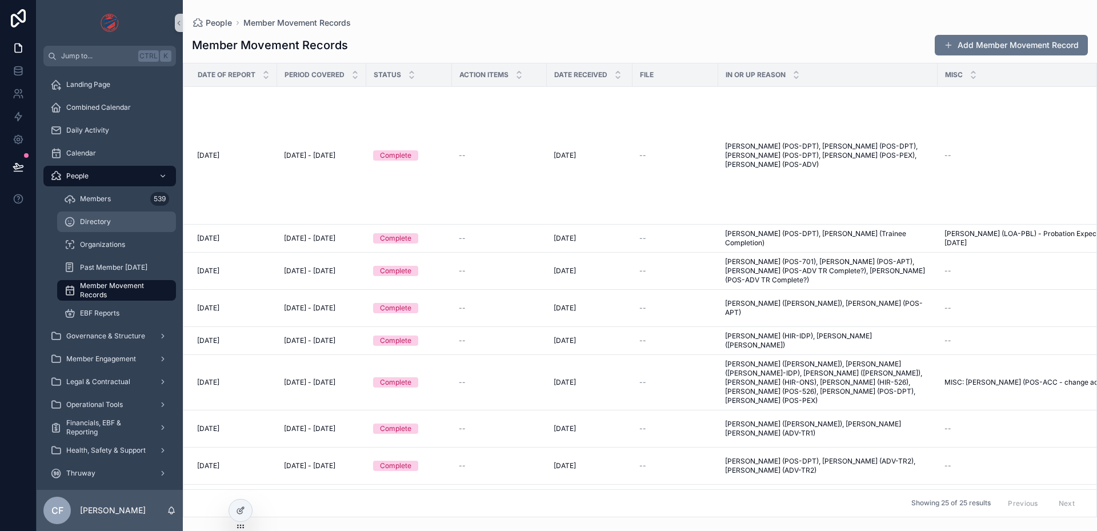
click at [115, 225] on div "Directory" at bounding box center [116, 222] width 105 height 18
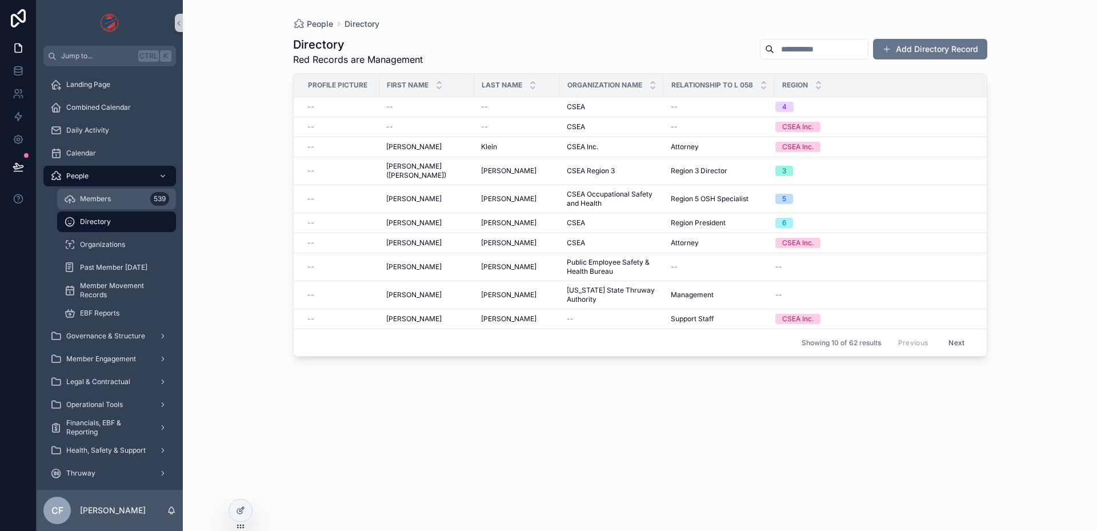
click at [115, 204] on div "Members 539" at bounding box center [116, 199] width 105 height 18
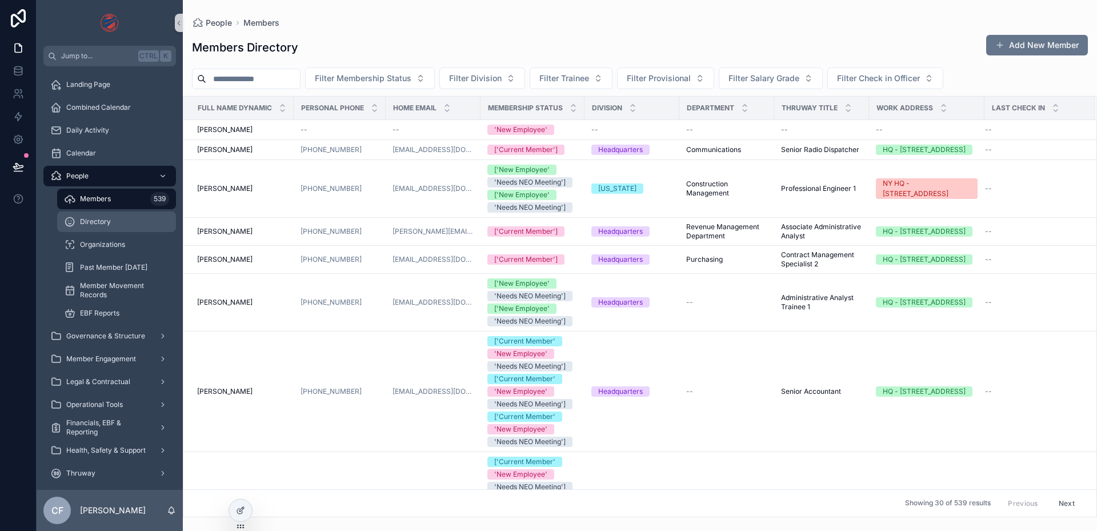
click at [118, 222] on div "Directory" at bounding box center [116, 222] width 105 height 18
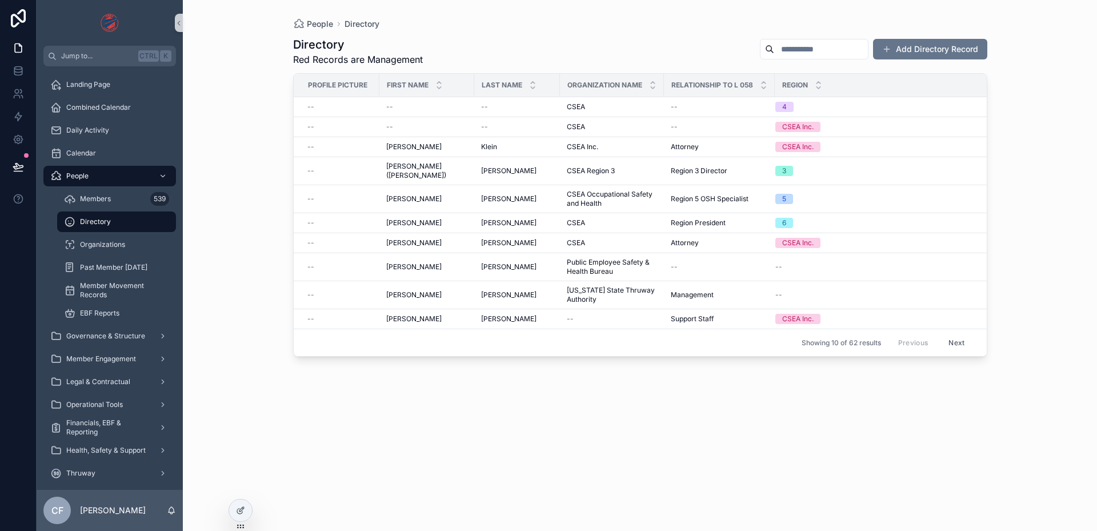
drag, startPoint x: 118, startPoint y: 222, endPoint x: 107, endPoint y: 222, distance: 10.9
click at [107, 222] on span "Directory" at bounding box center [95, 221] width 31 height 9
click at [250, 510] on div at bounding box center [240, 510] width 23 height 22
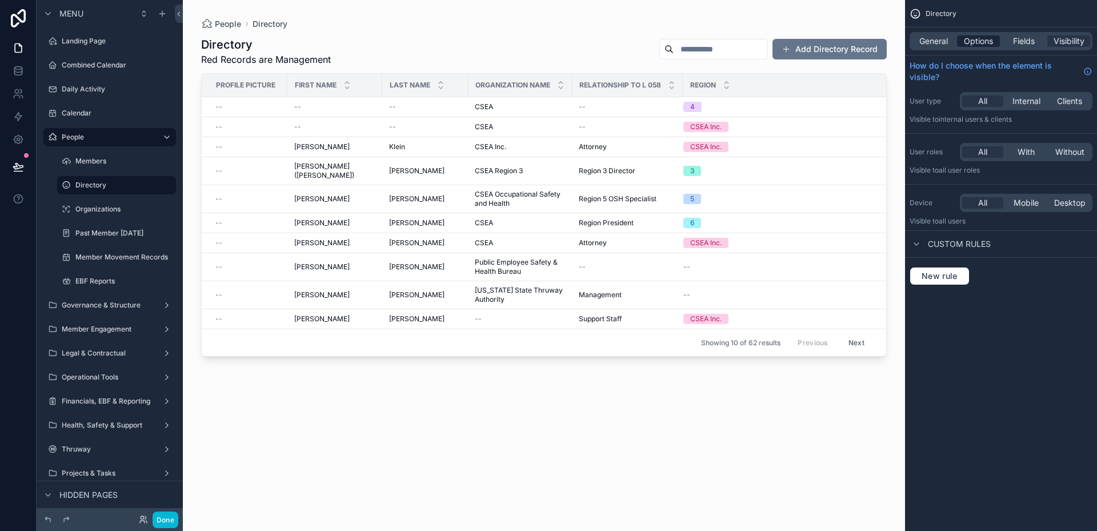
click at [989, 39] on span "Options" at bounding box center [978, 40] width 29 height 11
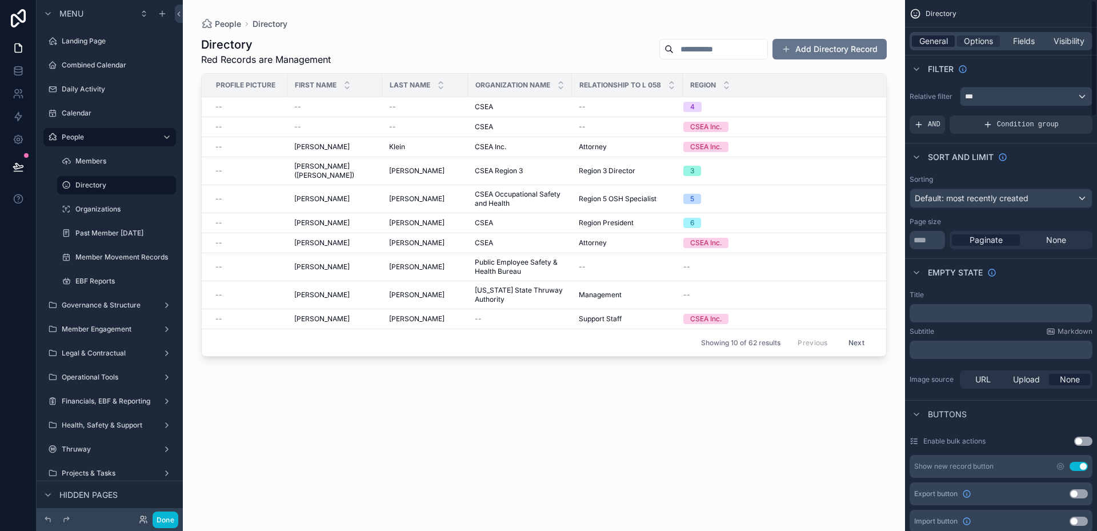
click at [947, 41] on span "General" at bounding box center [933, 40] width 29 height 11
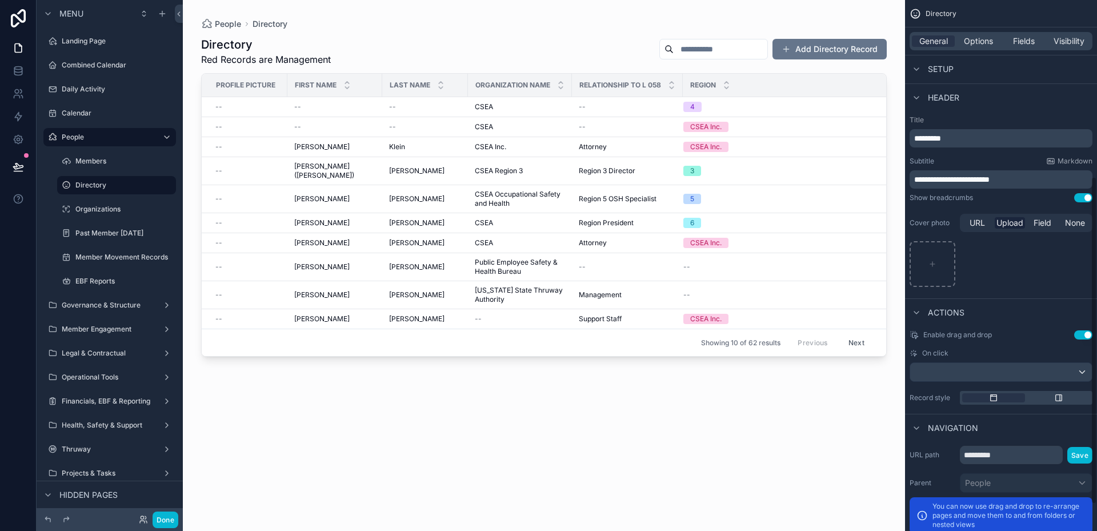
scroll to position [330, 0]
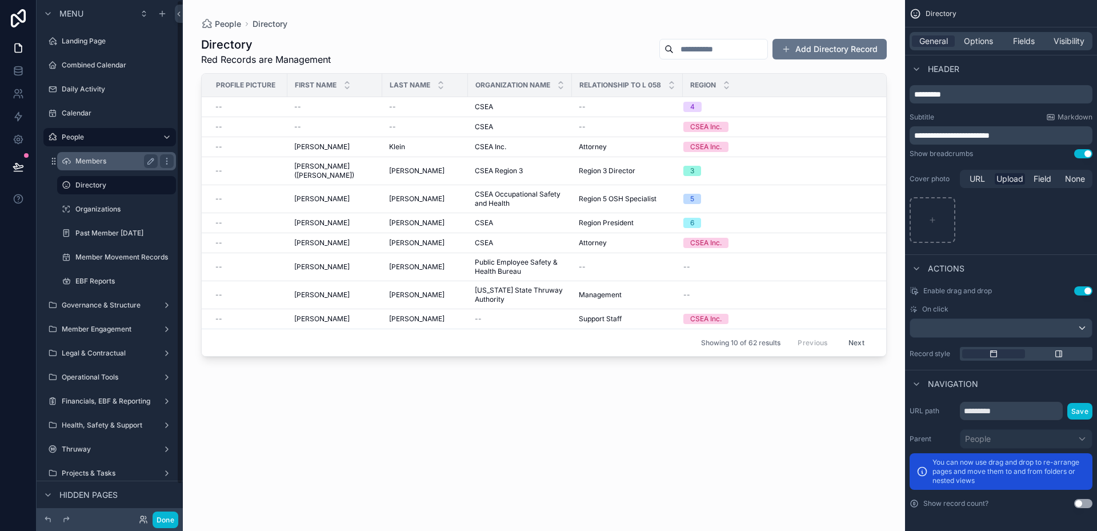
click at [103, 166] on div "Members" at bounding box center [116, 161] width 82 height 14
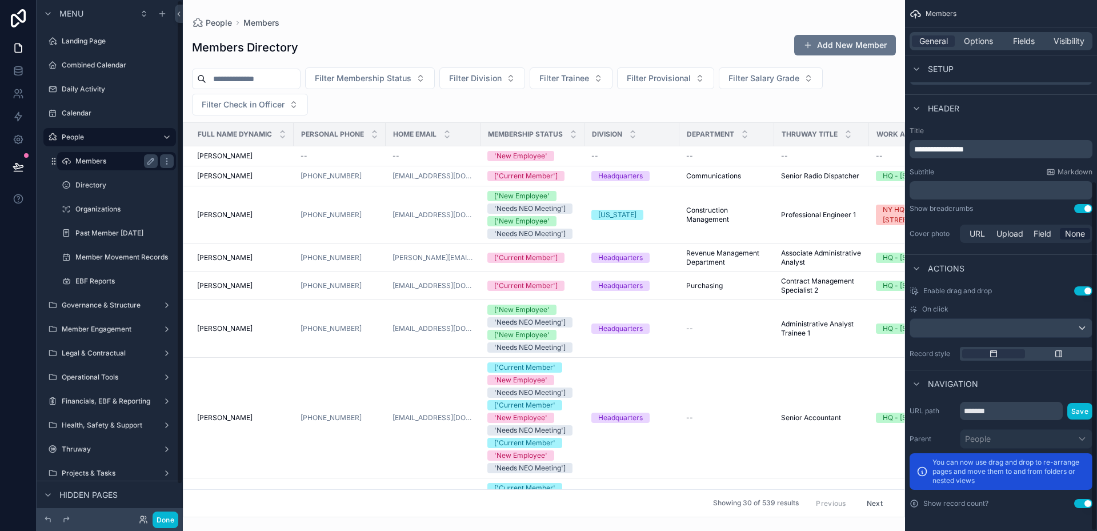
scroll to position [275, 0]
click at [94, 187] on label "Directory" at bounding box center [114, 185] width 78 height 9
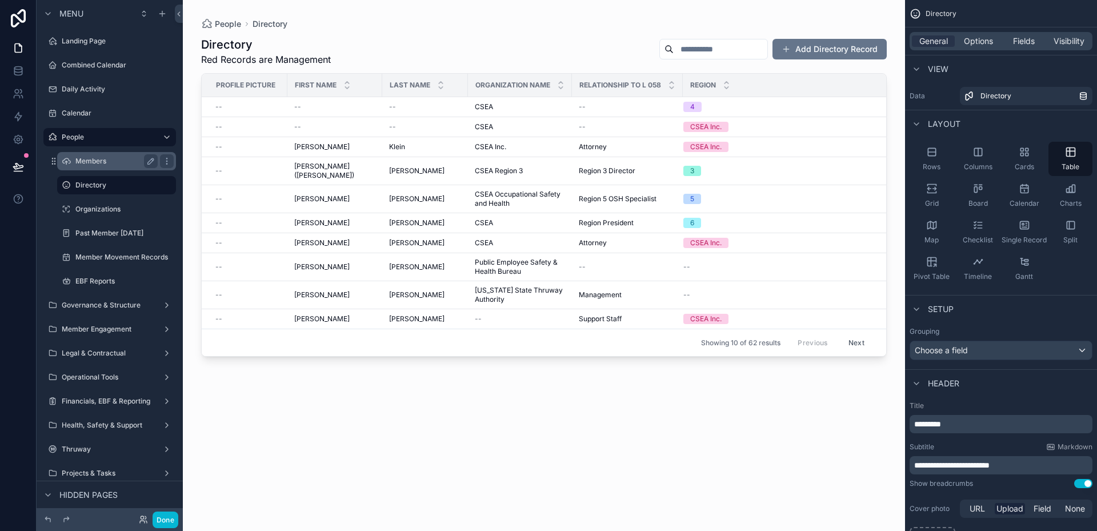
click at [90, 165] on label "Members" at bounding box center [114, 161] width 78 height 9
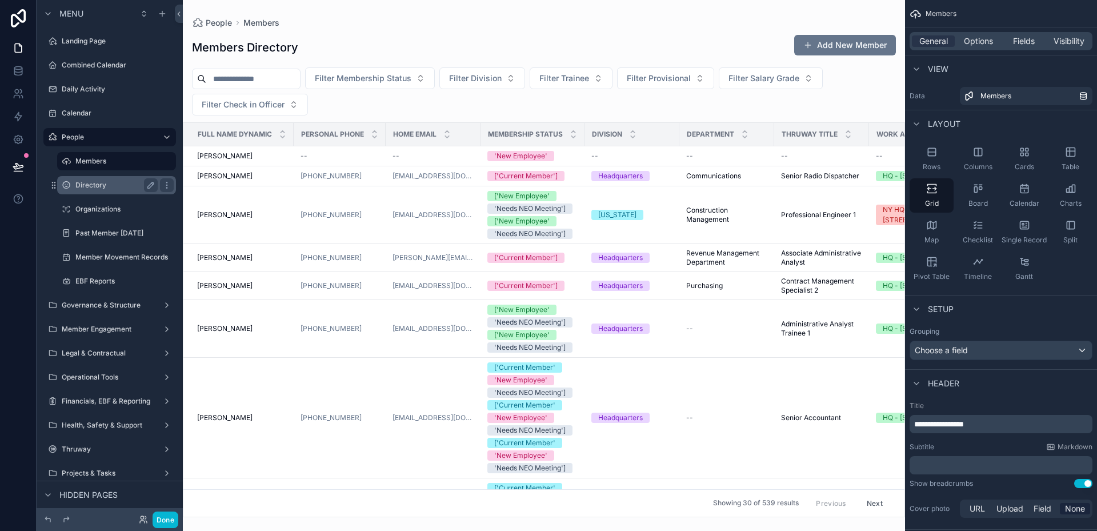
click at [89, 182] on label "Directory" at bounding box center [114, 185] width 78 height 9
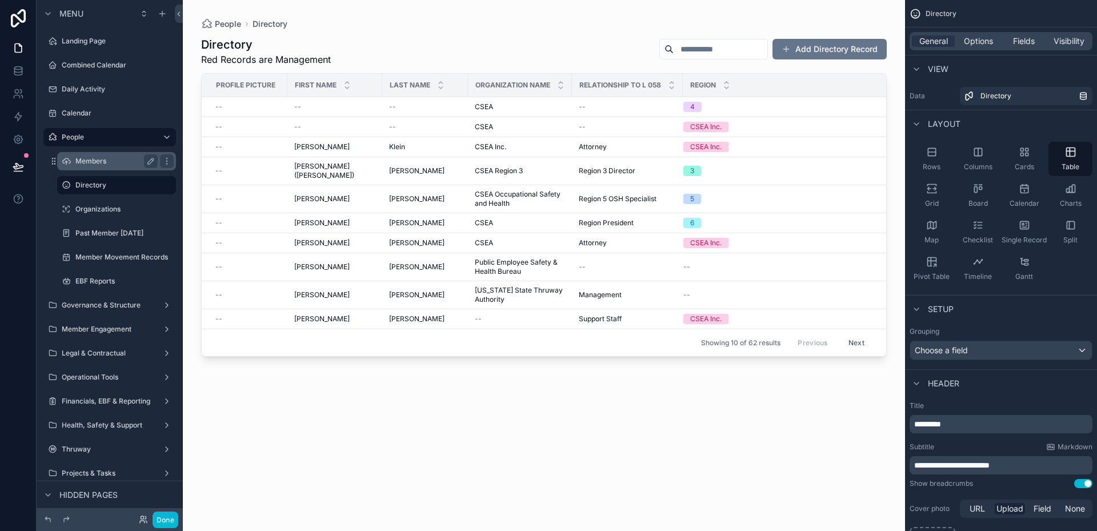
click at [91, 157] on label "Members" at bounding box center [114, 161] width 78 height 9
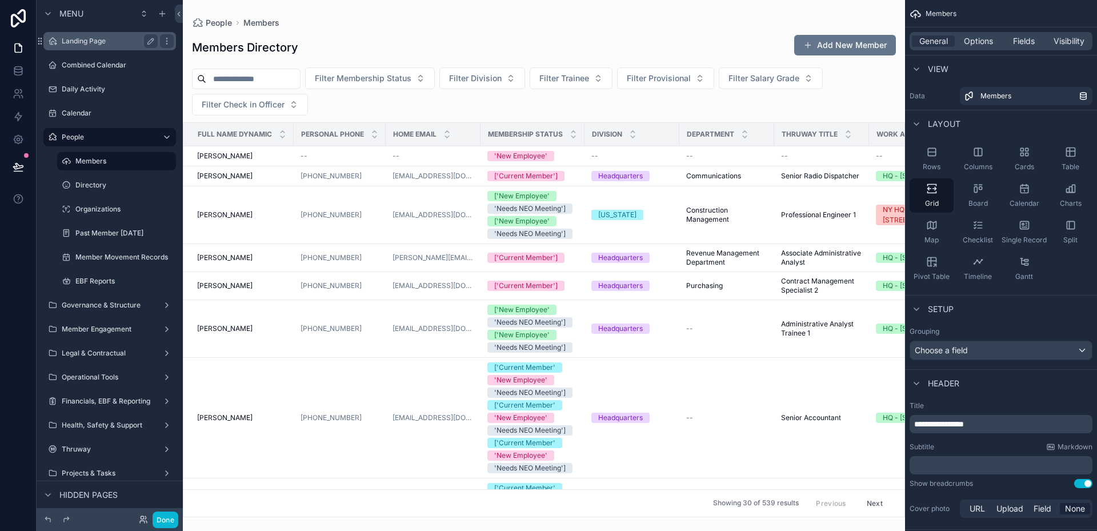
click at [83, 45] on label "Landing Page" at bounding box center [107, 41] width 91 height 9
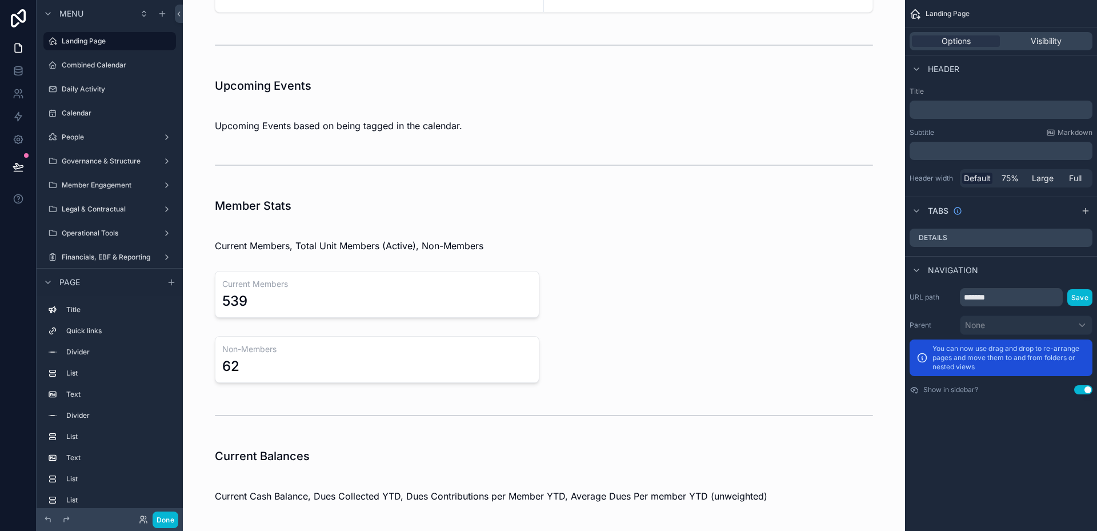
scroll to position [286, 0]
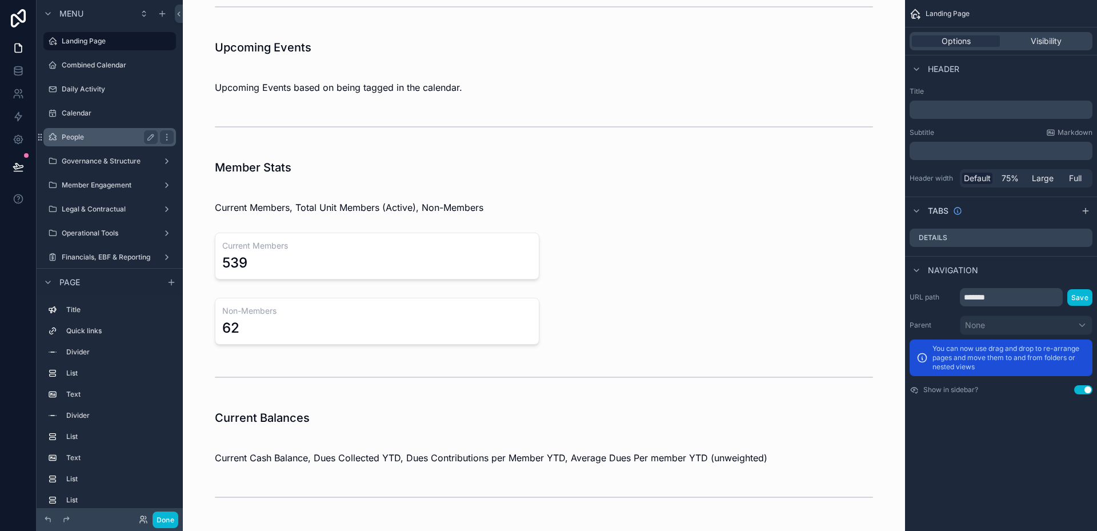
click at [81, 141] on label "People" at bounding box center [107, 137] width 91 height 9
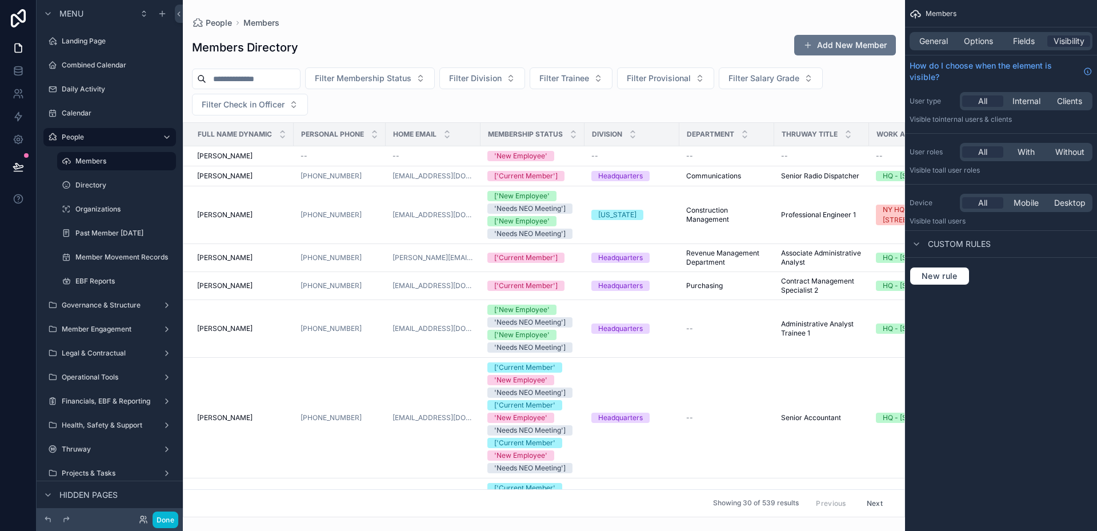
click at [523, 153] on div "scrollable content" at bounding box center [544, 265] width 722 height 531
click at [523, 133] on span "Membership Status" at bounding box center [525, 134] width 75 height 9
click at [525, 131] on span "Membership Status" at bounding box center [525, 134] width 75 height 9
click at [171, 519] on button "Done" at bounding box center [166, 519] width 26 height 17
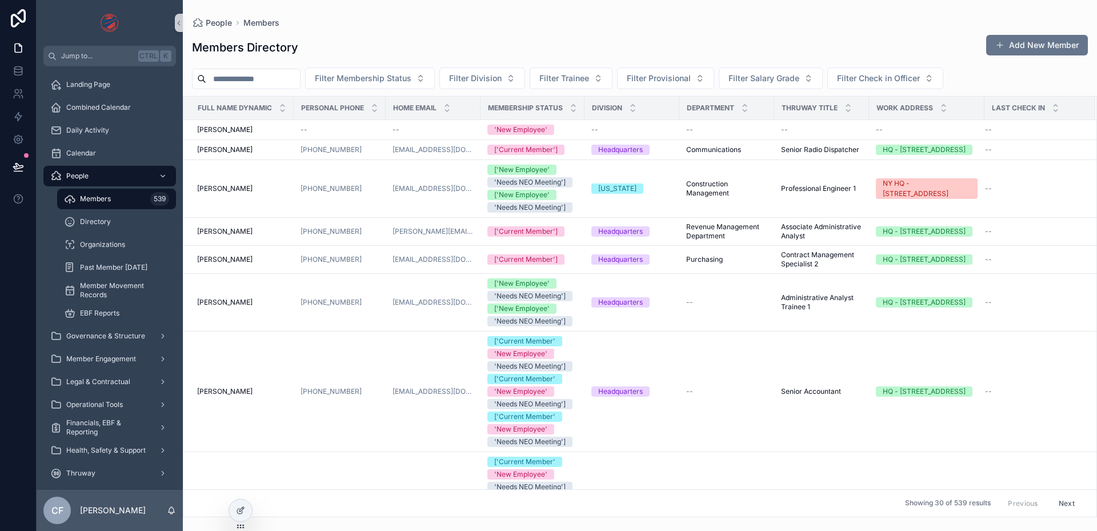
click at [506, 106] on span "Membership Status" at bounding box center [525, 107] width 75 height 9
click at [572, 107] on icon "scrollable content" at bounding box center [573, 105] width 7 height 7
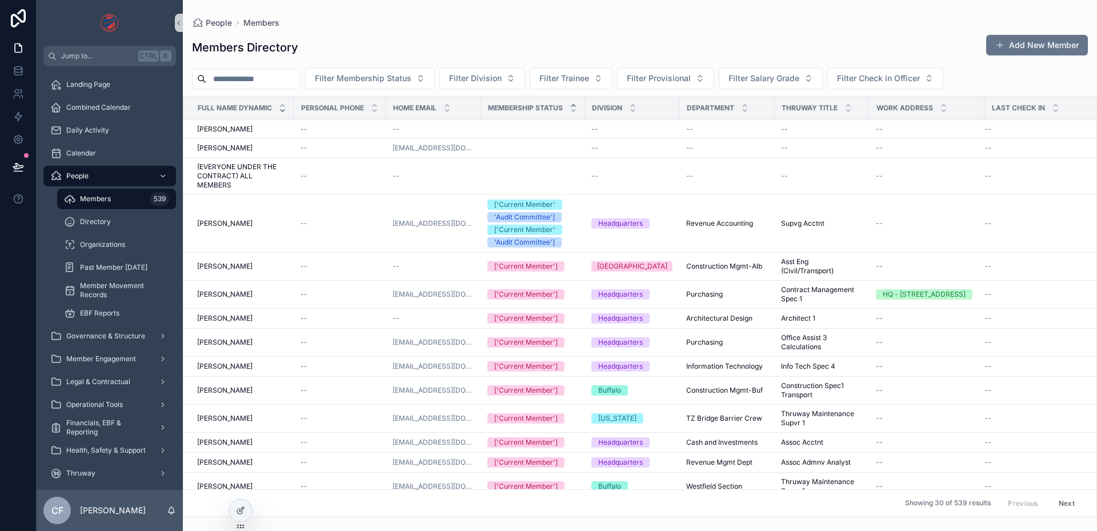
click at [279, 110] on icon "scrollable content" at bounding box center [282, 110] width 7 height 7
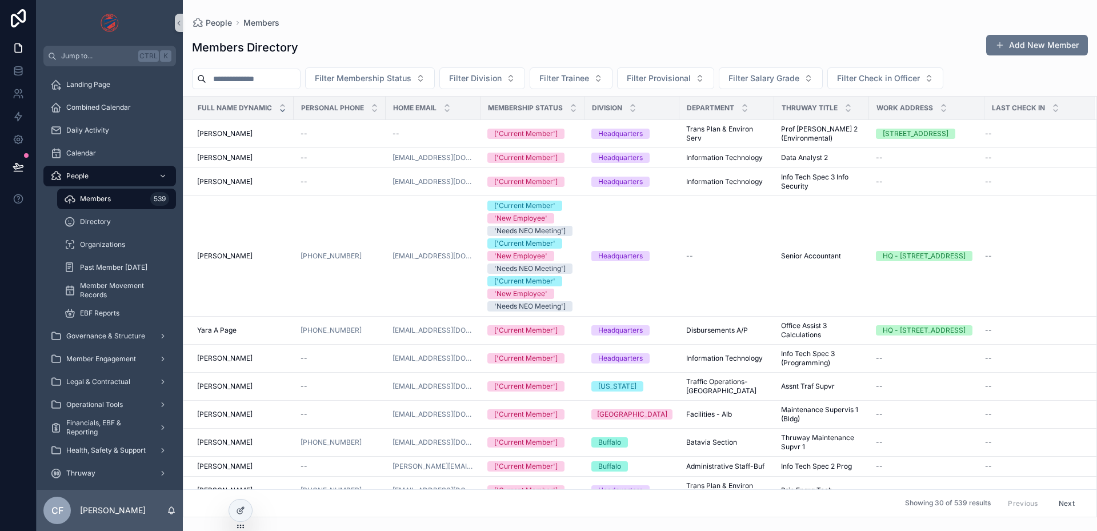
click at [279, 110] on icon "scrollable content" at bounding box center [282, 110] width 7 height 7
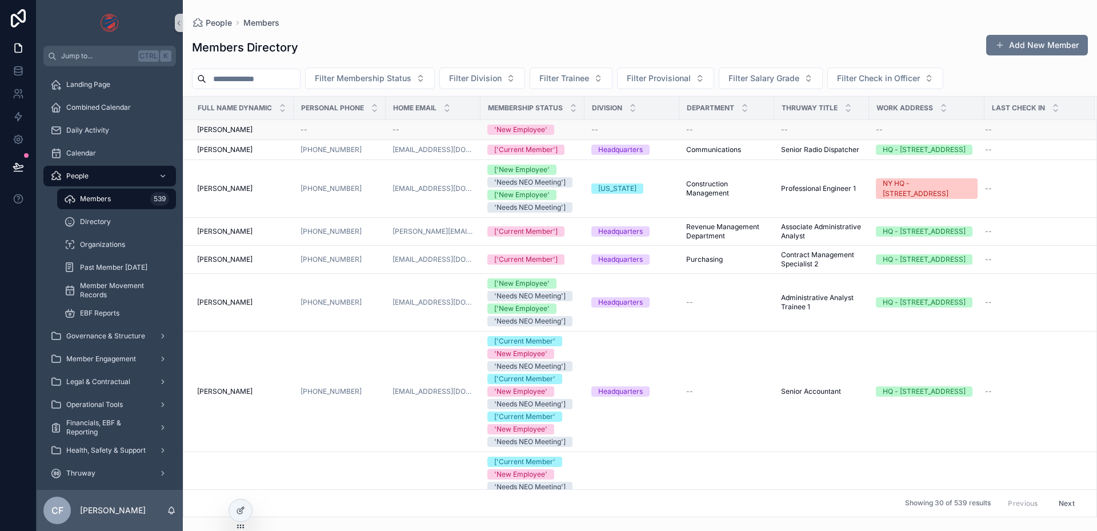
click at [522, 127] on div "'New Employee'" at bounding box center [520, 130] width 53 height 10
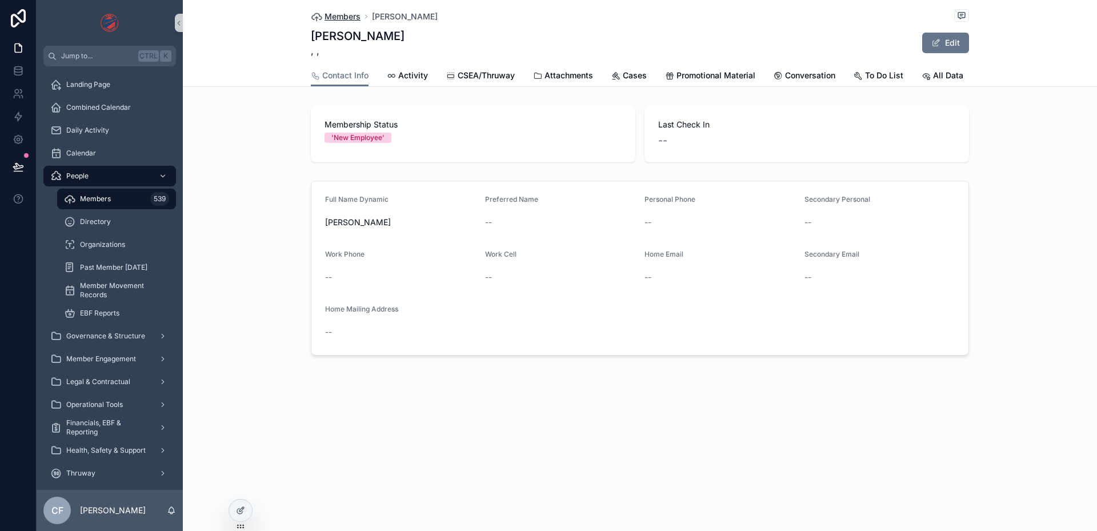
click at [331, 18] on span "Members" at bounding box center [343, 16] width 36 height 11
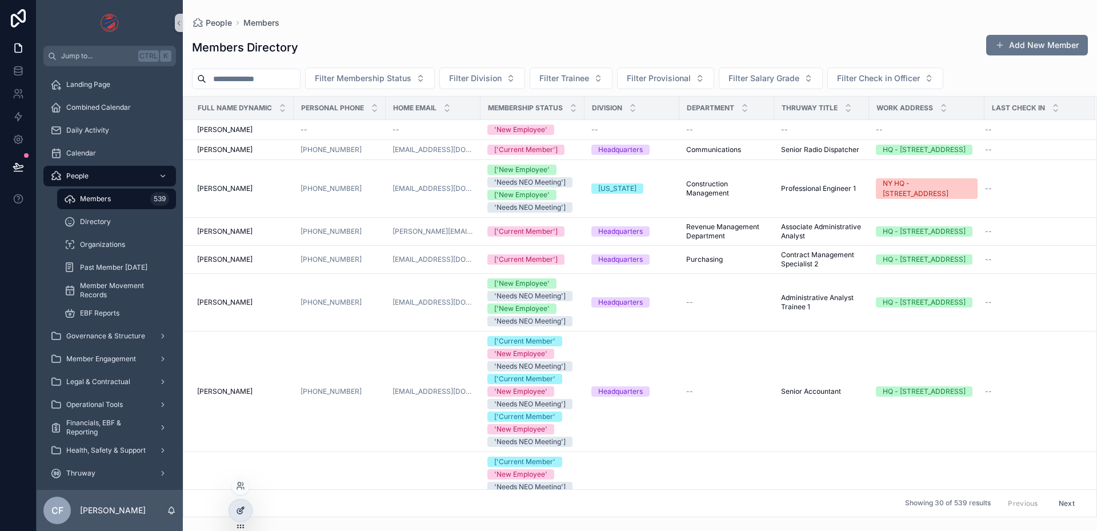
drag, startPoint x: 550, startPoint y: 154, endPoint x: 245, endPoint y: 509, distance: 468.0
click at [245, 509] on icon at bounding box center [240, 510] width 9 height 9
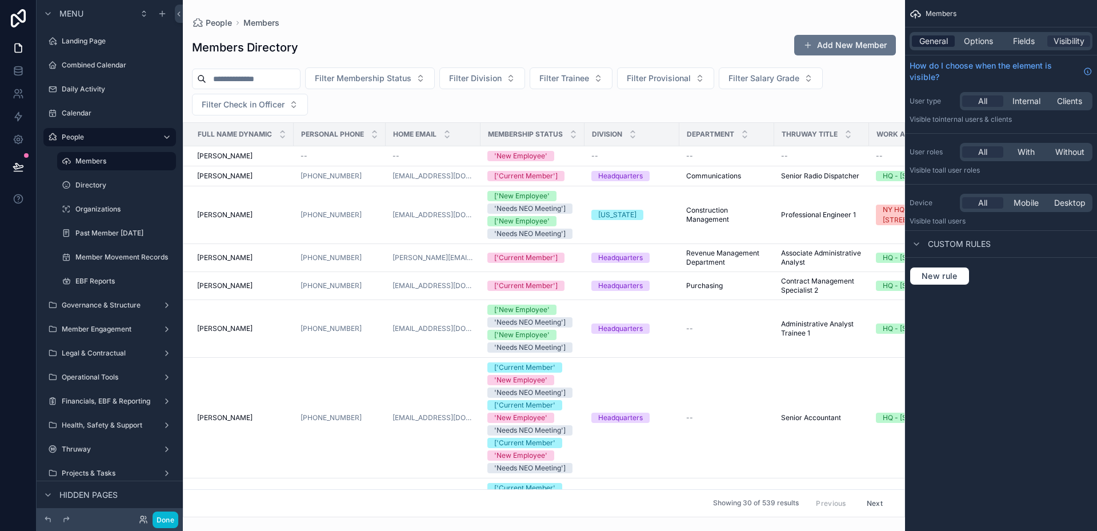
click at [937, 37] on span "General" at bounding box center [933, 40] width 29 height 11
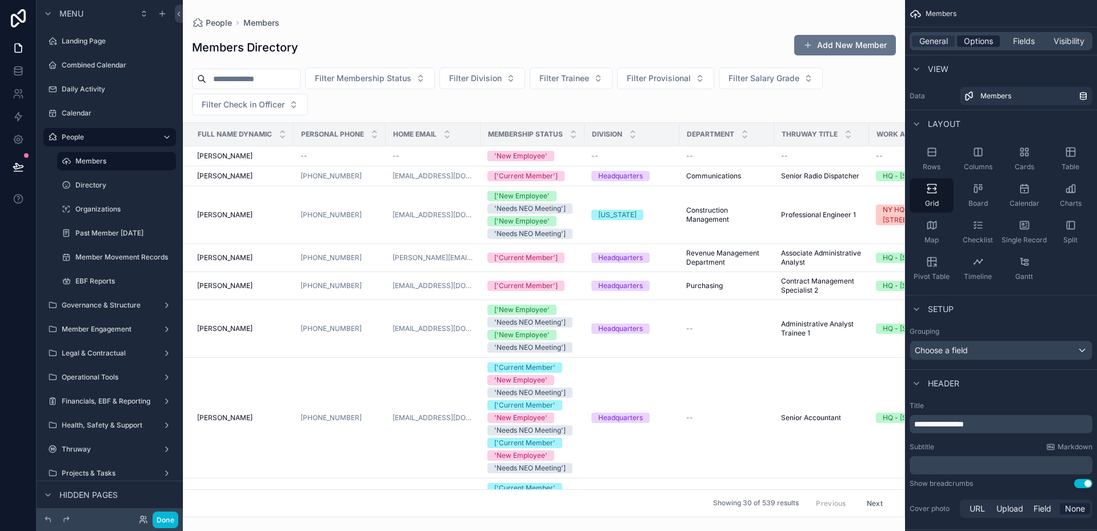
click at [968, 46] on span "Options" at bounding box center [978, 40] width 29 height 11
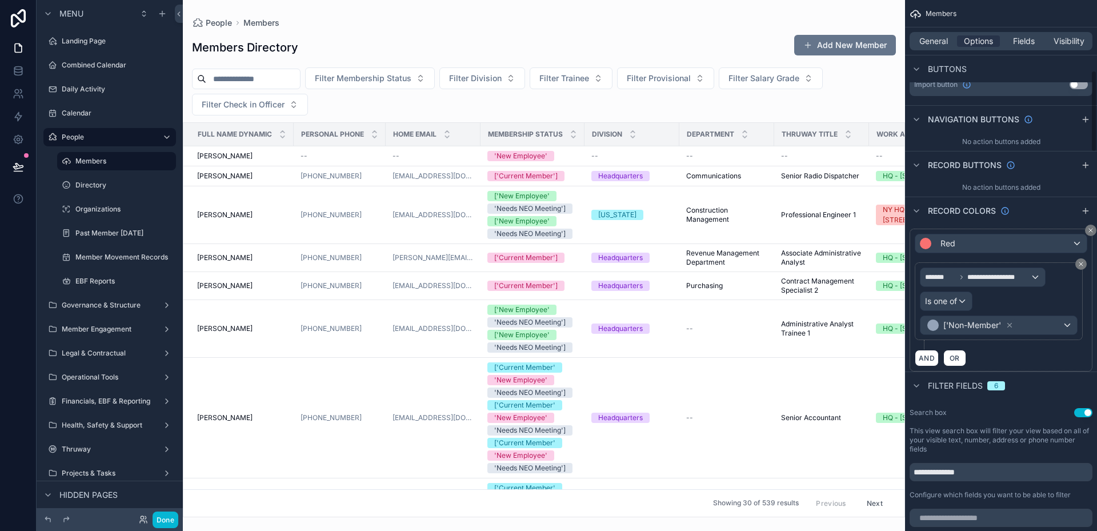
scroll to position [457, 0]
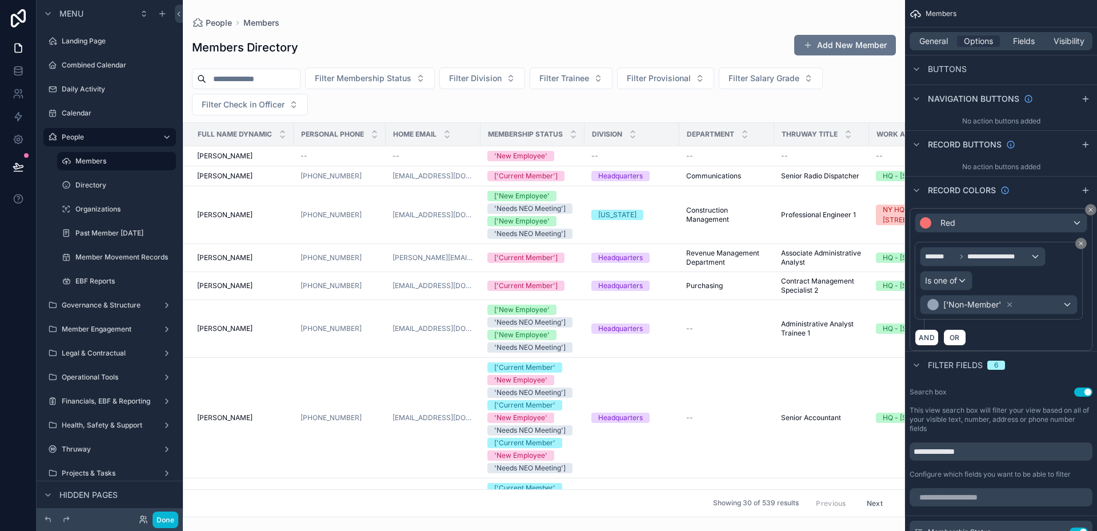
click at [547, 154] on div "scrollable content" at bounding box center [544, 265] width 722 height 531
click at [542, 154] on div "'New Employee'" at bounding box center [520, 156] width 53 height 10
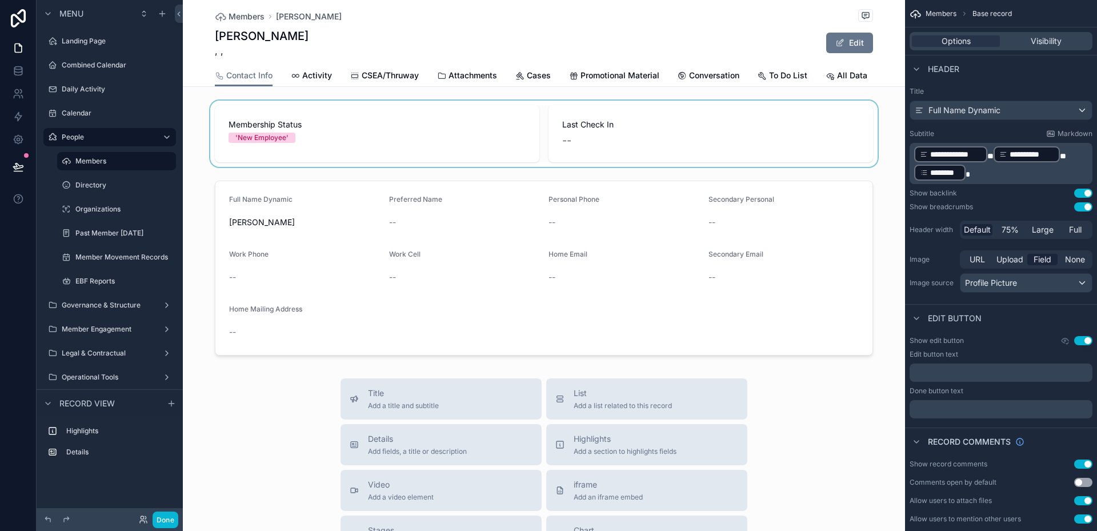
click at [258, 135] on div "scrollable content" at bounding box center [544, 134] width 722 height 66
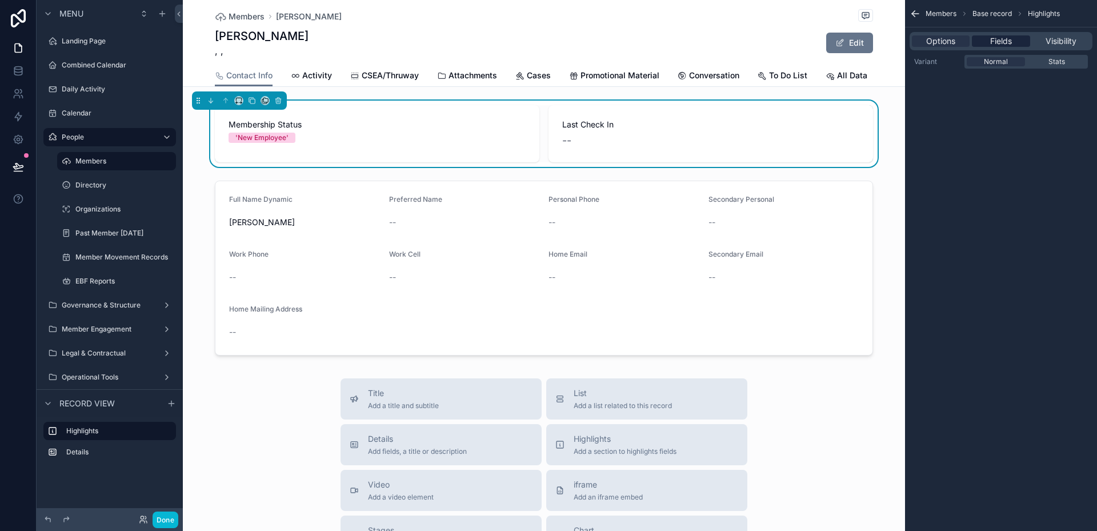
click at [998, 46] on span "Fields" at bounding box center [1001, 40] width 22 height 11
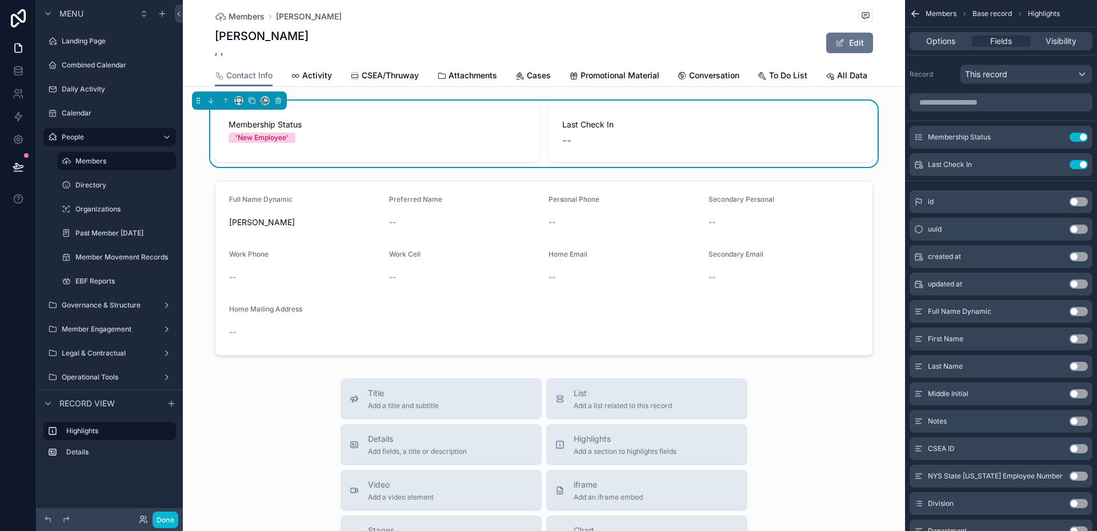
click at [257, 134] on div "'New Employee'" at bounding box center [261, 138] width 53 height 10
click at [1062, 50] on div "Options Fields Visibility" at bounding box center [1001, 41] width 183 height 18
click at [942, 38] on span "Options" at bounding box center [940, 40] width 29 height 11
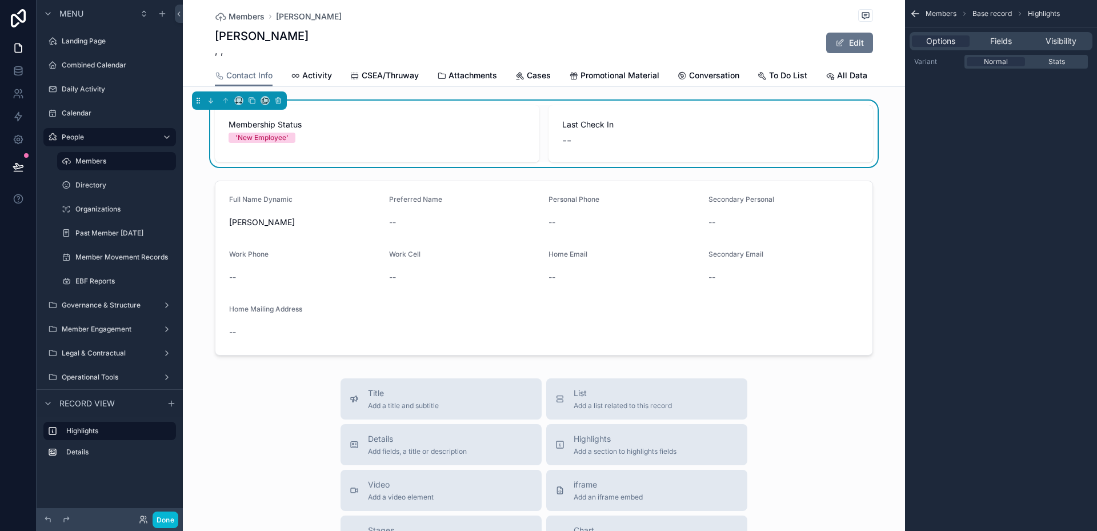
click at [939, 19] on div "Members Base record Highlights" at bounding box center [1001, 13] width 192 height 27
click at [989, 12] on span "Base record" at bounding box center [992, 13] width 39 height 9
click at [910, 14] on icon "scrollable content" at bounding box center [915, 13] width 11 height 11
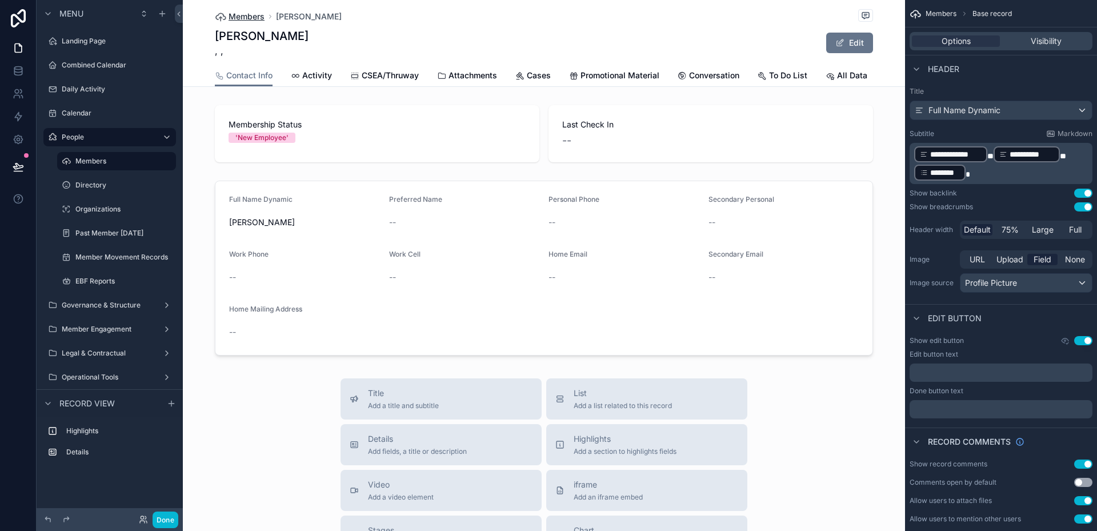
click at [251, 13] on span "Members" at bounding box center [247, 16] width 36 height 11
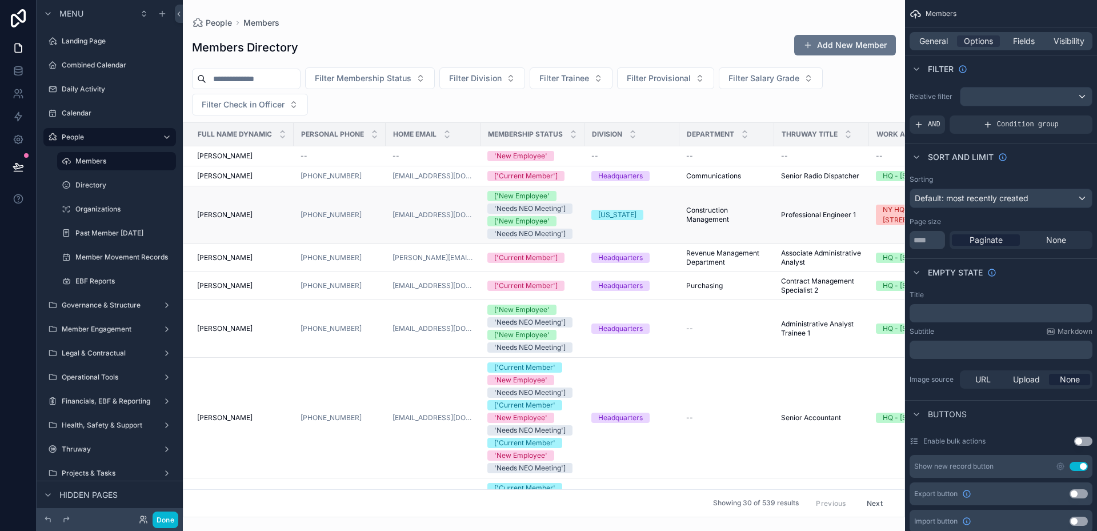
click at [541, 226] on div "['New Employee'" at bounding box center [521, 221] width 55 height 10
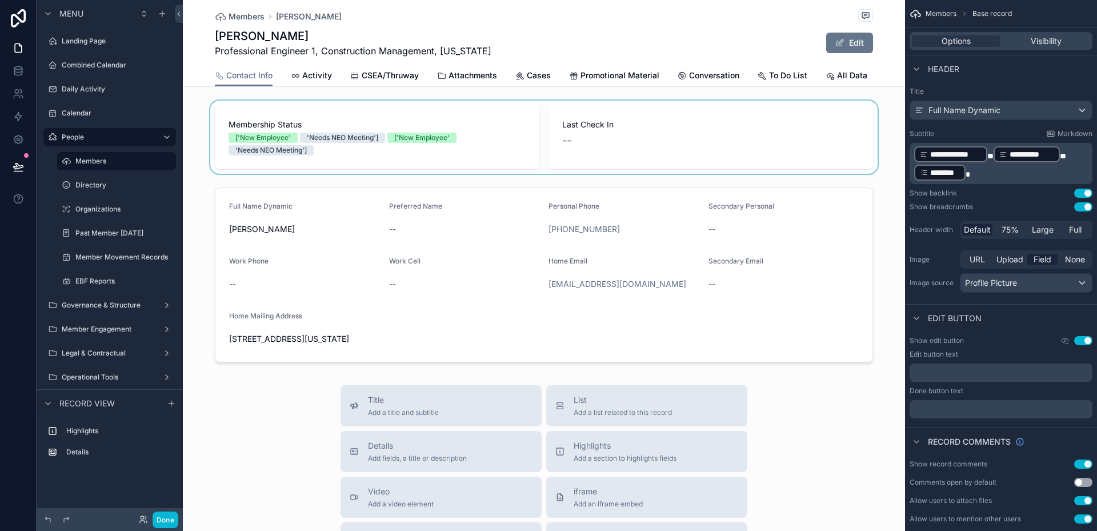
click at [275, 141] on div "scrollable content" at bounding box center [544, 137] width 722 height 73
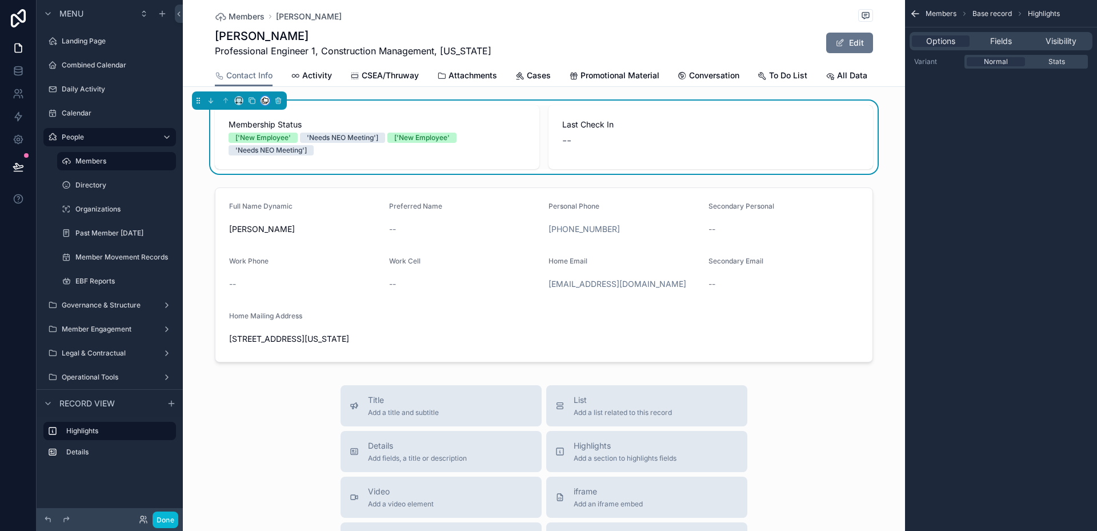
click at [261, 103] on button "scrollable content" at bounding box center [265, 100] width 9 height 9
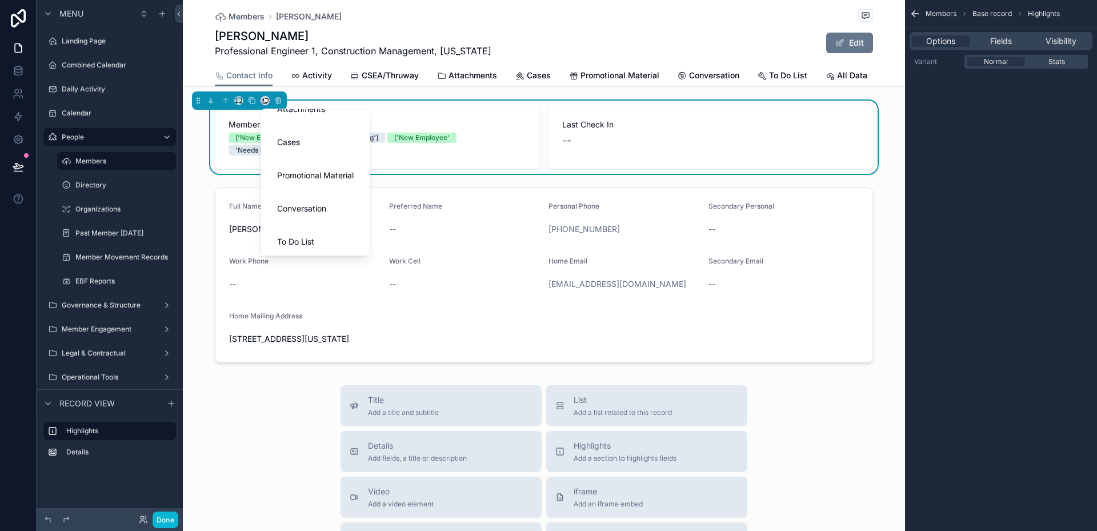
scroll to position [98, 0]
click at [887, 206] on div "scrollable content" at bounding box center [548, 265] width 1097 height 531
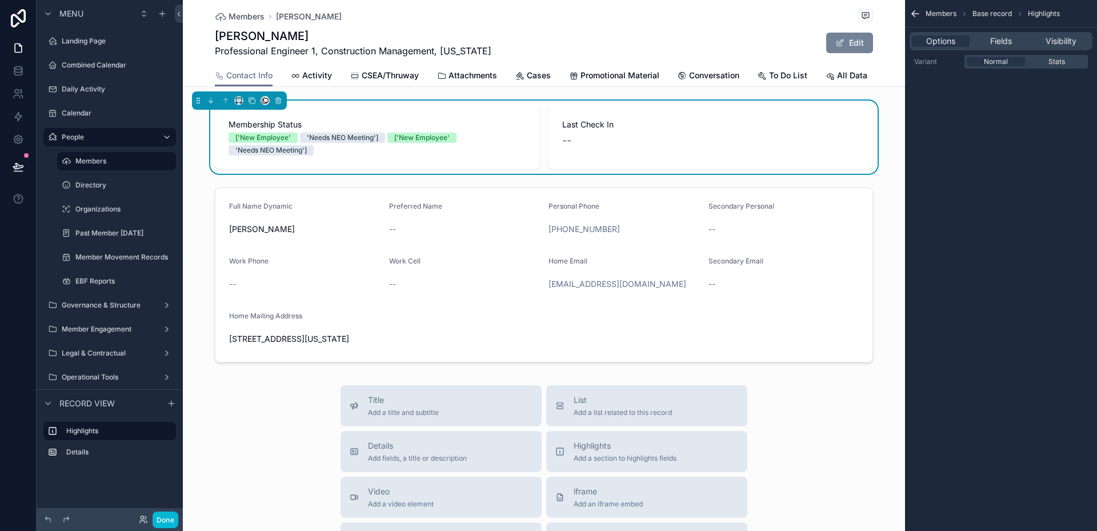
click at [861, 50] on button "Edit" at bounding box center [849, 43] width 47 height 21
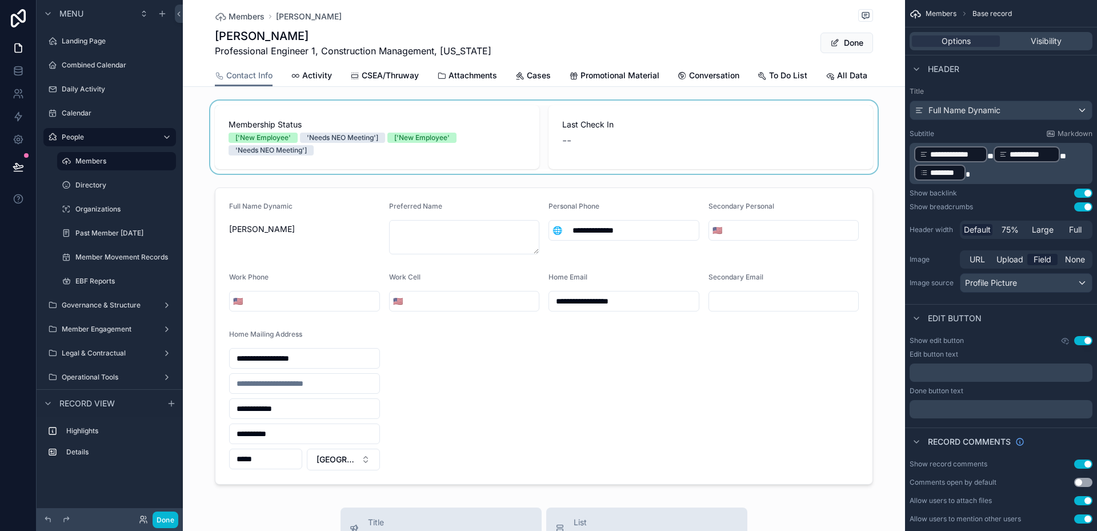
click at [419, 138] on div "scrollable content" at bounding box center [544, 137] width 722 height 73
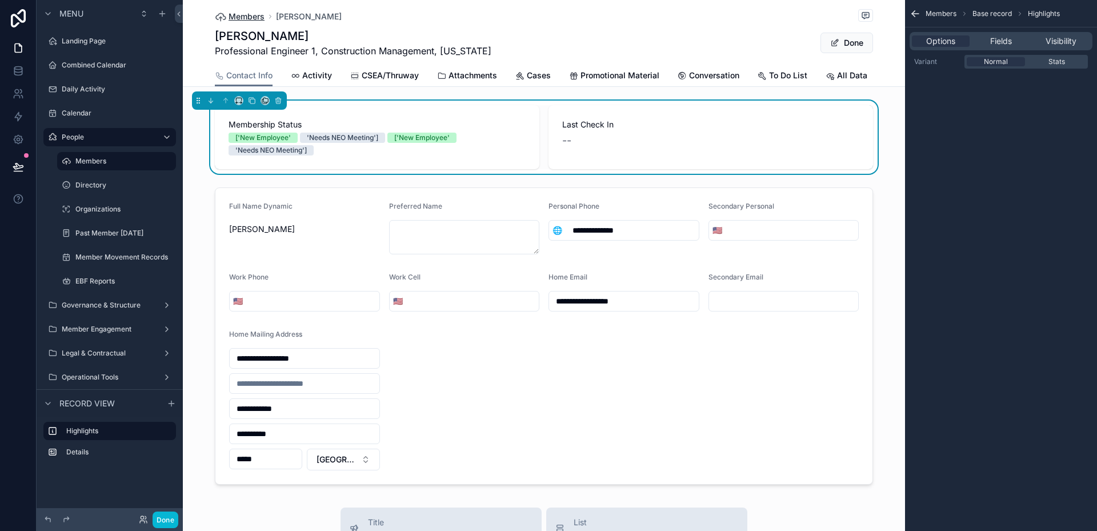
click at [245, 20] on span "Members" at bounding box center [247, 16] width 36 height 11
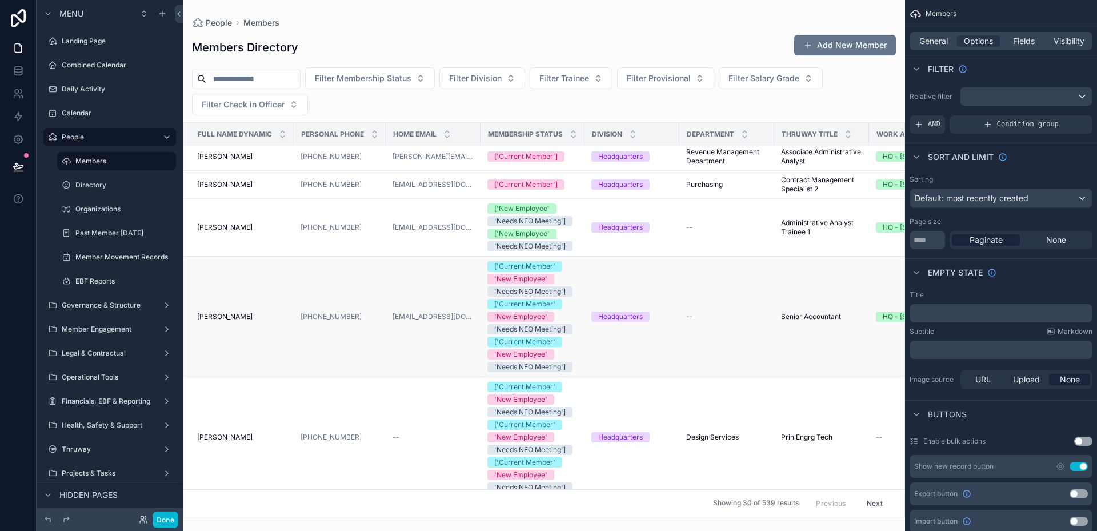
scroll to position [114, 0]
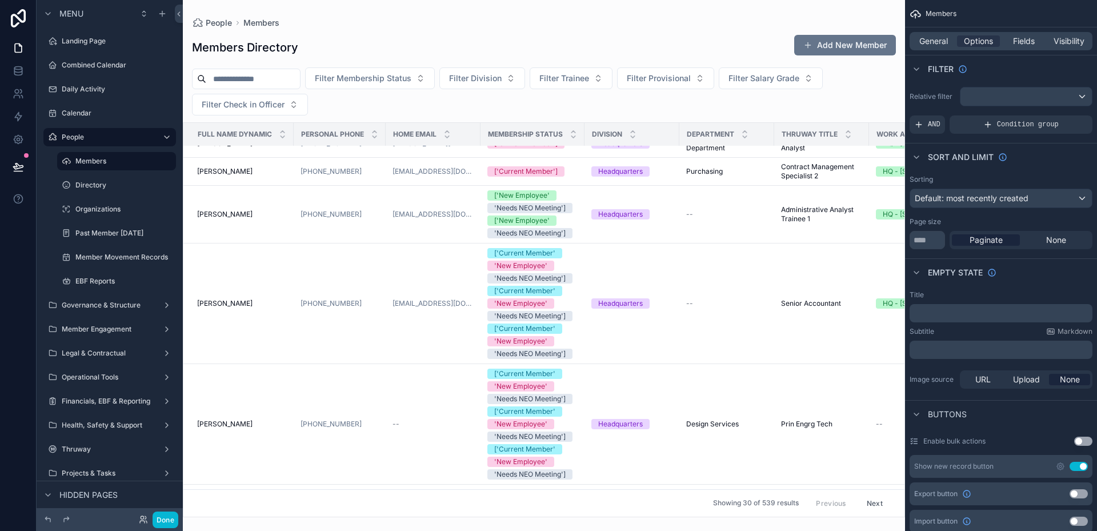
click at [517, 137] on span "Membership Status" at bounding box center [525, 134] width 75 height 9
click at [524, 130] on span "Membership Status" at bounding box center [525, 134] width 75 height 9
click at [411, 76] on span "Filter Membership Status" at bounding box center [363, 78] width 97 height 11
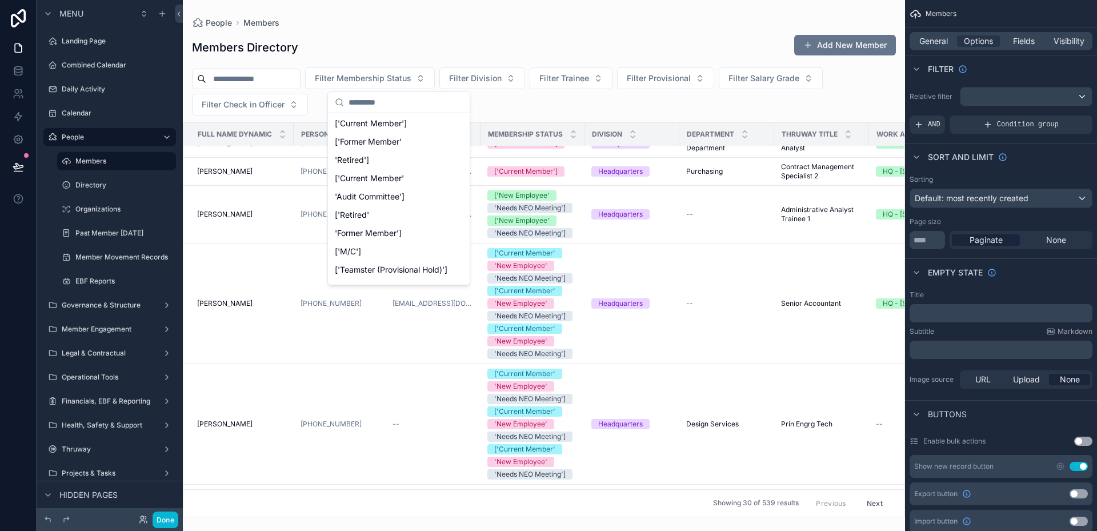
scroll to position [0, 0]
click at [1017, 38] on span "Fields" at bounding box center [1024, 40] width 22 height 11
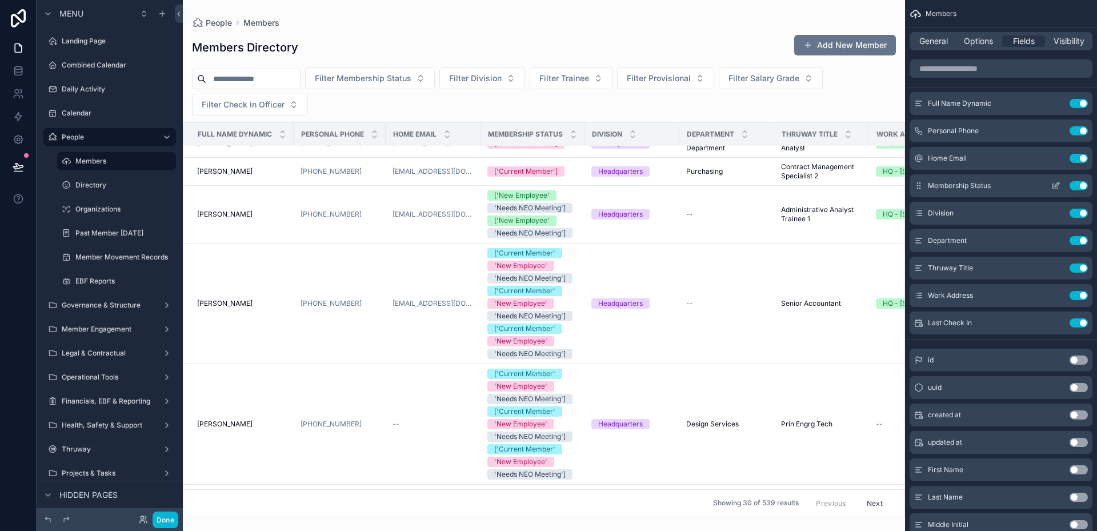
click at [1057, 186] on icon "scrollable content" at bounding box center [1055, 185] width 9 height 9
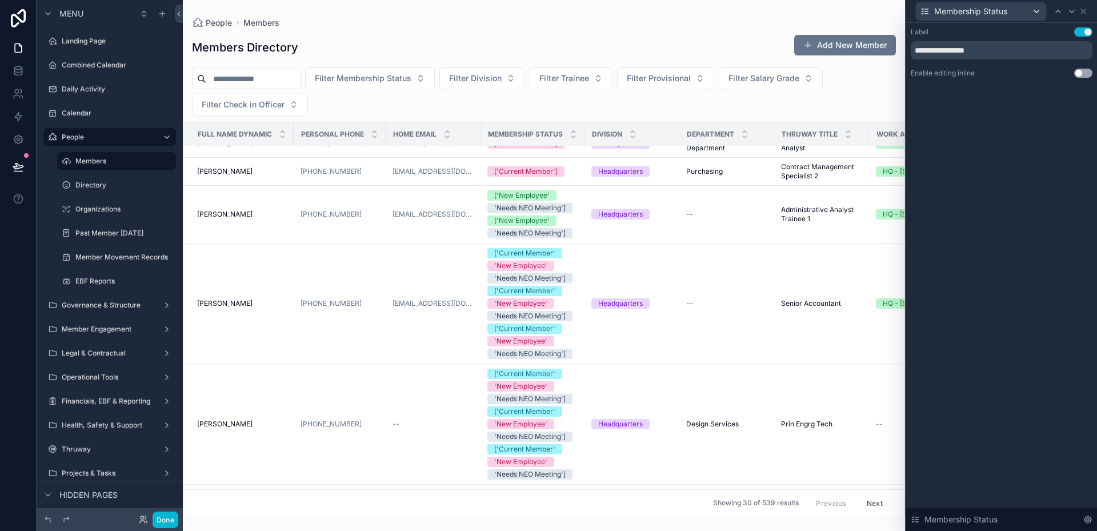
click at [1086, 75] on button "Use setting" at bounding box center [1083, 73] width 18 height 9
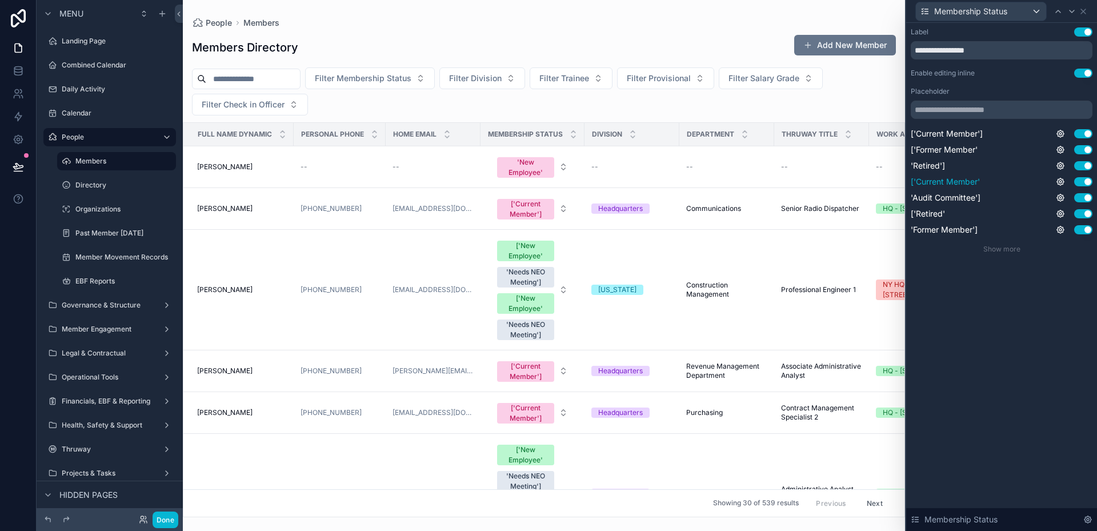
click at [1086, 183] on button "Use setting" at bounding box center [1083, 181] width 18 height 9
click at [1083, 213] on button "Use setting" at bounding box center [1083, 213] width 18 height 9
click at [1081, 231] on button "Use setting" at bounding box center [1083, 229] width 18 height 9
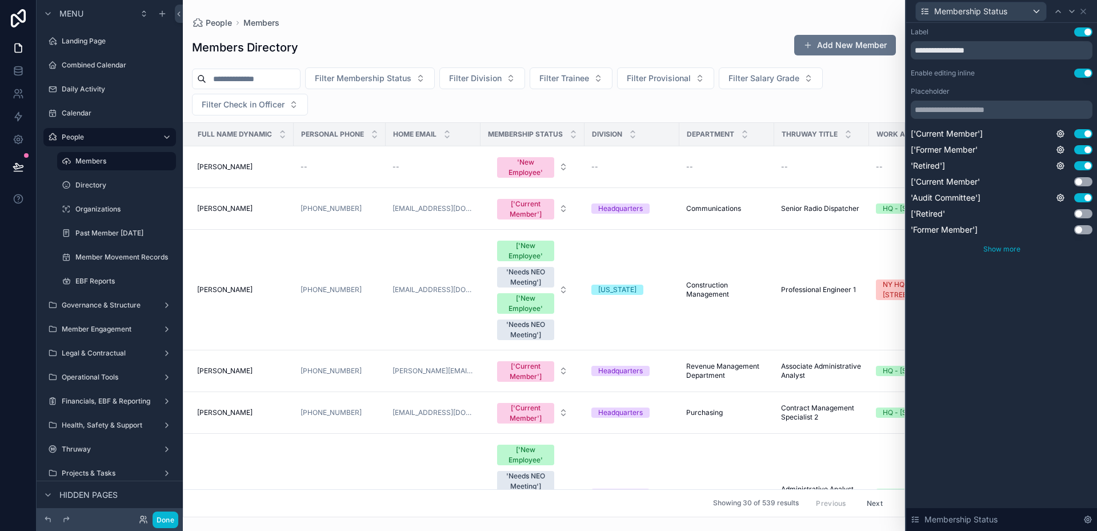
click at [995, 249] on span "Show more" at bounding box center [1001, 249] width 37 height 9
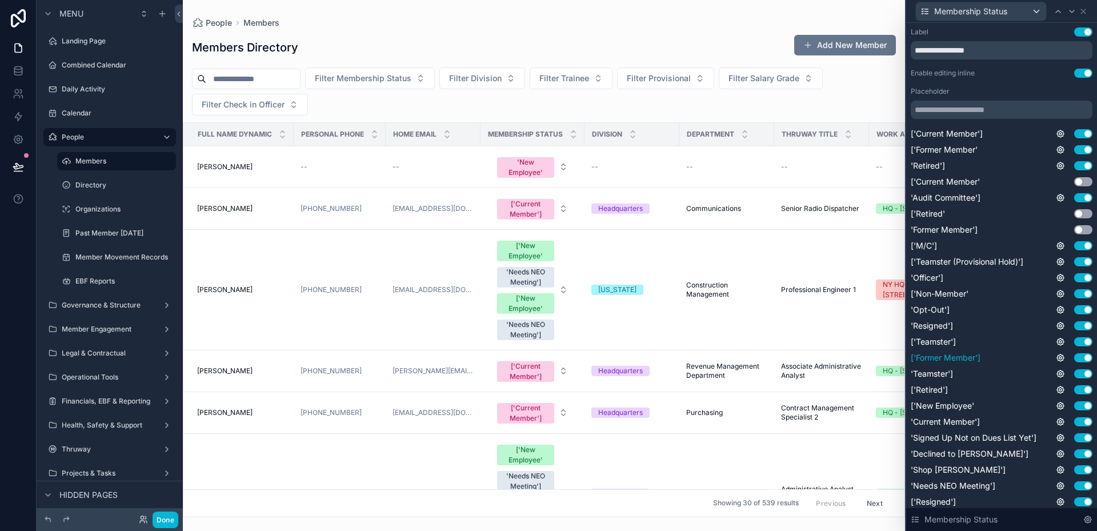
click at [1074, 355] on button "Use setting" at bounding box center [1083, 357] width 18 height 9
click at [1074, 393] on button "Use setting" at bounding box center [1083, 389] width 18 height 9
click at [1074, 423] on button "Use setting" at bounding box center [1083, 421] width 18 height 9
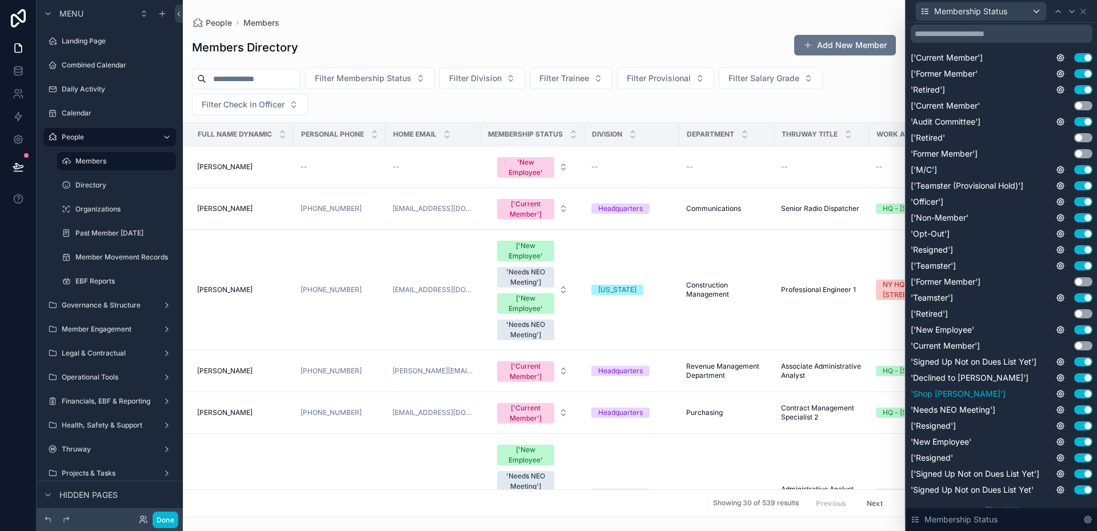
scroll to position [86, 0]
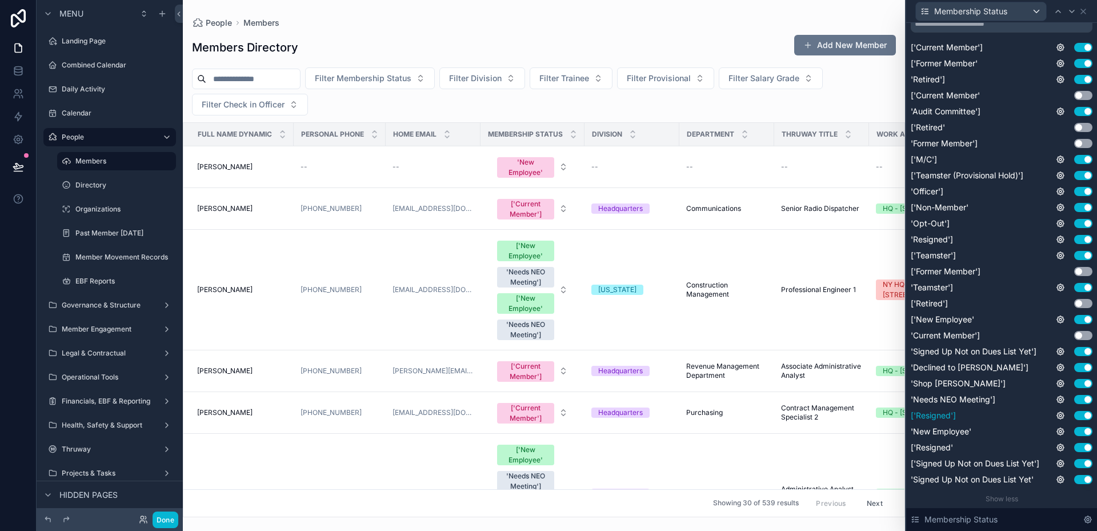
click at [1074, 414] on button "Use setting" at bounding box center [1083, 415] width 18 height 9
click at [1075, 431] on button "Use setting" at bounding box center [1083, 431] width 18 height 9
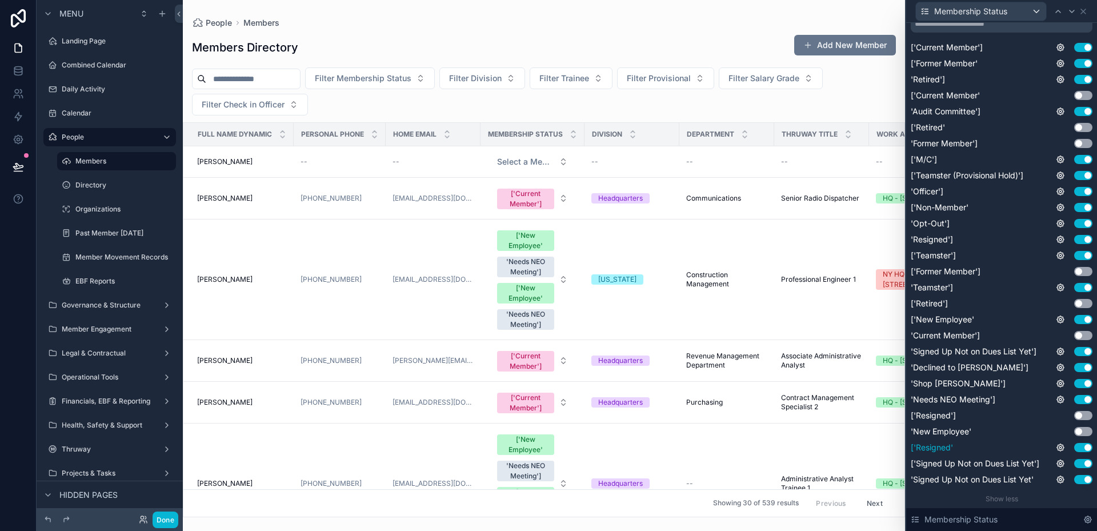
click at [1074, 446] on button "Use setting" at bounding box center [1083, 447] width 18 height 9
click at [1074, 465] on button "Use setting" at bounding box center [1083, 463] width 18 height 9
click at [1074, 477] on button "Use setting" at bounding box center [1083, 479] width 18 height 9
click at [1075, 285] on button "Use setting" at bounding box center [1083, 287] width 18 height 9
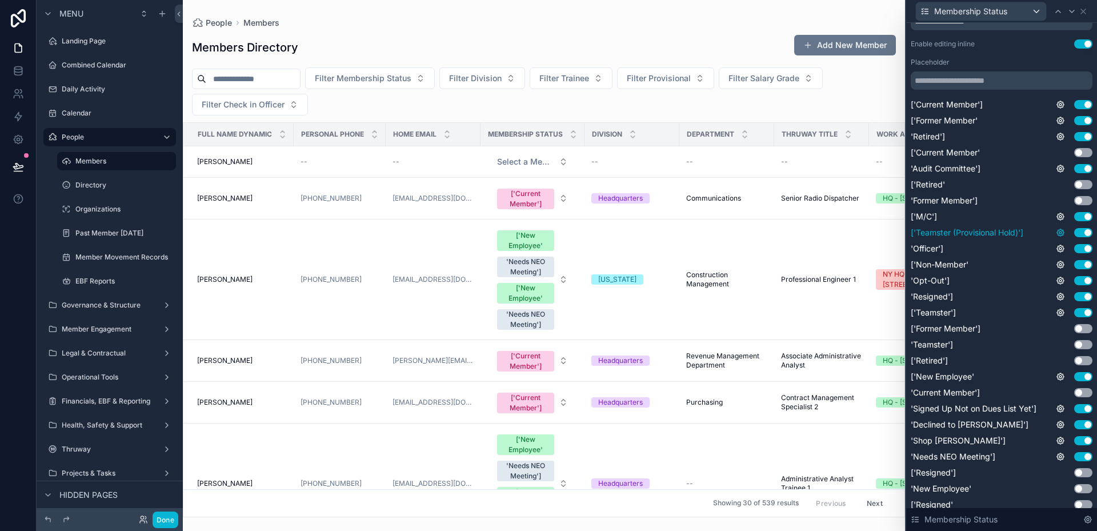
click at [1056, 233] on icon at bounding box center [1060, 232] width 9 height 9
click at [1034, 243] on div "Only show when conditions are met Use setting" at bounding box center [957, 226] width 171 height 33
click at [953, 253] on div "'Officer'] Use setting" at bounding box center [1002, 248] width 182 height 11
click at [933, 249] on span "'Officer']" at bounding box center [927, 248] width 33 height 11
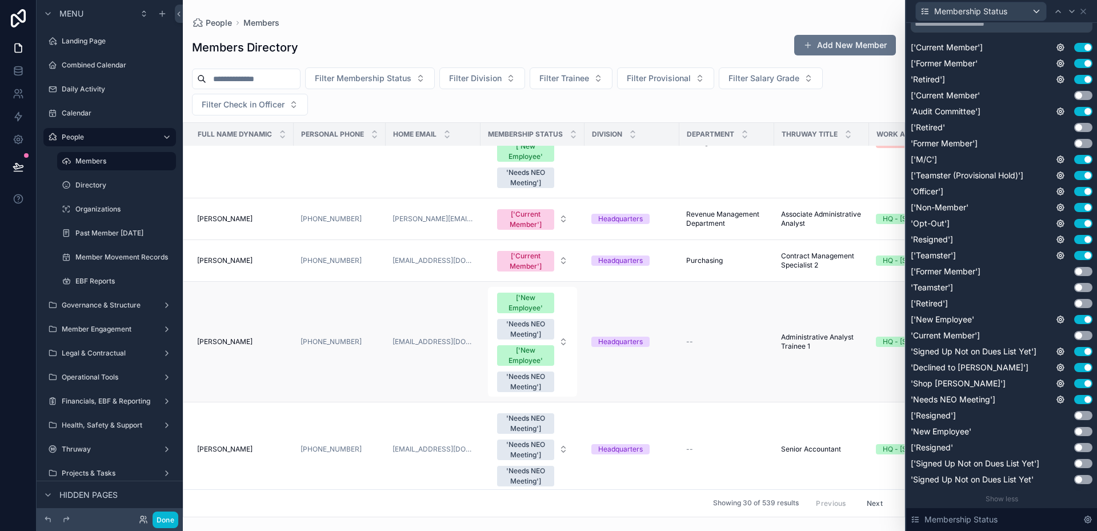
scroll to position [171, 0]
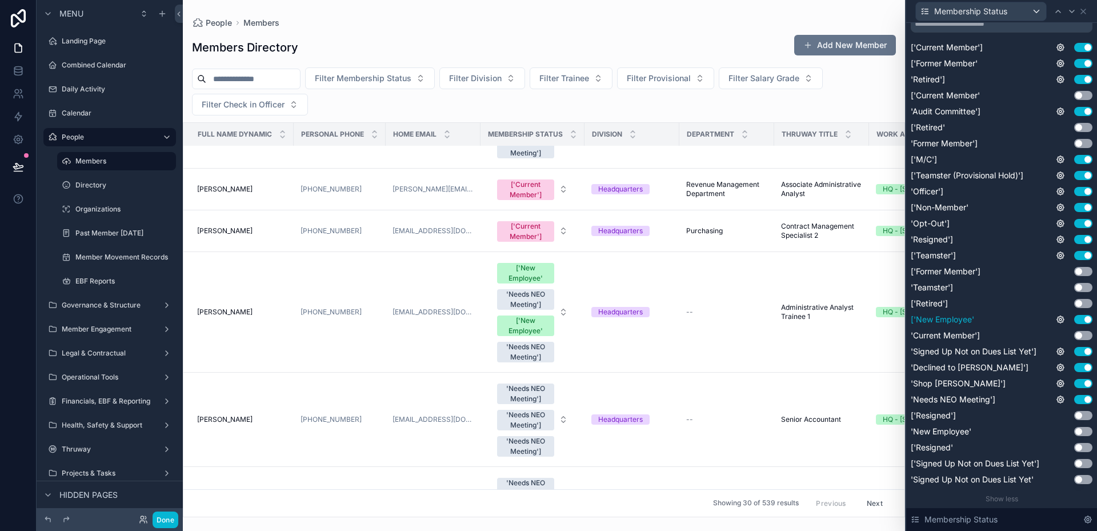
click at [1075, 323] on button "Use setting" at bounding box center [1083, 319] width 18 height 9
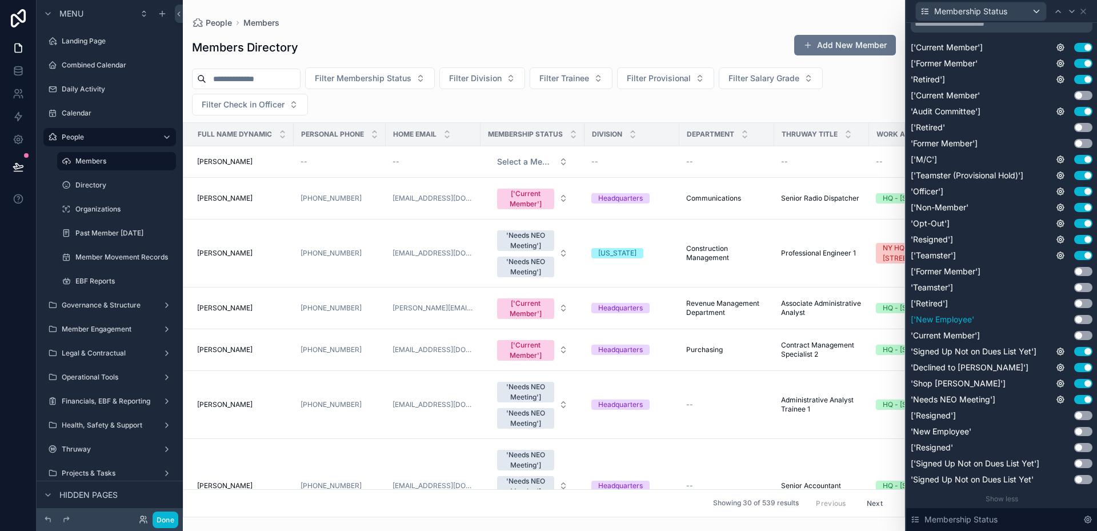
click at [1076, 322] on button "Use setting" at bounding box center [1083, 319] width 18 height 9
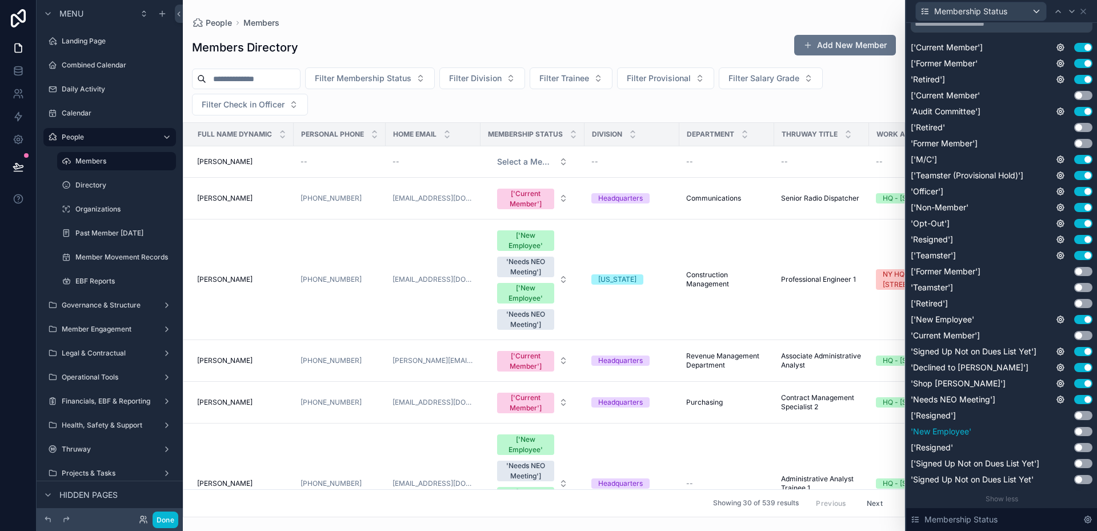
click at [1079, 426] on div "'New Employee' Use setting" at bounding box center [1002, 431] width 182 height 11
click at [1078, 430] on button "Use setting" at bounding box center [1083, 431] width 18 height 9
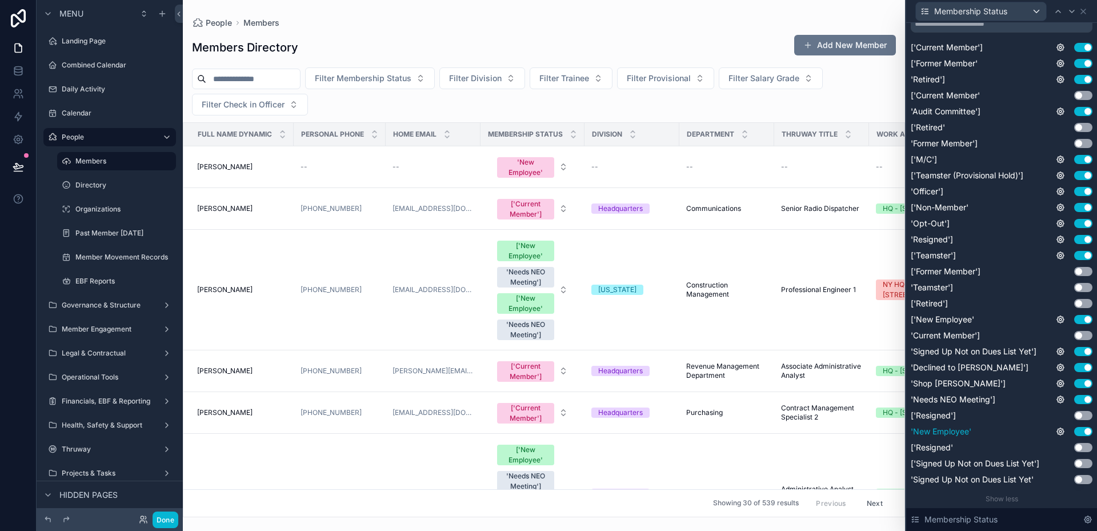
click at [1078, 430] on button "Use setting" at bounding box center [1083, 431] width 18 height 9
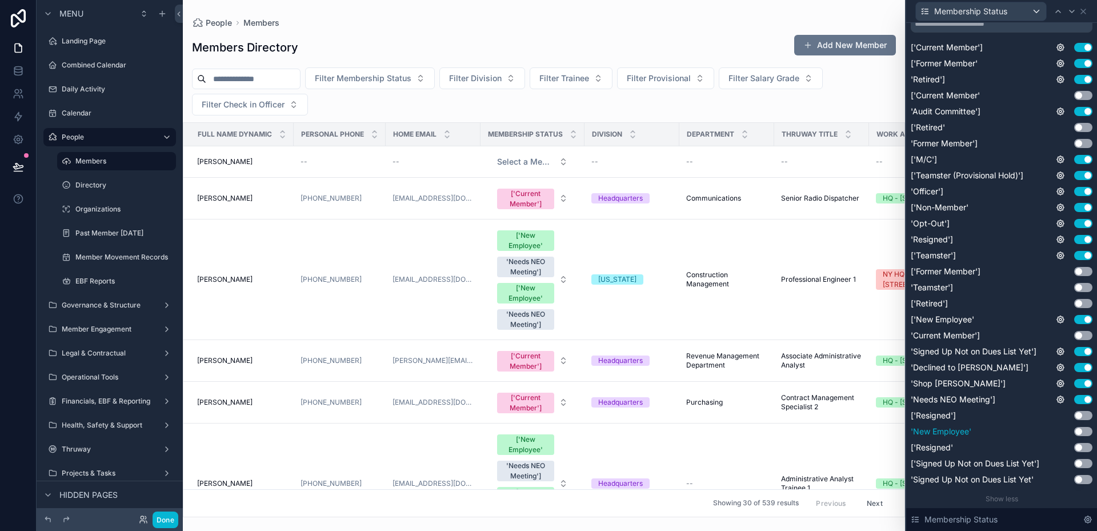
click at [1078, 430] on button "Use setting" at bounding box center [1083, 431] width 18 height 9
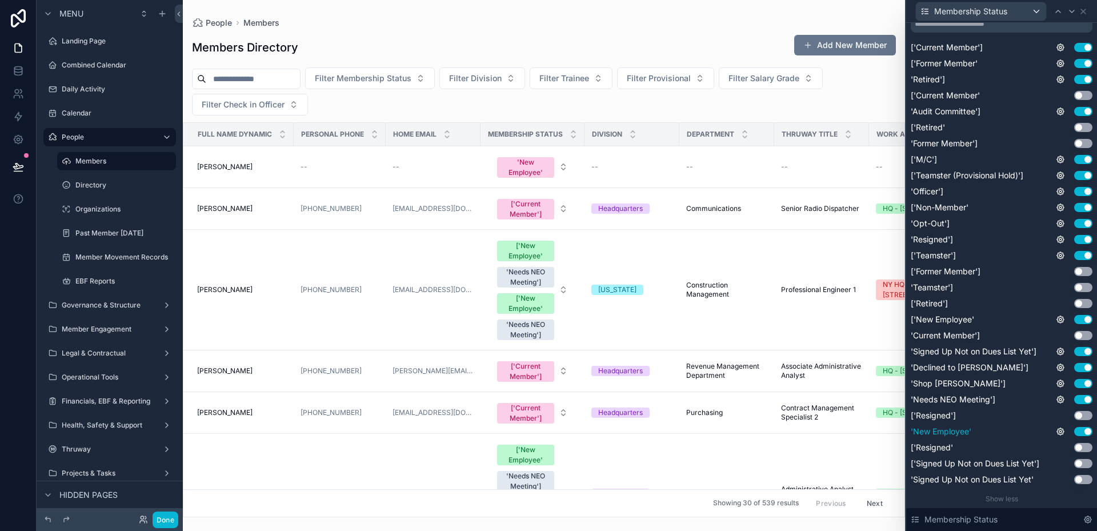
click at [1078, 430] on button "Use setting" at bounding box center [1083, 431] width 18 height 9
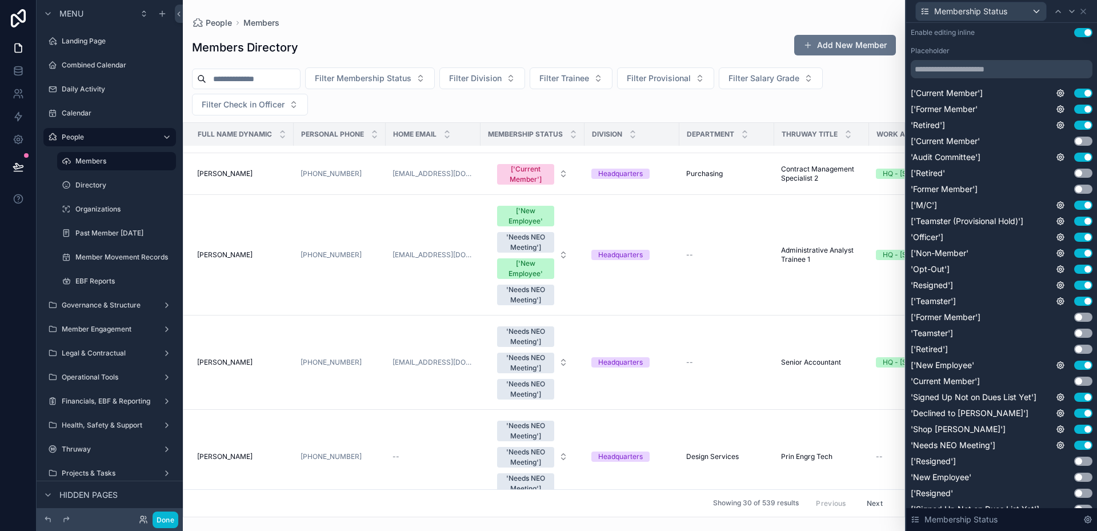
scroll to position [0, 0]
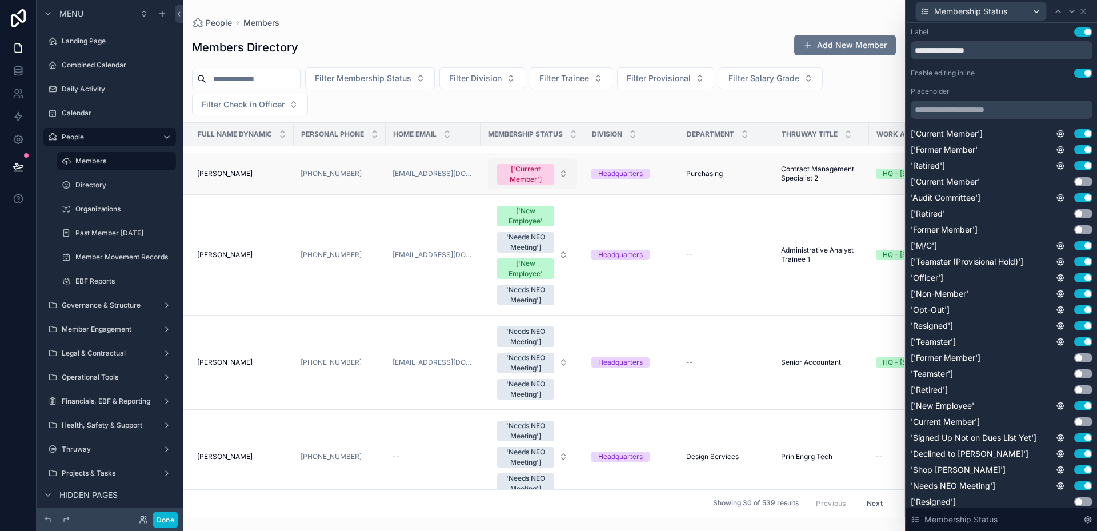
click at [521, 176] on div "['Current Member']" at bounding box center [525, 174] width 43 height 21
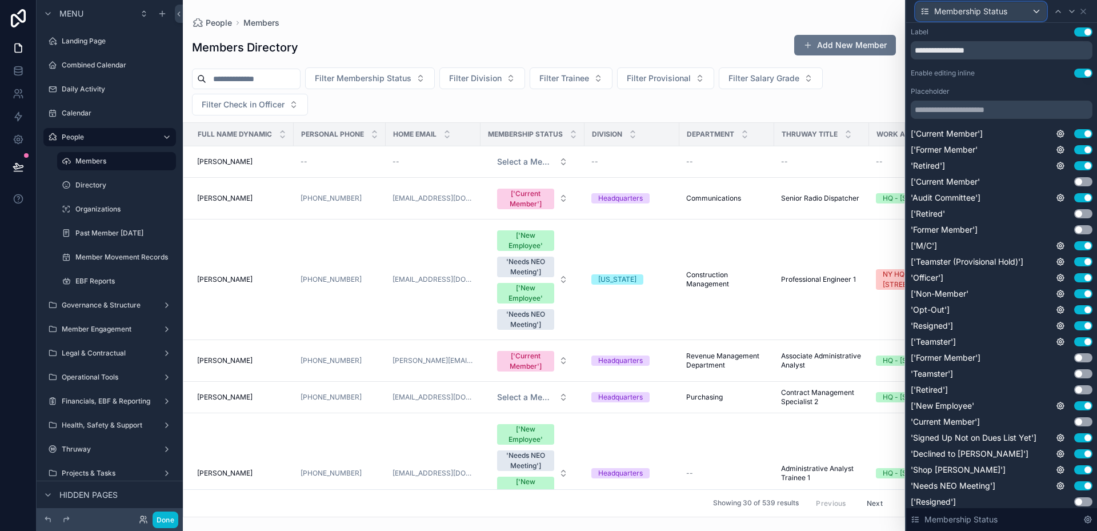
click at [1037, 14] on div "Membership Status" at bounding box center [981, 11] width 130 height 18
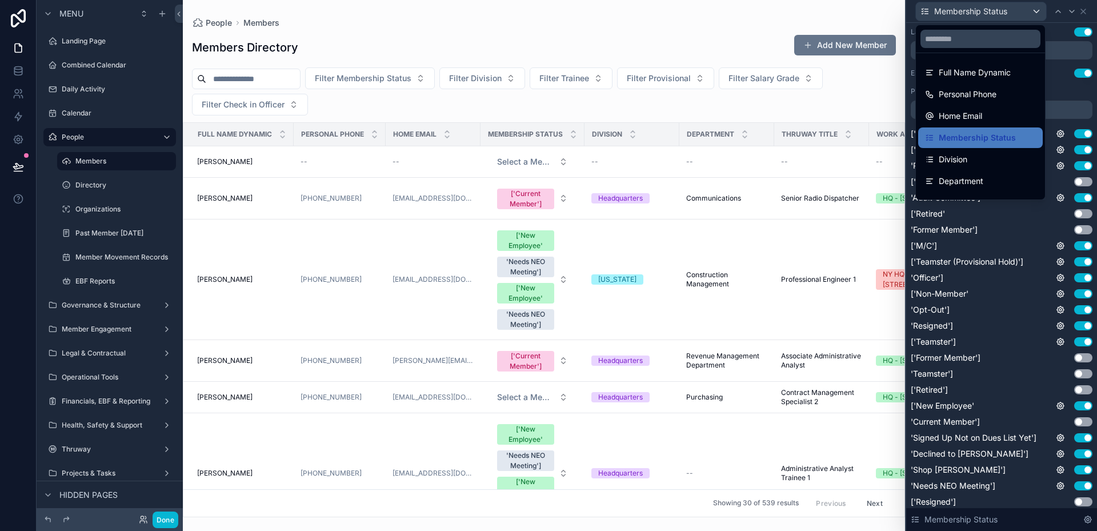
click at [1037, 14] on div at bounding box center [1001, 265] width 191 height 531
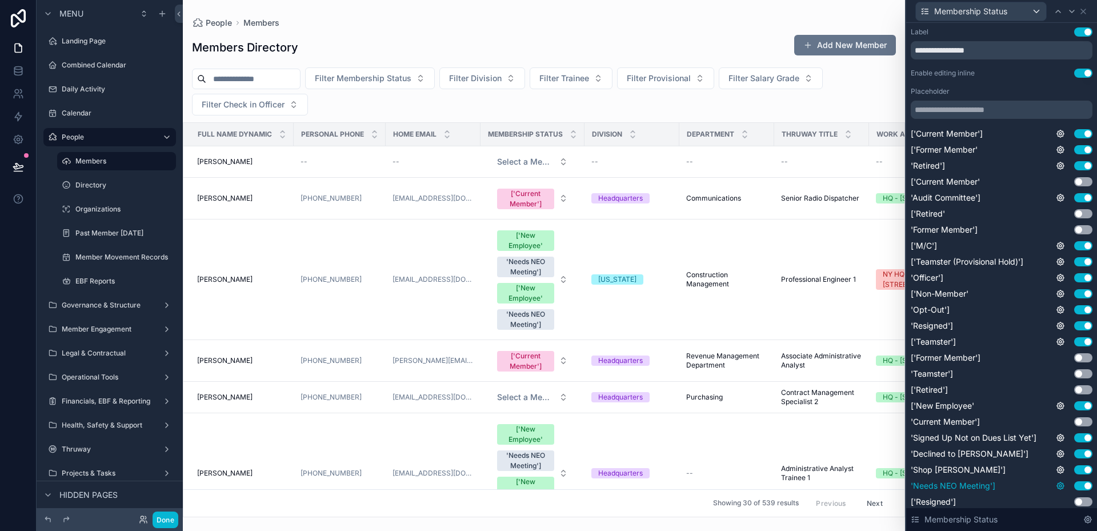
click at [1056, 486] on icon at bounding box center [1060, 485] width 9 height 9
click at [939, 343] on span "['Teamster']" at bounding box center [933, 341] width 45 height 11
drag, startPoint x: 947, startPoint y: 341, endPoint x: 955, endPoint y: 342, distance: 8.6
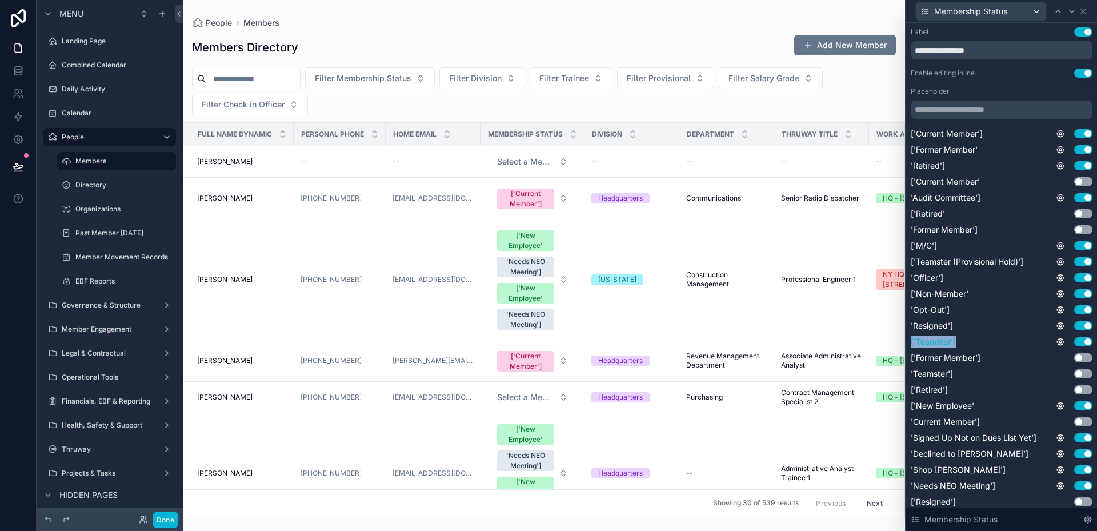
click at [947, 341] on span "['Teamster']" at bounding box center [933, 341] width 45 height 11
click at [960, 343] on div "['Teamster'] Use setting" at bounding box center [1002, 341] width 182 height 11
drag, startPoint x: 960, startPoint y: 343, endPoint x: 935, endPoint y: 342, distance: 25.2
click at [935, 342] on div "['Teamster'] Use setting" at bounding box center [1002, 341] width 182 height 11
click at [949, 341] on span "['Teamster']" at bounding box center [933, 341] width 45 height 11
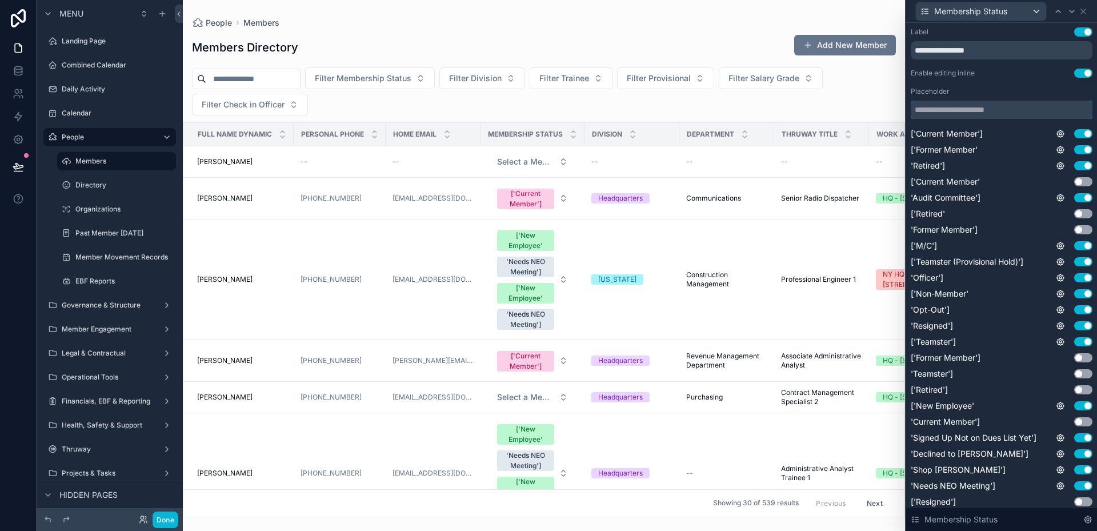
click at [975, 105] on input "text" at bounding box center [1002, 110] width 182 height 18
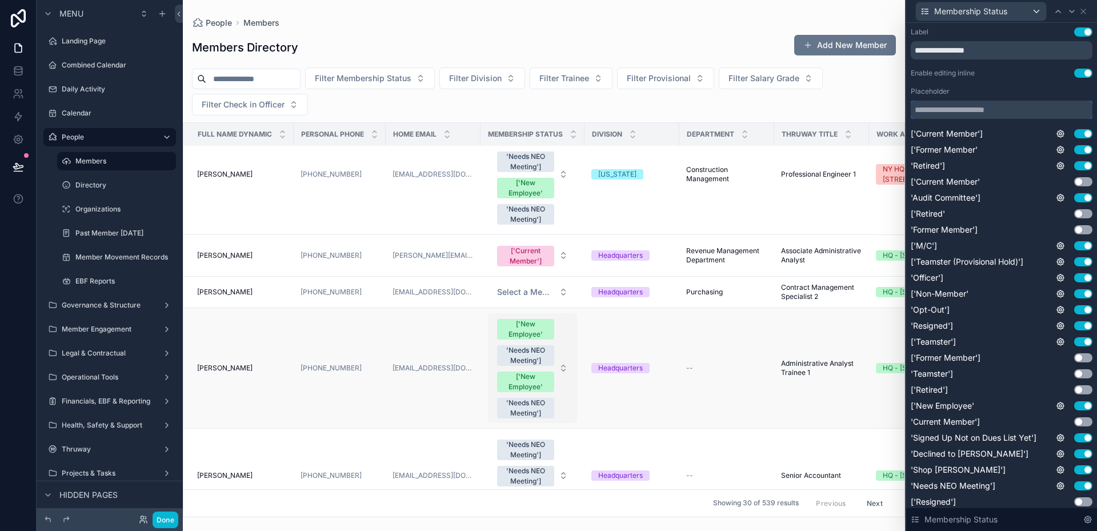
scroll to position [114, 0]
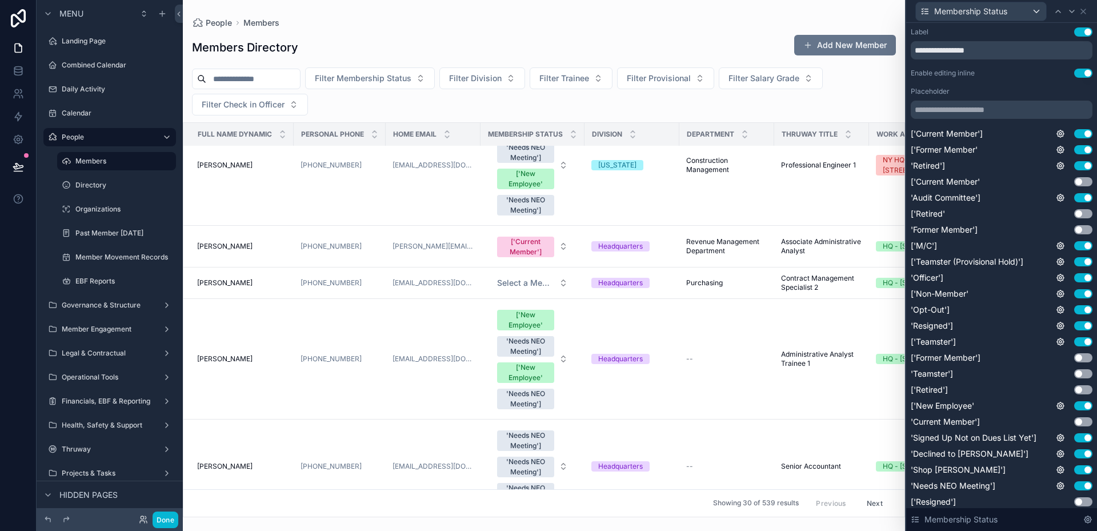
click at [863, 495] on button "Next" at bounding box center [875, 503] width 32 height 18
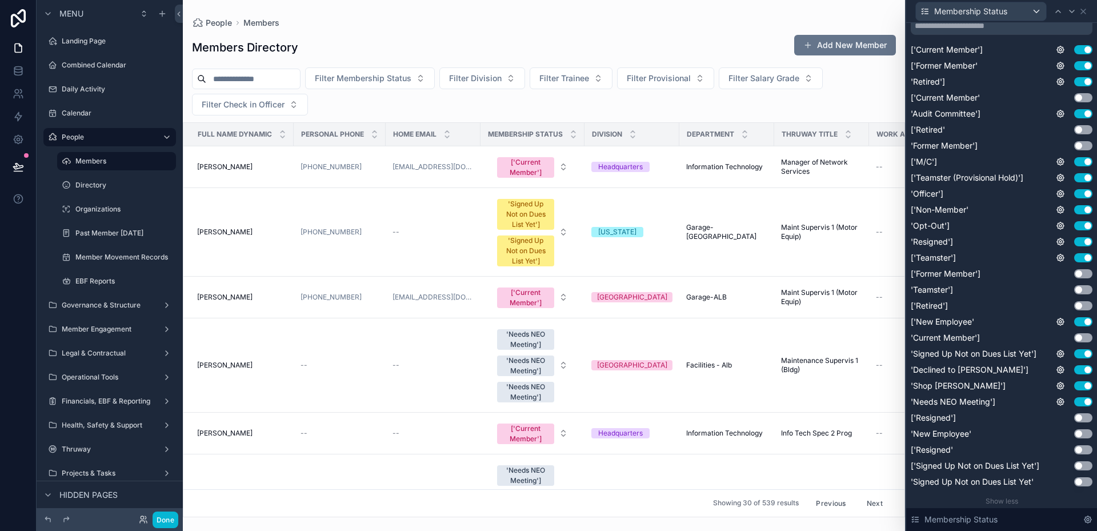
scroll to position [86, 0]
click at [1074, 353] on button "Use setting" at bounding box center [1083, 351] width 18 height 9
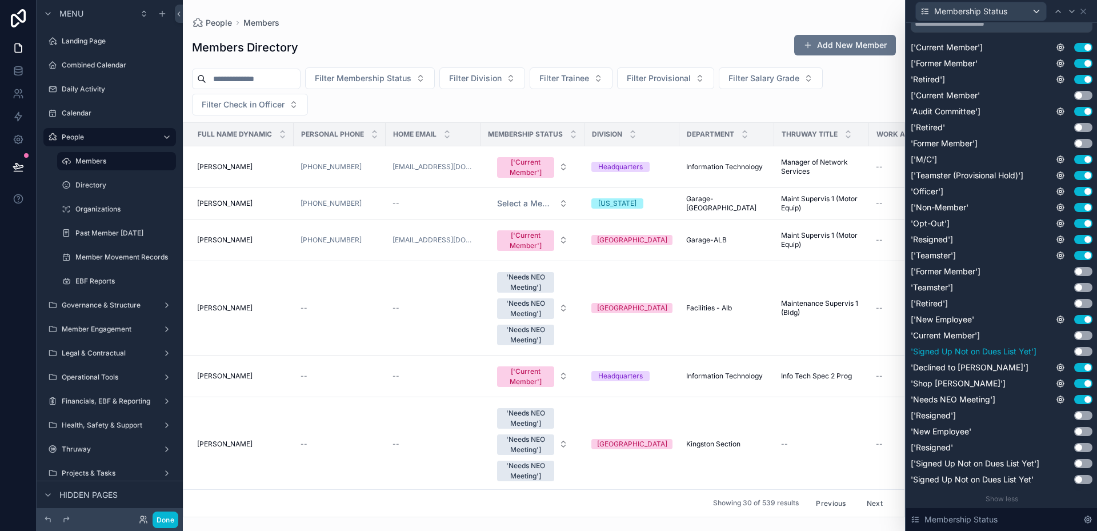
click at [1074, 353] on button "Use setting" at bounding box center [1083, 351] width 18 height 9
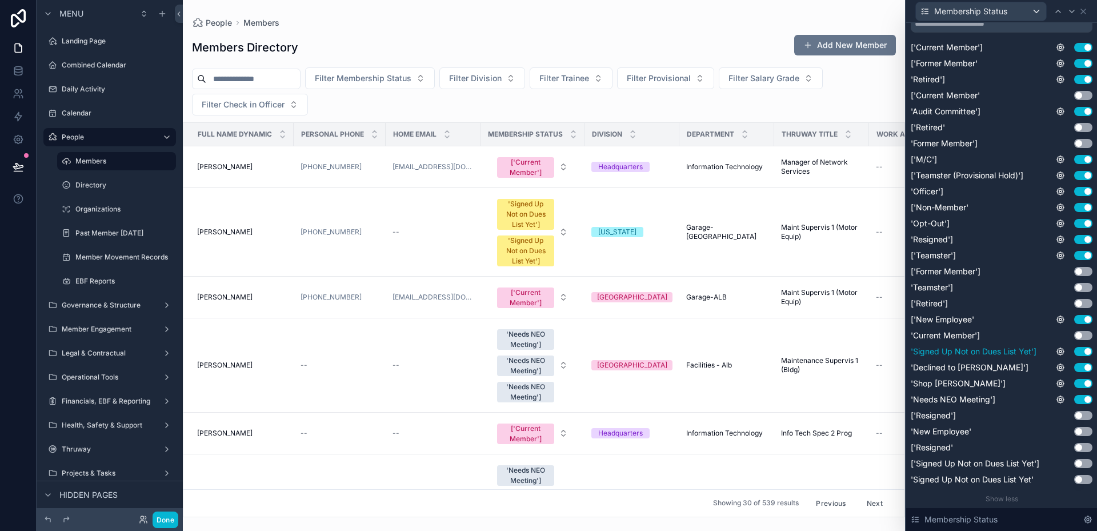
click at [1074, 353] on button "Use setting" at bounding box center [1083, 351] width 18 height 9
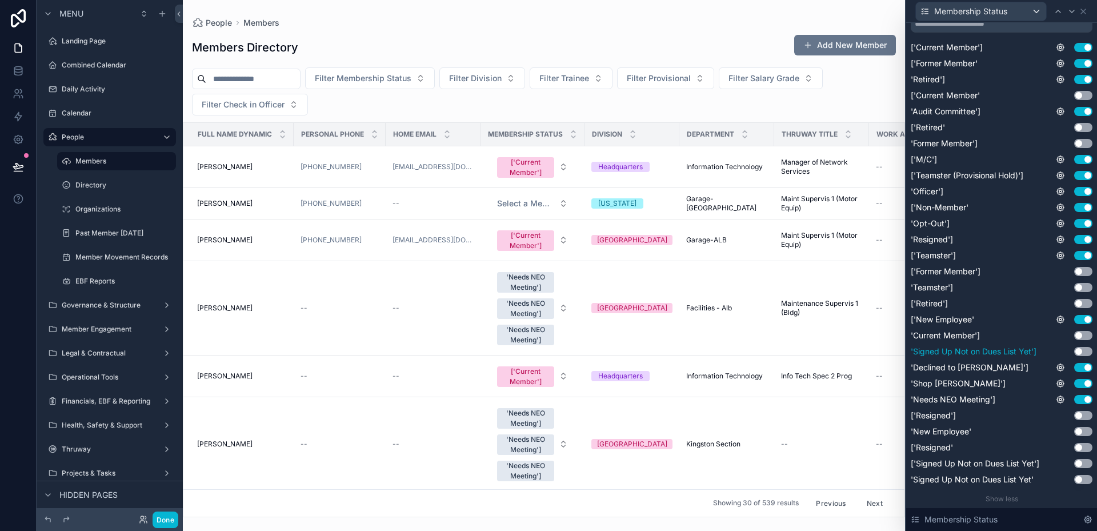
click at [1074, 353] on button "Use setting" at bounding box center [1083, 351] width 18 height 9
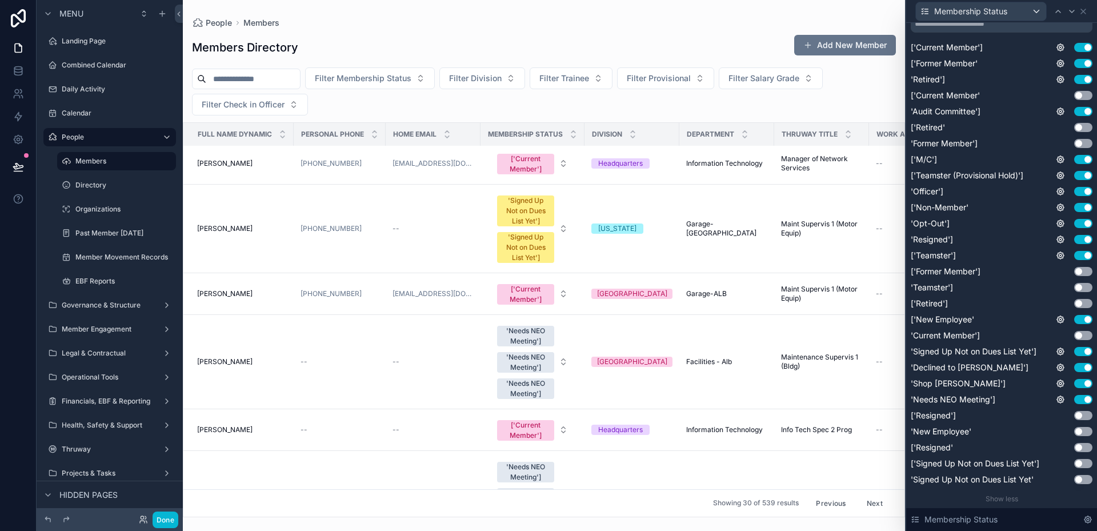
scroll to position [0, 0]
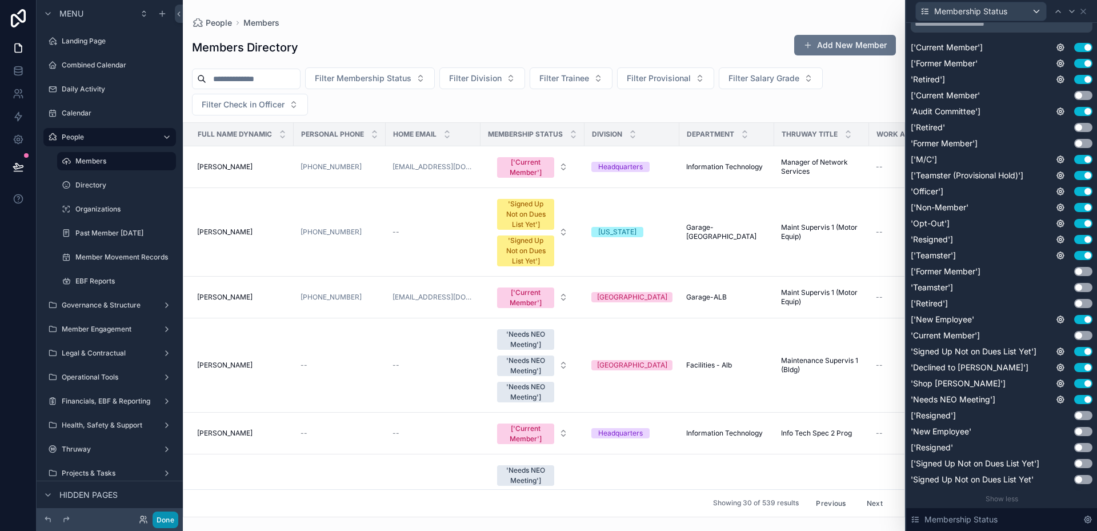
click at [161, 517] on button "Done" at bounding box center [166, 519] width 26 height 17
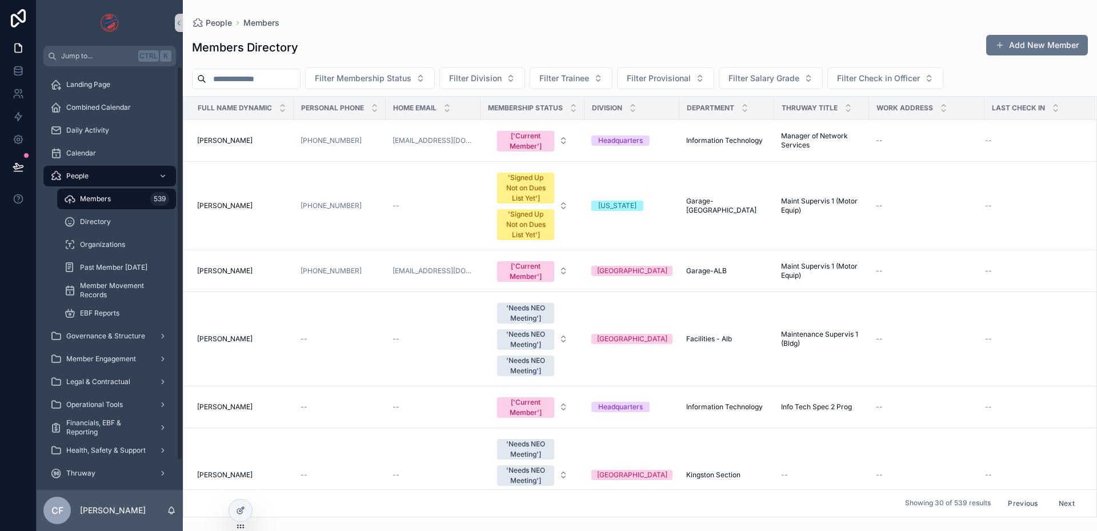
click at [142, 201] on div "Members 539" at bounding box center [116, 199] width 105 height 18
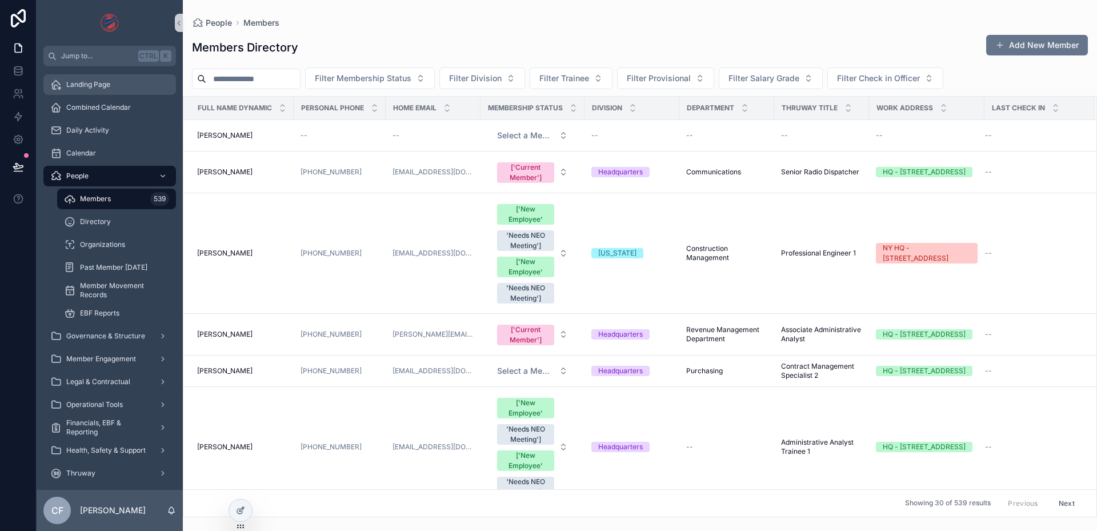
click at [98, 86] on span "Landing Page" at bounding box center [88, 84] width 44 height 9
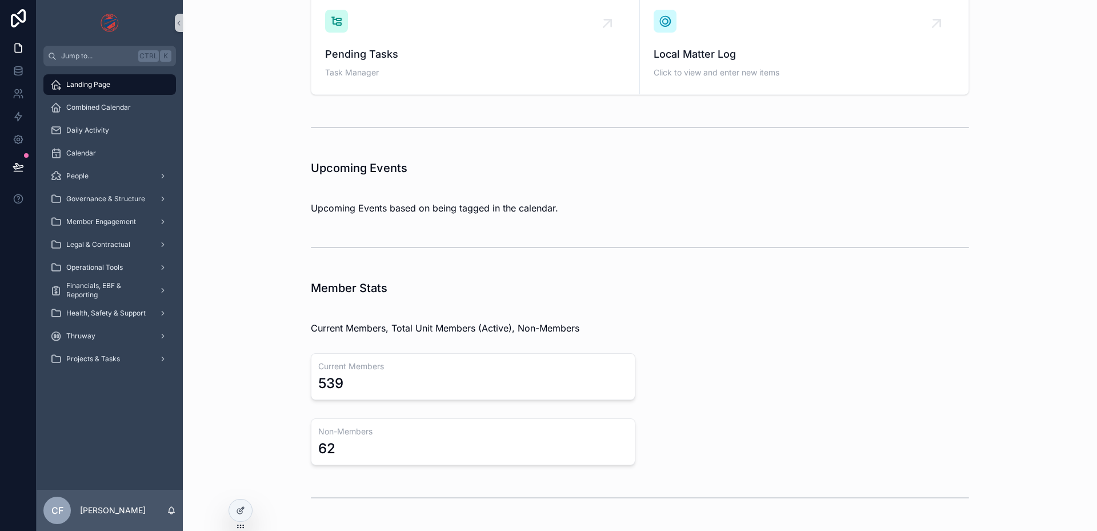
scroll to position [171, 0]
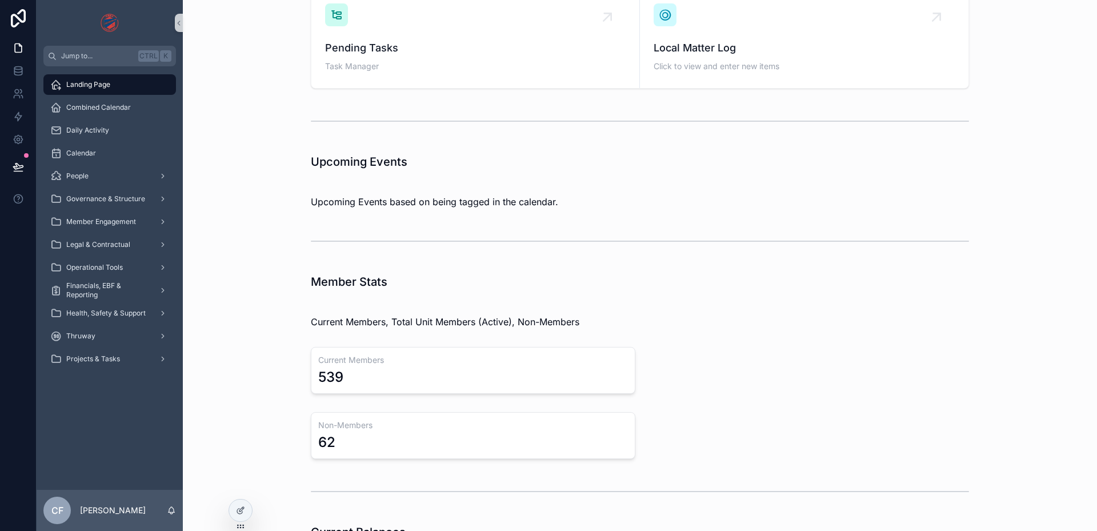
click at [324, 365] on h3 "Current Members" at bounding box center [473, 359] width 310 height 11
click at [230, 508] on div at bounding box center [240, 510] width 23 height 22
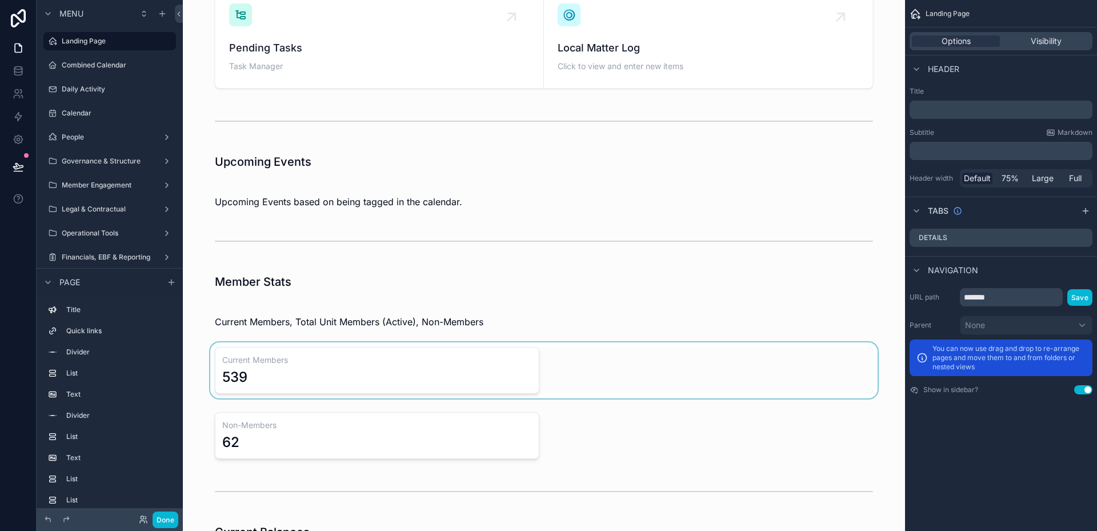
click at [267, 382] on div "scrollable content" at bounding box center [544, 370] width 704 height 56
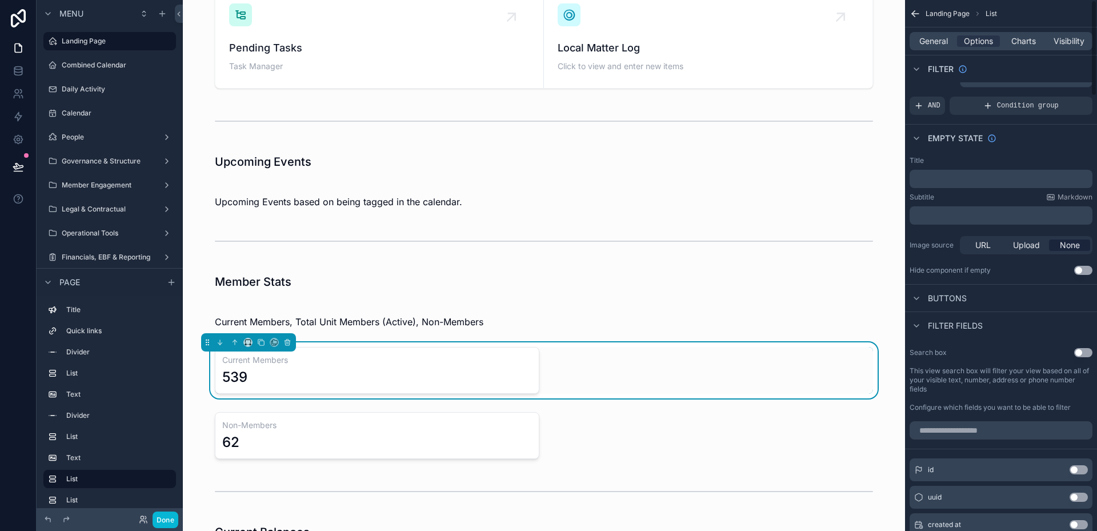
scroll to position [0, 0]
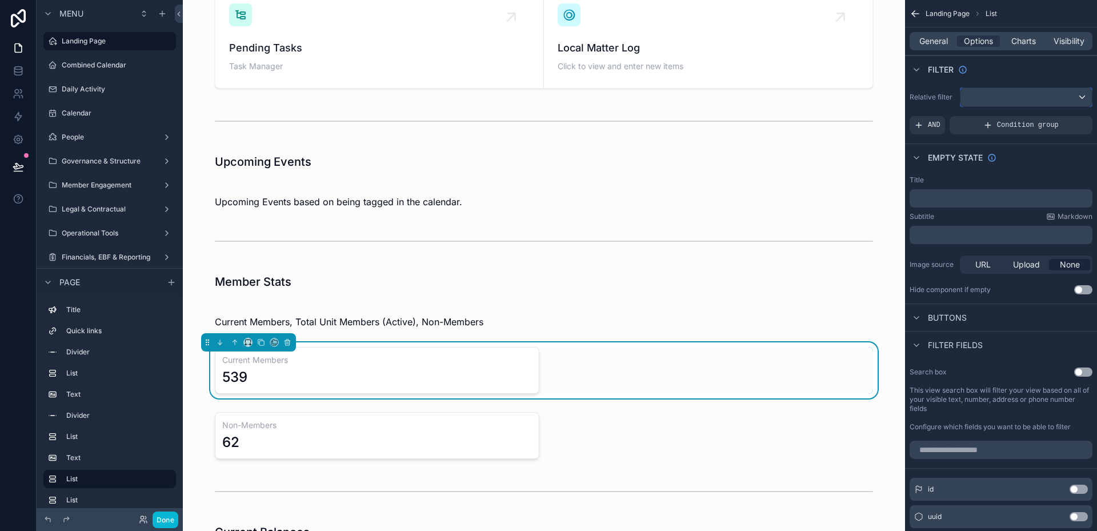
click at [1018, 103] on div "scrollable content" at bounding box center [1026, 97] width 131 height 18
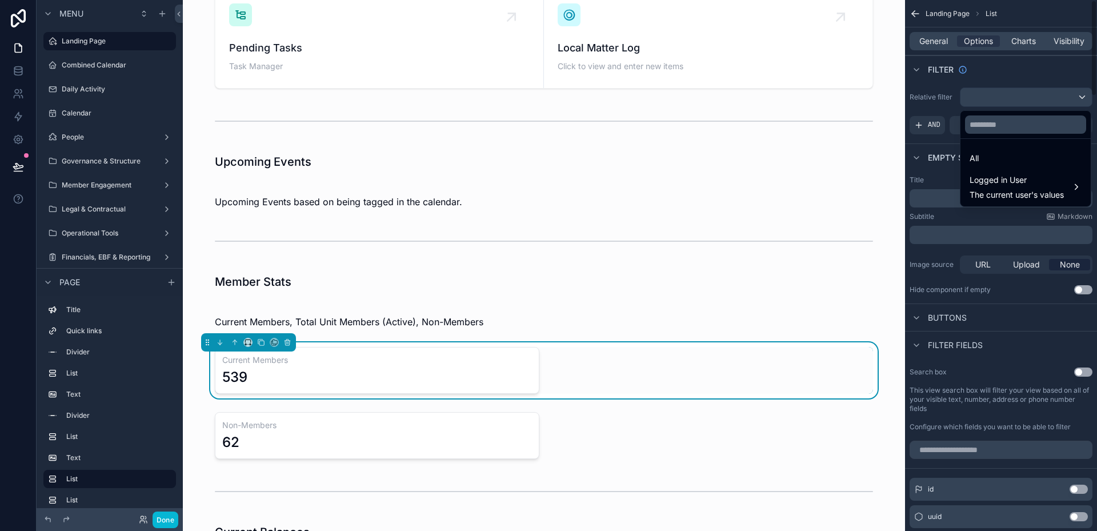
click at [1017, 98] on div "scrollable content" at bounding box center [548, 265] width 1097 height 531
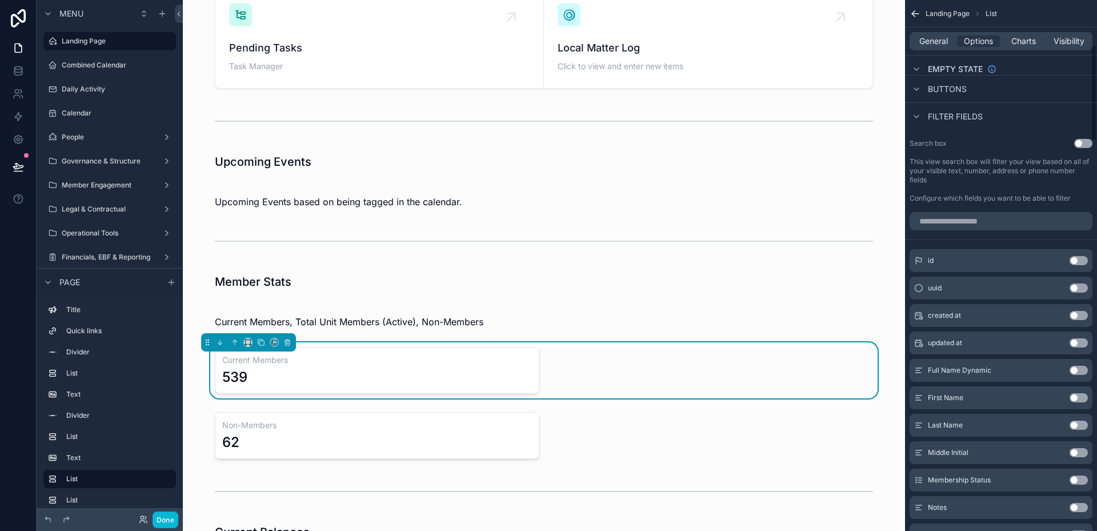
scroll to position [286, 0]
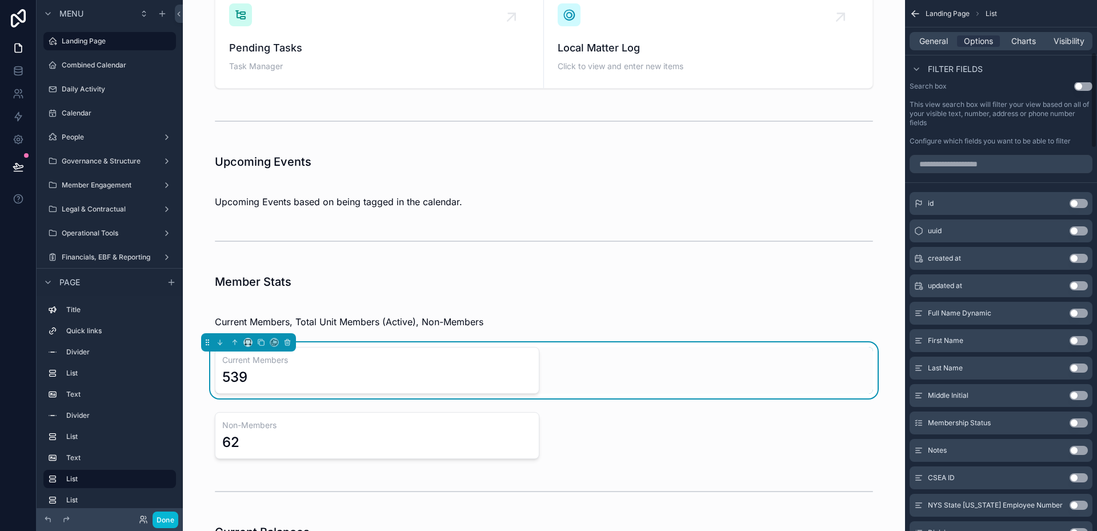
click at [1079, 423] on button "Use setting" at bounding box center [1079, 422] width 18 height 9
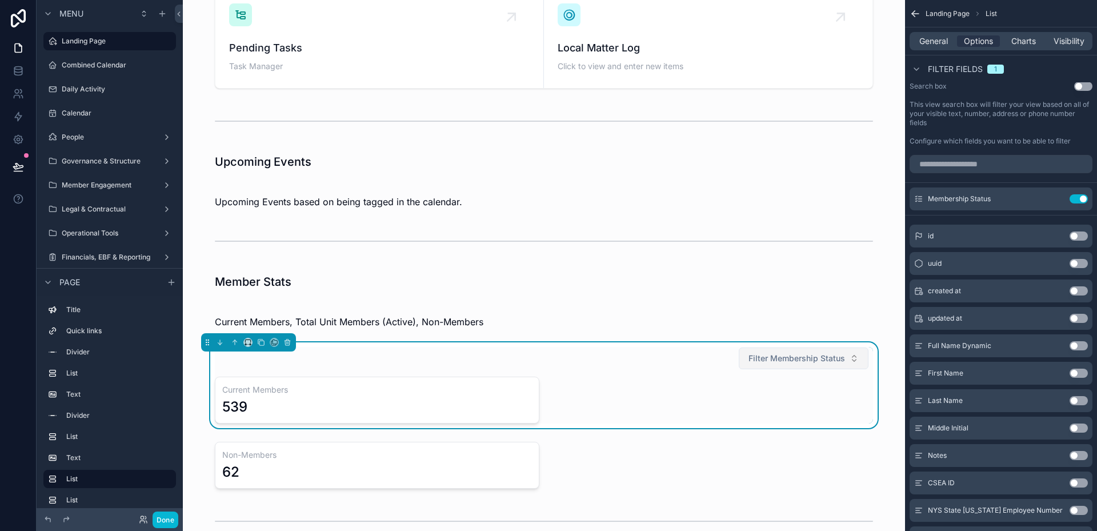
click at [853, 362] on button "Filter Membership Status" at bounding box center [804, 358] width 130 height 22
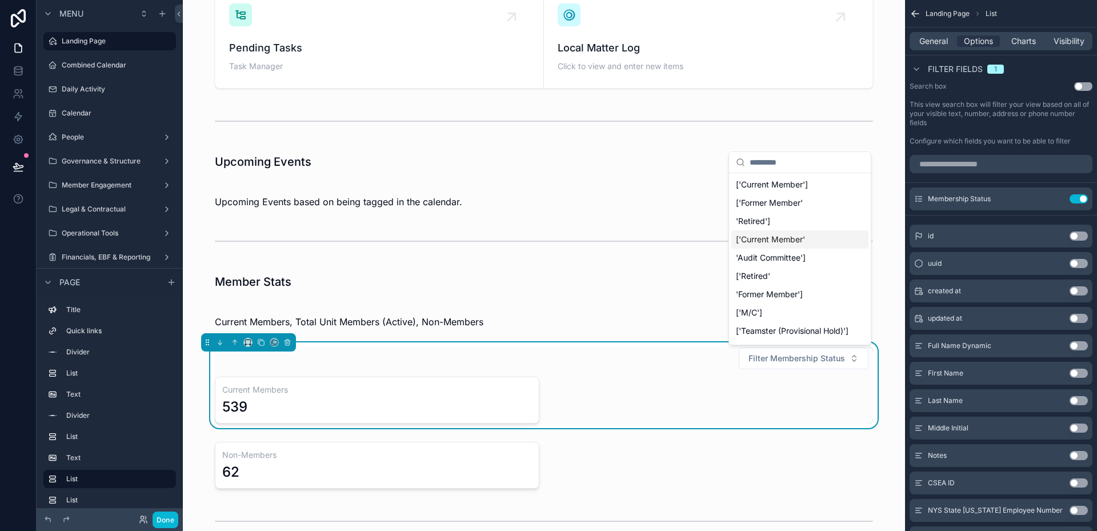
click at [795, 237] on div "['Current Member'" at bounding box center [799, 239] width 137 height 18
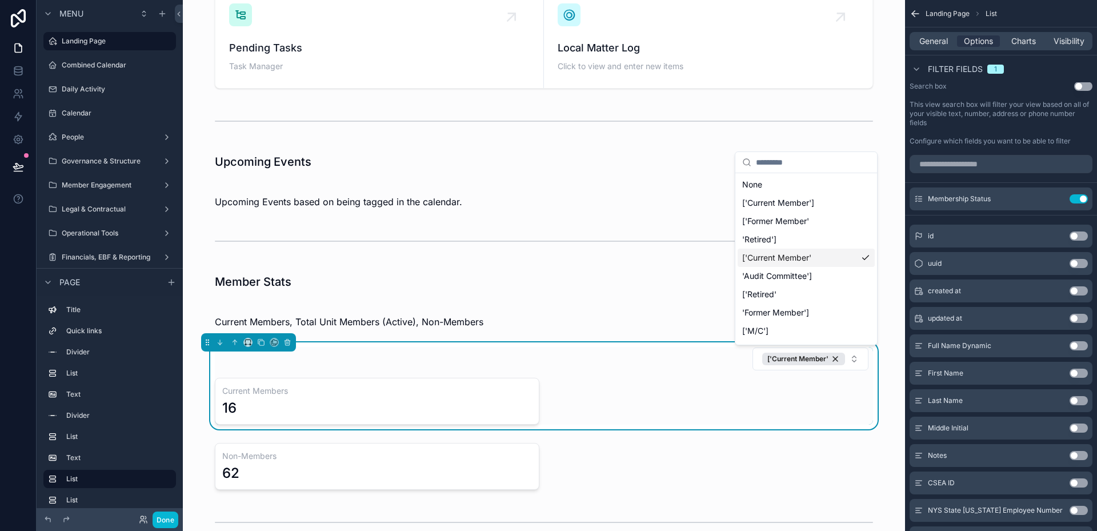
click at [797, 259] on div "['Current Member'" at bounding box center [806, 258] width 137 height 18
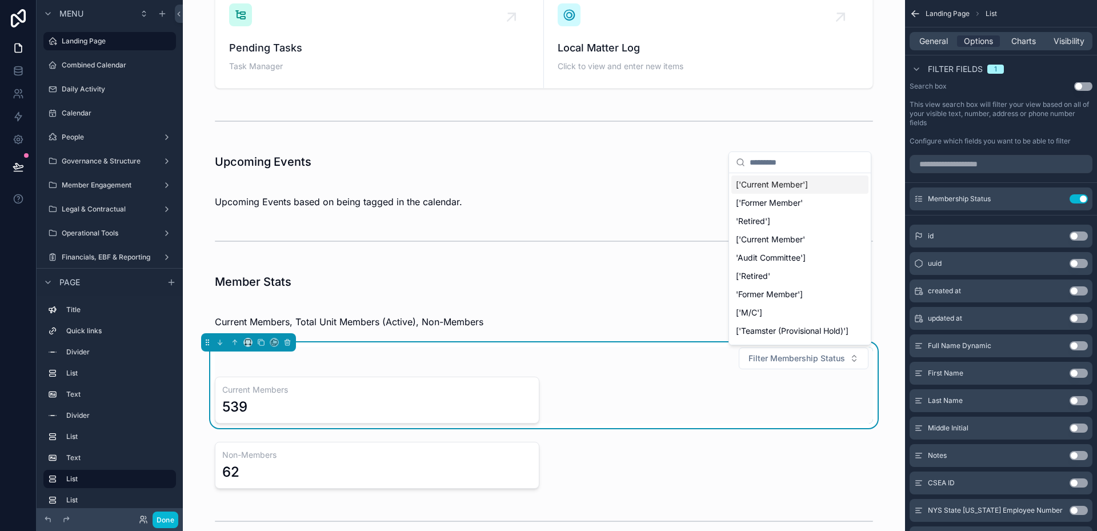
click at [794, 182] on div "['Current Member']" at bounding box center [799, 184] width 137 height 18
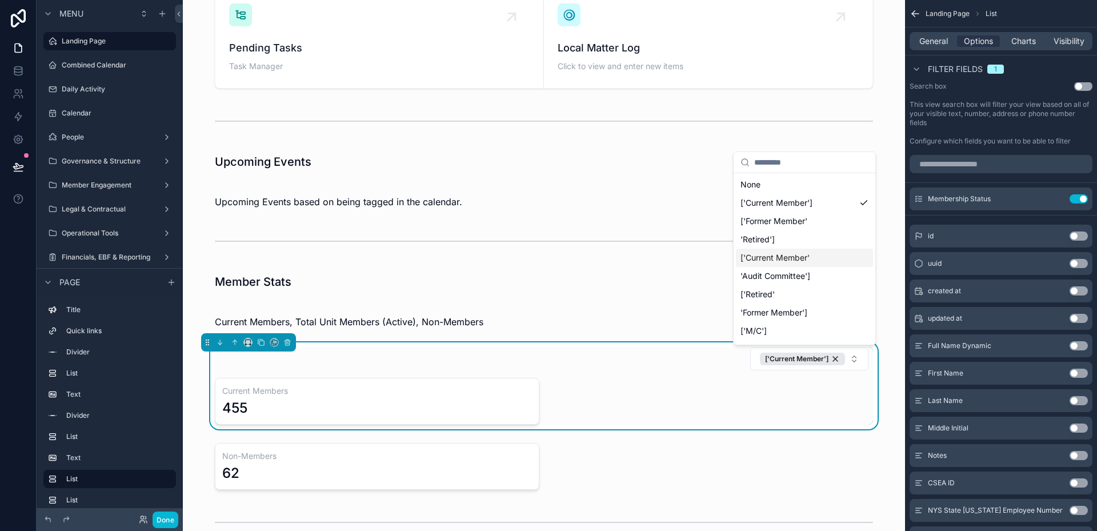
click at [801, 259] on div "['Current Member'" at bounding box center [804, 258] width 137 height 18
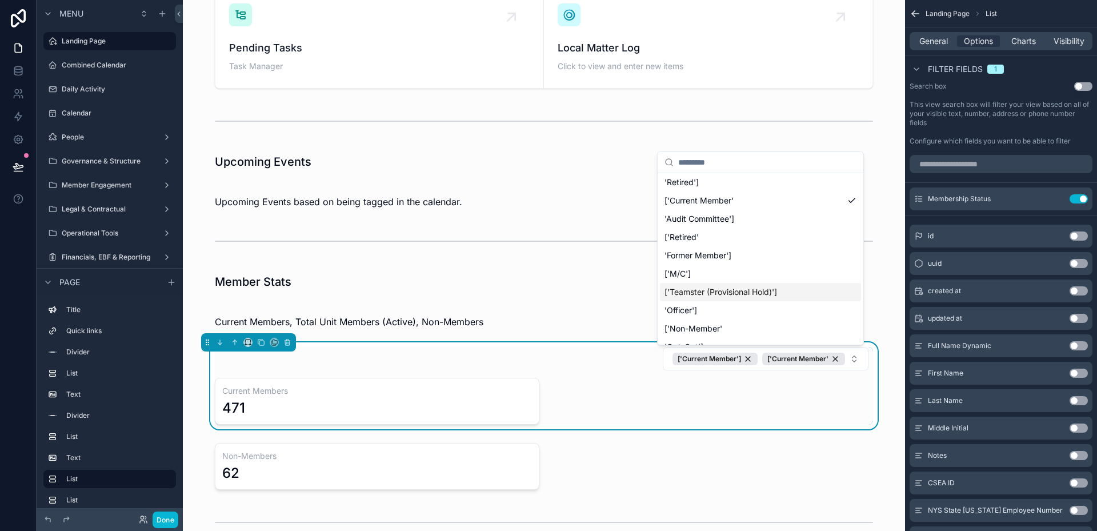
scroll to position [114, 0]
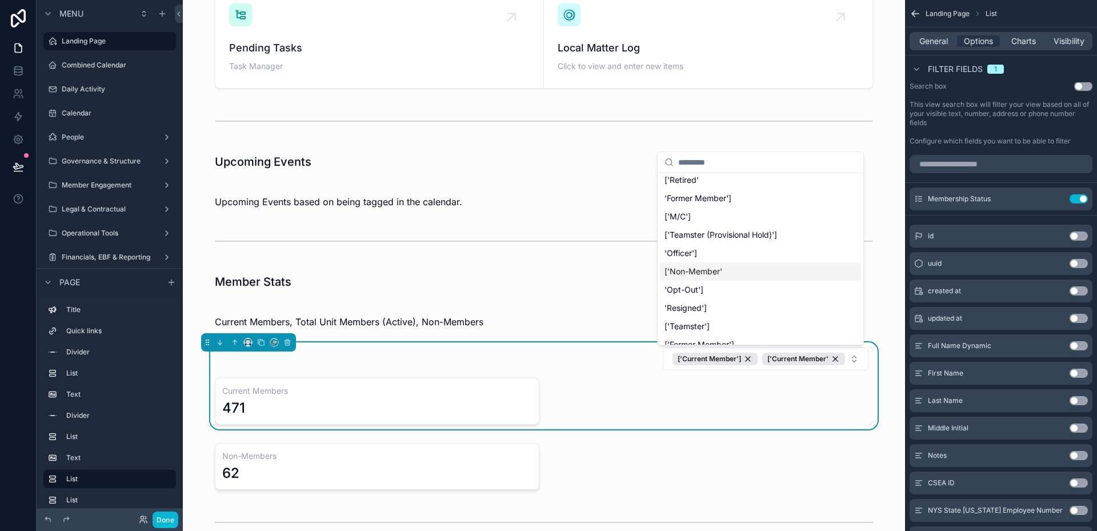
click at [721, 278] on div "['Non-Member'" at bounding box center [760, 271] width 201 height 18
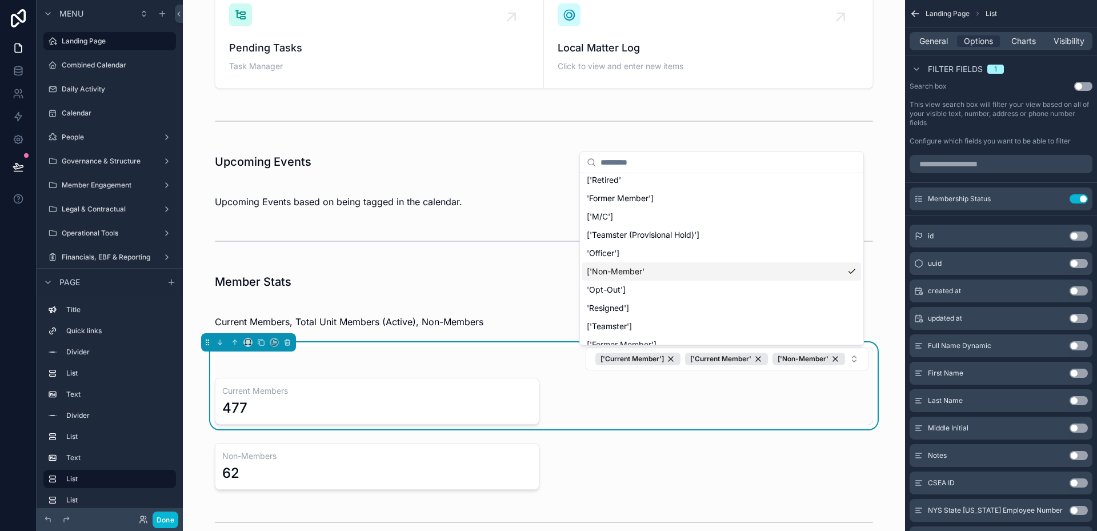
click at [721, 278] on div "['Non-Member'" at bounding box center [721, 271] width 279 height 18
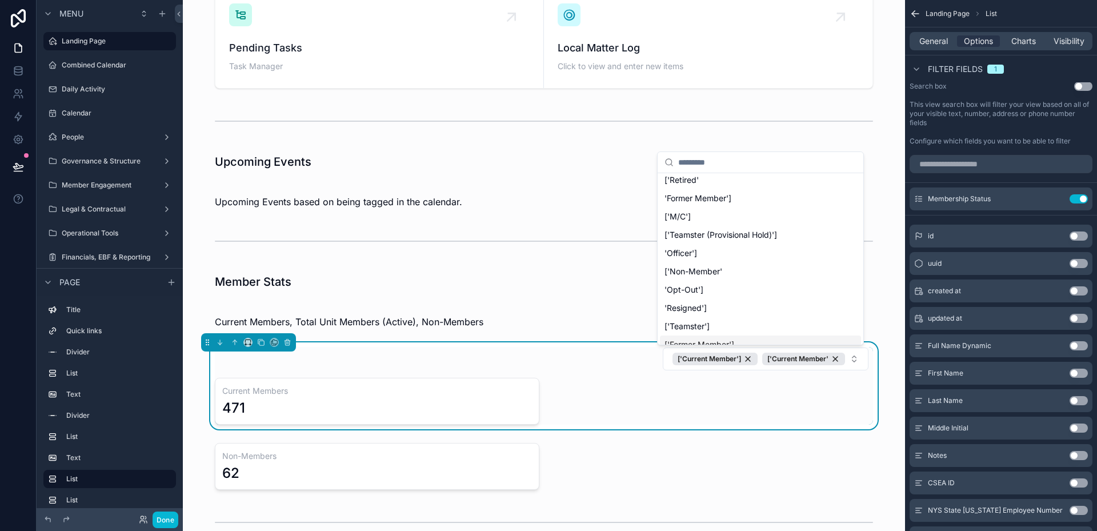
click at [633, 385] on div "Current Members 471" at bounding box center [544, 401] width 658 height 47
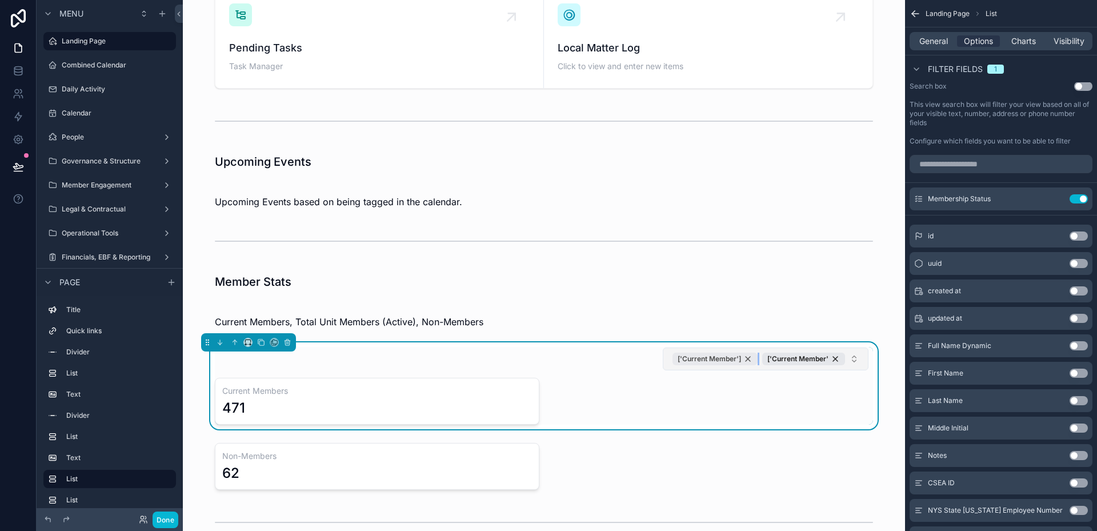
click at [742, 361] on div "['Current Member']" at bounding box center [715, 359] width 85 height 13
click at [831, 358] on div "['Current Member'" at bounding box center [803, 359] width 83 height 13
click at [709, 366] on div "Filter Membership Status" at bounding box center [544, 358] width 658 height 23
click at [1080, 200] on button "Use setting" at bounding box center [1079, 198] width 18 height 9
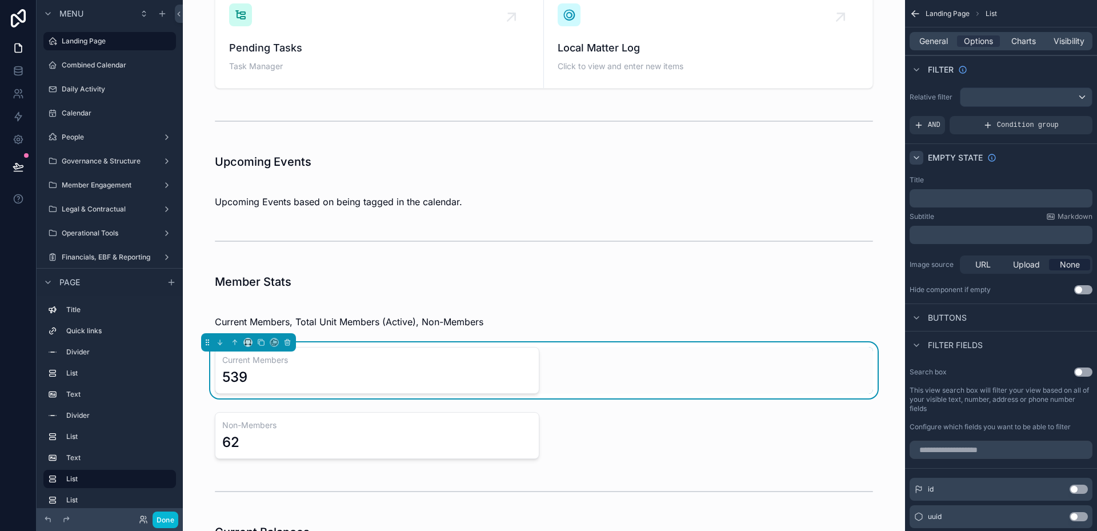
click at [918, 160] on icon "scrollable content" at bounding box center [916, 157] width 9 height 9
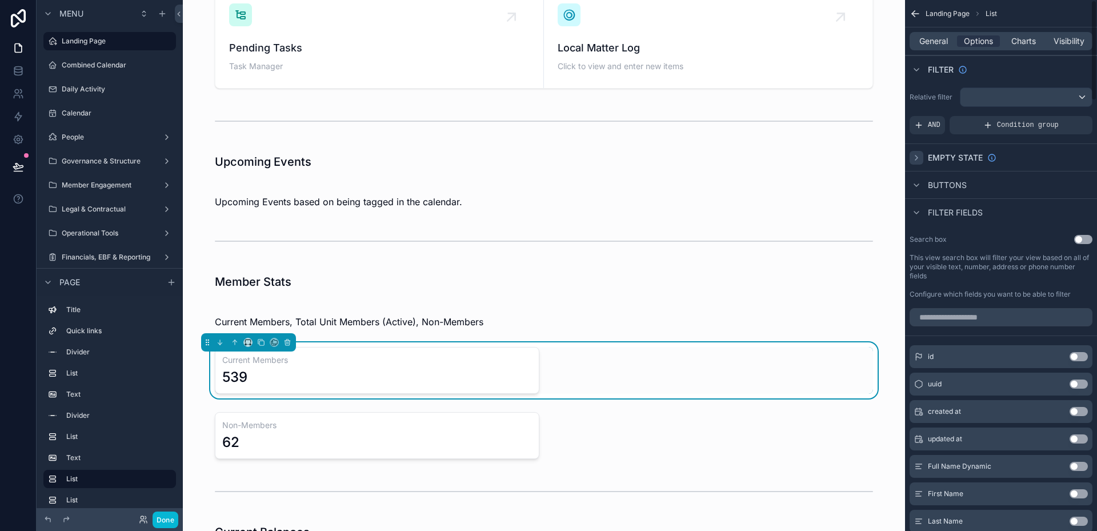
click at [918, 160] on icon "scrollable content" at bounding box center [916, 157] width 9 height 9
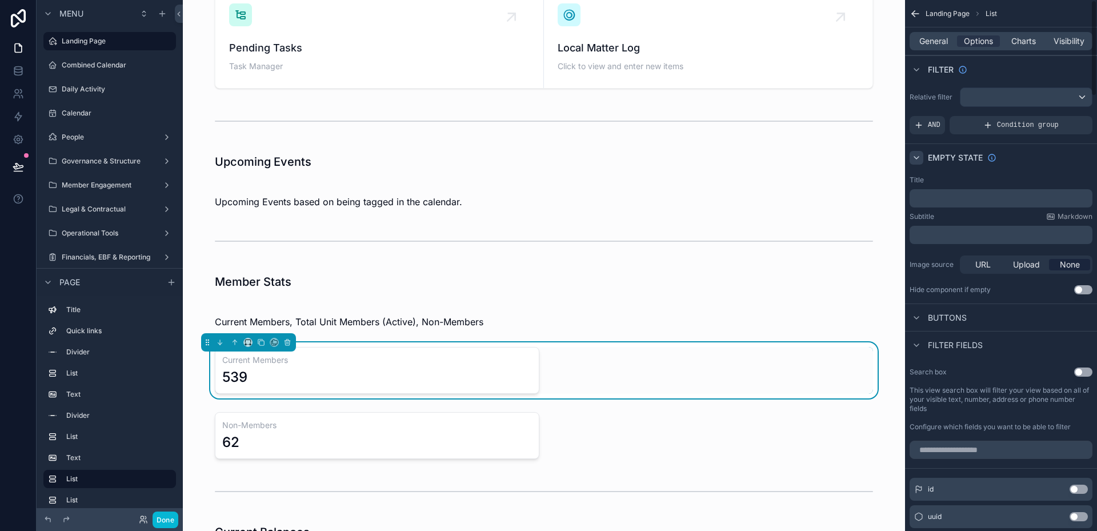
click at [998, 134] on div "Relative filter AND Condition group" at bounding box center [1001, 111] width 192 height 56
click at [1002, 129] on span "Condition group" at bounding box center [1028, 125] width 62 height 9
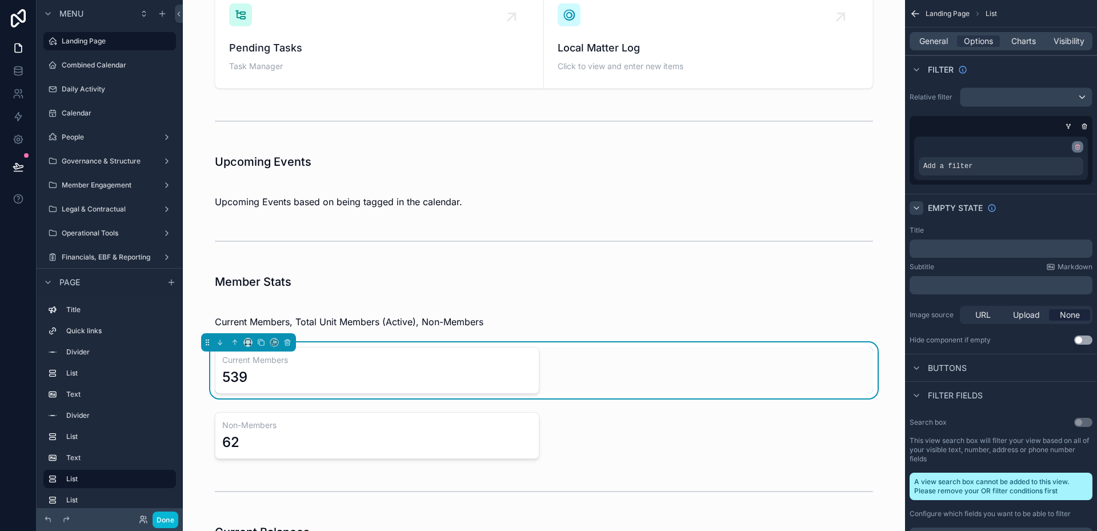
click at [1080, 148] on icon "scrollable content" at bounding box center [1077, 146] width 7 height 7
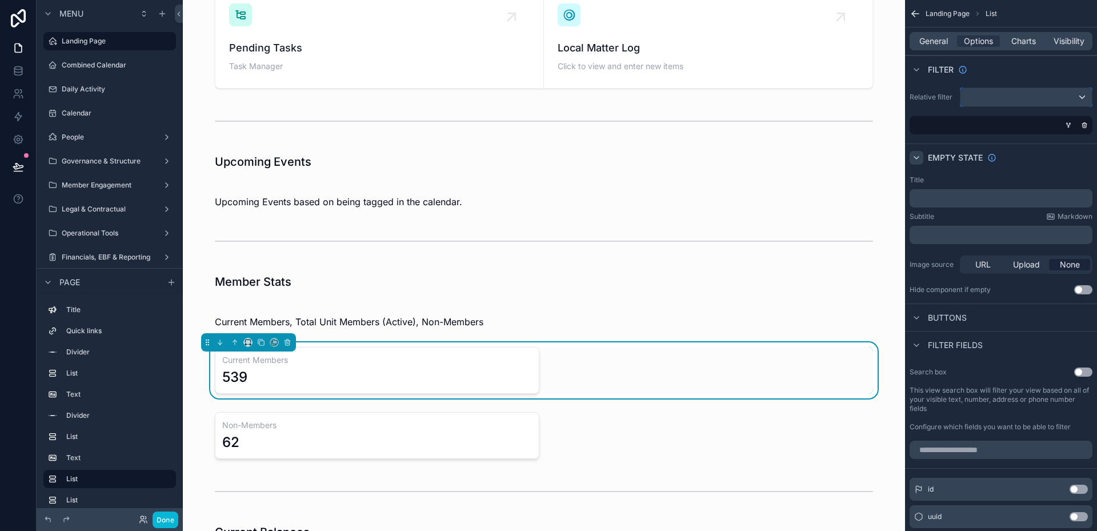
click at [1010, 102] on div "scrollable content" at bounding box center [1026, 97] width 131 height 18
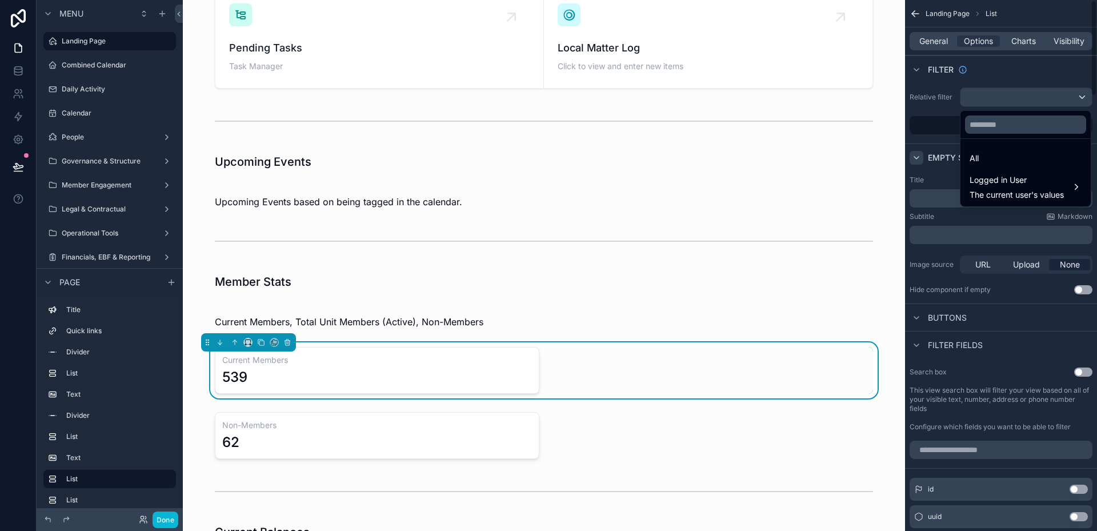
click at [938, 119] on div "scrollable content" at bounding box center [548, 265] width 1097 height 531
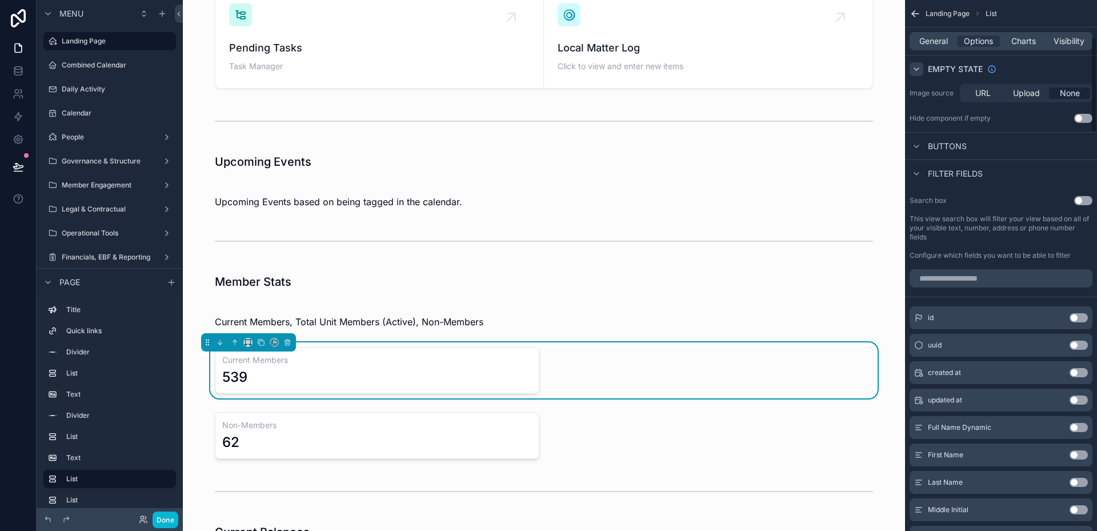
scroll to position [229, 0]
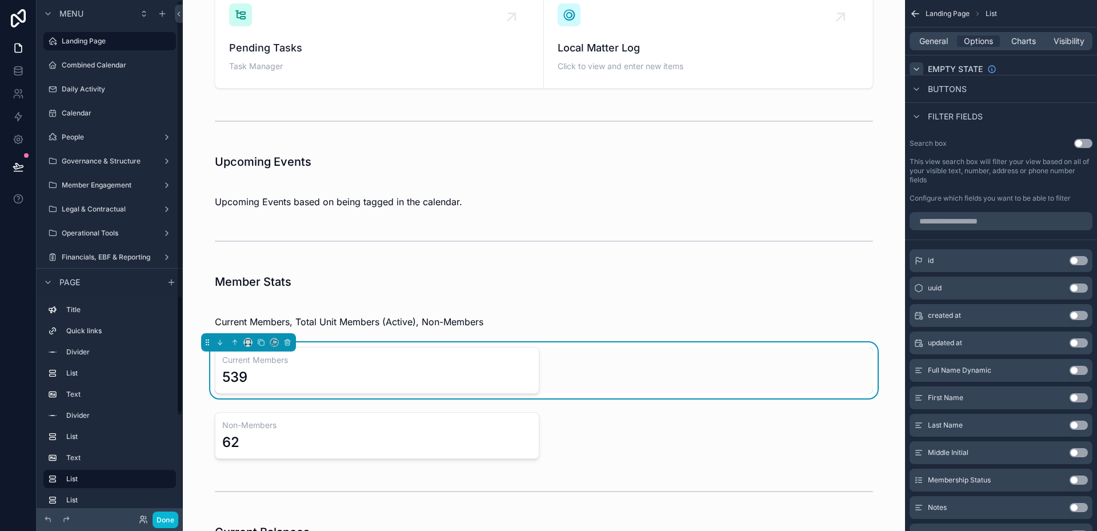
click at [178, 518] on div "Done" at bounding box center [110, 519] width 146 height 23
click at [171, 519] on button "Done" at bounding box center [166, 519] width 26 height 17
